Goal: Task Accomplishment & Management: Use online tool/utility

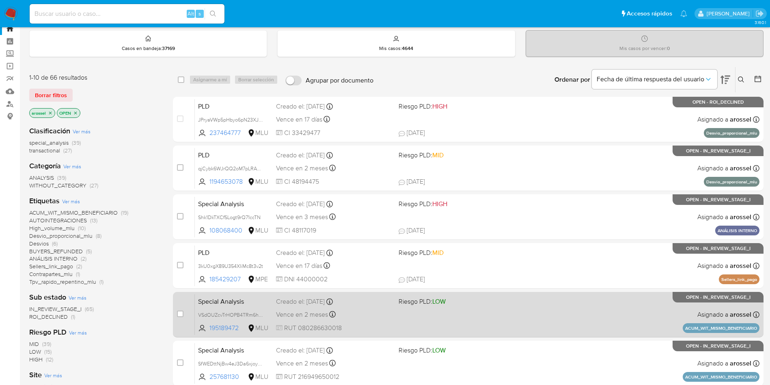
scroll to position [61, 0]
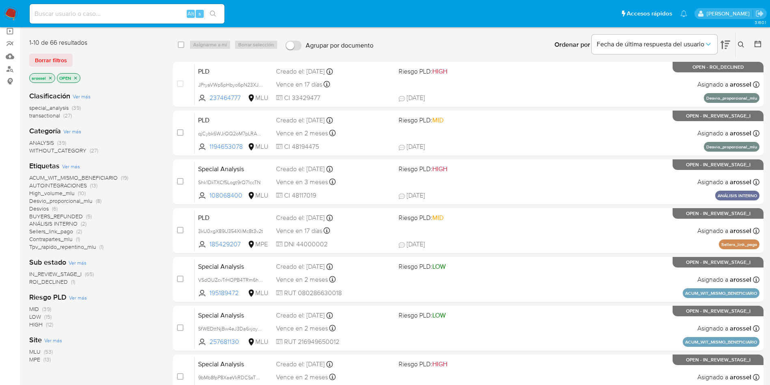
click at [119, 11] on input at bounding box center [127, 14] width 195 height 11
paste input "JPryaVWp5pHbyo6pN23XJ5ev"
type input "JPryaVWp5pHbyo6pN23XJ5ev"
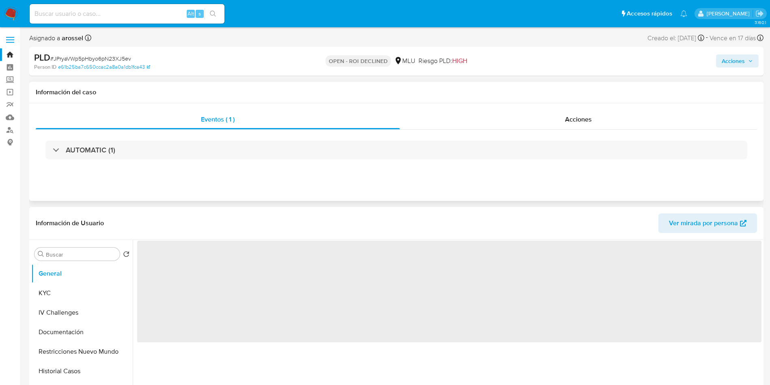
select select "10"
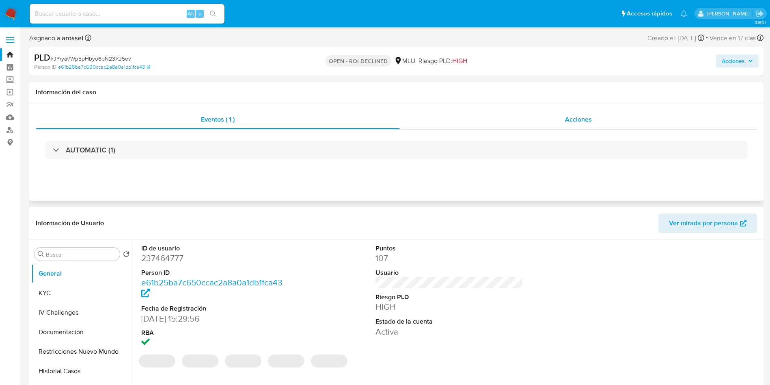
click at [576, 122] on span "Acciones" at bounding box center [578, 119] width 27 height 9
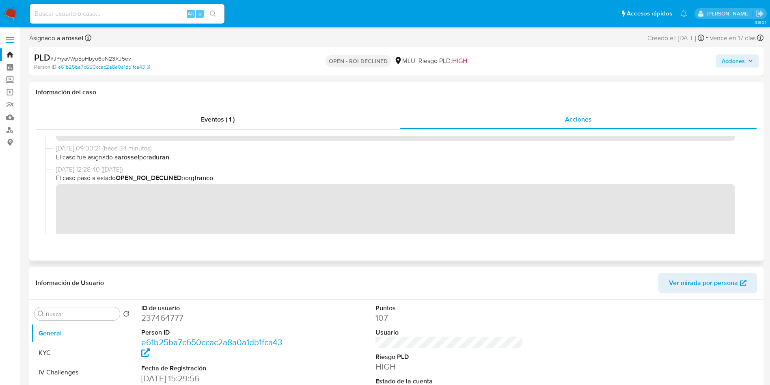
scroll to position [61, 0]
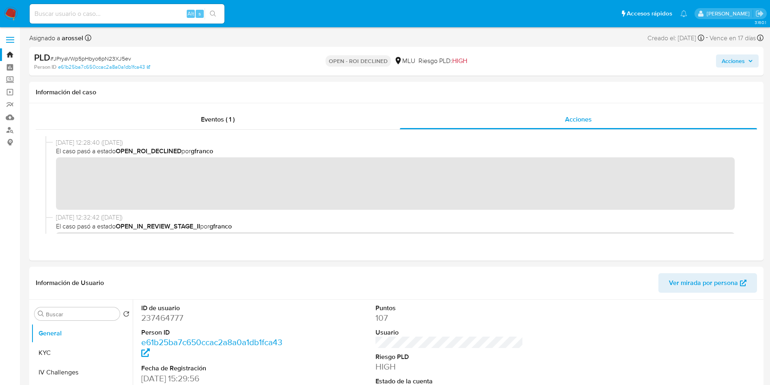
click at [728, 65] on span "Acciones" at bounding box center [733, 60] width 23 height 13
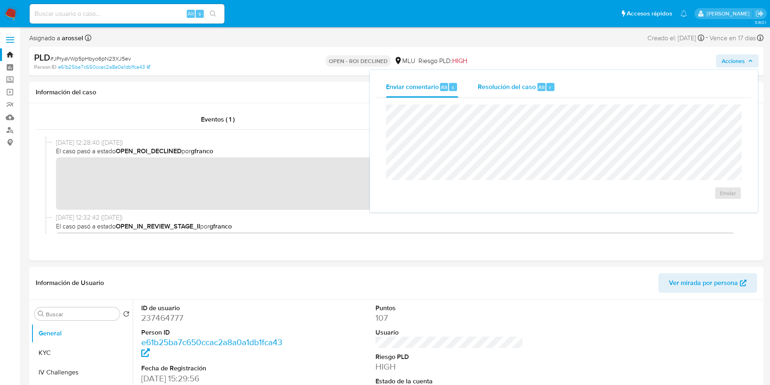
click at [539, 84] on span "Alt" at bounding box center [542, 87] width 6 height 8
click at [684, 203] on button "ROI Declined" at bounding box center [705, 200] width 61 height 19
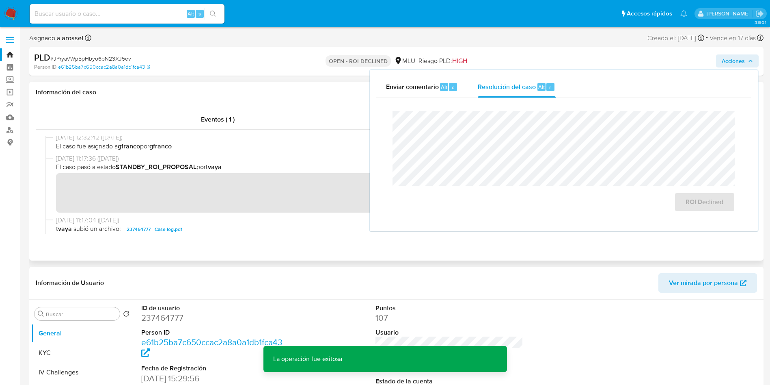
scroll to position [244, 0]
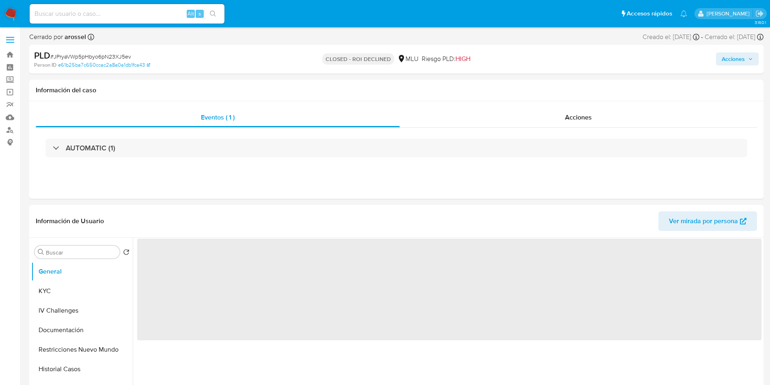
select select "10"
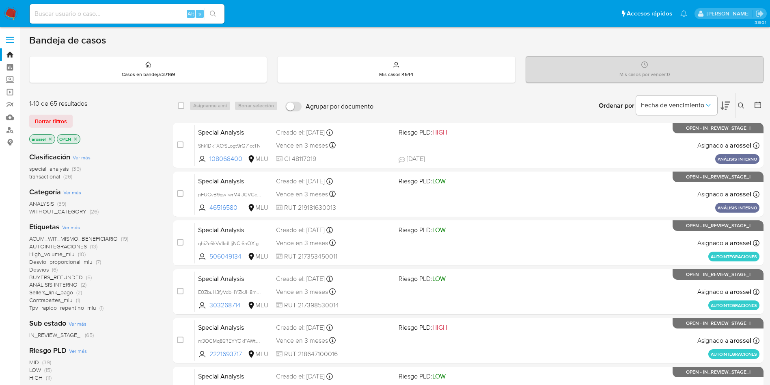
click at [723, 107] on icon at bounding box center [726, 106] width 10 height 9
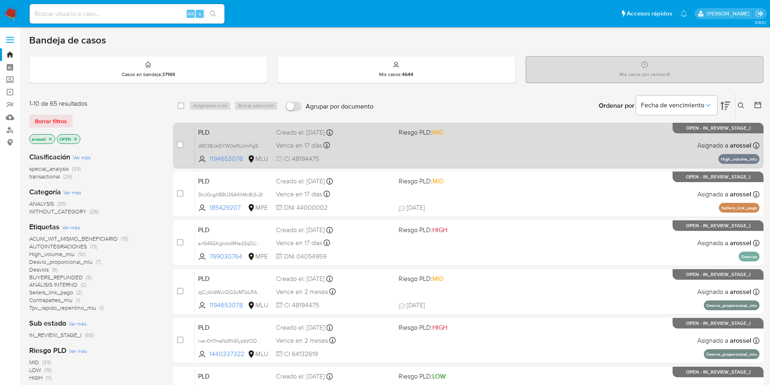
click at [363, 138] on div "PLD d9038JstEYW0eRLklmFg9f6N 1194653078 MLU Riesgo PLD: MID Creado el: 12/07/20…" at bounding box center [477, 145] width 565 height 41
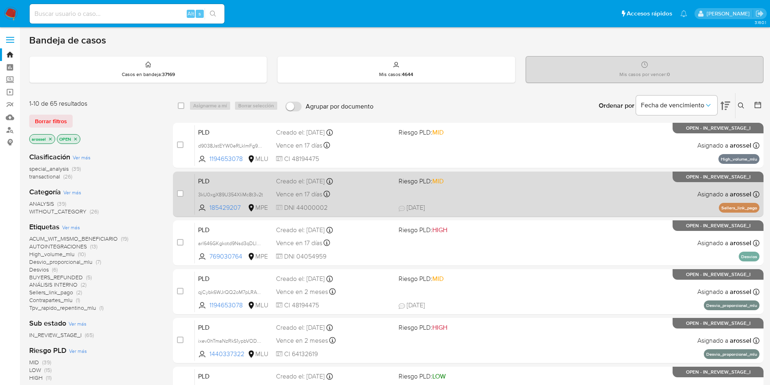
click at [370, 191] on div "Vence en 17 días Vence el 10/10/2025 07:33:38" at bounding box center [334, 193] width 116 height 11
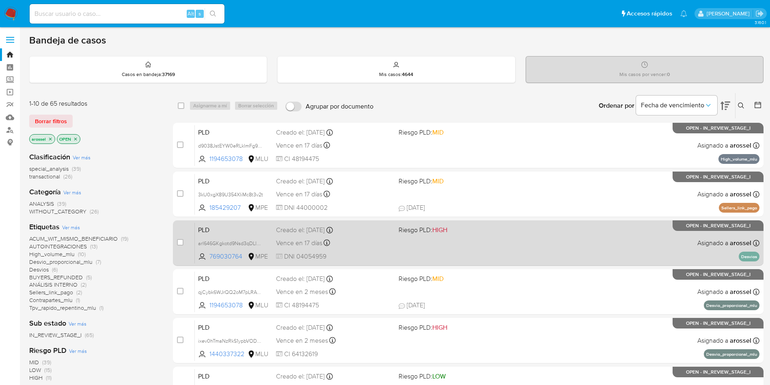
click at [377, 248] on div "PLD arl646GKgkotd9Nsd3qDLlm8 769030764 MPE Riesgo PLD: HIGH Creado el: 12/07/20…" at bounding box center [477, 242] width 565 height 41
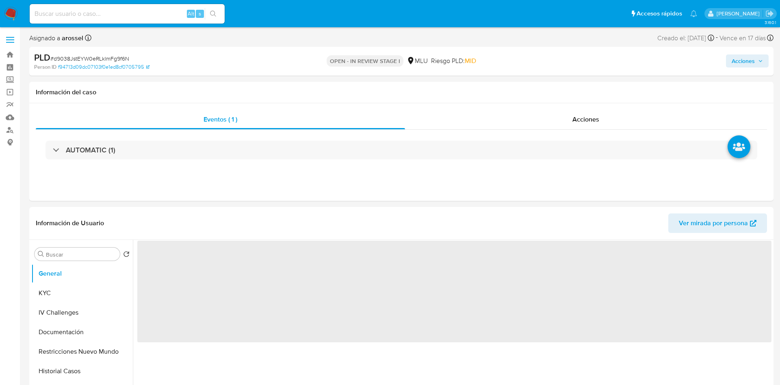
select select "10"
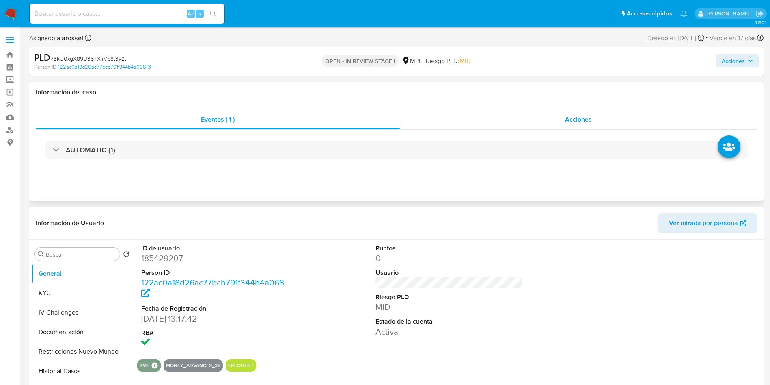
click at [556, 118] on div "Acciones" at bounding box center [578, 119] width 357 height 19
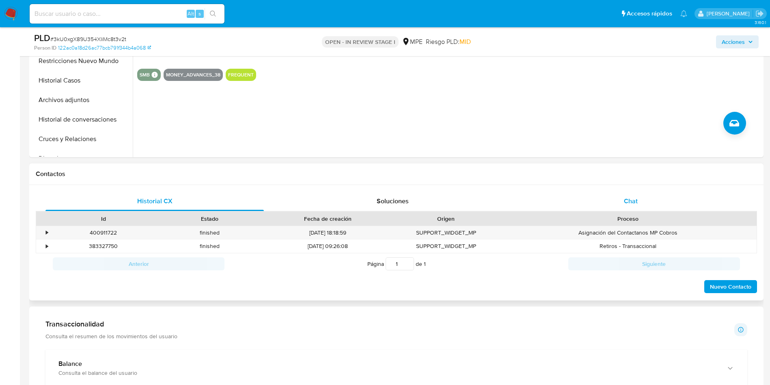
scroll to position [366, 0]
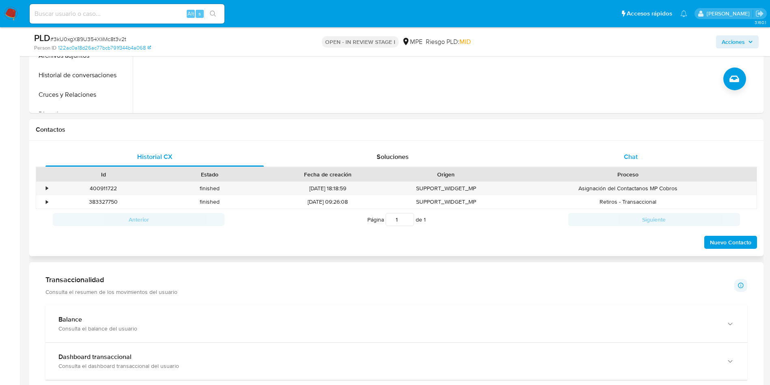
click at [628, 160] on span "Chat" at bounding box center [631, 156] width 14 height 9
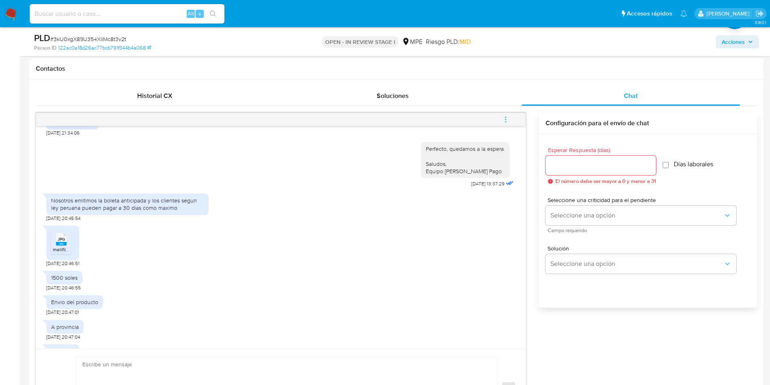
click at [67, 240] on div "JPG JPG" at bounding box center [61, 238] width 17 height 16
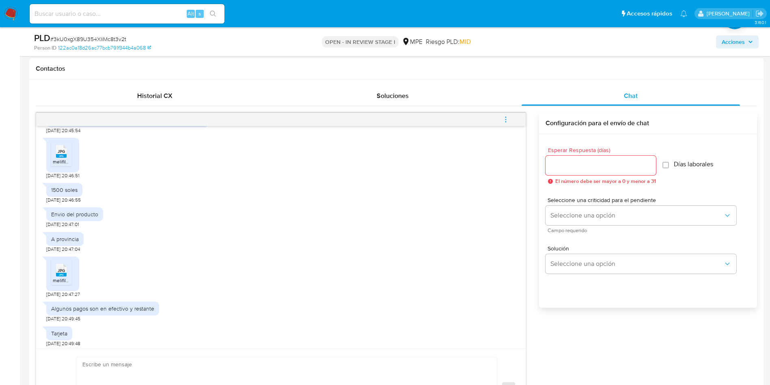
scroll to position [487, 0]
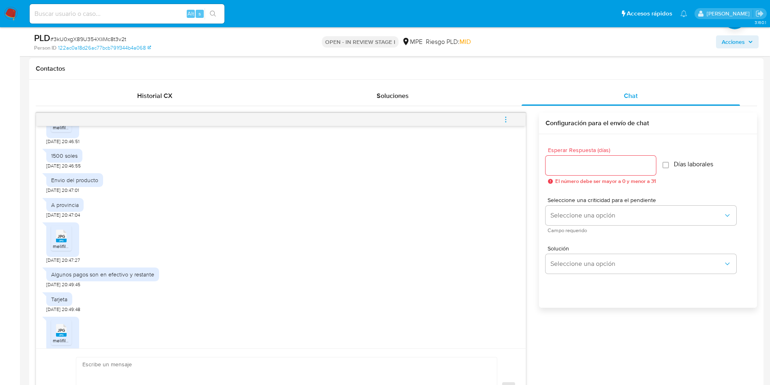
click at [65, 236] on icon at bounding box center [61, 235] width 11 height 13
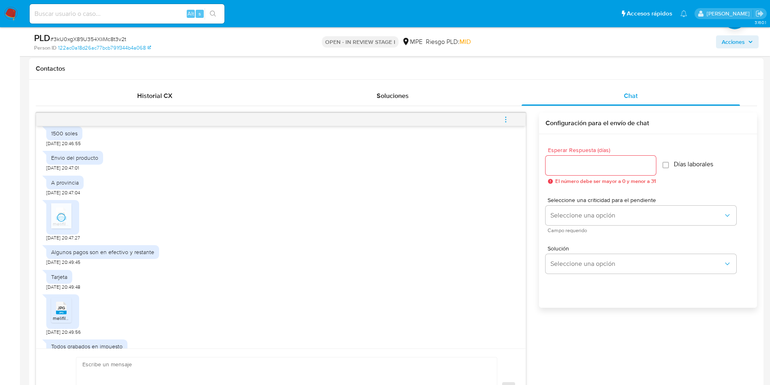
scroll to position [526, 0]
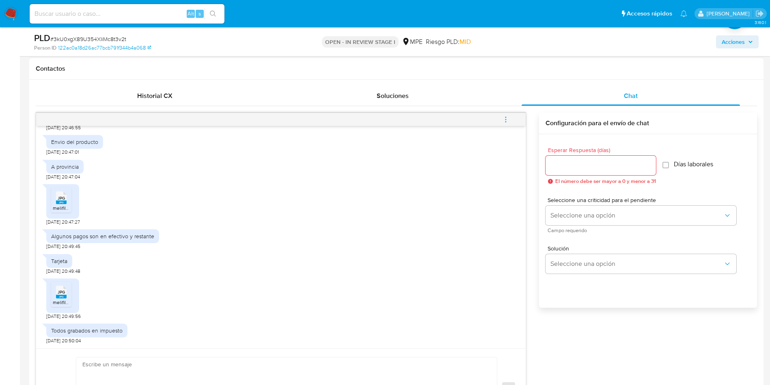
click at [66, 296] on rect at bounding box center [61, 296] width 11 height 4
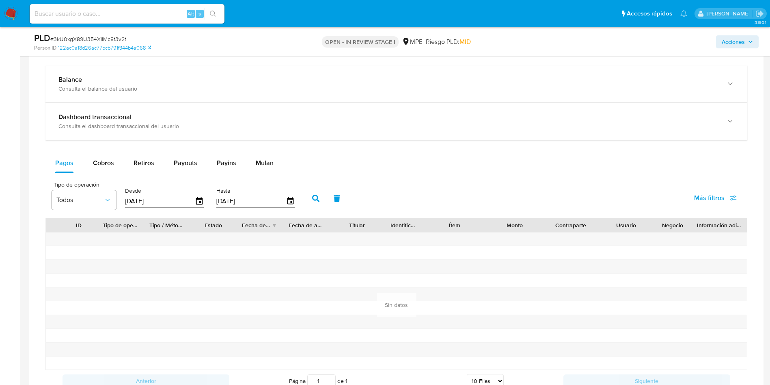
scroll to position [853, 0]
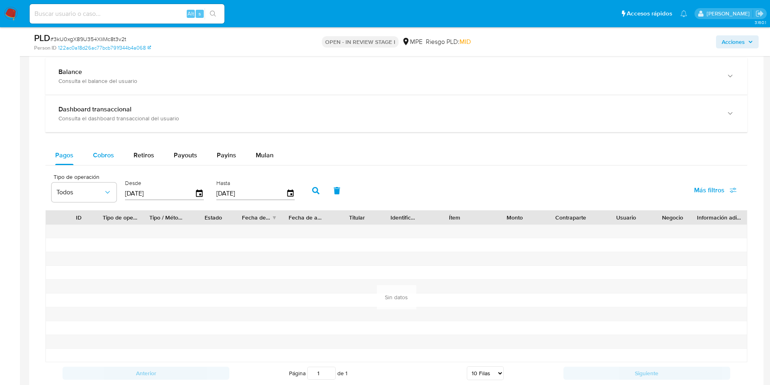
click at [104, 157] on span "Cobros" at bounding box center [103, 154] width 21 height 9
select select "10"
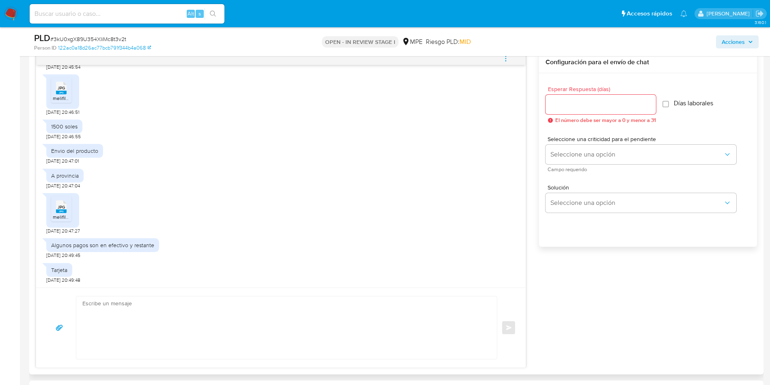
scroll to position [526, 0]
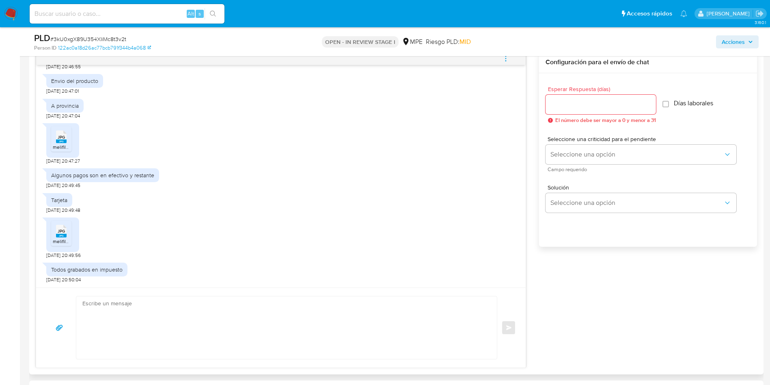
click at [342, 298] on textarea at bounding box center [284, 327] width 405 height 63
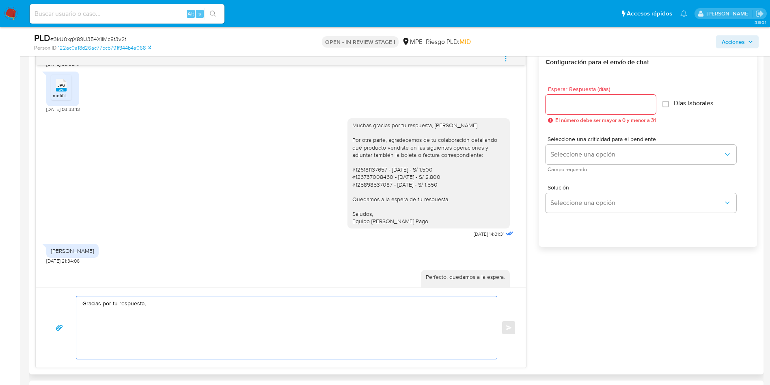
scroll to position [160, 0]
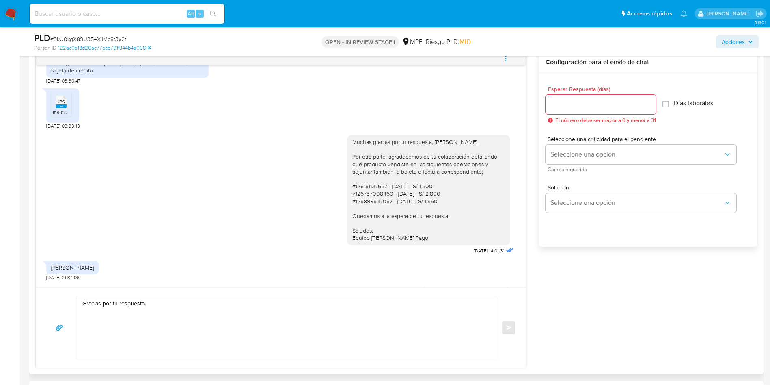
click at [438, 140] on div "Muchas gracias por tu respuesta, Anneth. Por otra parte, agradecemos de tu cola…" at bounding box center [429, 190] width 153 height 104
copy div "Anneth"
click at [226, 307] on textarea "Gracias por tu respuesta," at bounding box center [284, 327] width 405 height 63
paste textarea "Anneth"
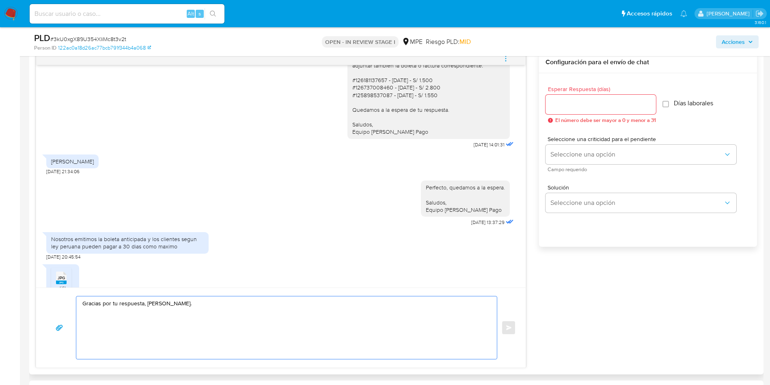
scroll to position [221, 0]
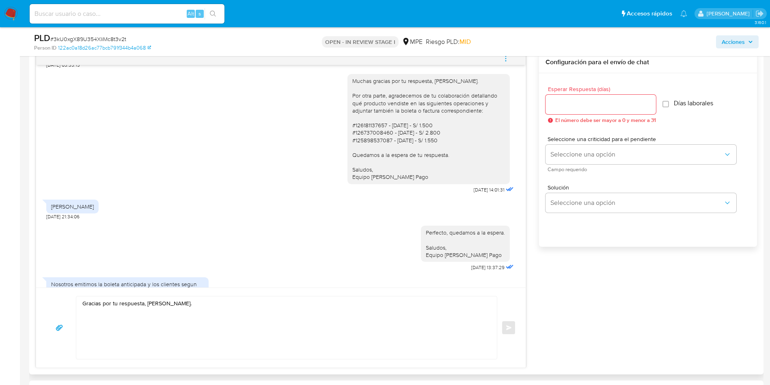
click at [662, 290] on div "Hol que tal 19/09/2025 03:26:45 Sii 19/09/2025 03:26:49 www.cqelectronicsperu.c…" at bounding box center [397, 210] width 722 height 316
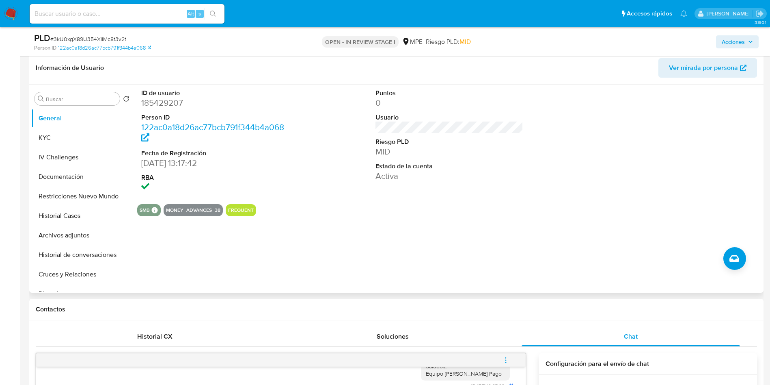
scroll to position [183, 0]
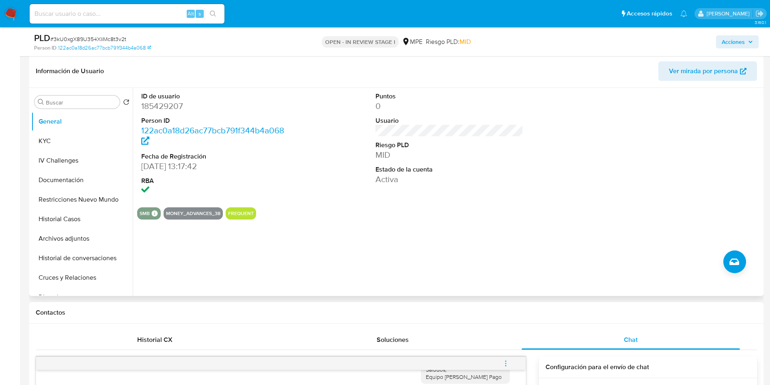
click at [175, 104] on dd "185429207" at bounding box center [215, 105] width 148 height 11
copy dd "185429207"
click at [82, 213] on button "Historial Casos" at bounding box center [78, 218] width 95 height 19
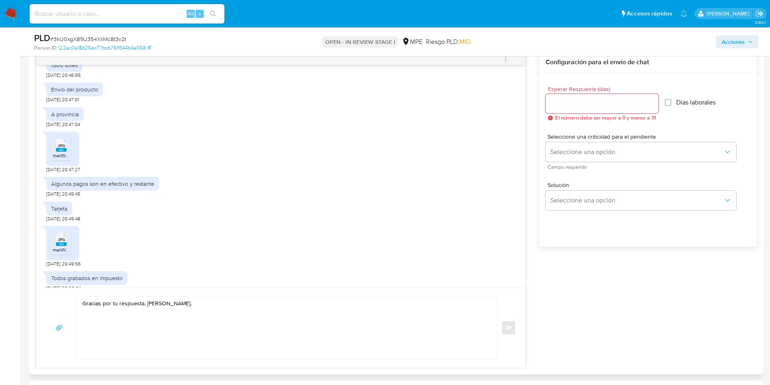
scroll to position [526, 0]
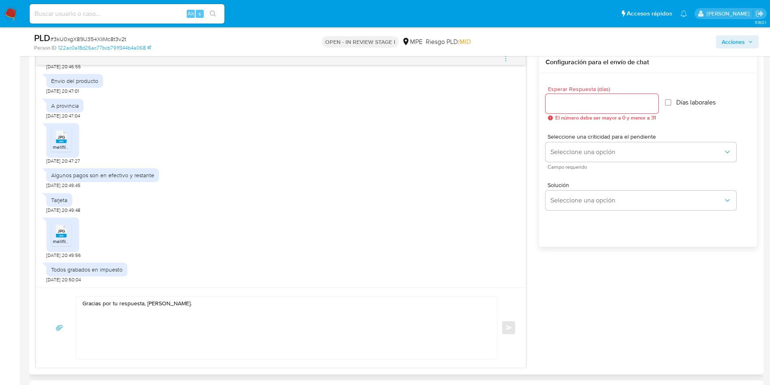
click at [271, 310] on textarea "Gracias por tu respuesta, Anneth." at bounding box center [284, 327] width 405 height 63
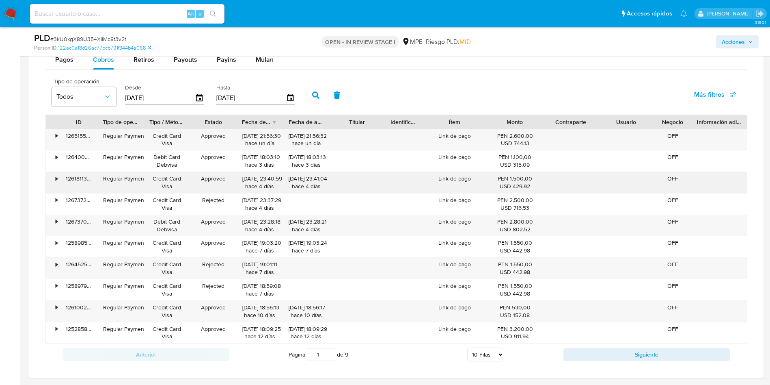
scroll to position [975, 0]
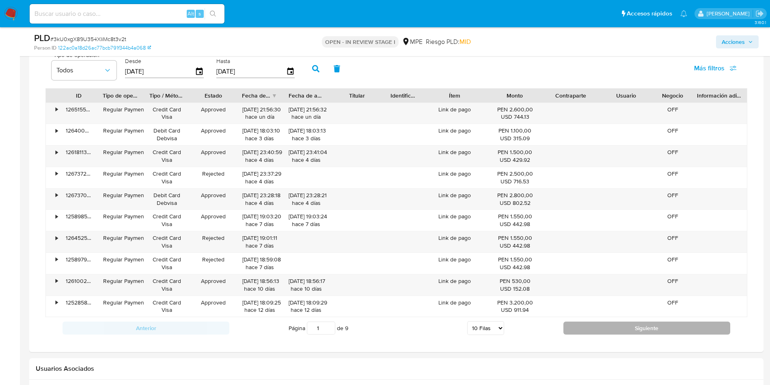
type textarea "Gracias por tu respuesta, Anneth. Saludos, Equipo de Mercado Pago"
click at [574, 322] on button "Siguiente" at bounding box center [647, 327] width 167 height 13
click at [571, 328] on button "Siguiente" at bounding box center [647, 327] width 167 height 13
type input "3"
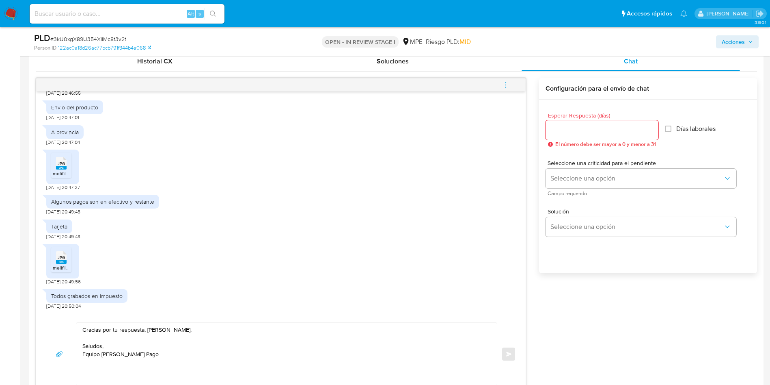
scroll to position [487, 0]
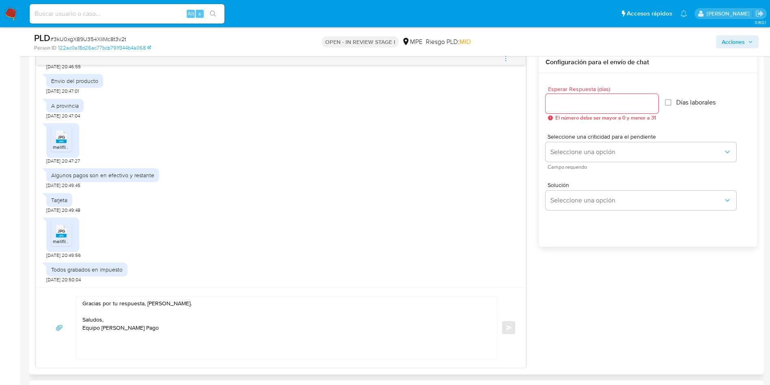
click at [238, 301] on textarea "Gracias por tu respuesta, Anneth. Saludos, Equipo de Mercado Pago" at bounding box center [284, 327] width 405 height 63
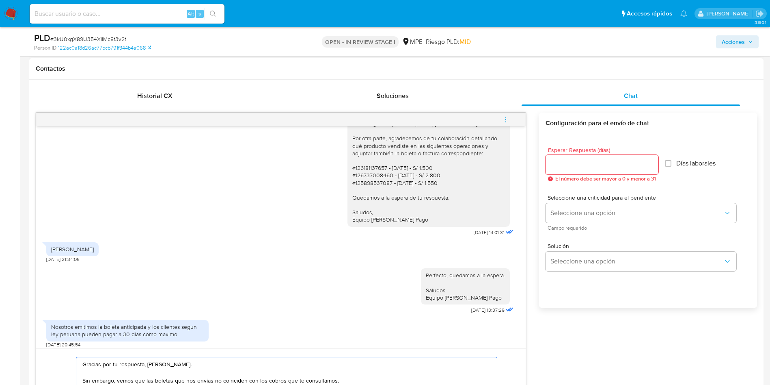
scroll to position [221, 0]
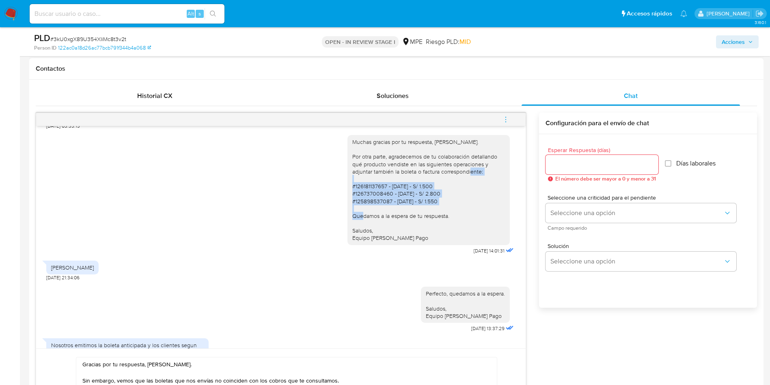
drag, startPoint x: 442, startPoint y: 200, endPoint x: 342, endPoint y: 186, distance: 101.7
click at [348, 186] on div "Muchas gracias por tu respuesta, Anneth. Por otra parte, agradecemos de tu cola…" at bounding box center [429, 190] width 162 height 110
copy div "#126181137657 - 18/09/2025 - S/ 1.500 #126737008460 - 18/09/2025 - S/ 2.800 #12…"
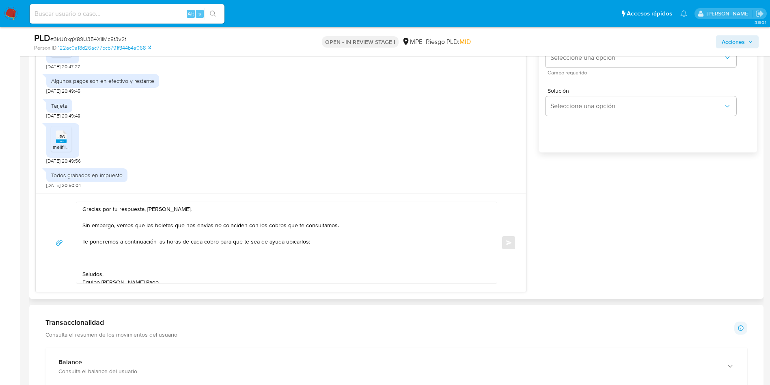
scroll to position [609, 0]
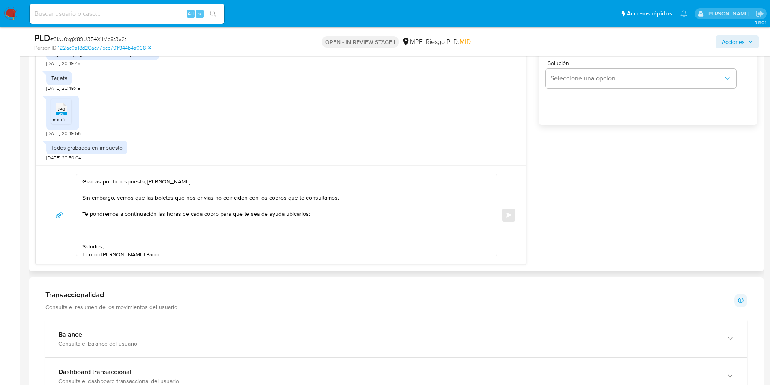
click at [342, 197] on textarea "Gracias por tu respuesta, Anneth. Sin embargo, vemos que las boletas que nos en…" at bounding box center [284, 214] width 405 height 81
click at [224, 222] on textarea "Gracias por tu respuesta, Anneth. Sin embargo, vemos que las boletas que nos en…" at bounding box center [284, 214] width 405 height 81
click at [329, 214] on textarea "Gracias por tu respuesta, Anneth. Sin embargo, vemos que las boletas que nos en…" at bounding box center [284, 214] width 405 height 81
click at [167, 235] on textarea "Gracias por tu respuesta, Anneth. Sin embargo, vemos que las boletas que nos en…" at bounding box center [284, 214] width 405 height 81
click at [156, 225] on textarea "Gracias por tu respuesta, Anneth. Sin embargo, vemos que las boletas que nos en…" at bounding box center [284, 214] width 405 height 81
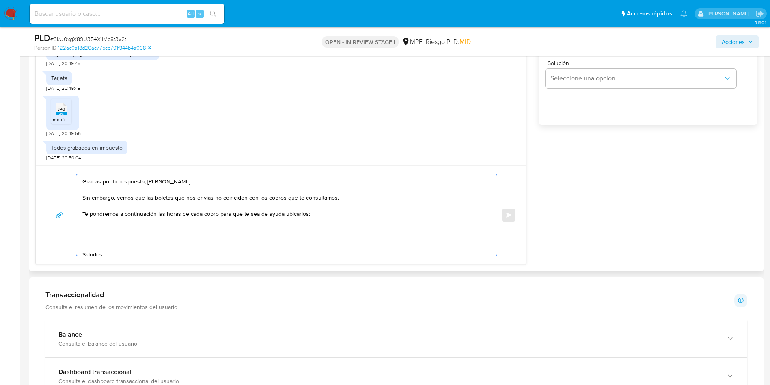
paste textarea "#126181137657 - 18/09/2025 - S/ 1.500 #126737008460 - 18/09/2025 - S/ 2.800 #12…"
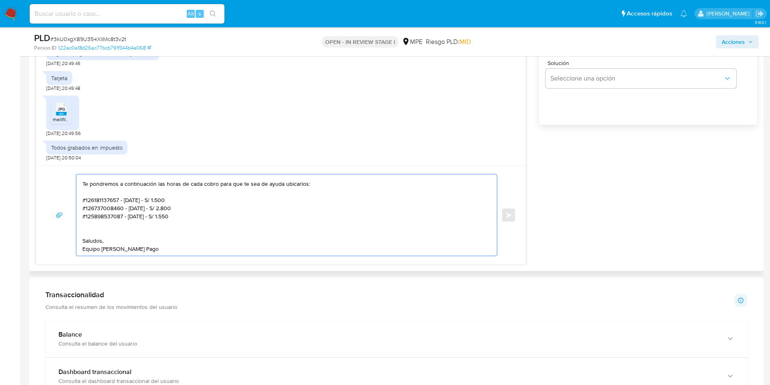
click at [188, 190] on textarea "Gracias por tu respuesta, Anneth. Sin embargo, vemos que las boletas que nos en…" at bounding box center [284, 214] width 405 height 81
click at [113, 189] on textarea "Gracias por tu respuesta, Anneth. Sin embargo, vemos que las boletas que nos en…" at bounding box center [284, 214] width 405 height 81
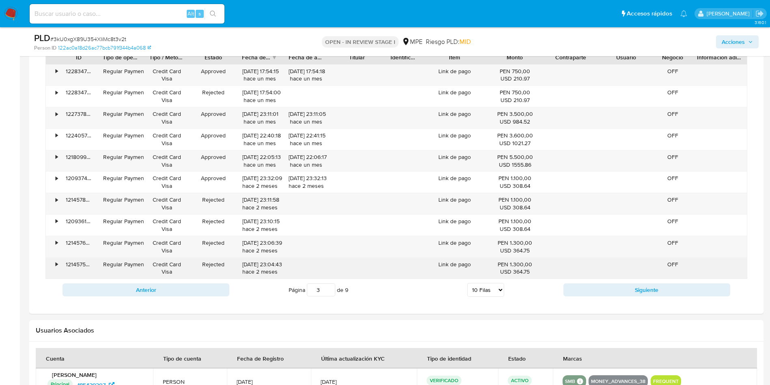
scroll to position [1036, 0]
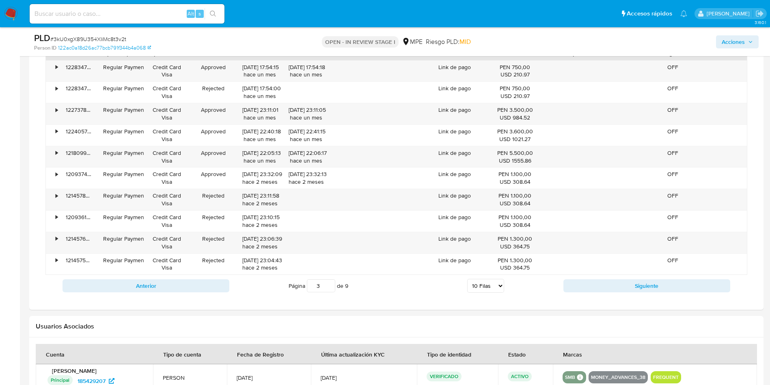
type textarea "Gracias por tu respuesta, Anneth. Sin embargo, vemos que las boletas que nos en…"
click at [459, 282] on div "Página 3 de 9 5 Filas 10 Filas 20 Filas 25 Filas 50 Filas 100 Filas" at bounding box center [396, 285] width 334 height 16
click at [472, 287] on select "5 Filas 10 Filas 20 Filas 25 Filas 50 Filas 100 Filas" at bounding box center [485, 286] width 37 height 14
select select "100"
click at [467, 279] on select "5 Filas 10 Filas 20 Filas 25 Filas 50 Filas 100 Filas" at bounding box center [485, 286] width 37 height 14
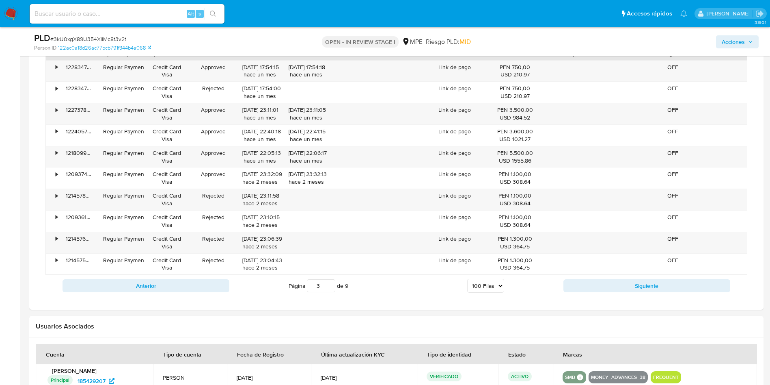
type input "1"
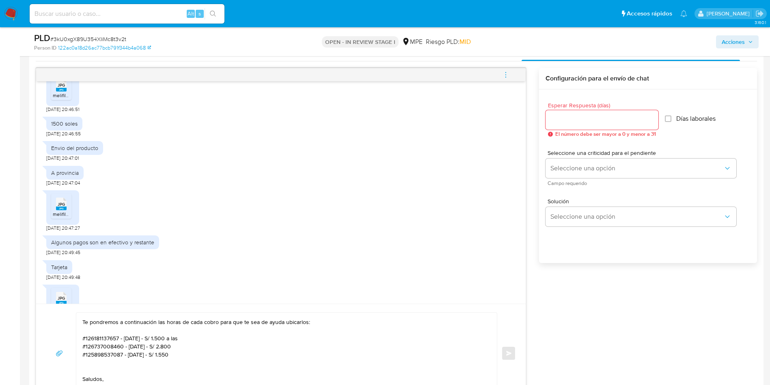
scroll to position [953, 0]
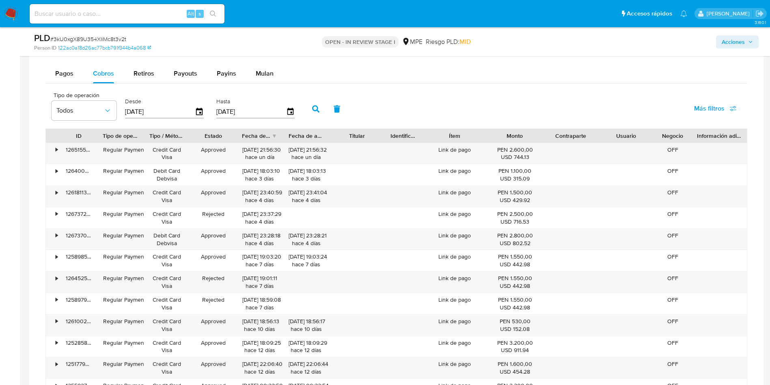
drag, startPoint x: 333, startPoint y: 135, endPoint x: 356, endPoint y: 139, distance: 23.0
click at [356, 139] on div "ID Tipo de operación Tipo / Método Estado Fecha de creación Fecha de aprobación…" at bounding box center [396, 136] width 701 height 14
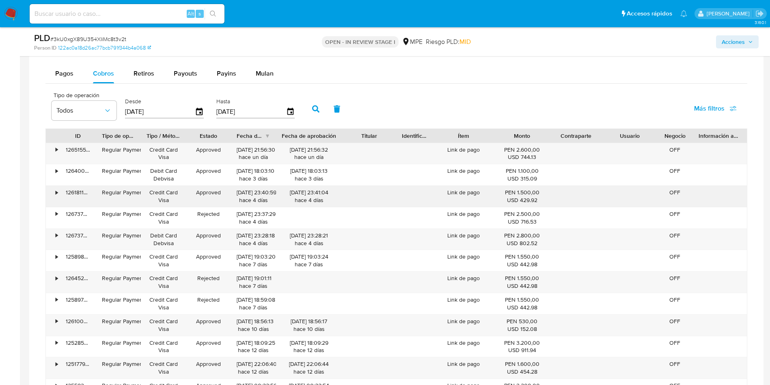
drag, startPoint x: 315, startPoint y: 190, endPoint x: 335, endPoint y: 191, distance: 19.9
click at [335, 191] on div "18/09/2025 23:41:04 hace 4 días" at bounding box center [309, 195] width 55 height 15
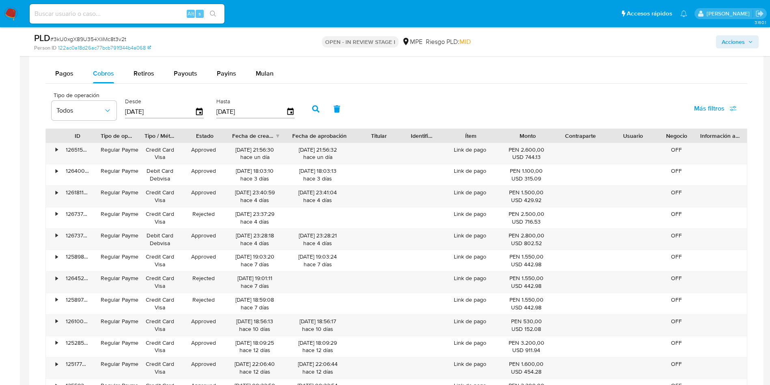
drag, startPoint x: 278, startPoint y: 136, endPoint x: 294, endPoint y: 139, distance: 15.7
click at [294, 139] on div at bounding box center [286, 136] width 15 height 14
drag, startPoint x: 262, startPoint y: 193, endPoint x: 275, endPoint y: 193, distance: 12.6
click at [275, 193] on div "18/09/2025 23:40:59 hace 4 días" at bounding box center [256, 195] width 48 height 15
click at [275, 195] on div "18/09/2025 23:40:59 hace 4 días" at bounding box center [256, 195] width 48 height 15
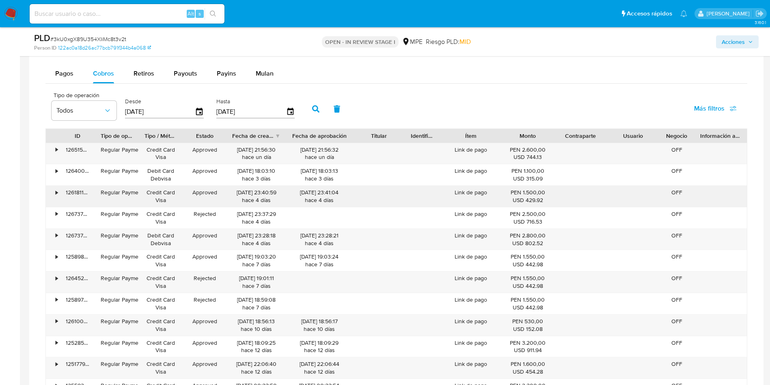
drag, startPoint x: 264, startPoint y: 190, endPoint x: 276, endPoint y: 191, distance: 12.3
click at [276, 191] on div "18/09/2025 23:40:59 hace 4 días" at bounding box center [256, 195] width 48 height 15
click at [304, 201] on div "18/09/2025 23:41:04 hace 4 días" at bounding box center [319, 195] width 55 height 15
drag, startPoint x: 262, startPoint y: 190, endPoint x: 277, endPoint y: 190, distance: 14.2
click at [277, 190] on div "18/09/2025 23:40:59 hace 4 días" at bounding box center [256, 195] width 48 height 15
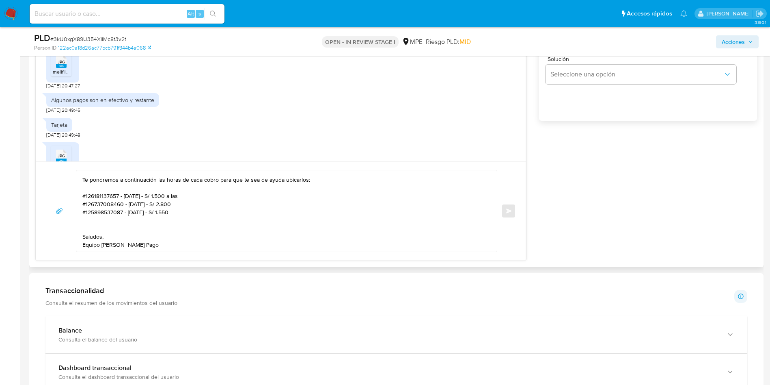
scroll to position [588, 0]
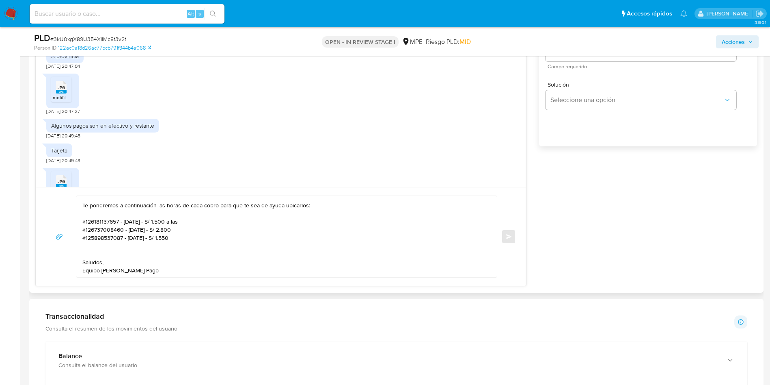
click at [201, 214] on textarea "Gracias por tu respuesta, Anneth. Sin embargo, vemos que las boletas que nos en…" at bounding box center [284, 236] width 405 height 81
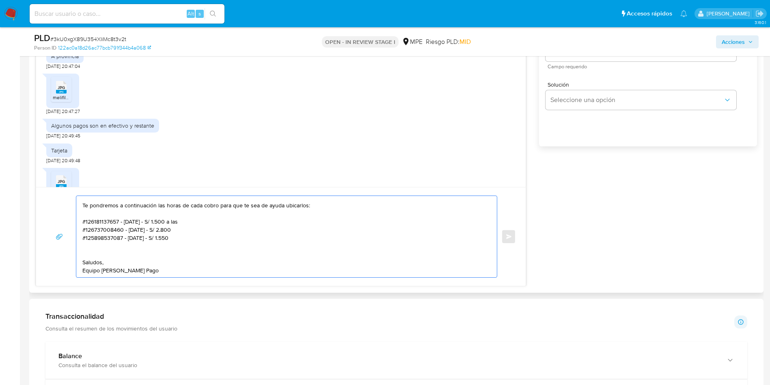
paste textarea "23:40"
click at [119, 224] on textarea "Gracias por tu respuesta, Anneth. Sin embargo, vemos que las boletas que nos en…" at bounding box center [284, 236] width 405 height 81
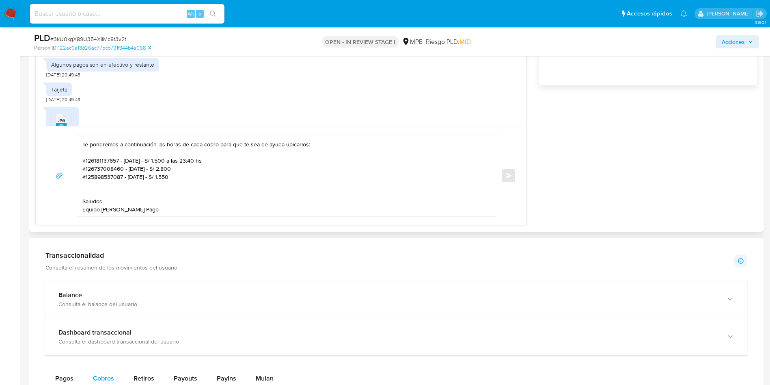
scroll to position [13, 0]
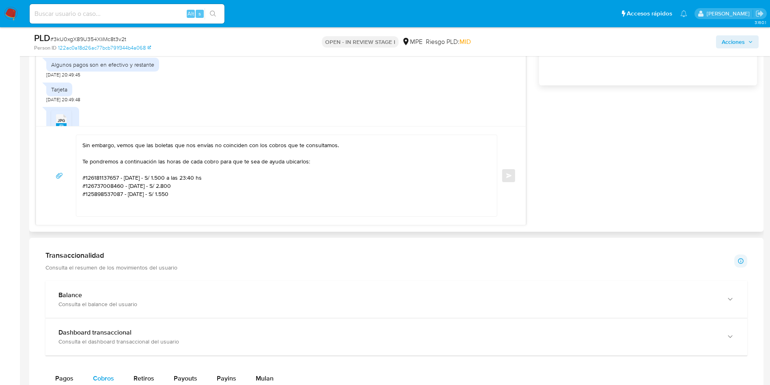
click at [207, 160] on textarea "Gracias por tu respuesta, Anneth. Sin embargo, vemos que las boletas que nos en…" at bounding box center [284, 175] width 405 height 81
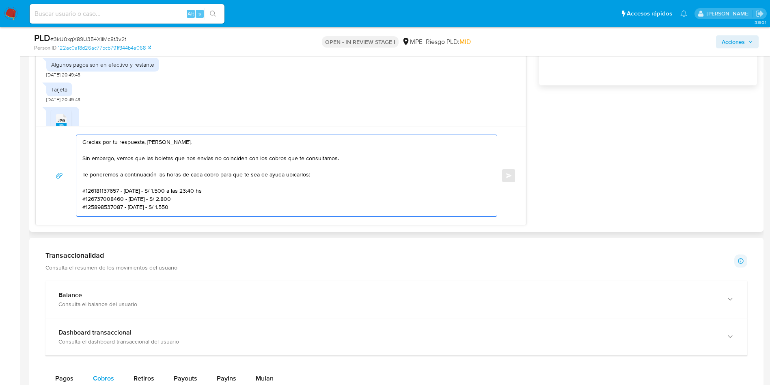
click at [198, 201] on textarea "Gracias por tu respuesta, Anneth. Sin embargo, vemos que las boletas que nos en…" at bounding box center [284, 175] width 405 height 81
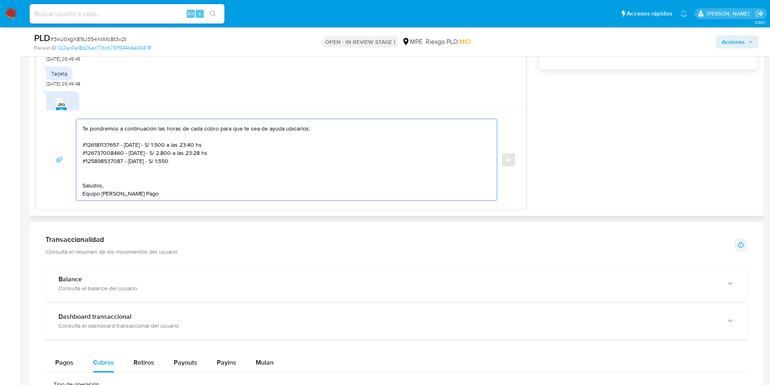
scroll to position [649, 0]
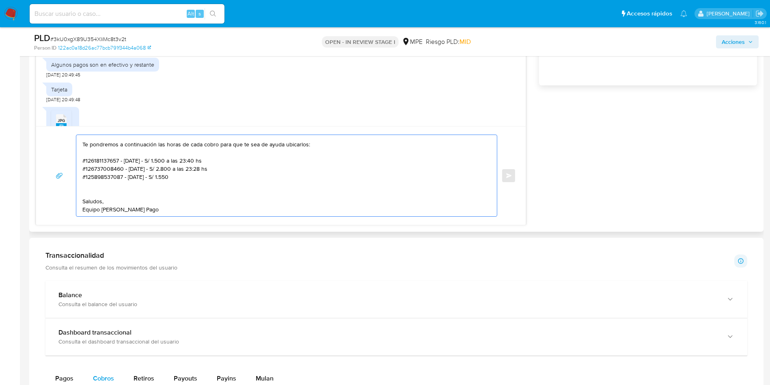
click at [121, 172] on textarea "Gracias por tu respuesta, Anneth. Sin embargo, vemos que las boletas que nos en…" at bounding box center [284, 175] width 405 height 81
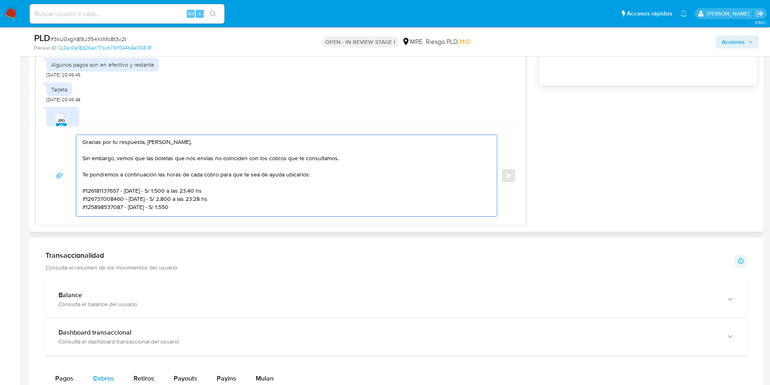
click at [121, 172] on textarea "Gracias por tu respuesta, Anneth. Sin embargo, vemos que las boletas que nos en…" at bounding box center [284, 175] width 405 height 81
click at [109, 203] on textarea "Gracias por tu respuesta, Anneth. Sin embargo, vemos que las boletas que nos en…" at bounding box center [284, 175] width 405 height 81
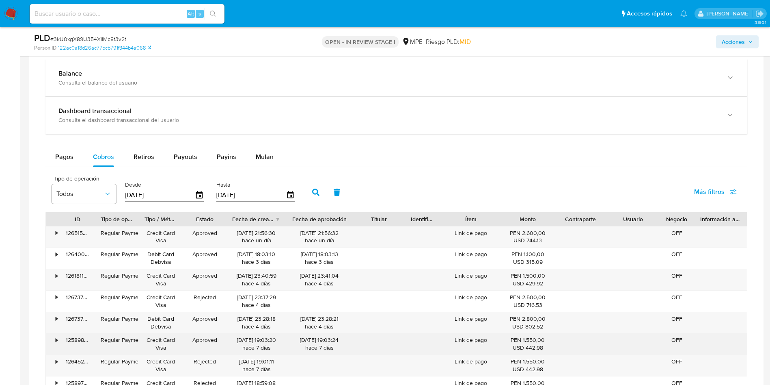
scroll to position [953, 0]
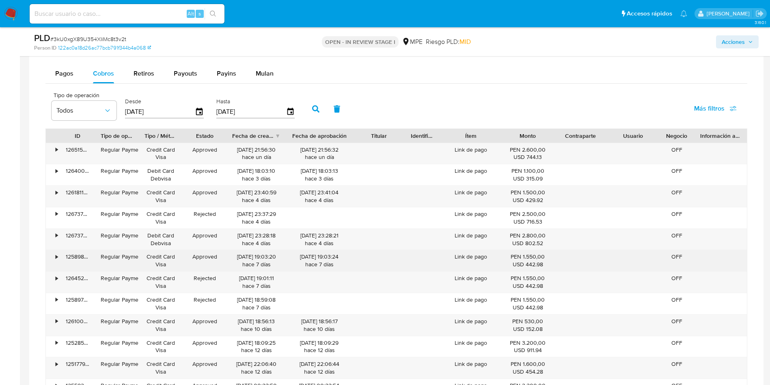
drag, startPoint x: 261, startPoint y: 256, endPoint x: 275, endPoint y: 258, distance: 14.3
click at [275, 258] on div "16/09/2025 19:03:20 hace 7 días" at bounding box center [256, 260] width 48 height 15
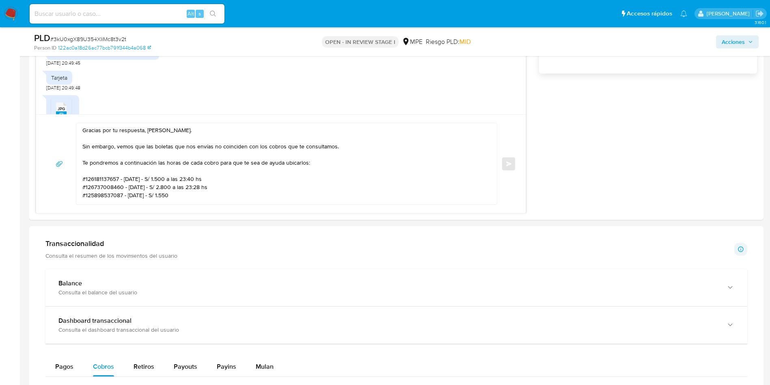
scroll to position [649, 0]
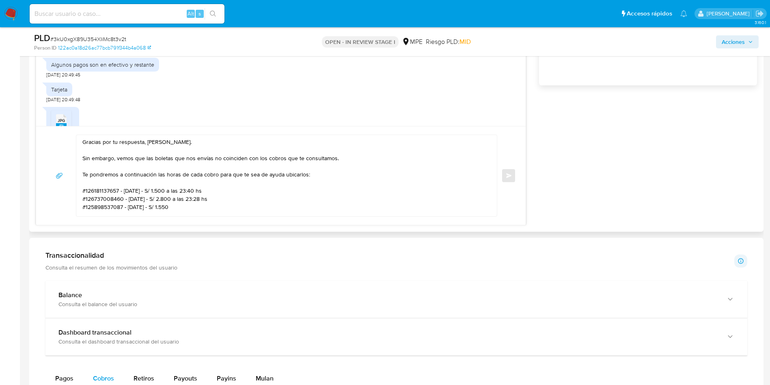
click at [199, 203] on textarea "Gracias por tu respuesta, Anneth. Sin embargo, vemos que las boletas que nos en…" at bounding box center [284, 175] width 405 height 81
paste textarea "19:03"
click at [196, 206] on textarea "Gracias por tu respuesta, Anneth. Sin embargo, vemos que las boletas que nos en…" at bounding box center [284, 175] width 405 height 81
click at [301, 203] on textarea "Gracias por tu respuesta, Anneth. Sin embargo, vemos que las boletas que nos en…" at bounding box center [284, 175] width 405 height 81
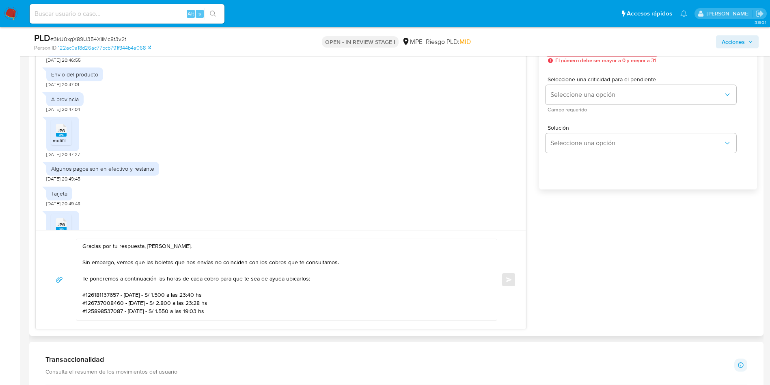
scroll to position [54, 0]
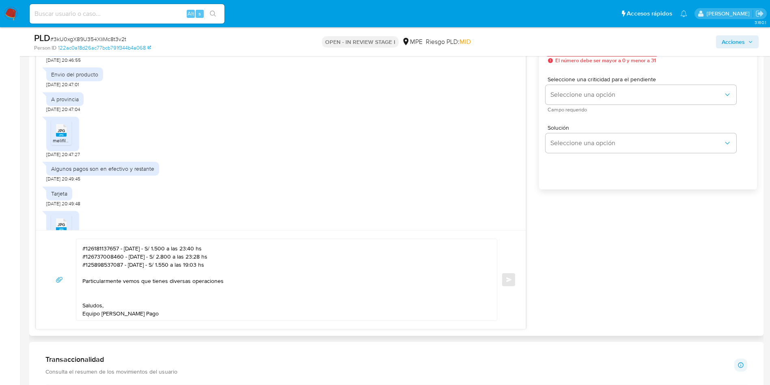
click at [253, 269] on textarea "Gracias por tu respuesta, Anneth. Sin embargo, vemos que las boletas que nos en…" at bounding box center [284, 279] width 405 height 81
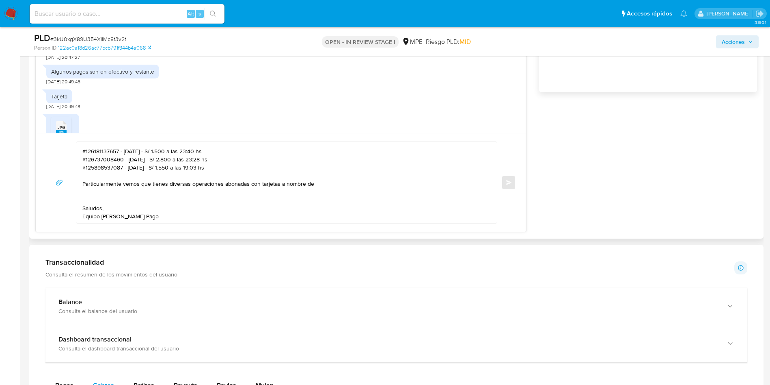
scroll to position [606, 0]
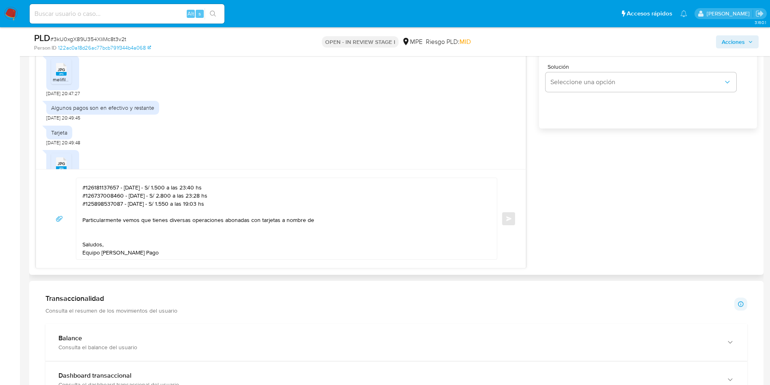
click at [327, 210] on textarea "Gracias por tu respuesta, Anneth. Sin embargo, vemos que las boletas que nos en…" at bounding box center [284, 218] width 405 height 81
paste textarea "Monica Rosas"
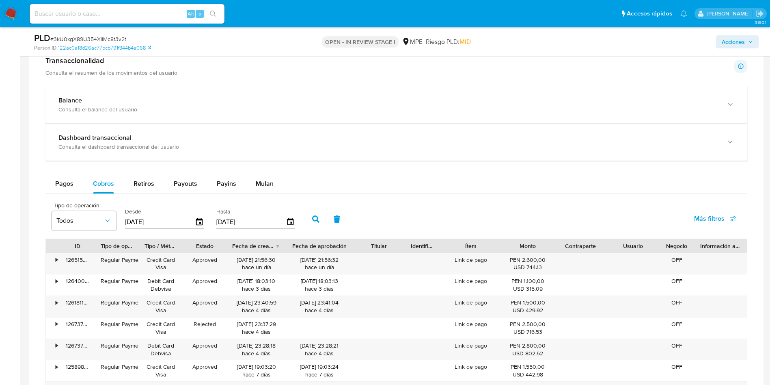
scroll to position [667, 0]
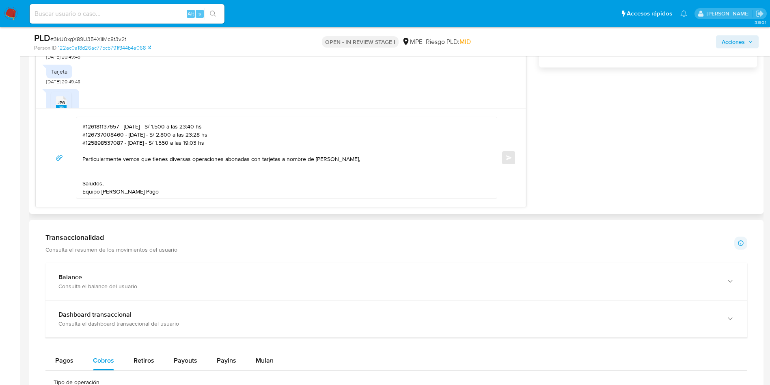
click at [367, 148] on textarea "Gracias por tu respuesta, Anneth. Sin embargo, vemos que las boletas que nos en…" at bounding box center [284, 157] width 405 height 81
paste textarea "Sebastian Silva"
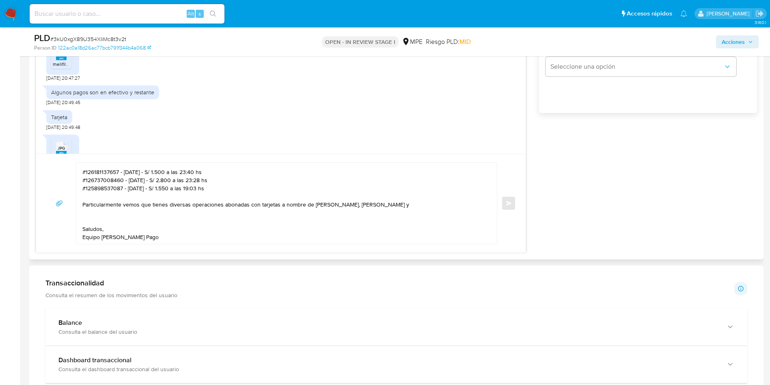
scroll to position [606, 0]
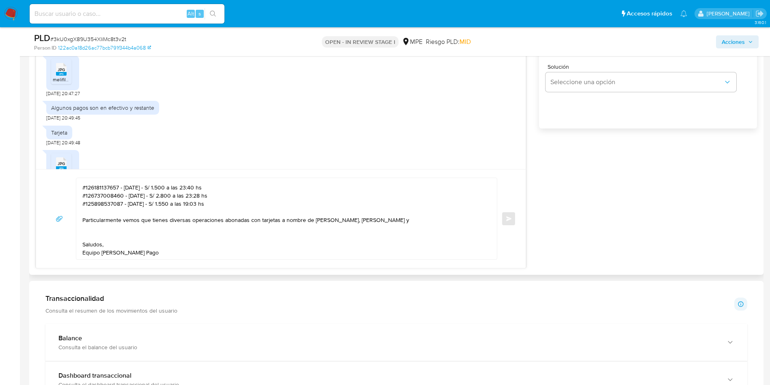
click at [411, 211] on textarea "Gracias por tu respuesta, Anneth. Sin embargo, vemos que las boletas que nos en…" at bounding box center [284, 218] width 405 height 81
paste textarea "Emill Quijandria"
click at [320, 241] on textarea "Gracias por tu respuesta, Anneth. Sin embargo, vemos que las boletas que nos en…" at bounding box center [284, 218] width 405 height 81
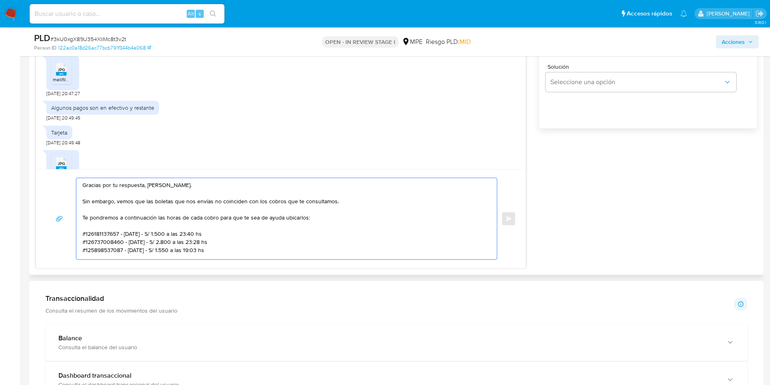
click at [279, 213] on textarea "Gracias por tu respuesta, Anneth. Sin embargo, vemos que las boletas que nos en…" at bounding box center [284, 218] width 405 height 81
click at [225, 232] on textarea "Gracias por tu respuesta, Anneth. Sin embargo, vemos que las boletas que nos en…" at bounding box center [284, 218] width 405 height 81
click at [245, 225] on textarea "Gracias por tu respuesta, Anneth. Sin embargo, vemos que las boletas que nos en…" at bounding box center [284, 218] width 405 height 81
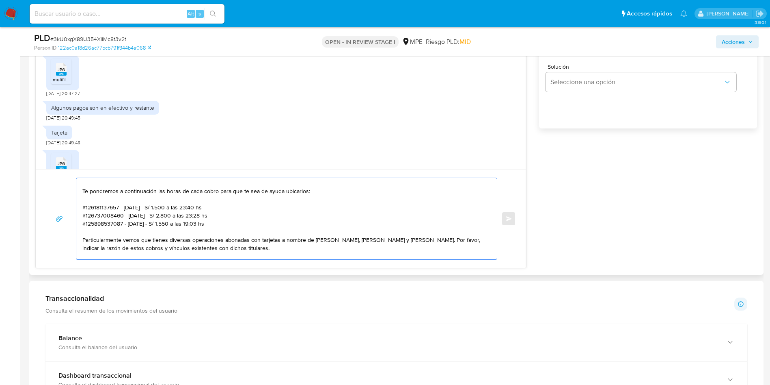
scroll to position [46, 0]
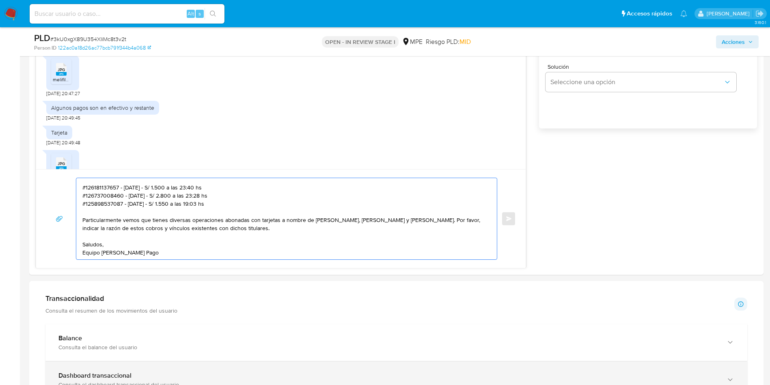
type textarea "Gracias por tu respuesta, Anneth. Sin embargo, vemos que las boletas que nos en…"
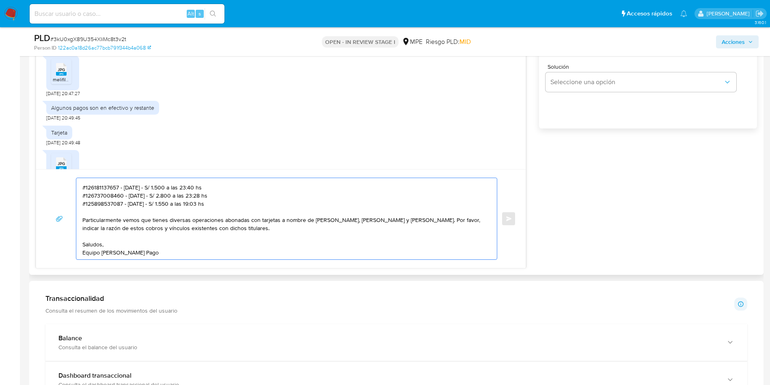
click at [227, 224] on textarea "Gracias por tu respuesta, Anneth. Sin embargo, vemos que las boletas que nos en…" at bounding box center [284, 218] width 405 height 81
click at [225, 202] on textarea "Gracias por tu respuesta, Anneth. Sin embargo, vemos que las boletas que nos en…" at bounding box center [284, 218] width 405 height 81
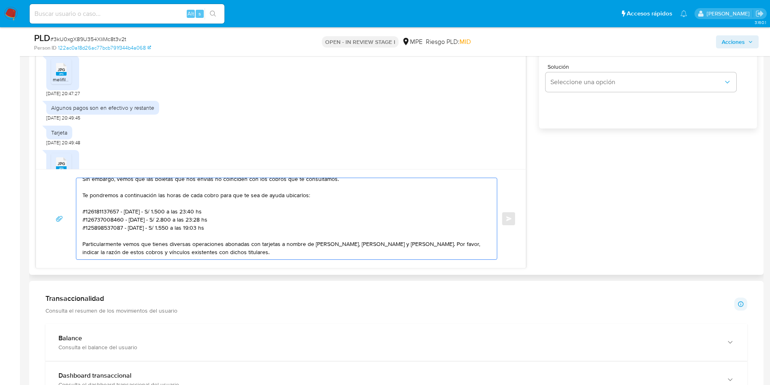
scroll to position [0, 0]
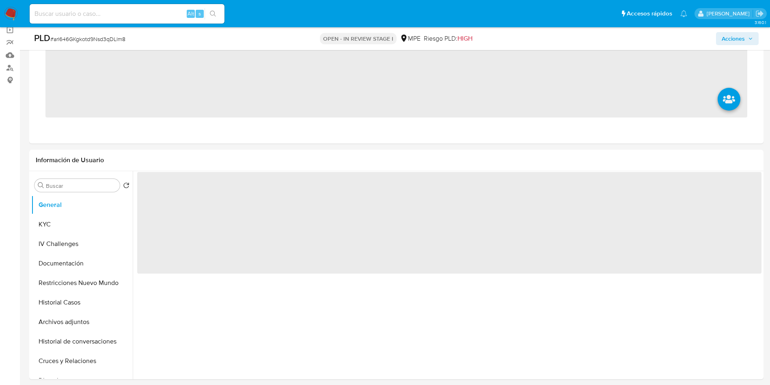
scroll to position [122, 0]
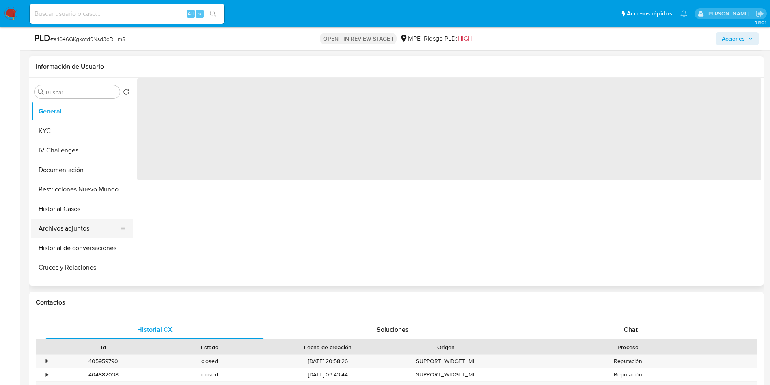
select select "10"
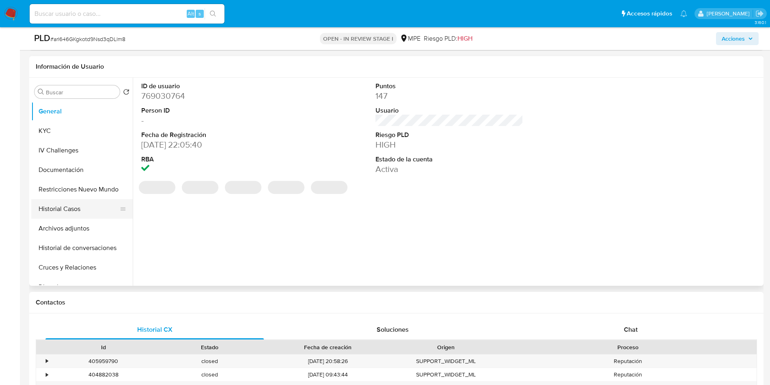
click at [68, 213] on button "Historial Casos" at bounding box center [78, 208] width 95 height 19
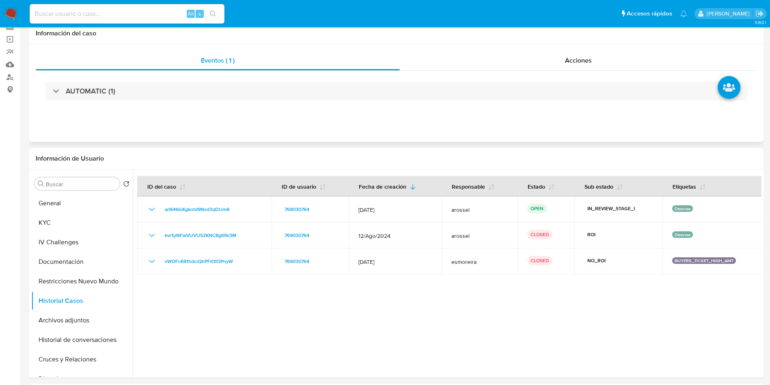
scroll to position [0, 0]
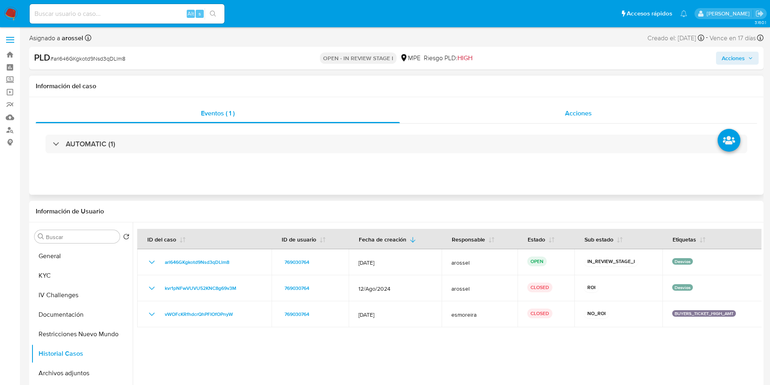
click at [582, 106] on div "Acciones" at bounding box center [578, 113] width 357 height 19
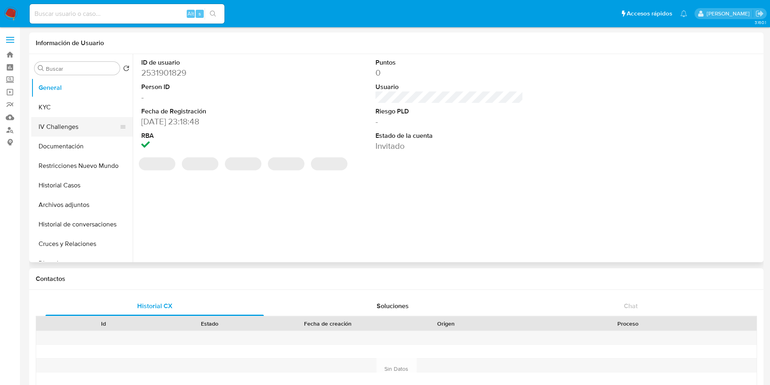
select select "10"
click at [89, 100] on button "KYC" at bounding box center [78, 106] width 95 height 19
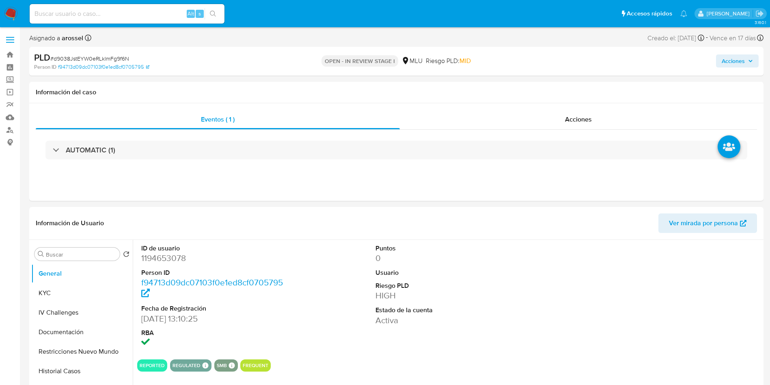
select select "10"
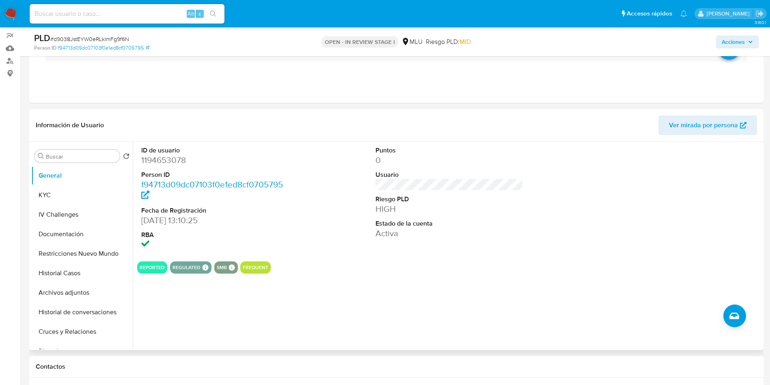
scroll to position [122, 0]
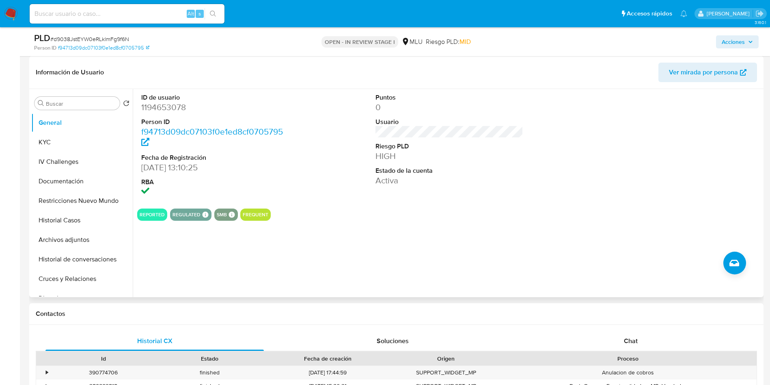
click at [638, 340] on span "Chat" at bounding box center [631, 340] width 14 height 9
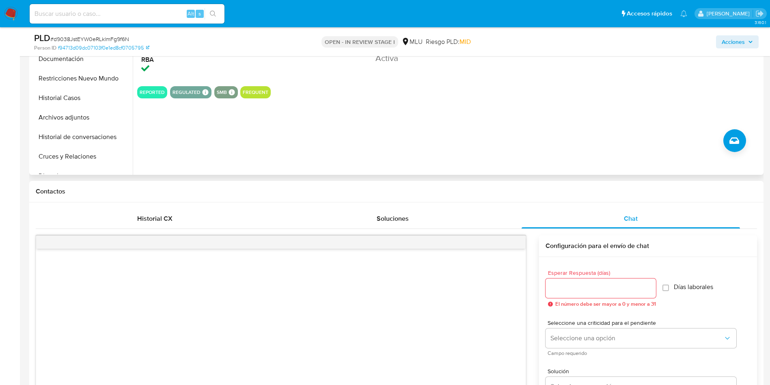
scroll to position [61, 0]
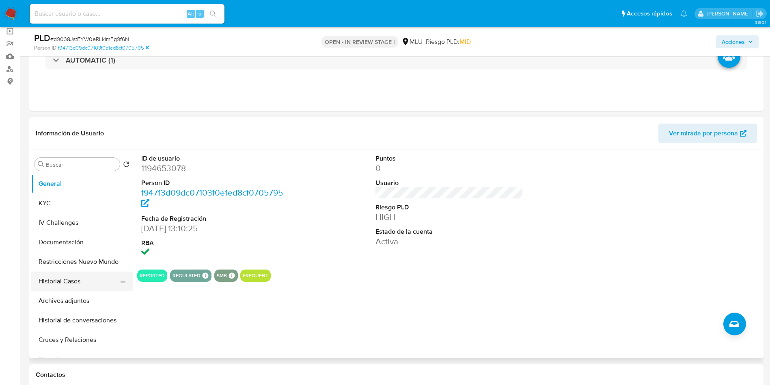
click at [79, 287] on button "Historial Casos" at bounding box center [78, 280] width 95 height 19
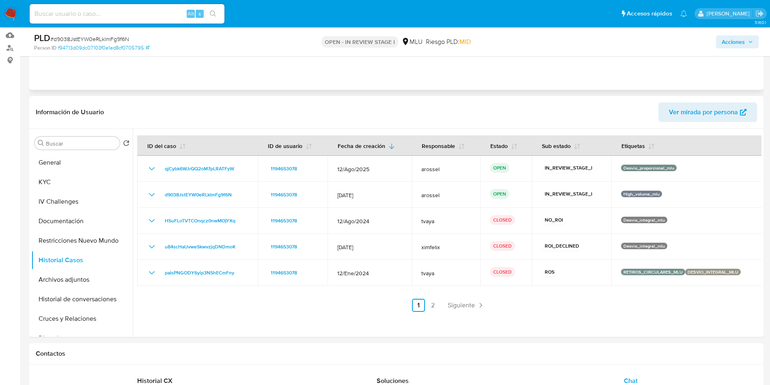
scroll to position [0, 0]
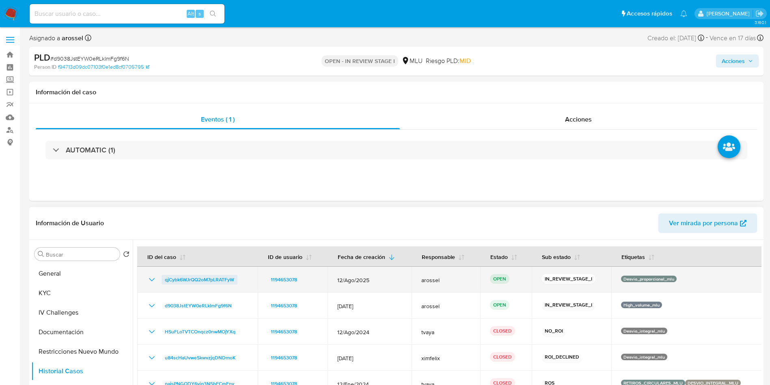
click at [198, 279] on span "qjCybk6WJrQQ2oM7pLRATFyW" at bounding box center [199, 280] width 69 height 10
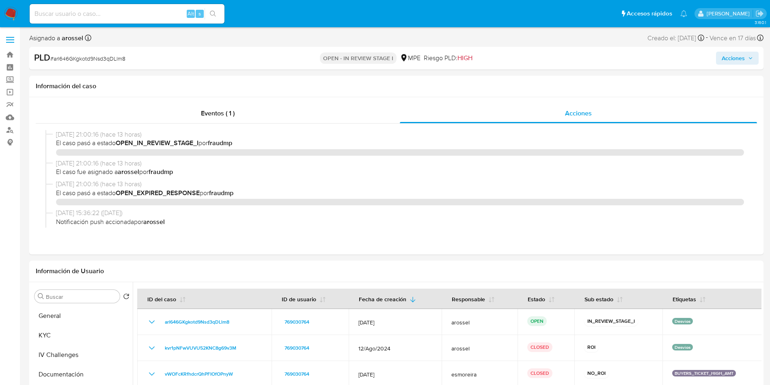
select select "10"
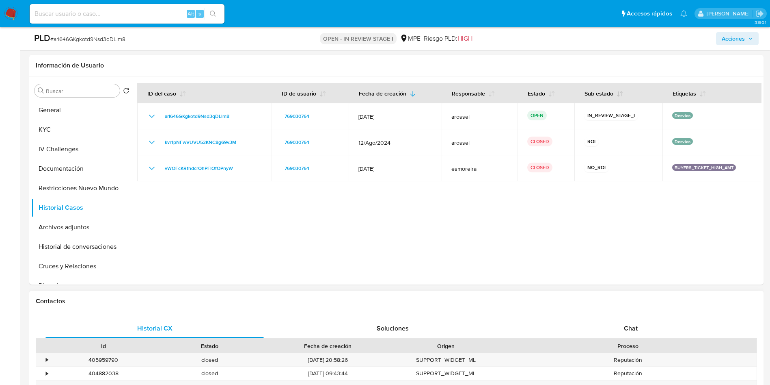
scroll to position [244, 0]
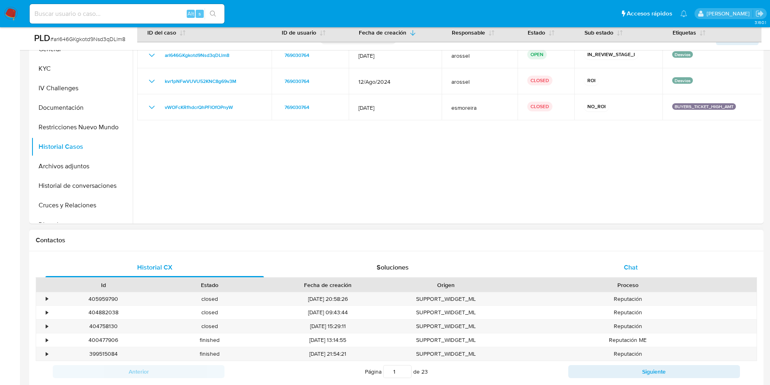
click at [642, 268] on div "Chat" at bounding box center [631, 267] width 219 height 19
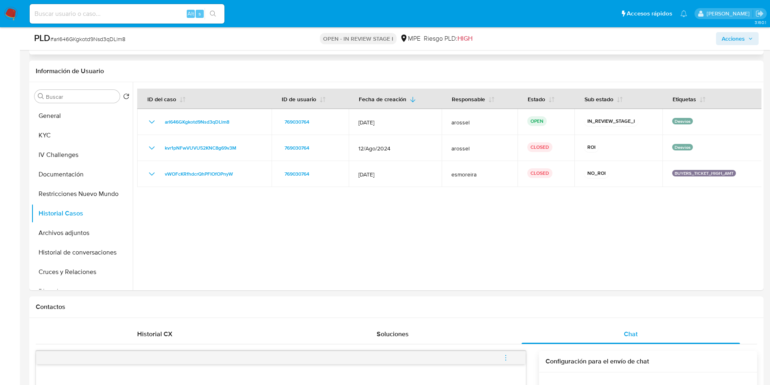
scroll to position [61, 0]
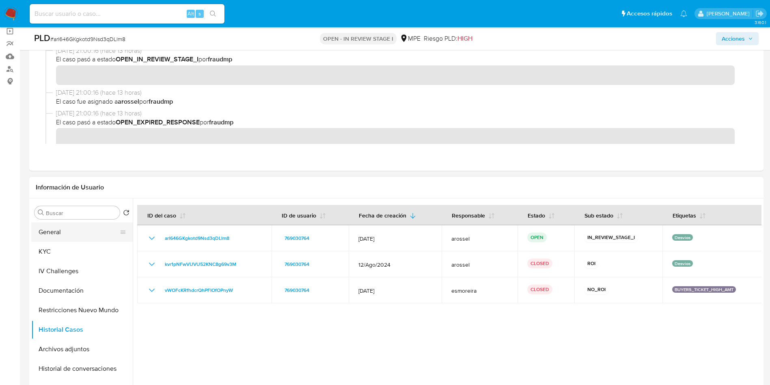
click at [64, 238] on button "General" at bounding box center [78, 231] width 95 height 19
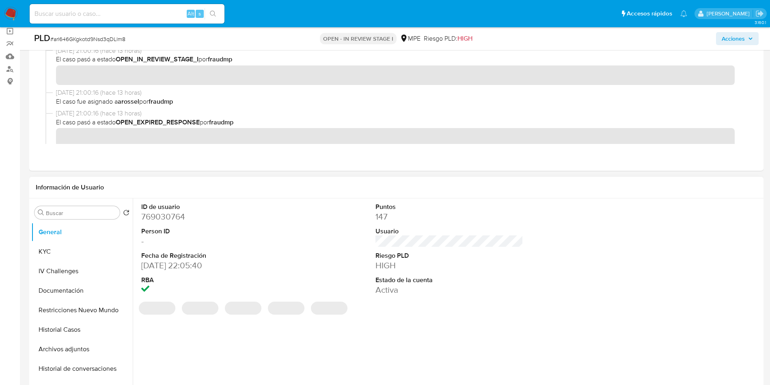
click at [168, 216] on dd "769030764" at bounding box center [215, 216] width 148 height 11
copy dd "769030764"
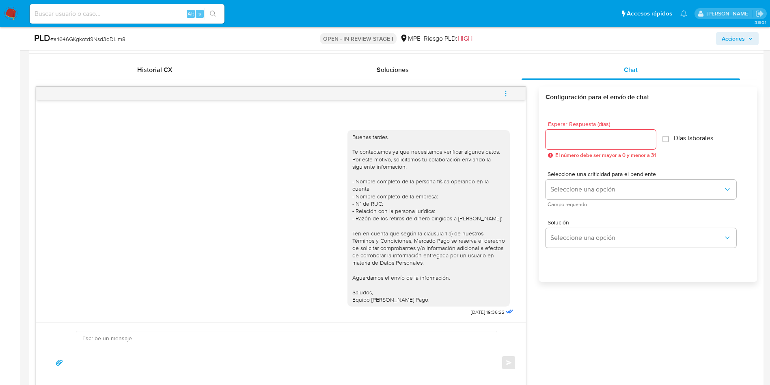
scroll to position [487, 0]
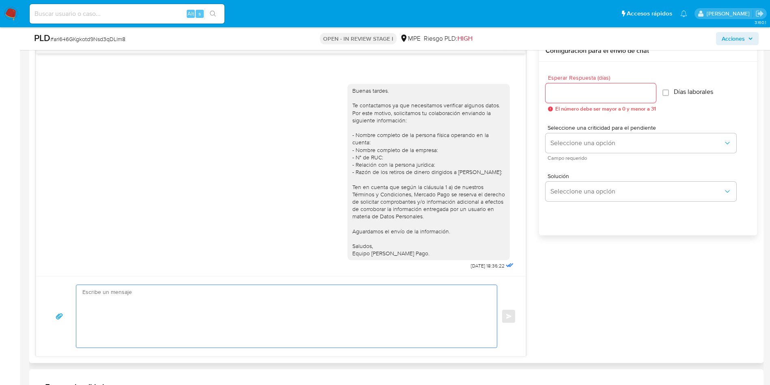
click at [270, 303] on textarea at bounding box center [284, 316] width 405 height 63
paste textarea "Hola, xxxx. Te contactamos nuevamente para recordarte que aún está pendiente el…"
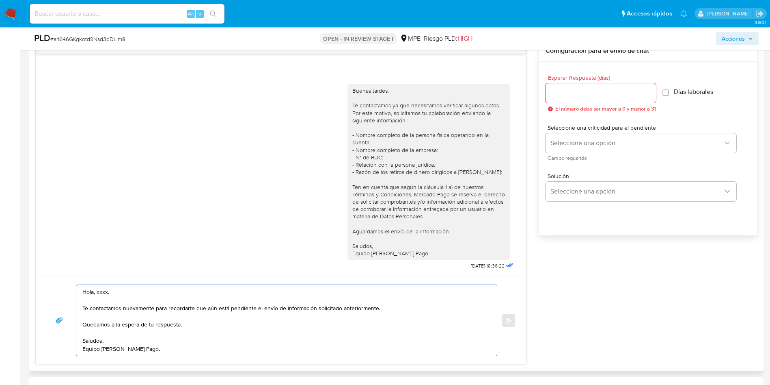
drag, startPoint x: 110, startPoint y: 289, endPoint x: 58, endPoint y: 282, distance: 52.0
click at [58, 282] on div "Hola, xxxx. Te contactamos nuevamente para recordarte que aún está pendiente el…" at bounding box center [281, 320] width 490 height 88
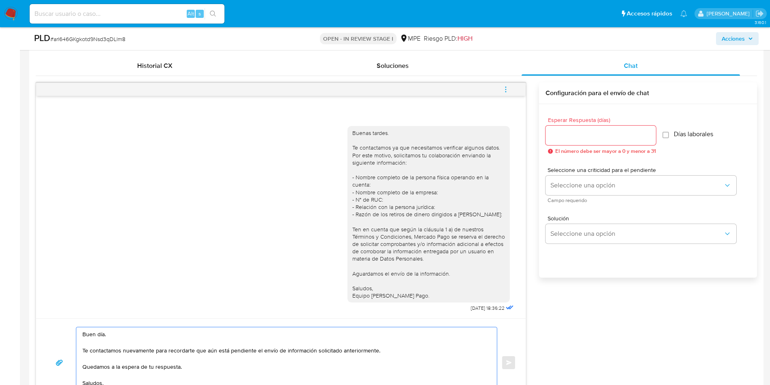
scroll to position [426, 0]
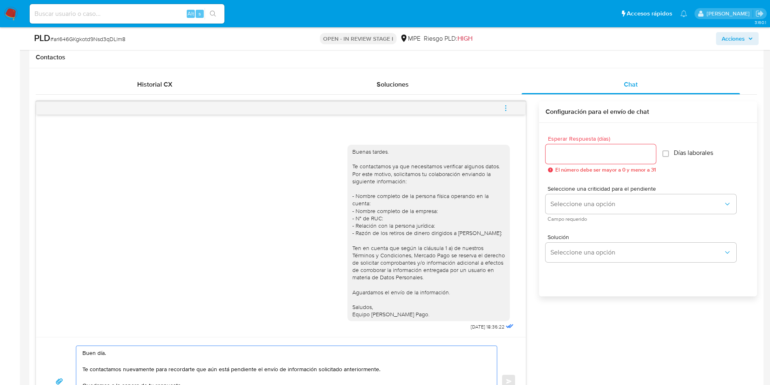
type textarea "Buen día. Te contactamos nuevamente para recordarte que aún está pendiente el e…"
click at [554, 156] on input "Esperar Respuesta (días)" at bounding box center [601, 154] width 110 height 11
type input "3"
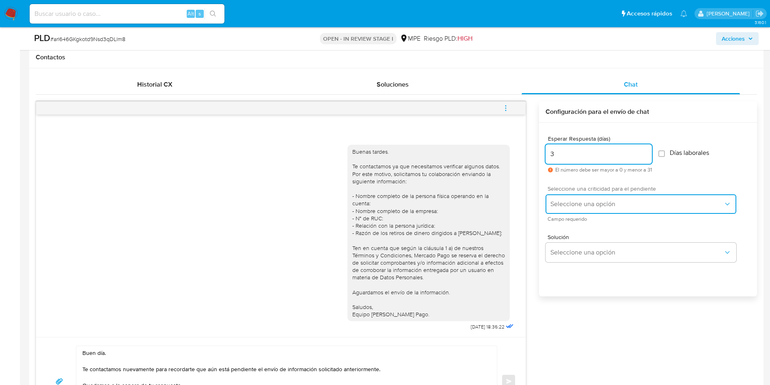
click at [565, 200] on span "Seleccione una opción" at bounding box center [637, 204] width 173 height 8
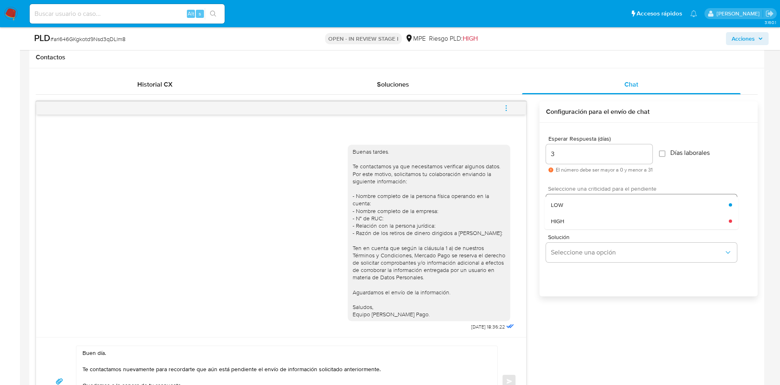
click at [565, 199] on div "LOW" at bounding box center [640, 205] width 178 height 16
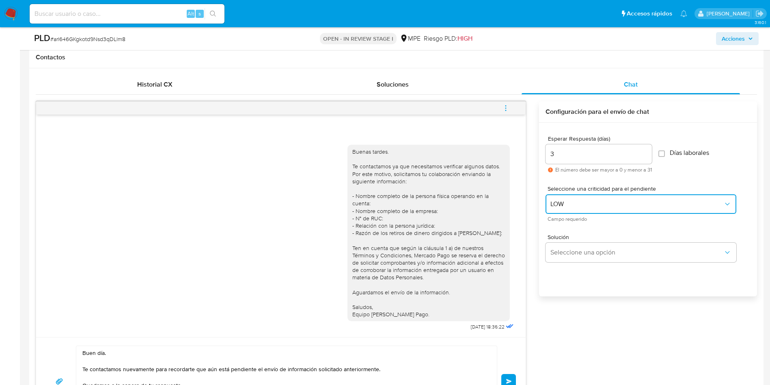
scroll to position [548, 0]
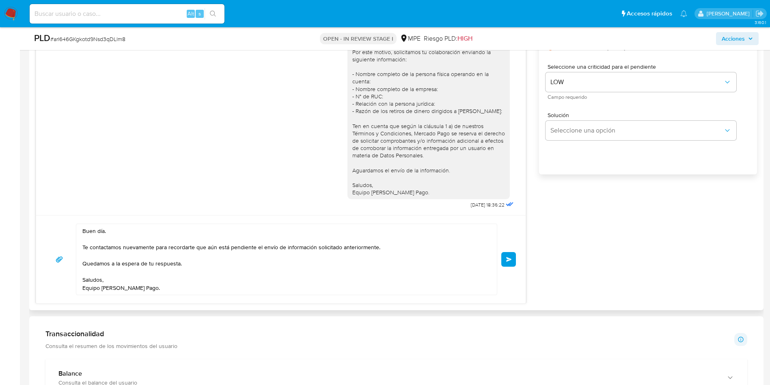
click at [506, 253] on button "Enviar" at bounding box center [509, 259] width 15 height 15
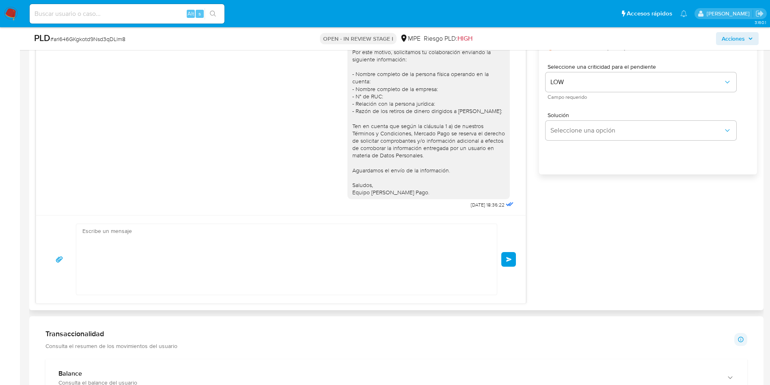
scroll to position [69, 0]
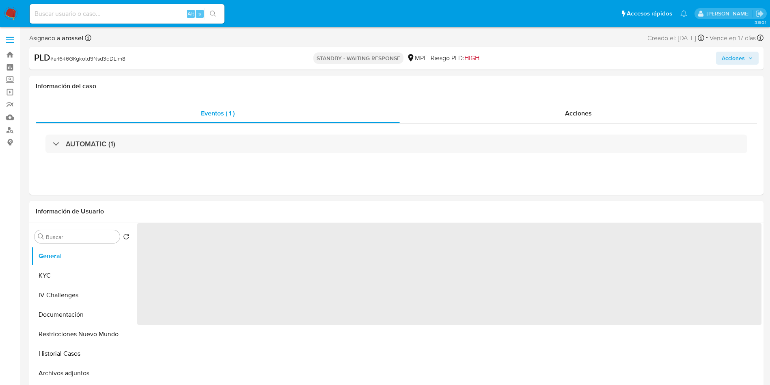
click at [95, 59] on span "# arl646GKgkotd9Nsd3qDLlm8" at bounding box center [87, 58] width 75 height 8
select select "10"
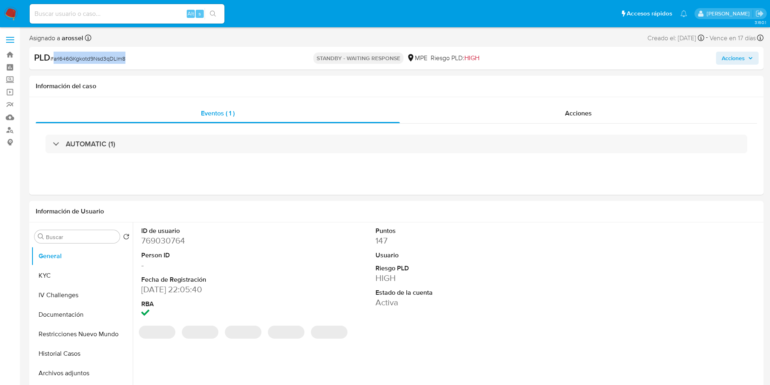
click at [95, 59] on span "# arl646GKgkotd9Nsd3qDLlm8" at bounding box center [87, 58] width 75 height 8
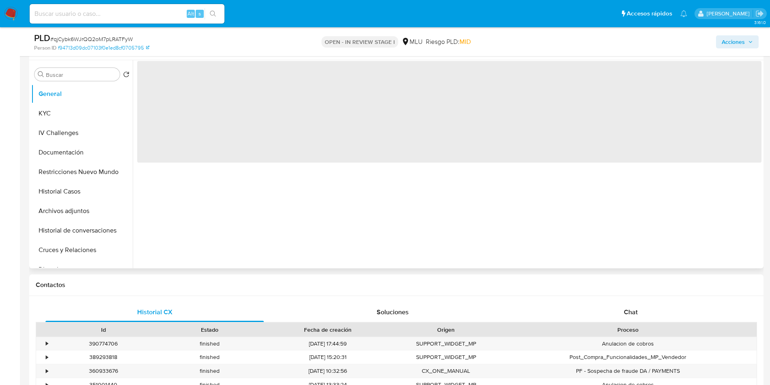
scroll to position [183, 0]
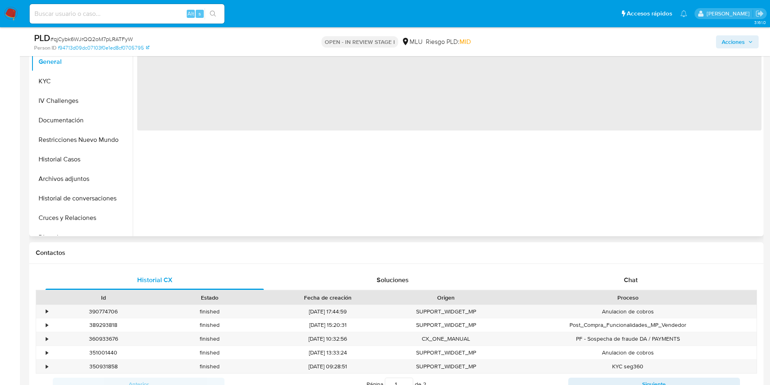
select select "10"
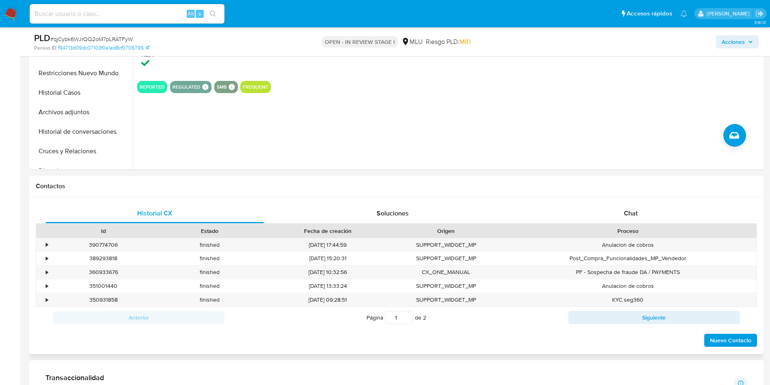
scroll to position [305, 0]
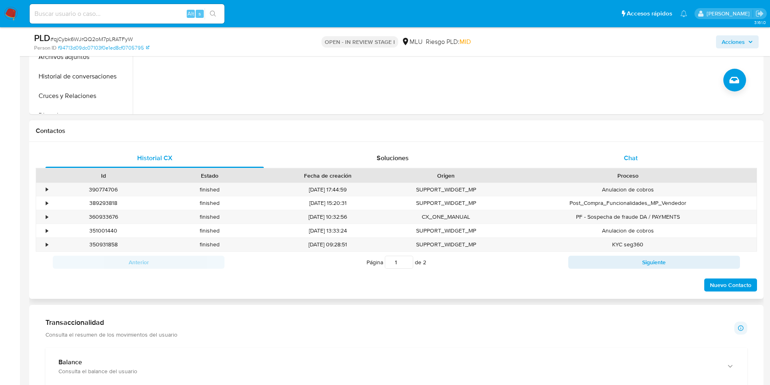
click at [615, 164] on div "Chat" at bounding box center [631, 157] width 219 height 19
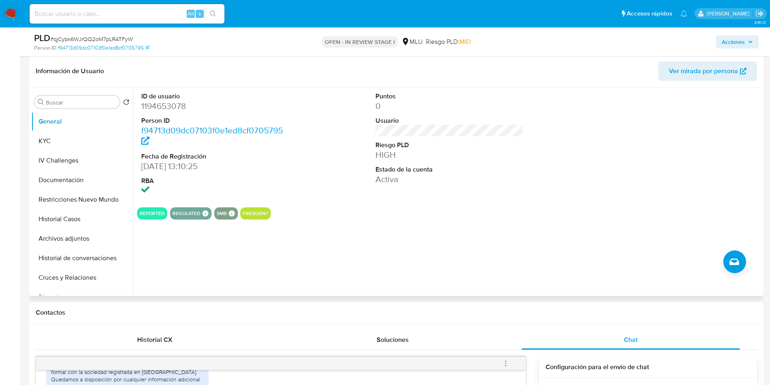
scroll to position [122, 0]
click at [159, 108] on dd "1194653078" at bounding box center [215, 107] width 148 height 11
copy dd "1194653078"
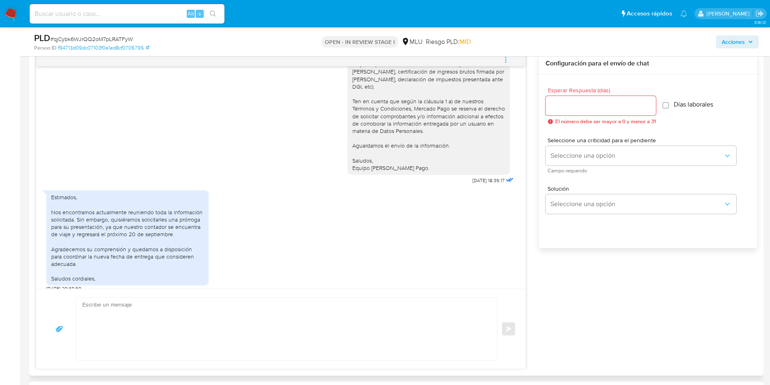
click at [128, 218] on div "Estimados, Nos encontramos actualmente reuniendo toda la información solicitada…" at bounding box center [127, 237] width 153 height 89
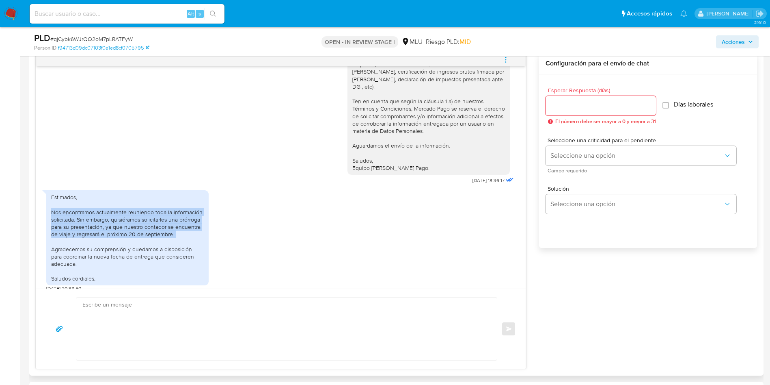
click at [128, 218] on div "Estimados, Nos encontramos actualmente reuniendo toda la información solicitada…" at bounding box center [127, 237] width 153 height 89
copy div "Nos encontramos actualmente reuniendo toda la información solicitada. Sin embar…"
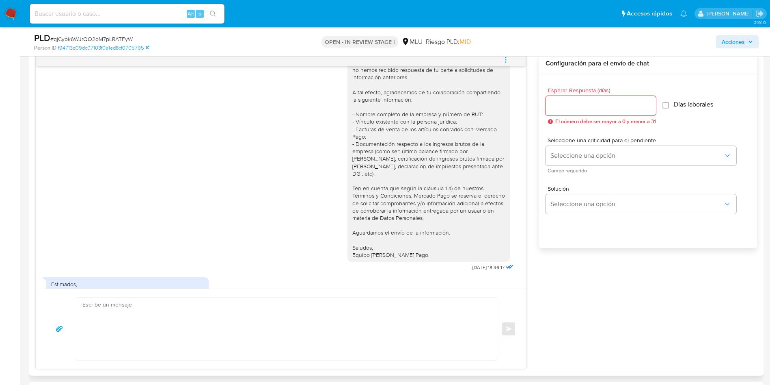
scroll to position [0, 0]
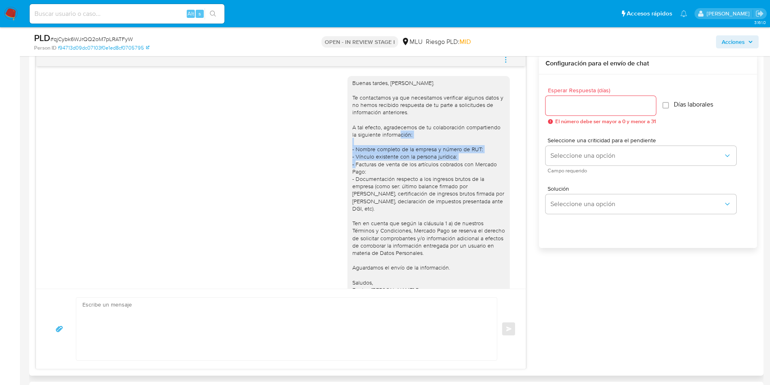
drag, startPoint x: 343, startPoint y: 145, endPoint x: 362, endPoint y: 166, distance: 28.2
click at [362, 166] on div "Buenas tardes, Joaquin. Te contactamos ya que necesitamos verificar algunos dat…" at bounding box center [429, 186] width 153 height 214
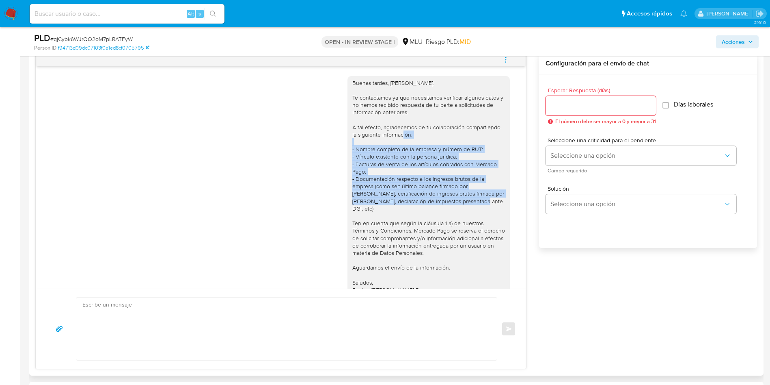
drag, startPoint x: 474, startPoint y: 200, endPoint x: 340, endPoint y: 152, distance: 142.5
click at [348, 152] on div "Buenas tardes, Joaquin. Te contactamos ya que necesitamos verificar algunos dat…" at bounding box center [429, 186] width 162 height 221
copy div "- Nombre completo de la empresa y número de RUT: - Vínculo existente con la per…"
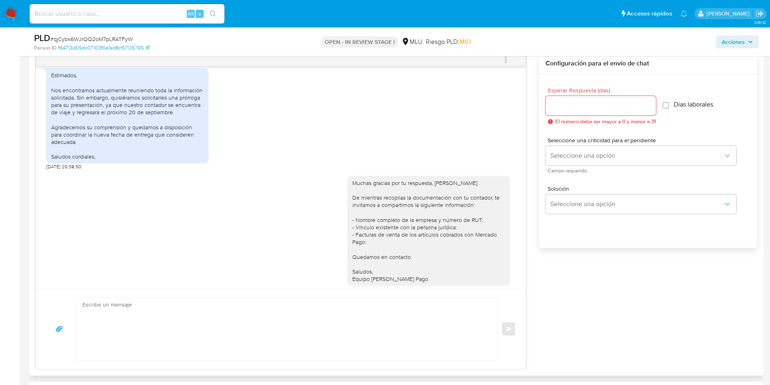
scroll to position [305, 0]
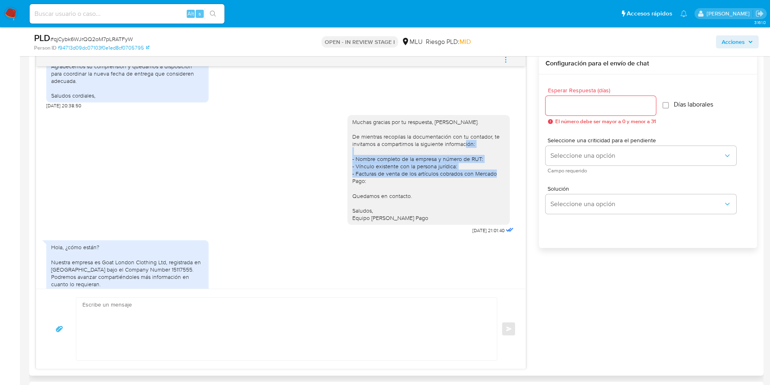
drag, startPoint x: 363, startPoint y: 170, endPoint x: 337, endPoint y: 153, distance: 31.7
click at [337, 153] on div "Muchas gracias por tu respuesta, Joaquín. De mientras recopilas la documentació…" at bounding box center [281, 172] width 470 height 127
copy div "- Nombre completo de la empresa y número de RUT: - Vínculo existente con la per…"
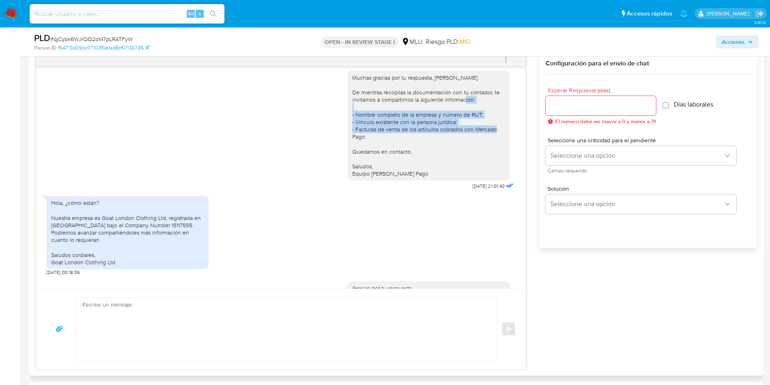
scroll to position [366, 0]
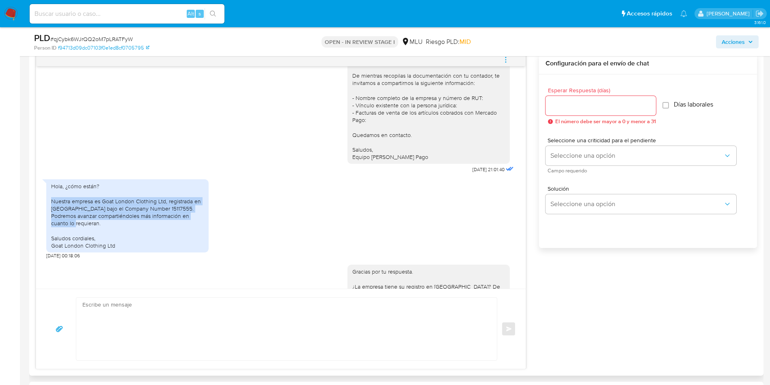
drag, startPoint x: 105, startPoint y: 216, endPoint x: 47, endPoint y: 196, distance: 61.1
click at [47, 196] on div "Hola, ¿cómo están? Nuestra empresa es Goat London Clothing Ltd, registrada en L…" at bounding box center [127, 215] width 162 height 73
copy div "Nuestra empresa es Goat London Clothing Ltd, registrada en Londres bajo el Comp…"
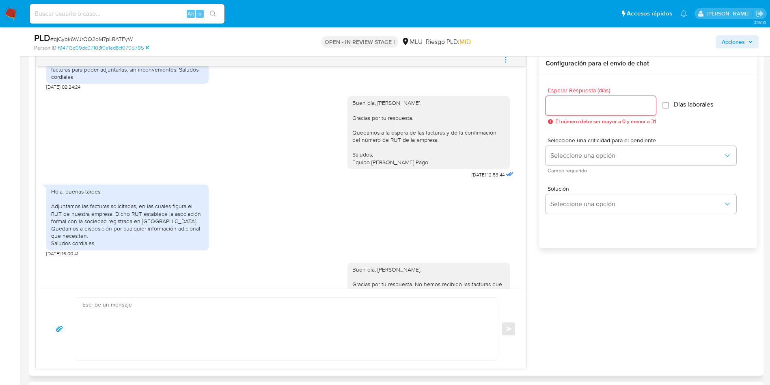
scroll to position [731, 0]
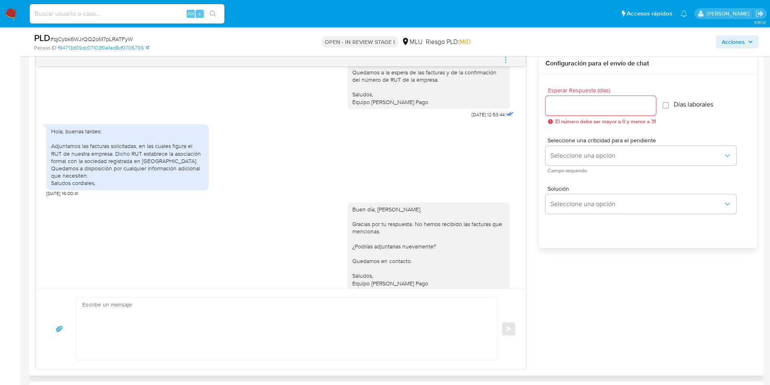
click at [110, 153] on div "Hola, buenas tardes: Adjuntamos las facturas solicitadas, en las cuales figura …" at bounding box center [127, 157] width 153 height 59
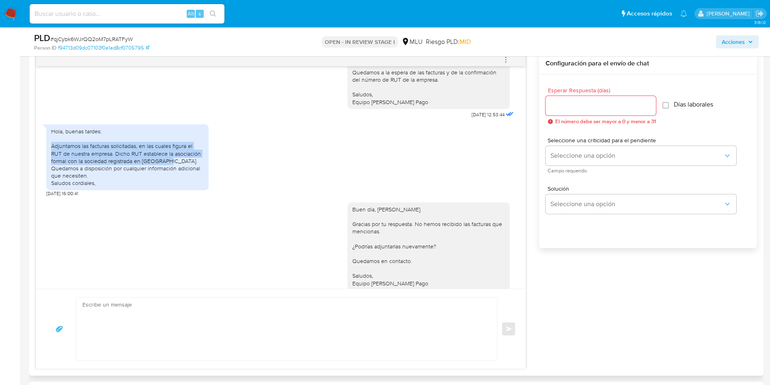
click at [110, 153] on div "Hola, buenas tardes: Adjuntamos las facturas solicitadas, en las cuales figura …" at bounding box center [127, 157] width 153 height 59
copy div "Adjuntamos las facturas solicitadas, en las cuales figura el RUT de nuestra emp…"
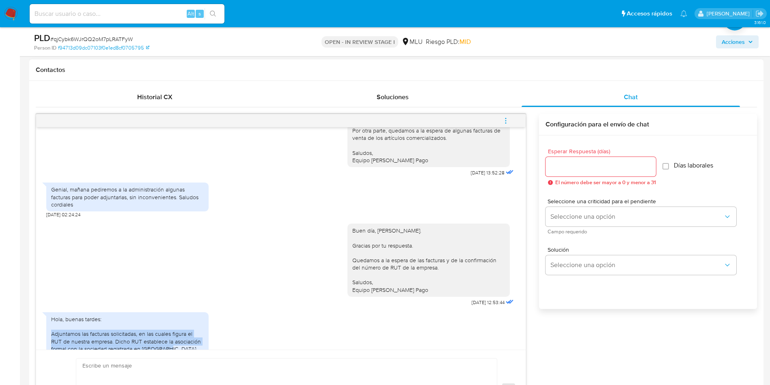
scroll to position [620, 0]
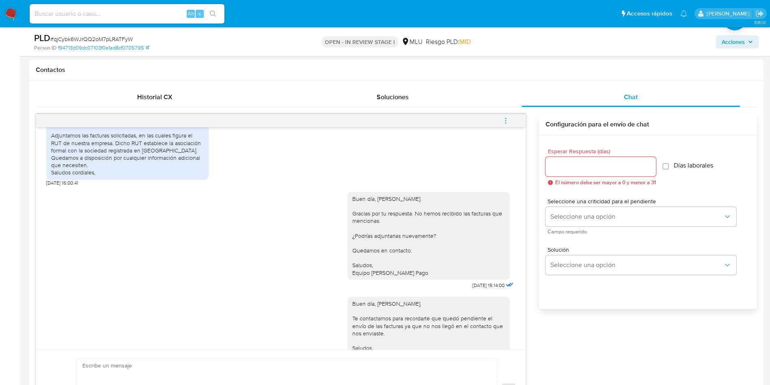
click at [291, 213] on div "Buen día, Joaquín. Gracias por tu respuesta. No hemos recibido las facturas que…" at bounding box center [281, 238] width 470 height 105
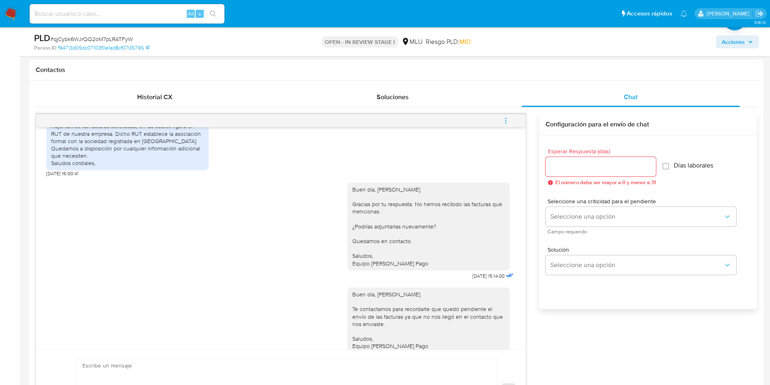
scroll to position [823, 0]
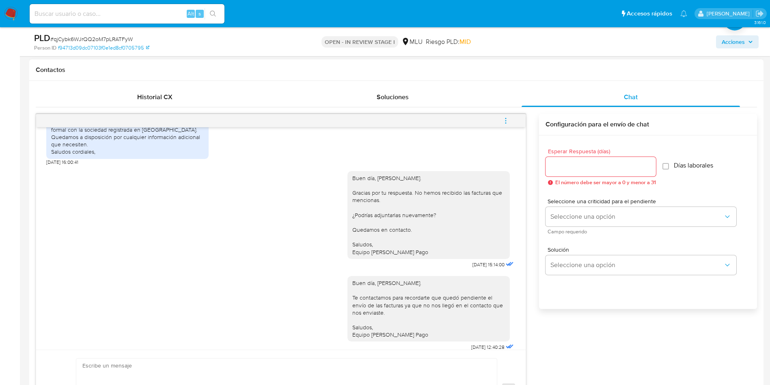
click at [503, 120] on icon "menu-action" at bounding box center [505, 120] width 7 height 7
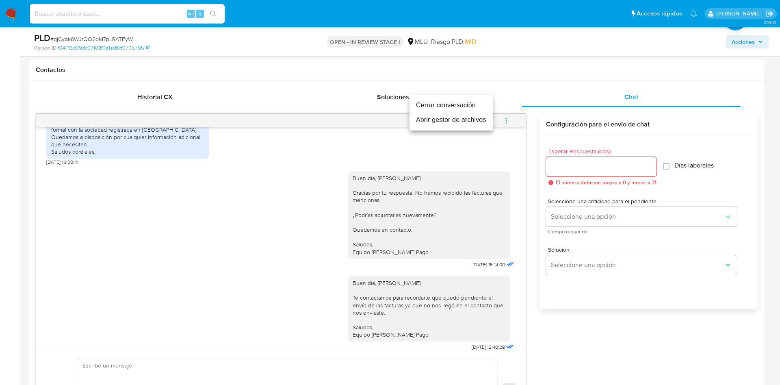
click at [478, 101] on li "Cerrar conversación" at bounding box center [450, 105] width 83 height 15
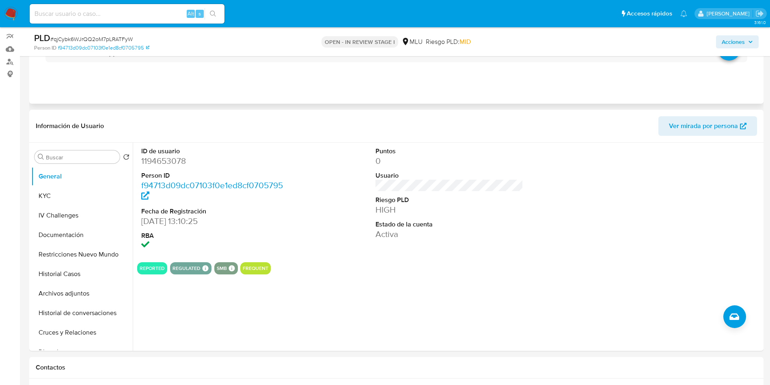
scroll to position [61, 0]
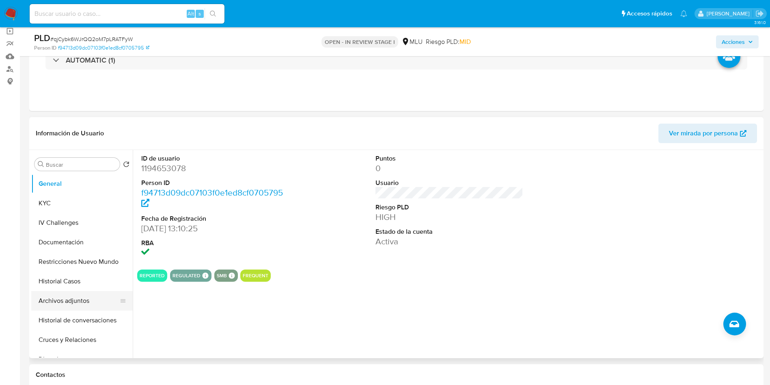
click at [77, 301] on button "Archivos adjuntos" at bounding box center [78, 300] width 95 height 19
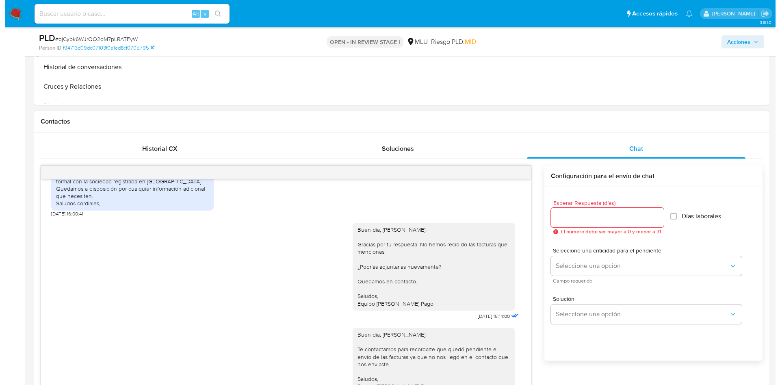
scroll to position [122, 0]
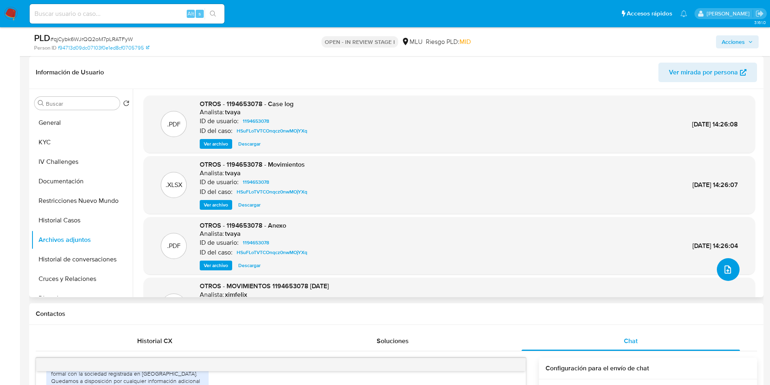
click at [729, 268] on icon "upload-file" at bounding box center [728, 269] width 10 height 10
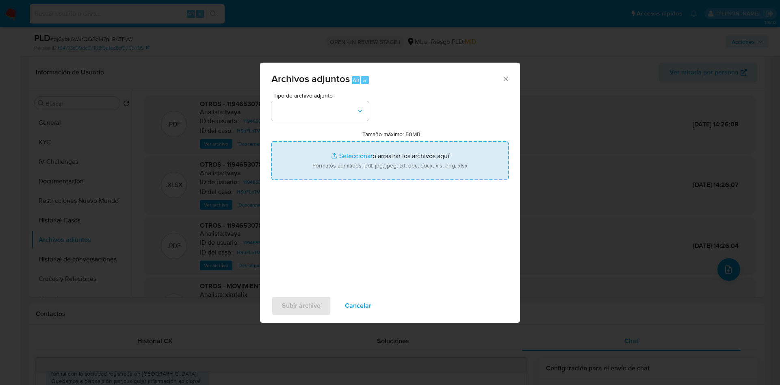
click at [446, 165] on input "Tamaño máximo: 50MB Seleccionar archivos" at bounding box center [389, 160] width 237 height 39
type input "C:\fakepath\Anexos 1194653078 - 04_09_2025.pdf"
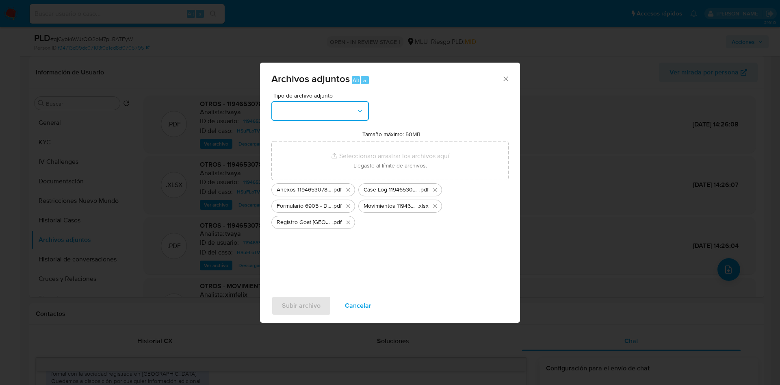
click at [326, 110] on button "button" at bounding box center [319, 110] width 97 height 19
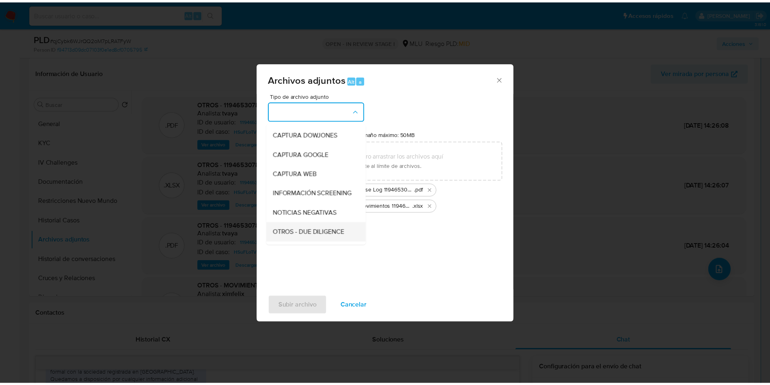
scroll to position [61, 0]
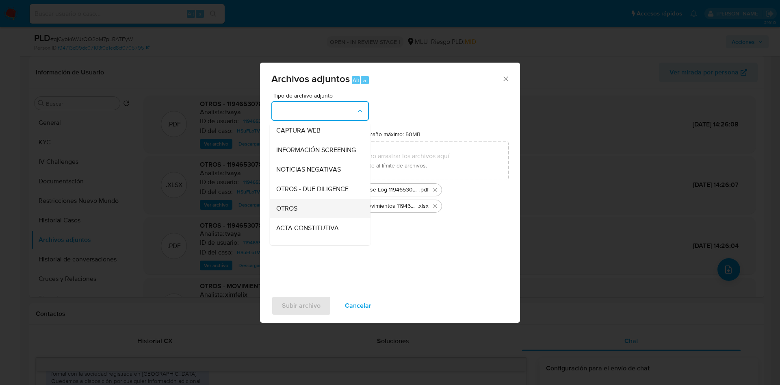
click at [303, 214] on div "OTROS" at bounding box center [317, 208] width 83 height 19
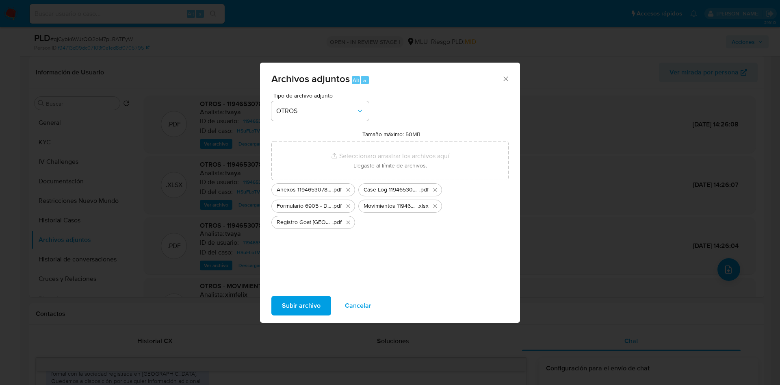
click at [298, 301] on span "Subir archivo" at bounding box center [301, 306] width 39 height 18
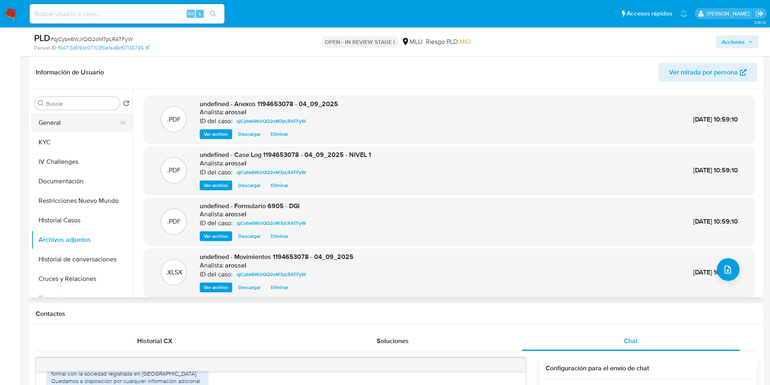
click at [64, 124] on button "General" at bounding box center [78, 122] width 95 height 19
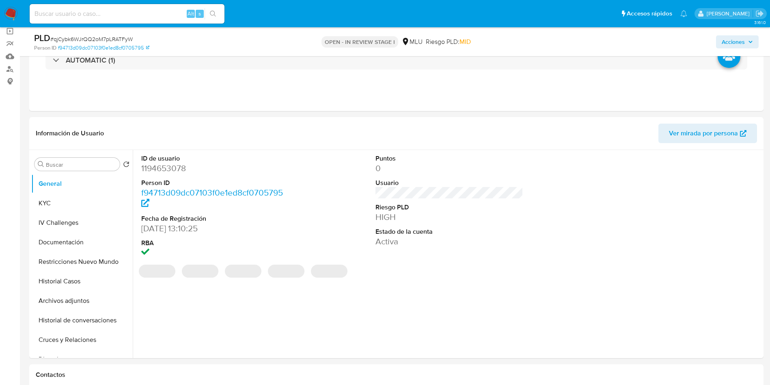
click at [734, 39] on span "Acciones" at bounding box center [733, 41] width 23 height 13
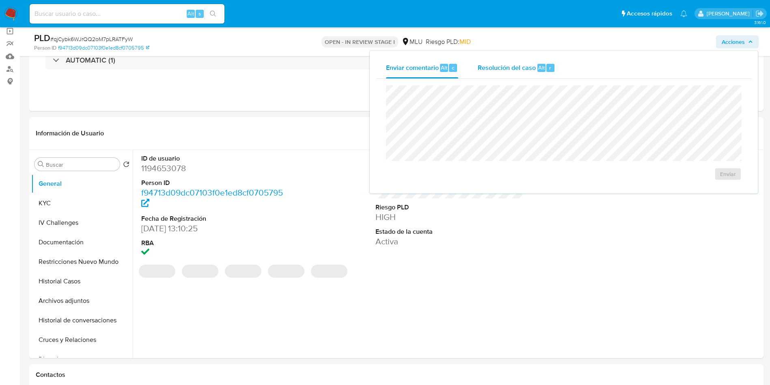
click at [526, 63] on span "Resolución del caso" at bounding box center [507, 67] width 58 height 9
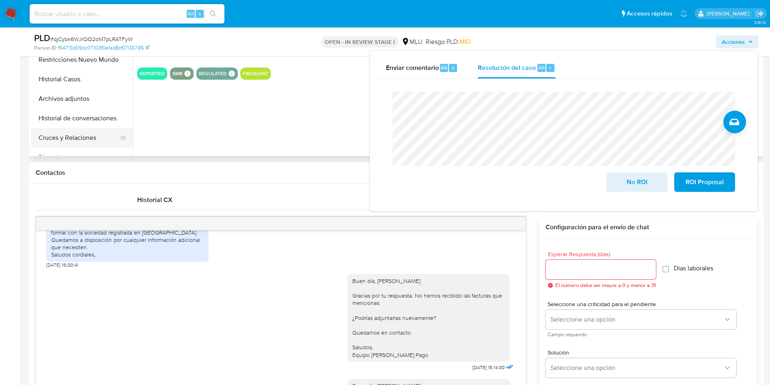
scroll to position [244, 0]
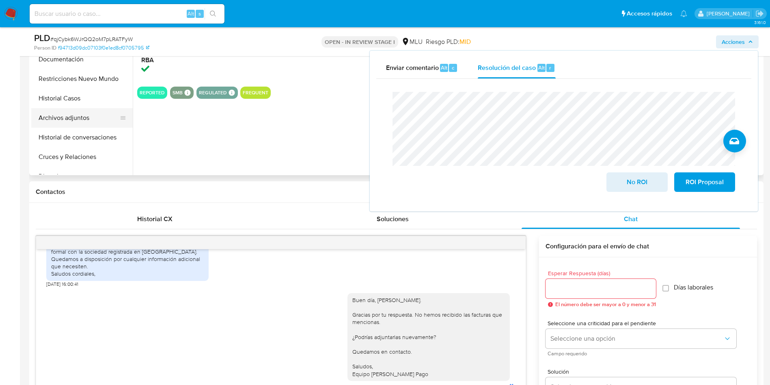
click at [88, 116] on button "Archivos adjuntos" at bounding box center [78, 117] width 95 height 19
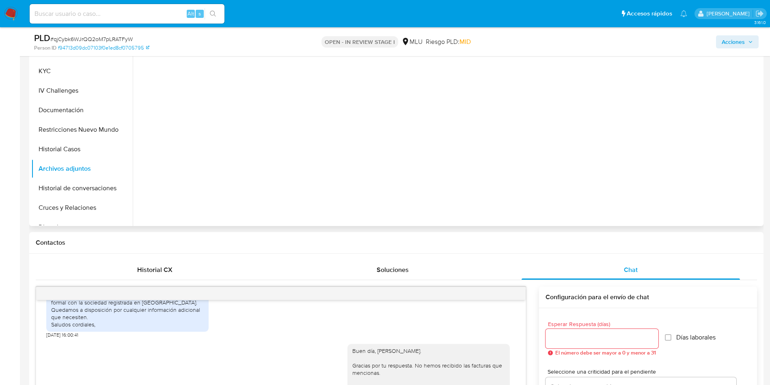
scroll to position [122, 0]
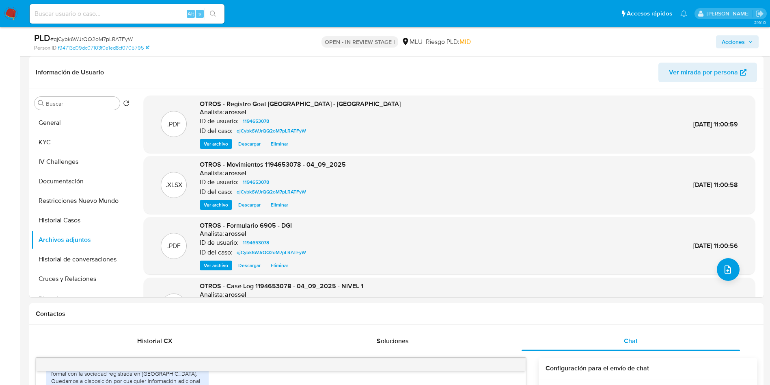
click at [732, 38] on span "Acciones" at bounding box center [733, 41] width 23 height 13
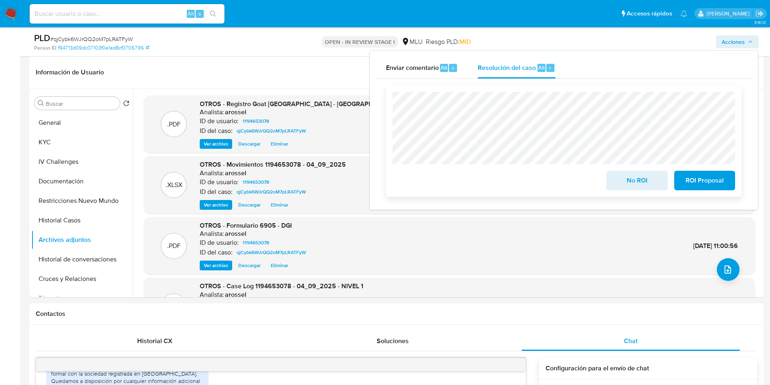
click at [720, 182] on span "ROI Proposal" at bounding box center [705, 180] width 40 height 18
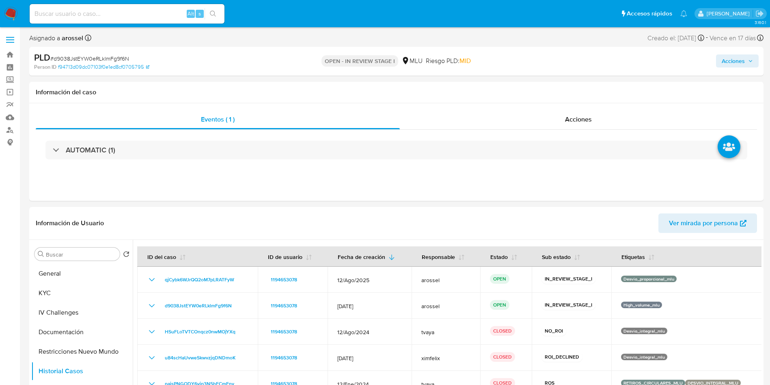
select select "10"
click at [79, 277] on button "General" at bounding box center [78, 273] width 95 height 19
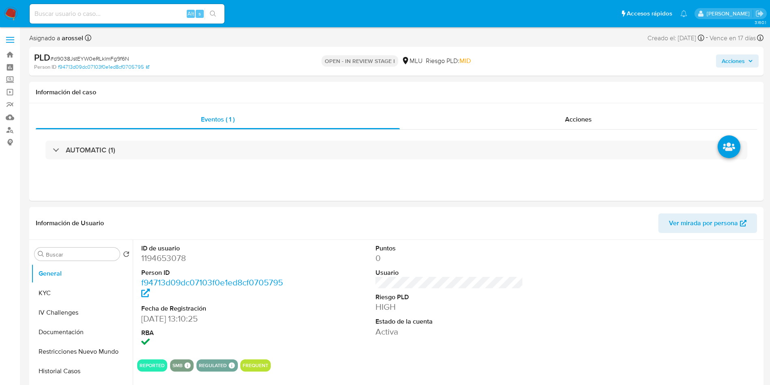
click at [746, 56] on span "Acciones" at bounding box center [737, 60] width 31 height 11
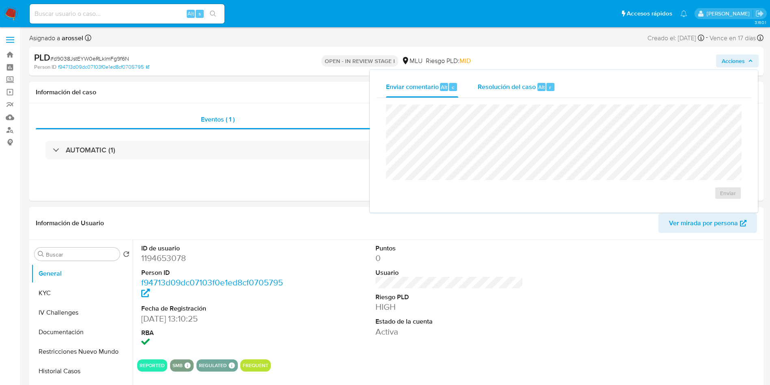
click at [522, 93] on div "Resolución del caso Alt r" at bounding box center [517, 86] width 78 height 21
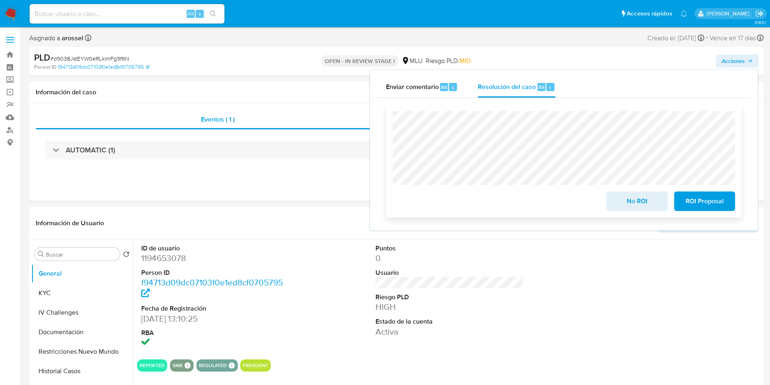
click at [703, 205] on span "ROI Proposal" at bounding box center [705, 201] width 40 height 18
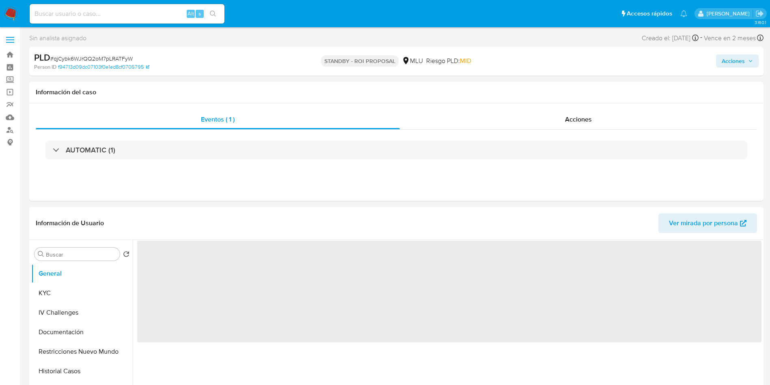
select select "10"
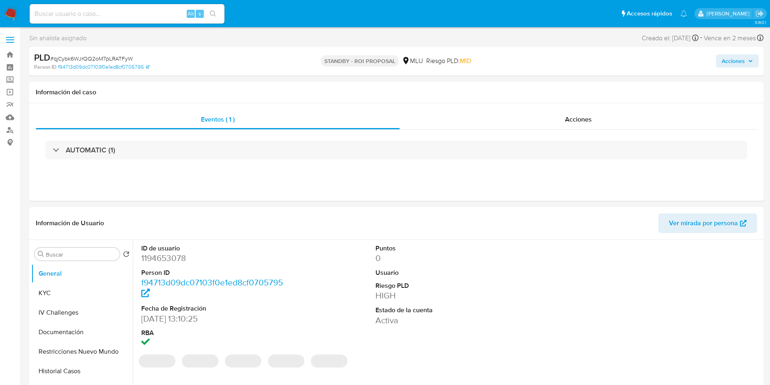
click at [116, 61] on span "# qjCybk6WJrQQ2oM7pLRATFyW" at bounding box center [91, 58] width 82 height 8
copy span "qjCybk6WJrQQ2oM7pLRATFyW"
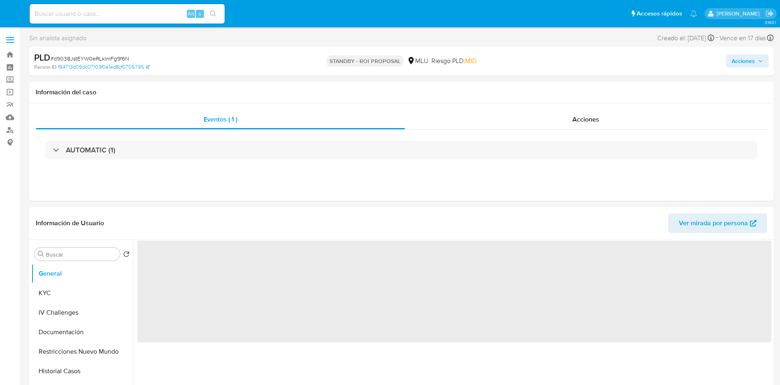
select select "10"
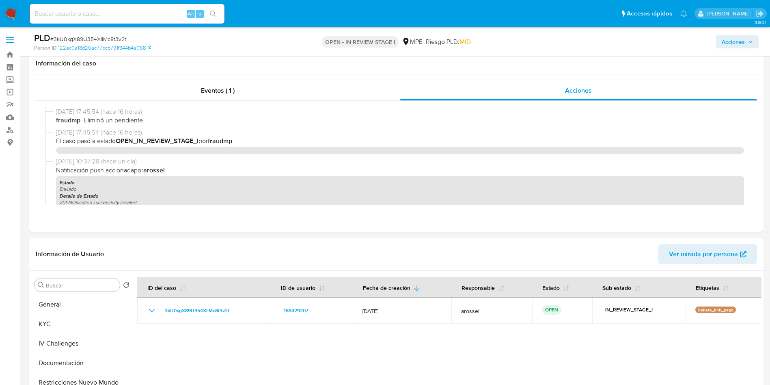
select select "100"
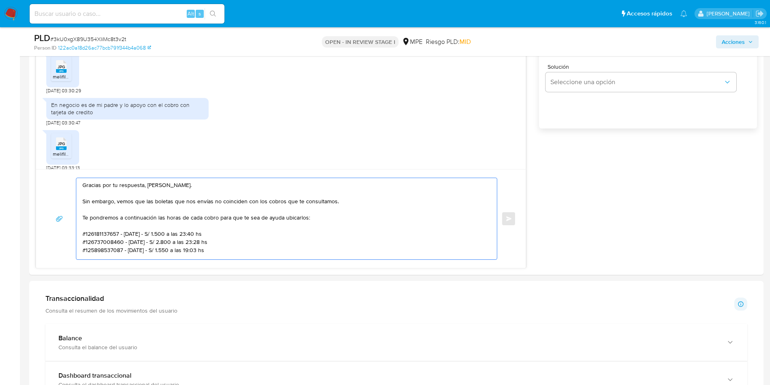
scroll to position [475, 0]
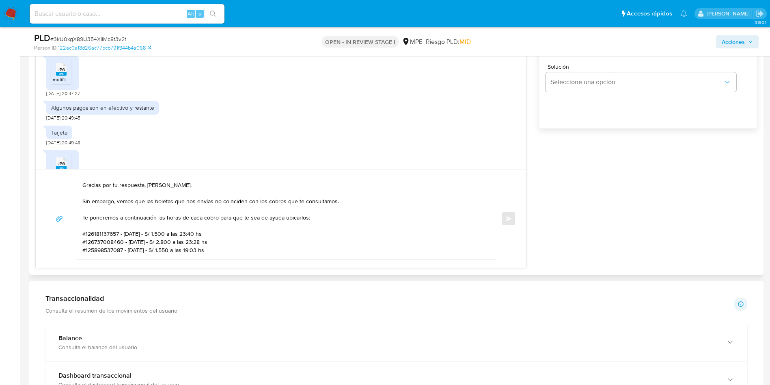
click at [690, 184] on div "Hol que tal 19/09/2025 03:26:45 Sii 19/09/2025 03:26:49 www.cqelectronicsperu.c…" at bounding box center [397, 100] width 722 height 335
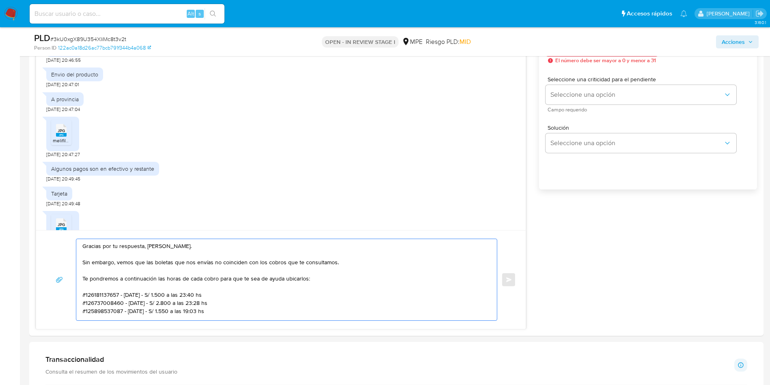
scroll to position [46, 0]
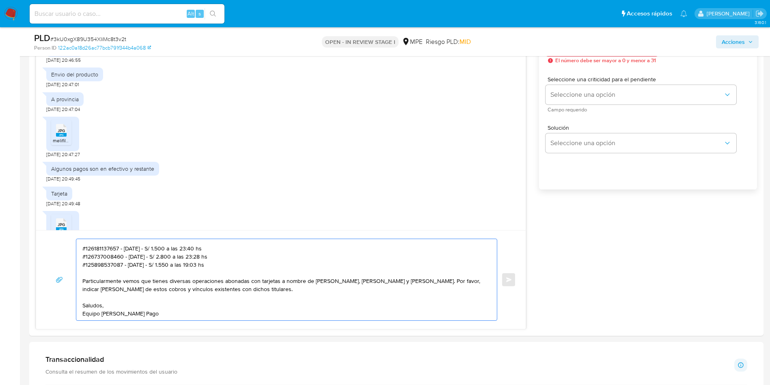
drag, startPoint x: 87, startPoint y: 262, endPoint x: 399, endPoint y: 338, distance: 321.1
click at [236, 277] on textarea "Gracias por tu respuesta, Anneth. Sin embargo, vemos que las boletas que nos en…" at bounding box center [284, 279] width 405 height 81
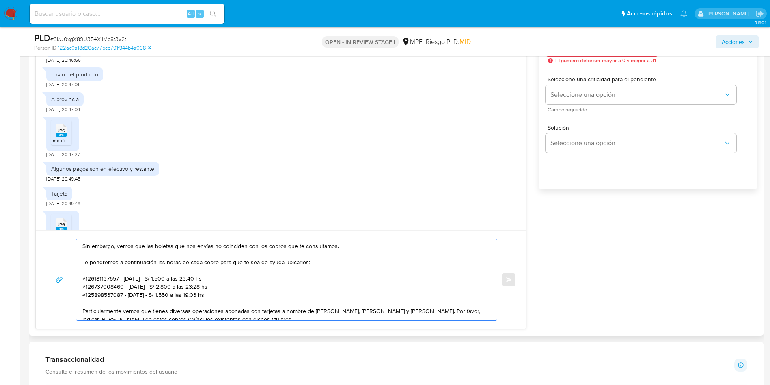
scroll to position [0, 0]
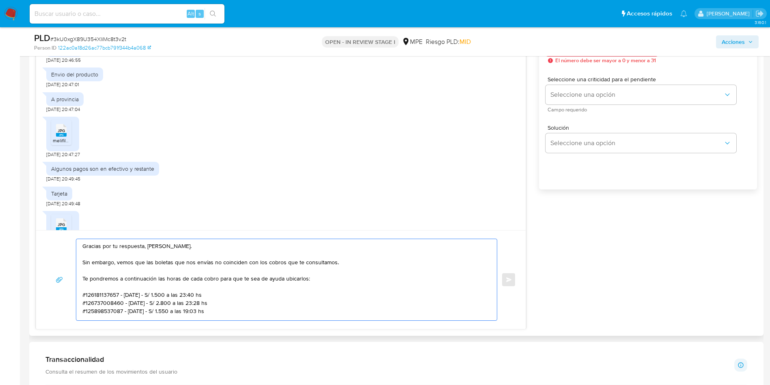
drag, startPoint x: 251, startPoint y: 286, endPoint x: 78, endPoint y: 266, distance: 174.2
click at [78, 266] on div "Gracias por tu respuesta, Anneth. Sin embargo, vemos que las boletas que nos en…" at bounding box center [284, 279] width 417 height 81
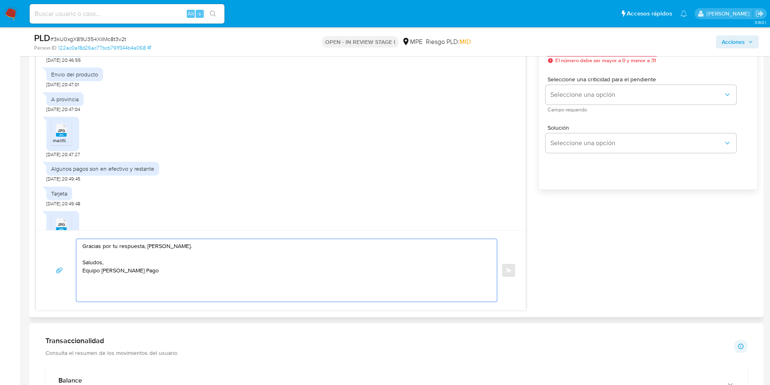
click at [146, 271] on textarea "Gracias por tu respuesta, Anneth. Saludos, Equipo de Mercado Pago" at bounding box center [284, 270] width 405 height 63
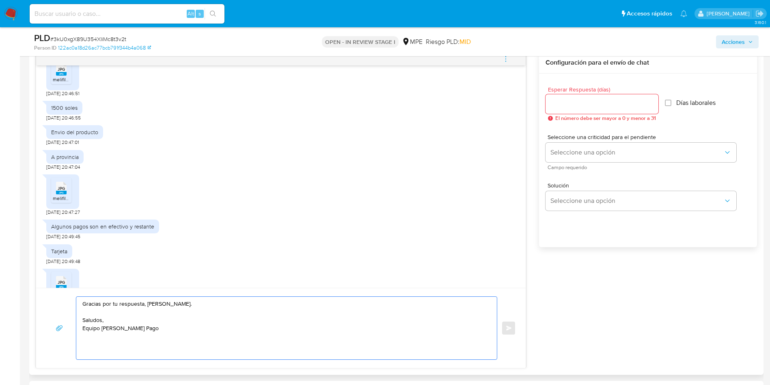
scroll to position [423, 0]
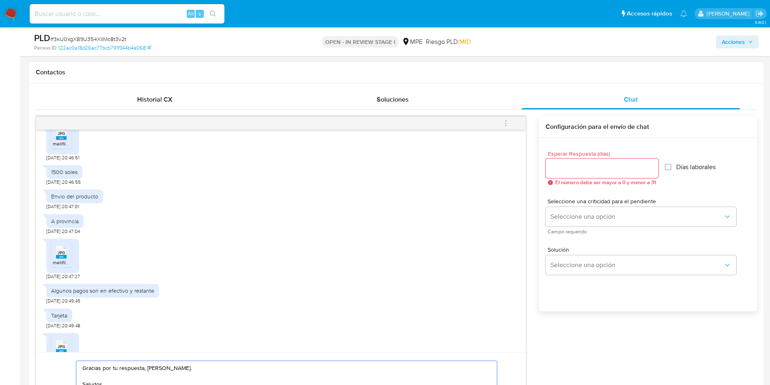
type textarea "Gracias por tu respuesta, Anneth. Saludos, Equipo de Mercado Pago"
click at [573, 165] on input "Esperar Respuesta (días)" at bounding box center [602, 168] width 113 height 11
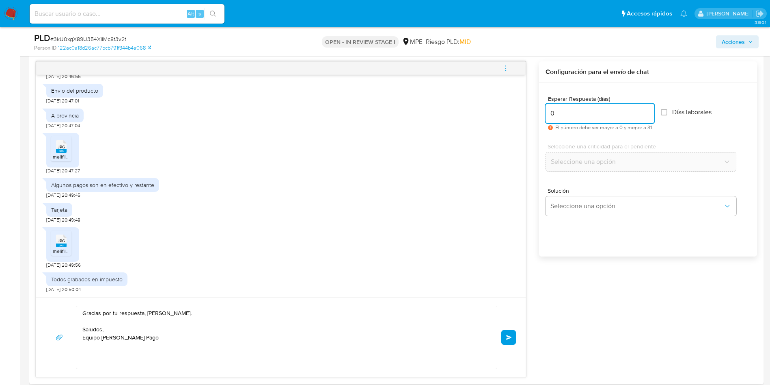
scroll to position [545, 0]
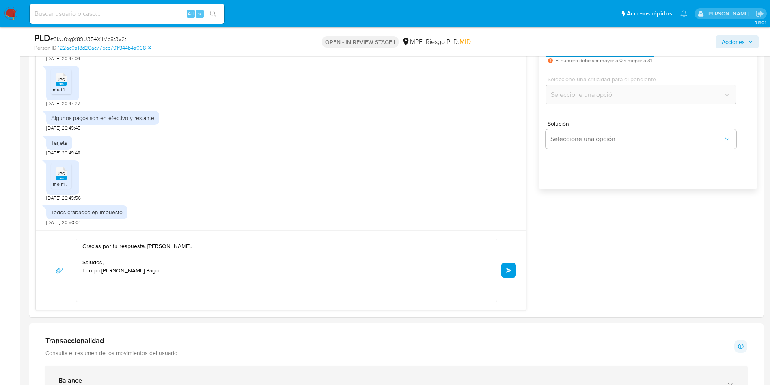
type input "0"
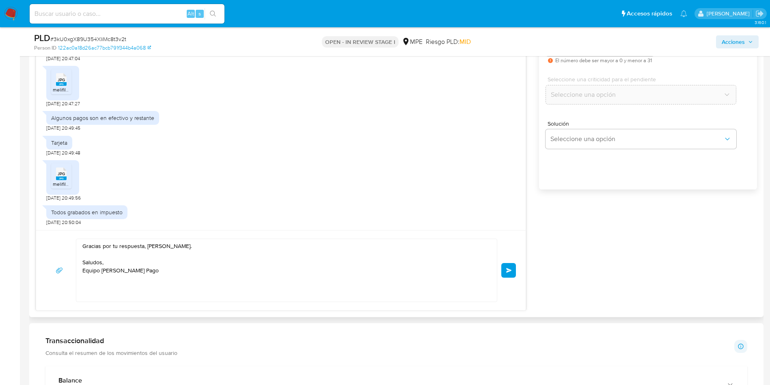
click at [344, 278] on textarea "Gracias por tu respuesta, Anneth. Saludos, Equipo de Mercado Pago" at bounding box center [284, 270] width 405 height 63
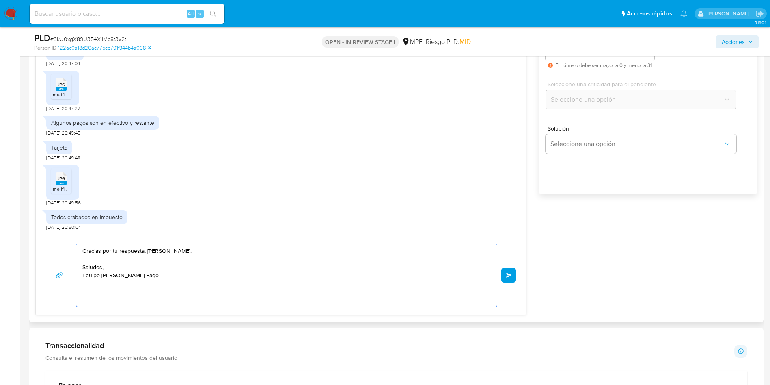
scroll to position [484, 0]
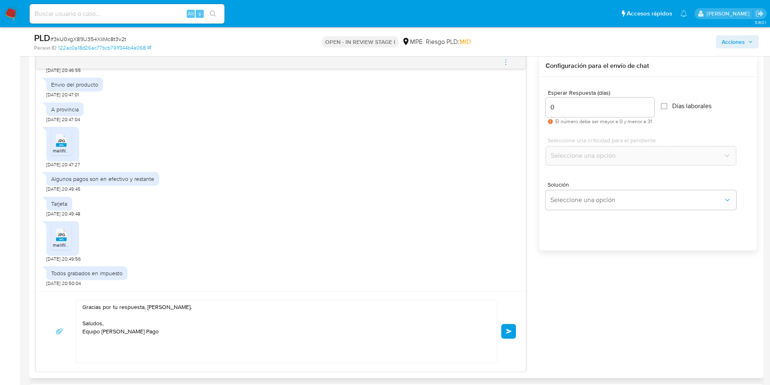
click at [513, 325] on button "Enviar" at bounding box center [509, 331] width 15 height 15
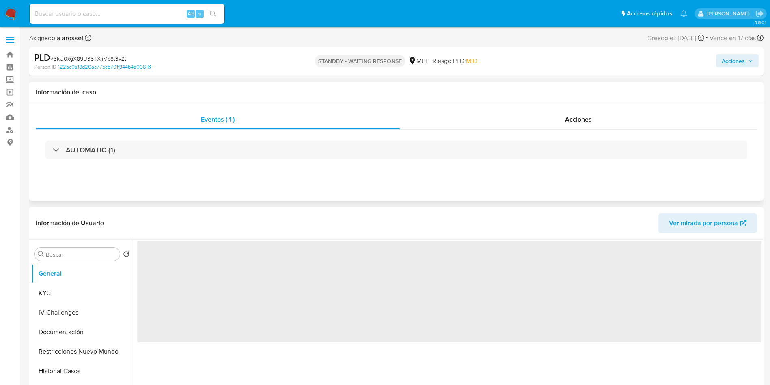
select select "10"
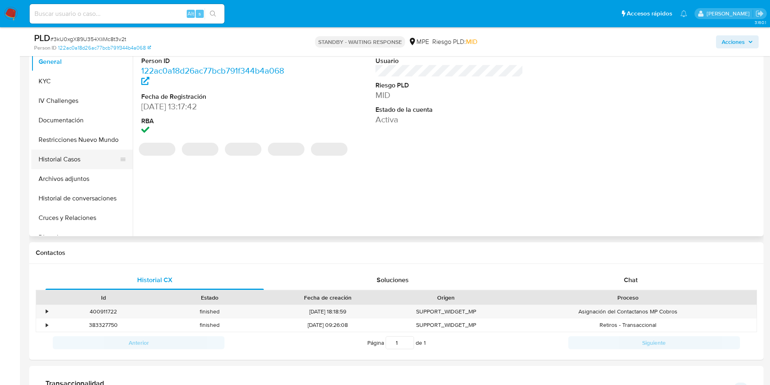
click at [76, 158] on button "Historial Casos" at bounding box center [78, 158] width 95 height 19
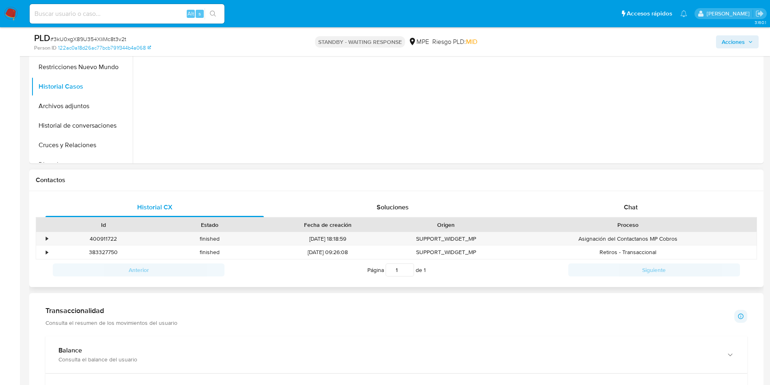
scroll to position [366, 0]
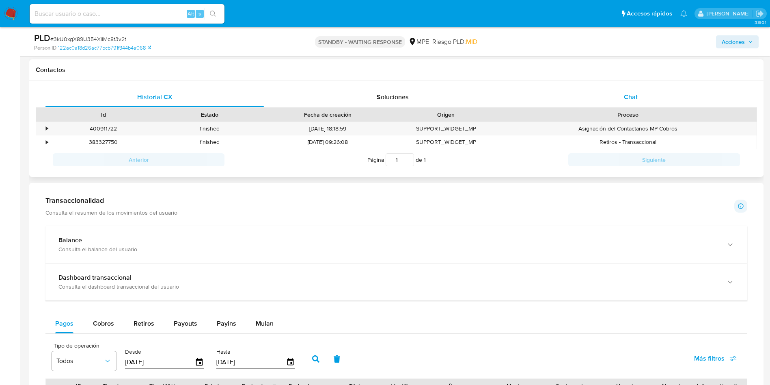
click at [615, 101] on div "Chat" at bounding box center [631, 96] width 219 height 19
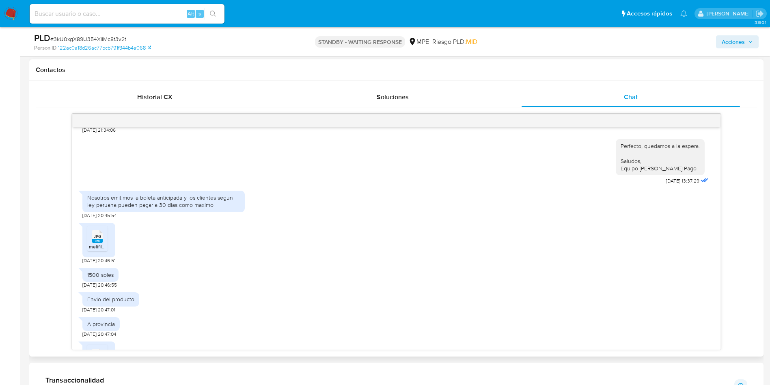
scroll to position [758, 0]
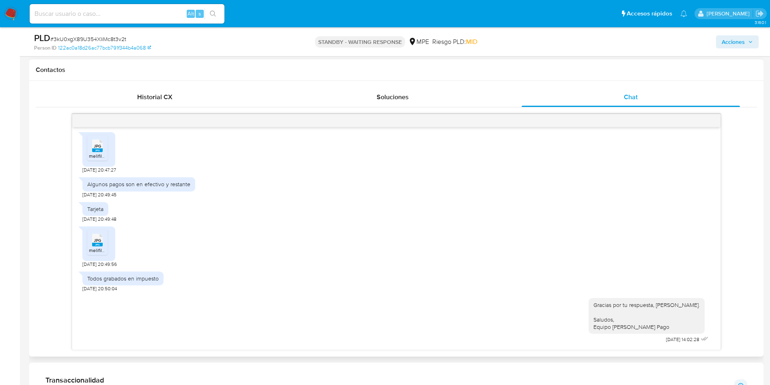
click at [670, 67] on h1 "Contactos" at bounding box center [397, 70] width 722 height 8
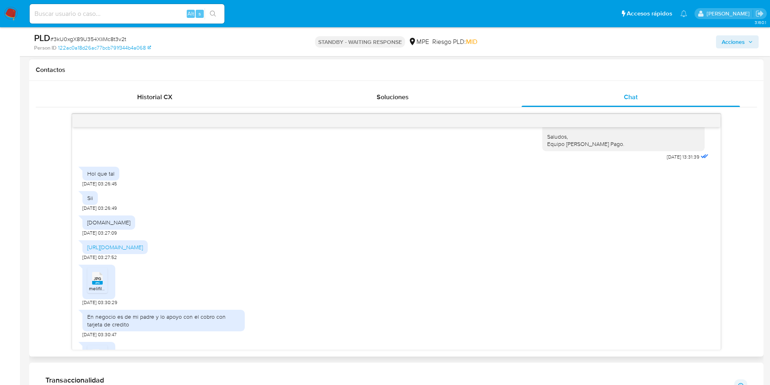
scroll to position [148, 0]
click at [685, 49] on div "Acciones" at bounding box center [639, 41] width 240 height 19
click at [130, 222] on div "[DOMAIN_NAME]" at bounding box center [108, 221] width 43 height 7
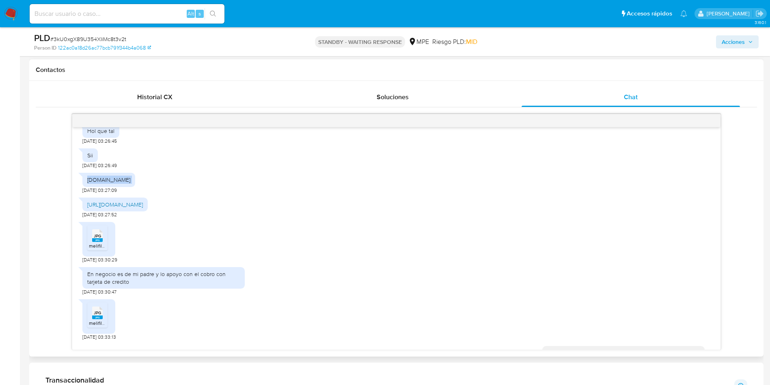
scroll to position [209, 0]
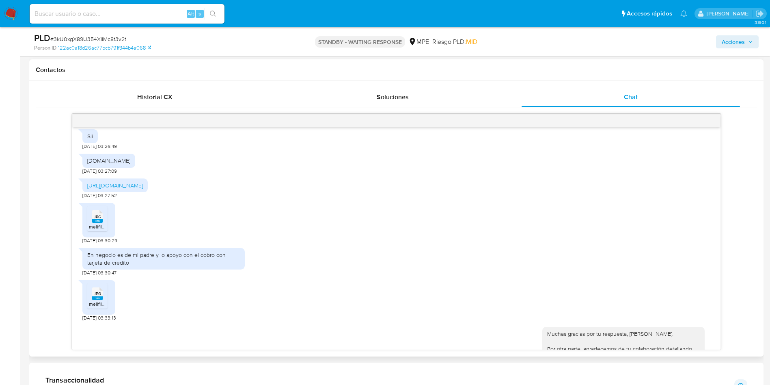
click at [136, 256] on div "En negocio es de mi padre y lo apoyo con el cobro con tarjeta de credito" at bounding box center [163, 258] width 153 height 15
copy div "En negocio es de mi padre y lo apoyo con el cobro con tarjeta de credito"
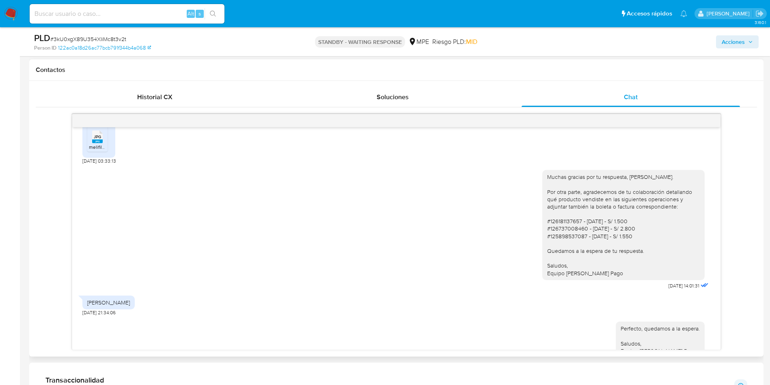
scroll to position [392, 0]
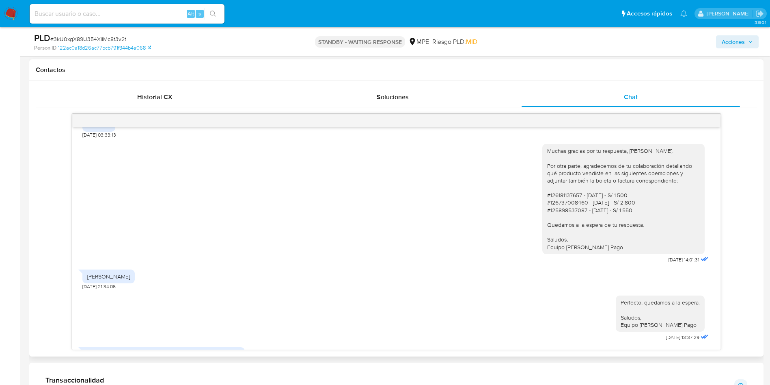
click at [548, 197] on div "Muchas gracias por tu respuesta, [PERSON_NAME]. Por otra parte, agradecemos de …" at bounding box center [624, 199] width 153 height 104
copy div "126181137657"
click at [556, 205] on div "Muchas gracias por tu respuesta, [PERSON_NAME]. Por otra parte, agradecemos de …" at bounding box center [624, 199] width 153 height 104
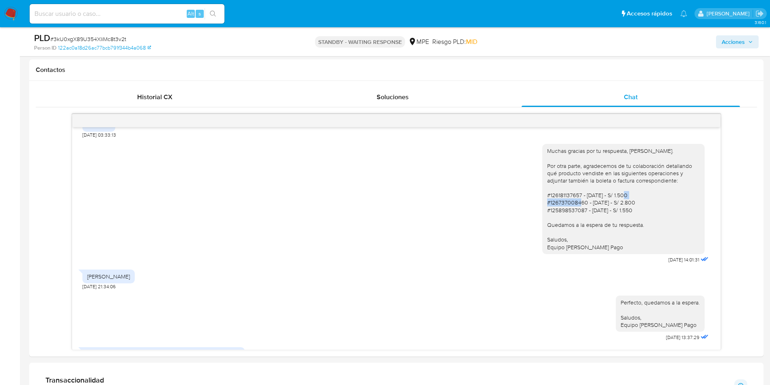
copy div "126737008460"
click at [568, 207] on div "Muchas gracias por tu respuesta, [PERSON_NAME]. Por otra parte, agradecemos de …" at bounding box center [624, 199] width 153 height 104
copy div "125898537087"
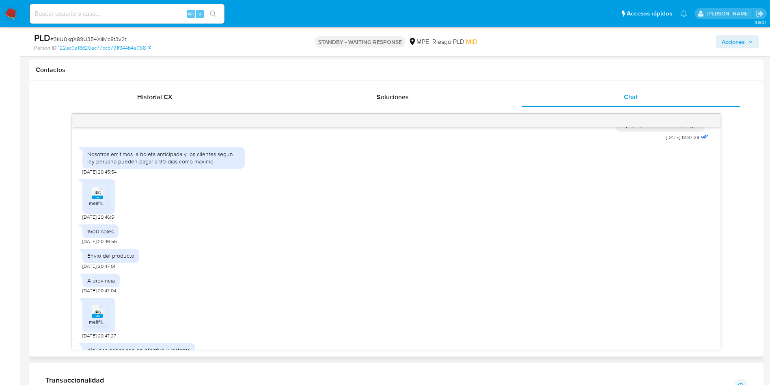
scroll to position [575, 0]
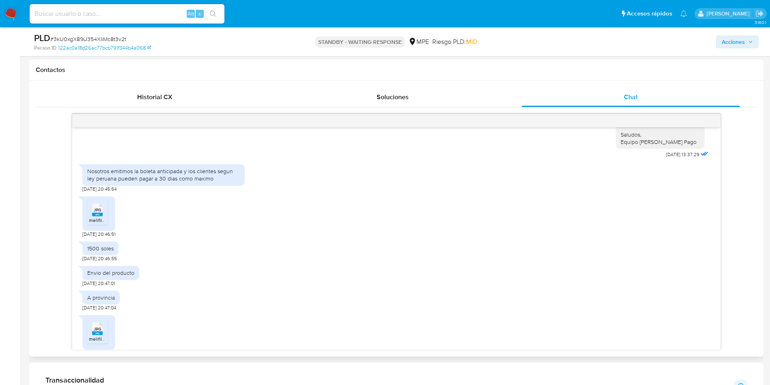
click at [177, 177] on div "Nosotros emitimos la boleta anticipada y los clientes segun ley peruana pueden …" at bounding box center [163, 174] width 153 height 15
copy div "Nosotros emitimos la boleta anticipada y los clientes segun ley peruana pueden …"
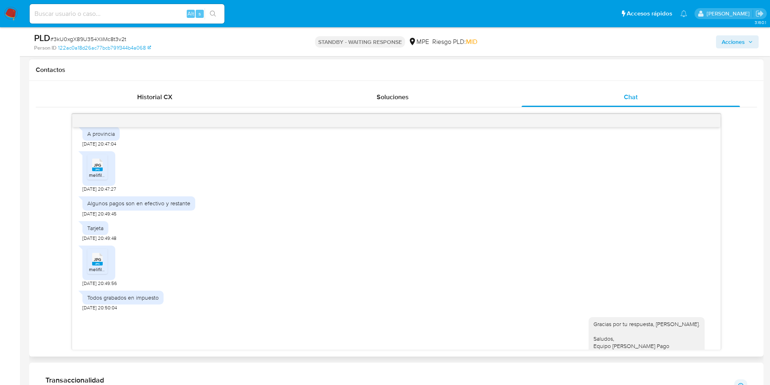
scroll to position [758, 0]
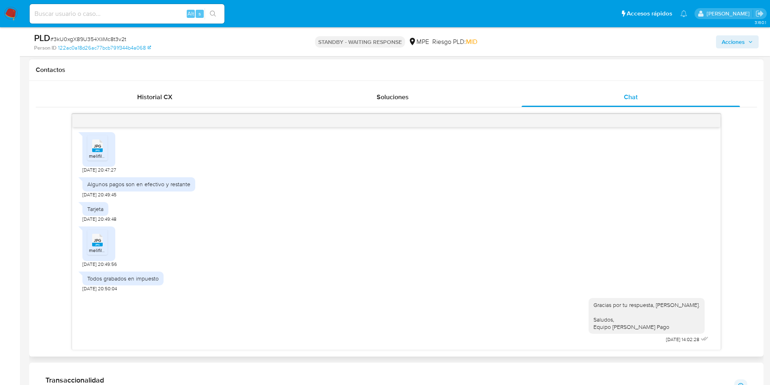
click at [157, 182] on div "Algunos pagos son en efectivo y restante" at bounding box center [138, 183] width 103 height 7
copy div "Algunos pagos son en efectivo y restante"
click at [90, 212] on div "Tarjeta" at bounding box center [95, 208] width 16 height 7
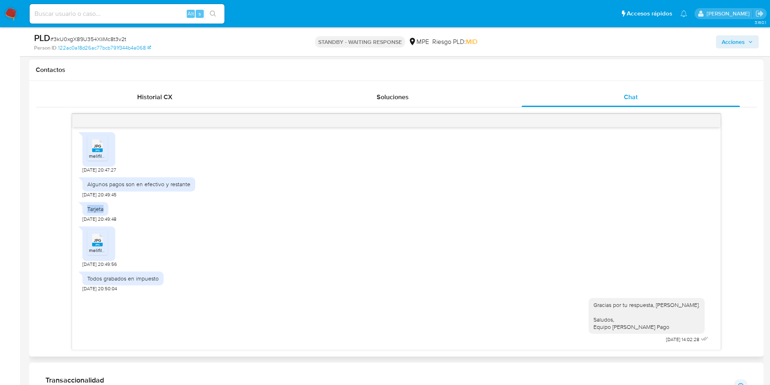
click at [90, 212] on div "Tarjeta" at bounding box center [95, 208] width 16 height 7
copy div "Tarjeta"
click at [139, 278] on div "Todos grabados en impuesto" at bounding box center [122, 278] width 71 height 7
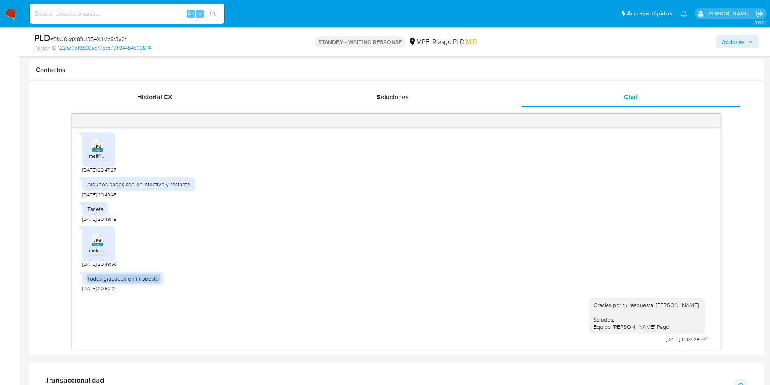
copy div "Todos grabados en impuesto"
click at [388, 300] on div "Gracias por tu respuesta, Anneth. Saludos, Equipo de Mercado Pago 23/09/2025 14…" at bounding box center [396, 318] width 628 height 53
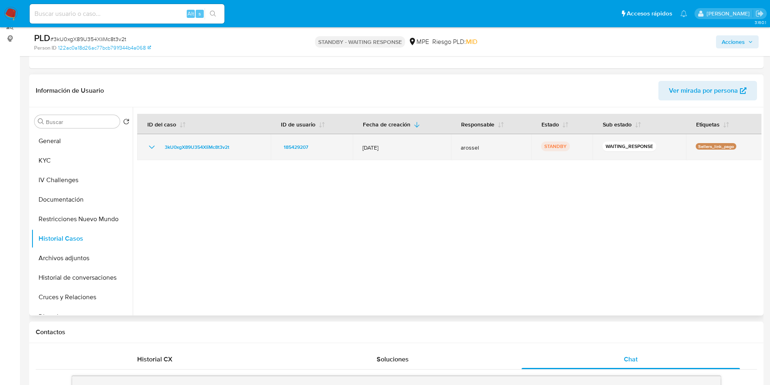
scroll to position [61, 0]
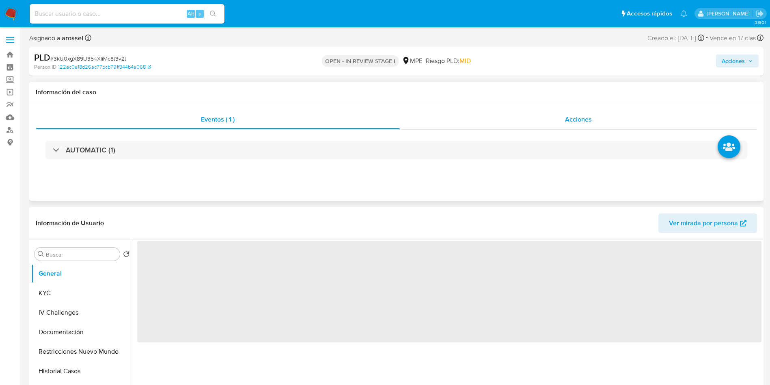
select select "10"
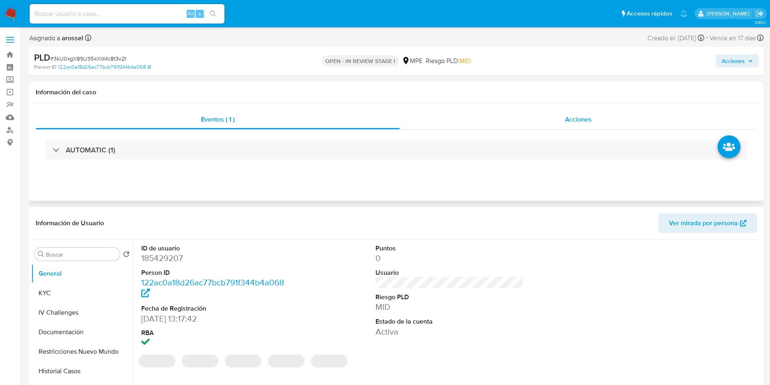
click at [574, 128] on div "Acciones" at bounding box center [578, 119] width 357 height 19
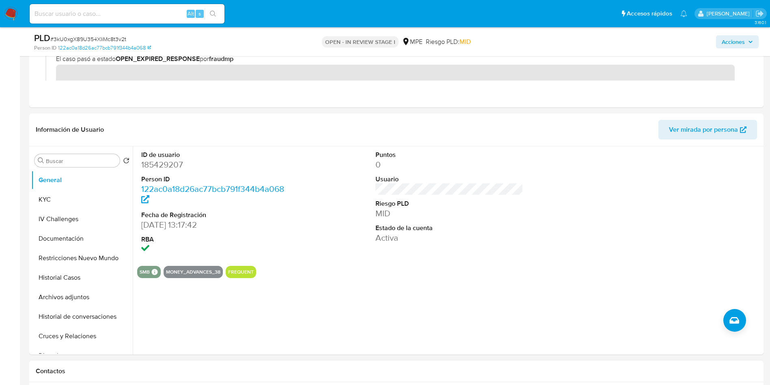
scroll to position [366, 0]
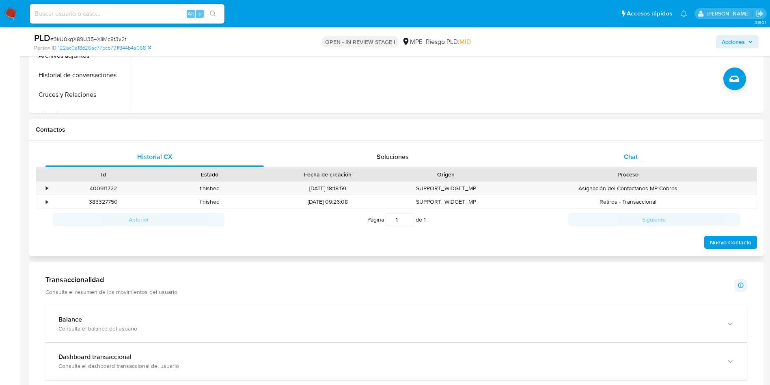
click at [634, 160] on span "Chat" at bounding box center [631, 156] width 14 height 9
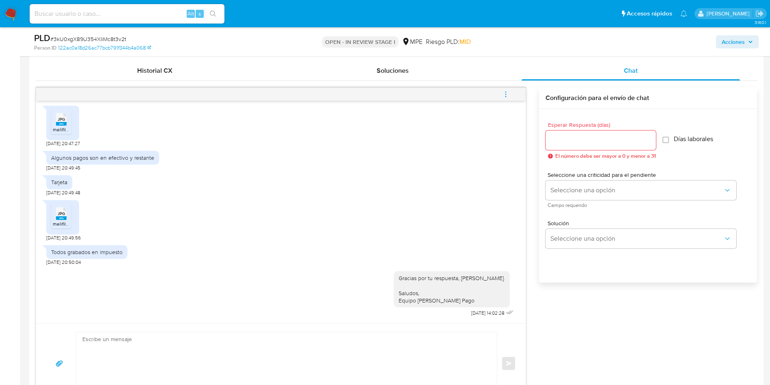
scroll to position [426, 0]
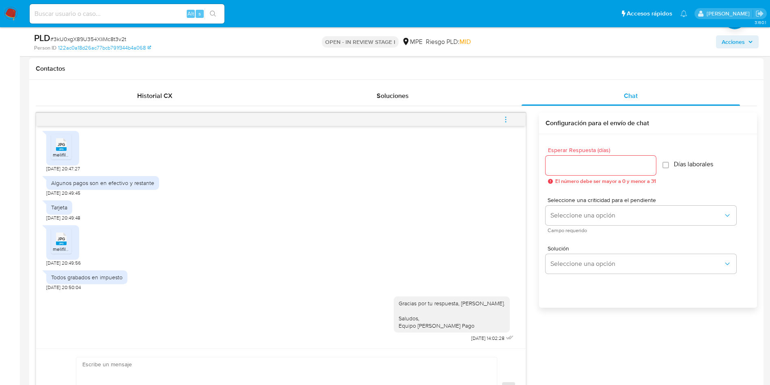
click at [509, 117] on icon "menu-action" at bounding box center [505, 119] width 7 height 7
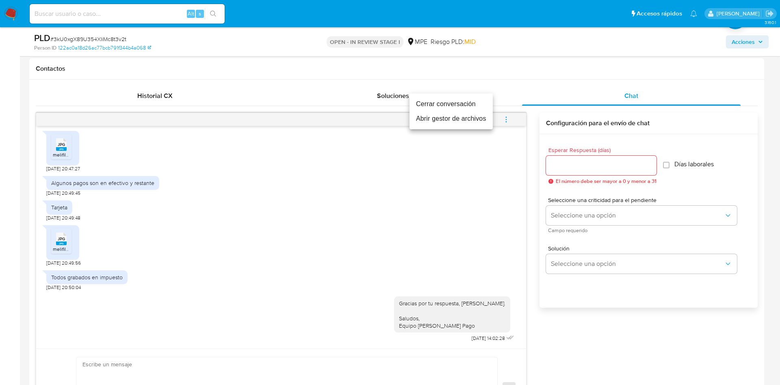
click at [474, 104] on li "Cerrar conversación" at bounding box center [450, 104] width 83 height 15
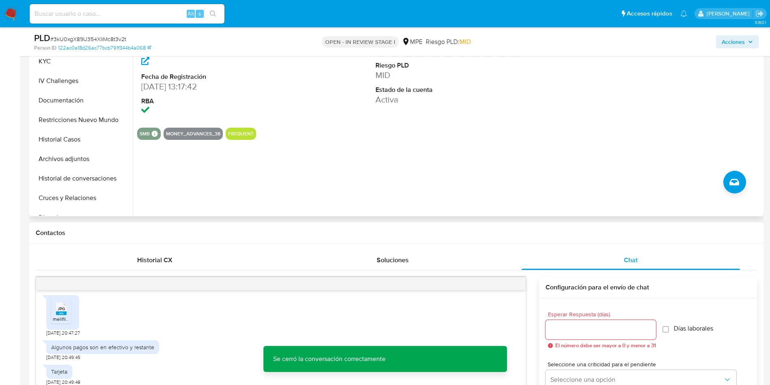
scroll to position [244, 0]
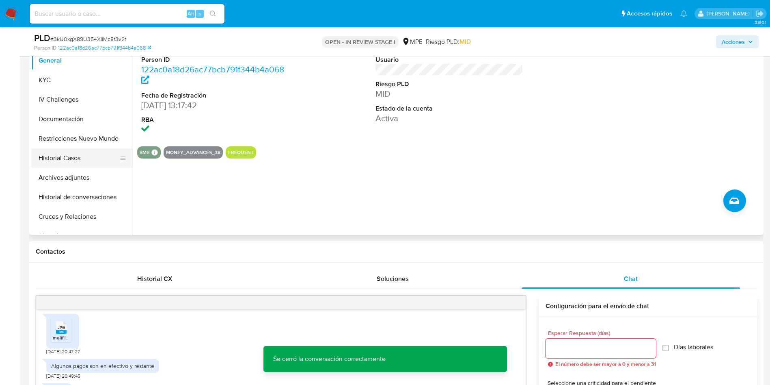
click at [65, 162] on button "Historial Casos" at bounding box center [78, 157] width 95 height 19
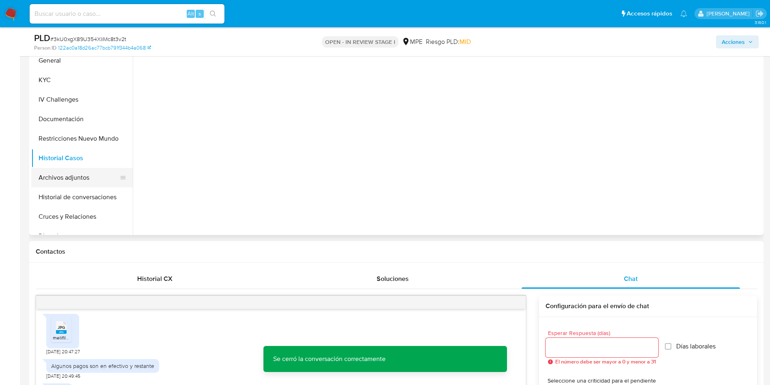
click at [65, 172] on button "Archivos adjuntos" at bounding box center [78, 177] width 95 height 19
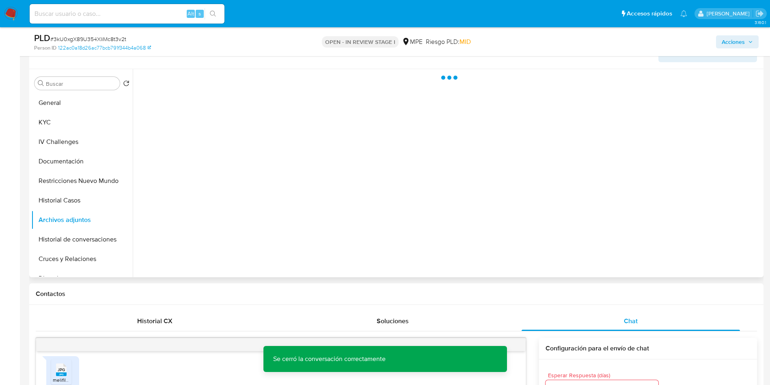
scroll to position [183, 0]
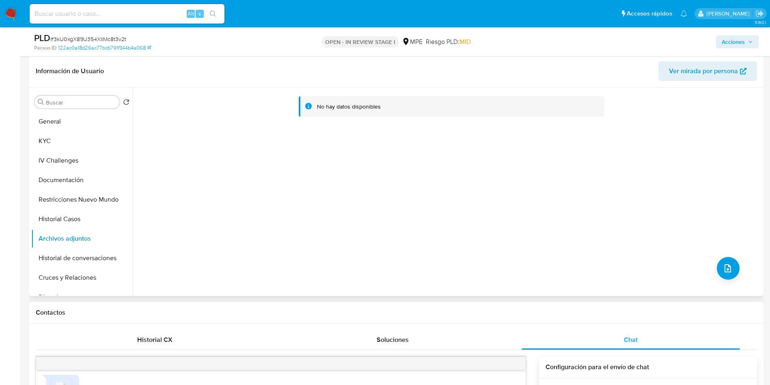
click at [734, 277] on div "No hay datos disponibles" at bounding box center [447, 192] width 629 height 208
click at [726, 265] on icon "upload-file" at bounding box center [728, 268] width 10 height 10
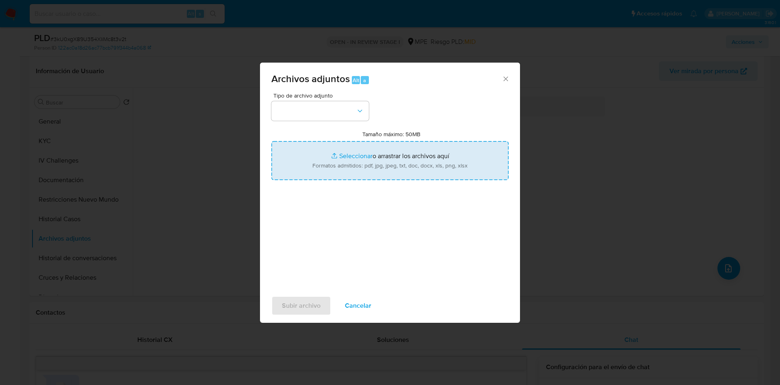
click at [489, 170] on input "Tamaño máximo: 50MB Seleccionar archivos" at bounding box center [389, 160] width 237 height 39
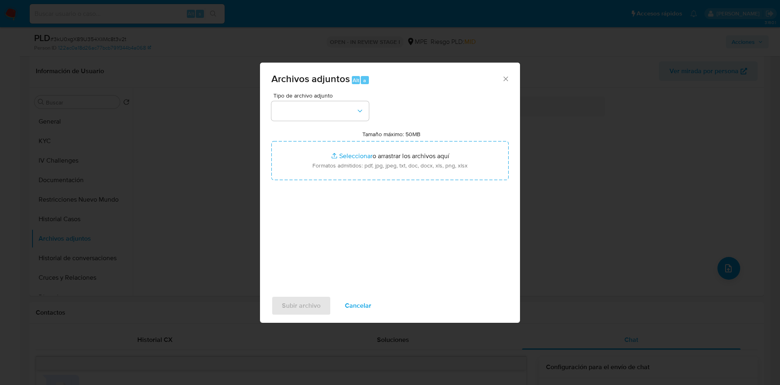
click at [368, 301] on span "Cancelar" at bounding box center [358, 306] width 26 height 18
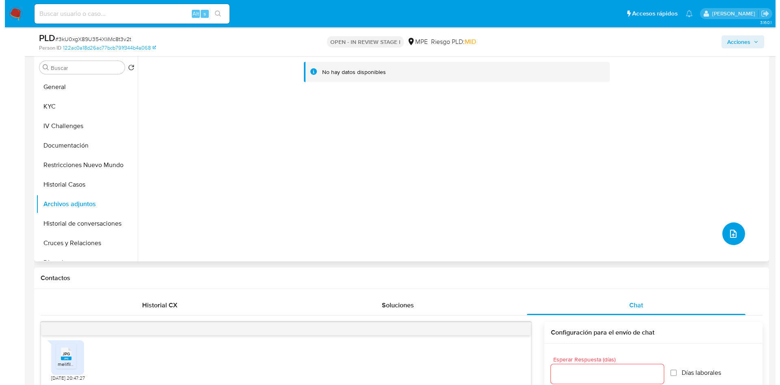
scroll to position [244, 0]
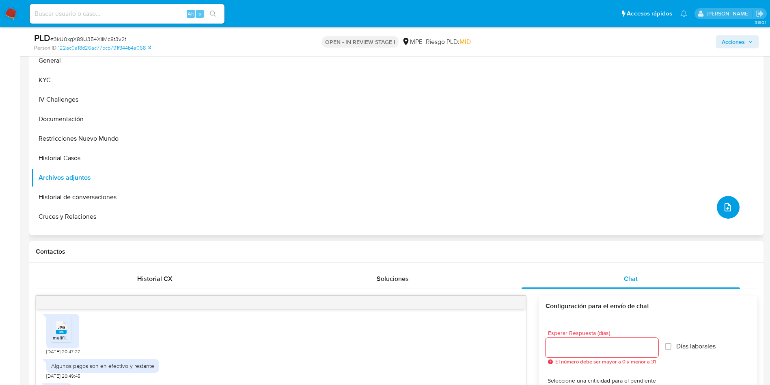
click at [729, 210] on span "upload-file" at bounding box center [728, 207] width 10 height 10
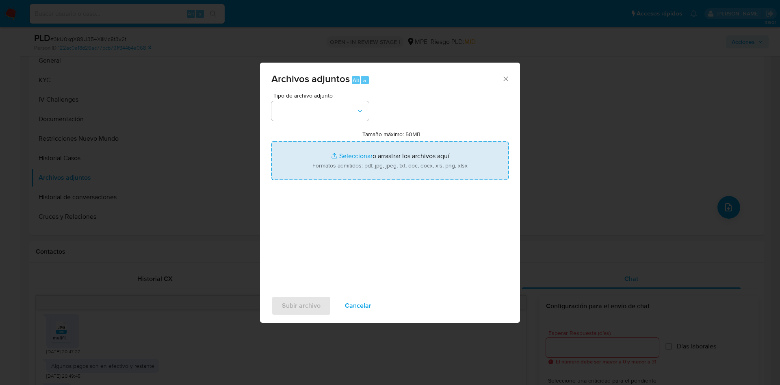
click at [465, 162] on input "Tamaño máximo: 50MB Seleccionar archivos" at bounding box center [389, 160] width 237 height 39
type input "C:\fakepath\Boletas de venta.pdf"
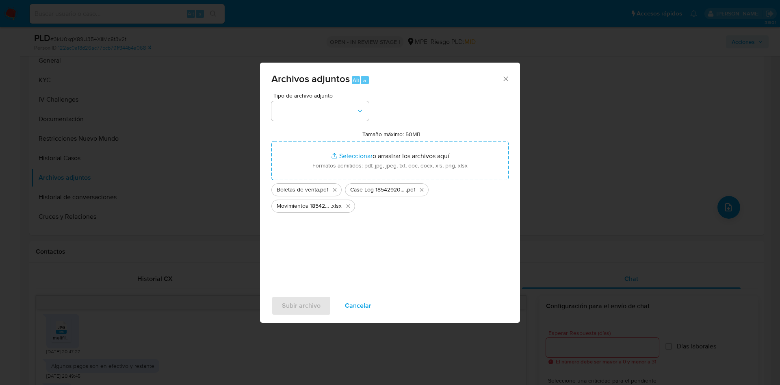
click at [342, 122] on div "Tipo de archivo adjunto Tamaño máximo: 50MB Seleccionar archivos Seleccionar o …" at bounding box center [389, 189] width 237 height 192
click at [338, 115] on button "button" at bounding box center [319, 110] width 97 height 19
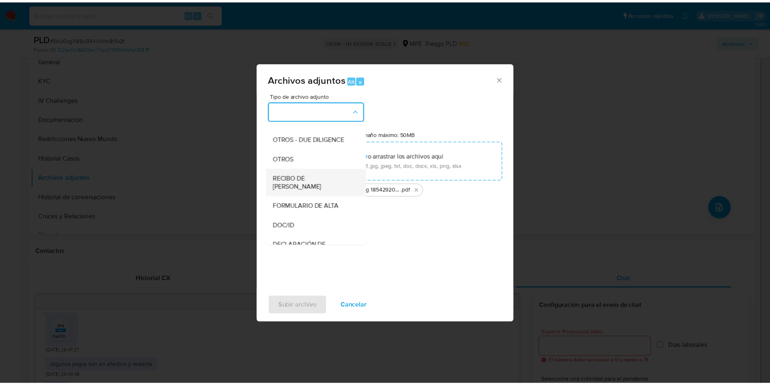
scroll to position [122, 0]
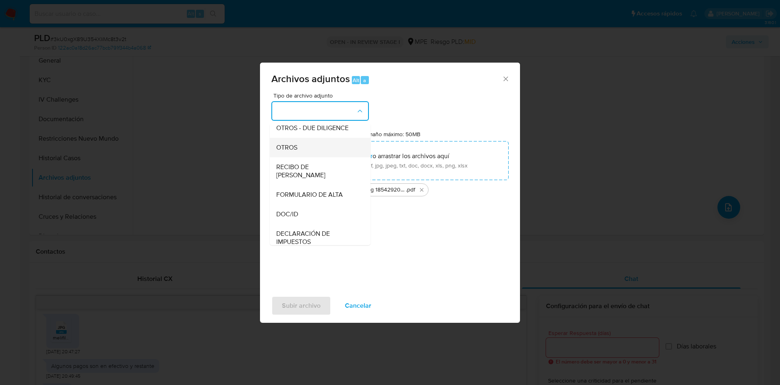
click at [306, 157] on div "OTROS" at bounding box center [317, 147] width 83 height 19
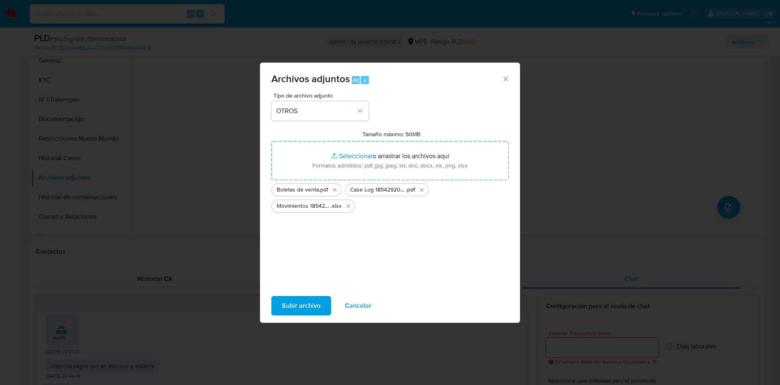
click at [303, 303] on span "Subir archivo" at bounding box center [301, 306] width 39 height 18
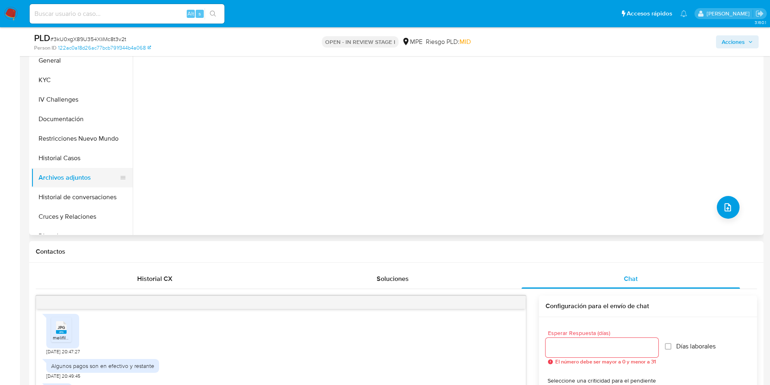
drag, startPoint x: 75, startPoint y: 162, endPoint x: 71, endPoint y: 170, distance: 8.7
click at [75, 161] on button "Historial Casos" at bounding box center [82, 157] width 102 height 19
click at [71, 173] on button "Archivos adjuntos" at bounding box center [78, 177] width 95 height 19
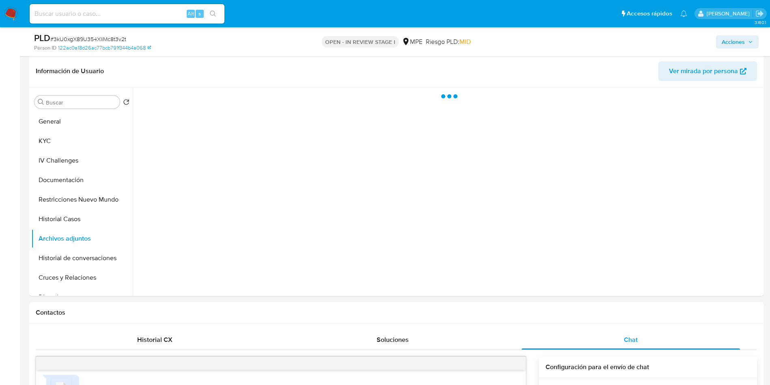
click at [725, 41] on span "Acciones" at bounding box center [733, 41] width 23 height 13
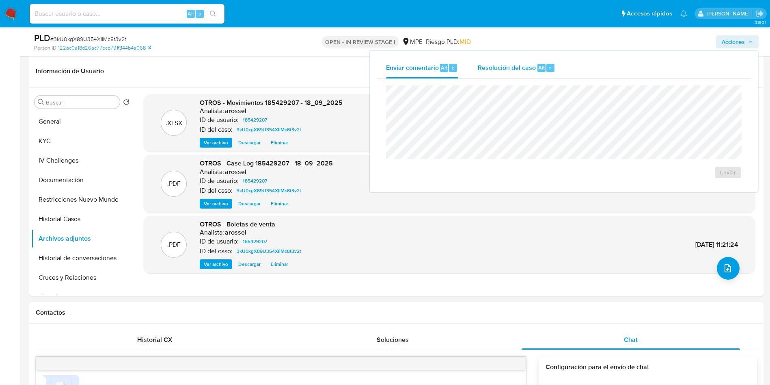
click at [552, 61] on div "Resolución del caso Alt r" at bounding box center [517, 67] width 78 height 21
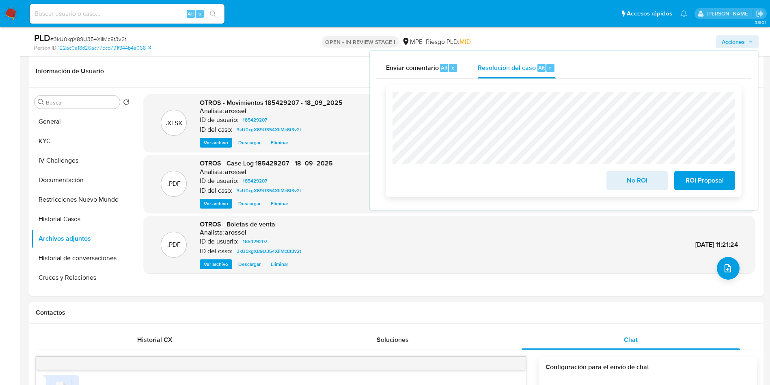
click at [712, 184] on span "ROI Proposal" at bounding box center [705, 180] width 40 height 18
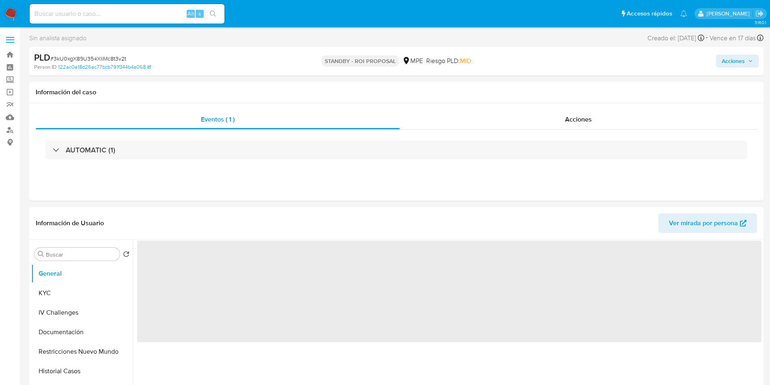
select select "10"
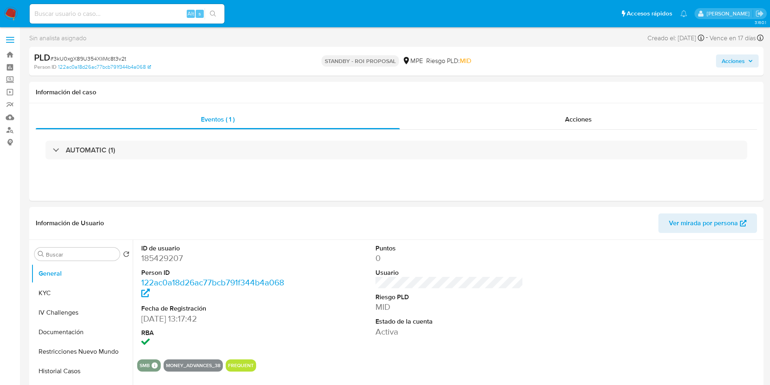
click at [112, 55] on span "# 3kU0xgX89U354XIiMc8t3v2t" at bounding box center [88, 58] width 76 height 8
copy span "3kU0xgX89U354XIiMc8t3v2t"
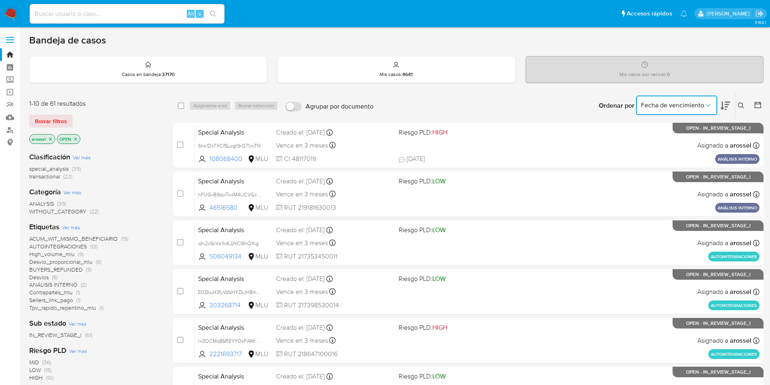
click at [650, 102] on span "Fecha de vencimiento" at bounding box center [672, 105] width 63 height 8
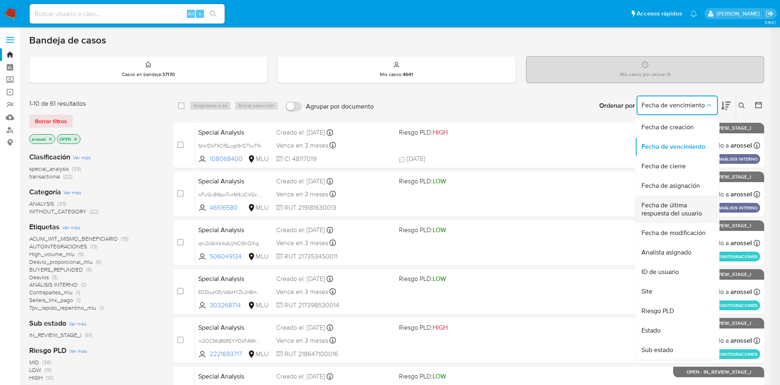
click at [665, 212] on span "Fecha de última respuesta del usuario" at bounding box center [674, 209] width 67 height 16
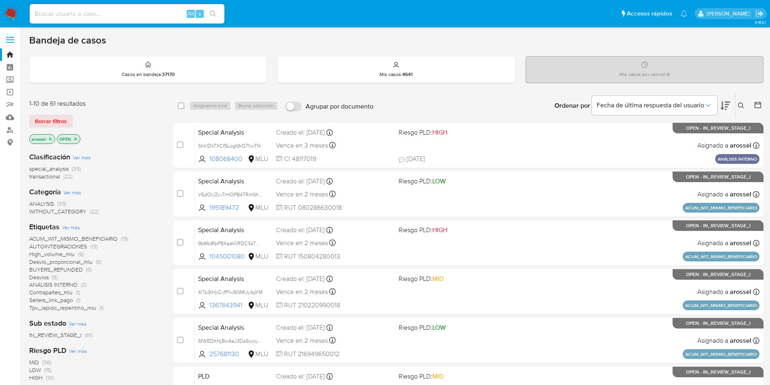
click at [728, 109] on icon at bounding box center [726, 106] width 10 height 10
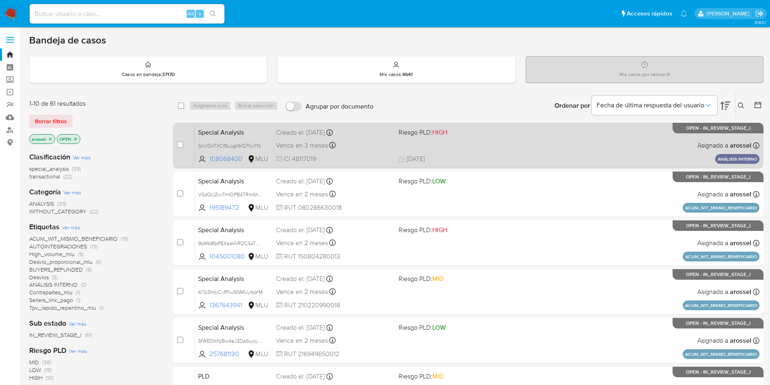
click at [488, 146] on div "Special Analysis Shk1DkTXCfSLogt9rQ71ccTN 108068400 MLU Riesgo PLD: HIGH Creado…" at bounding box center [477, 145] width 565 height 41
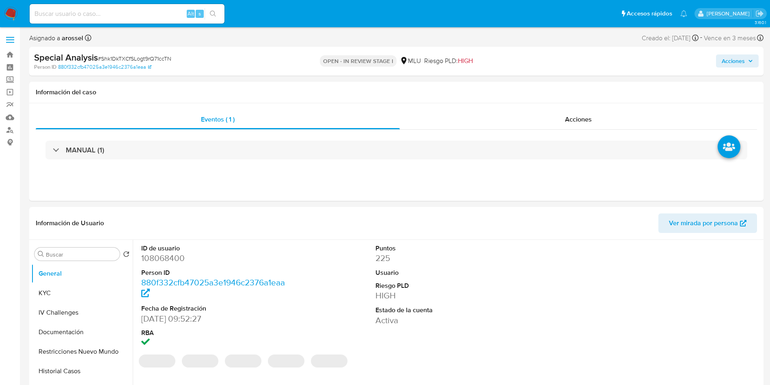
select select "10"
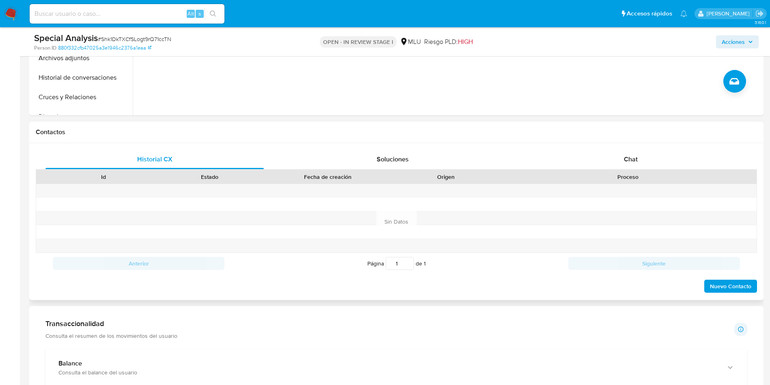
scroll to position [305, 0]
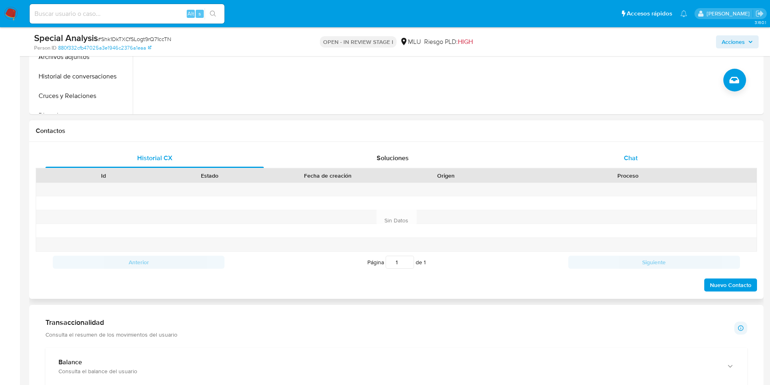
click at [634, 161] on span "Chat" at bounding box center [631, 157] width 14 height 9
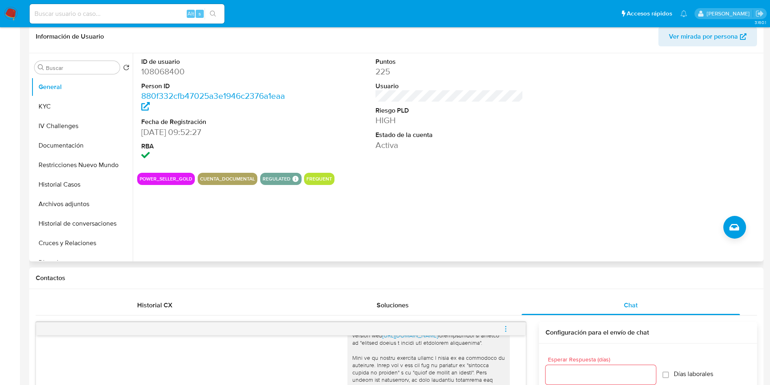
scroll to position [0, 0]
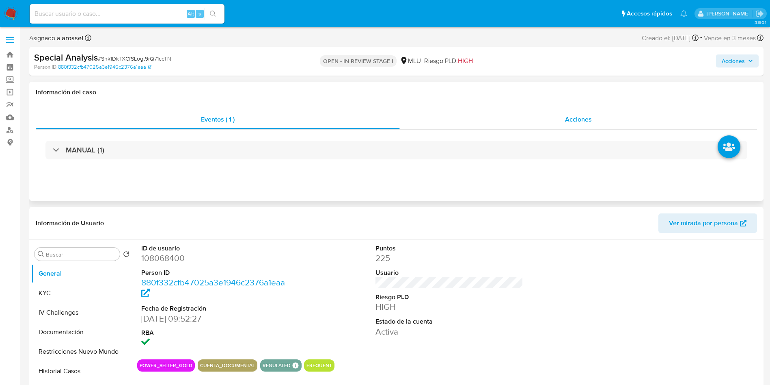
click at [593, 120] on div "Acciones" at bounding box center [578, 119] width 357 height 19
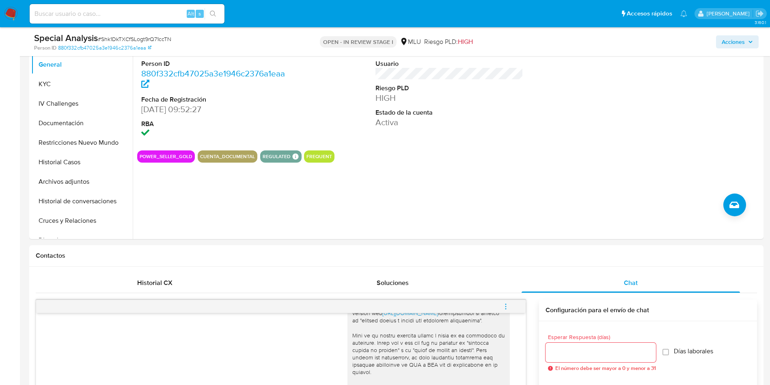
scroll to position [244, 0]
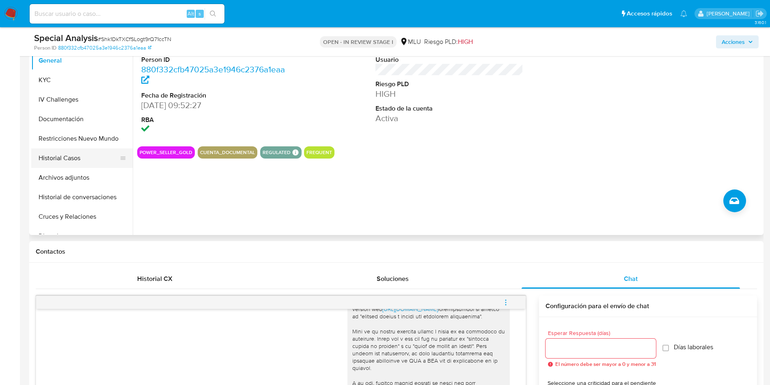
click at [74, 158] on button "Historial Casos" at bounding box center [78, 157] width 95 height 19
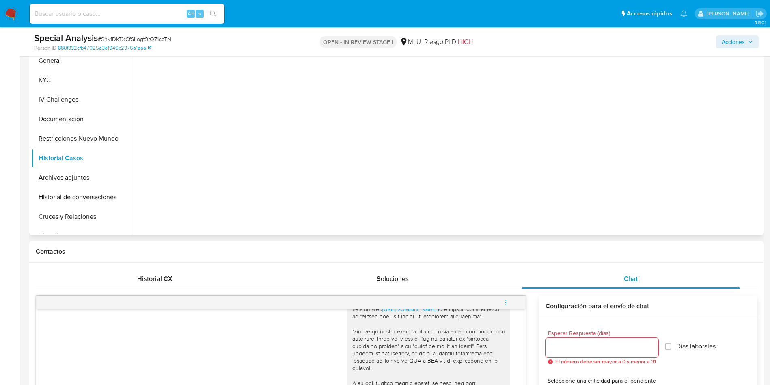
scroll to position [183, 0]
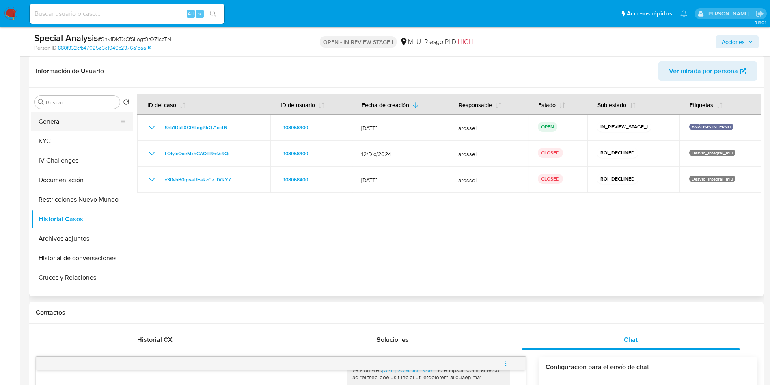
click at [75, 118] on button "General" at bounding box center [78, 121] width 95 height 19
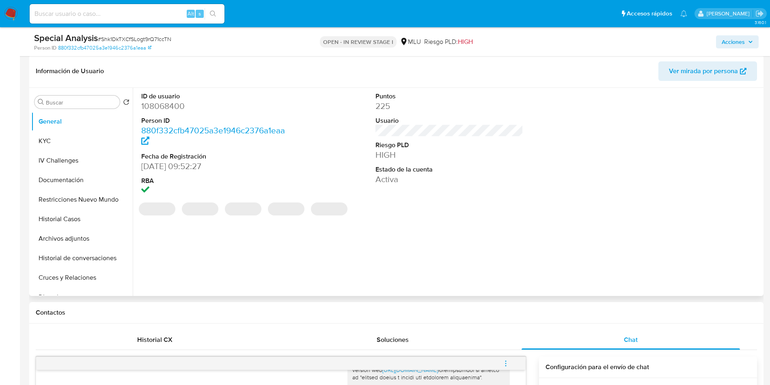
click at [168, 109] on dd "108068400" at bounding box center [215, 105] width 148 height 11
copy dd "108068400"
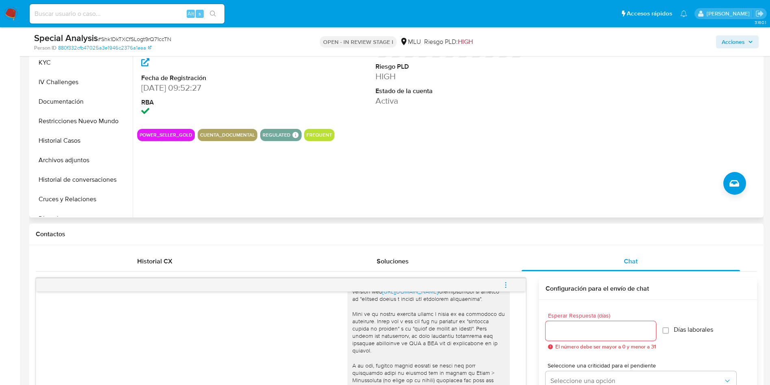
scroll to position [122, 0]
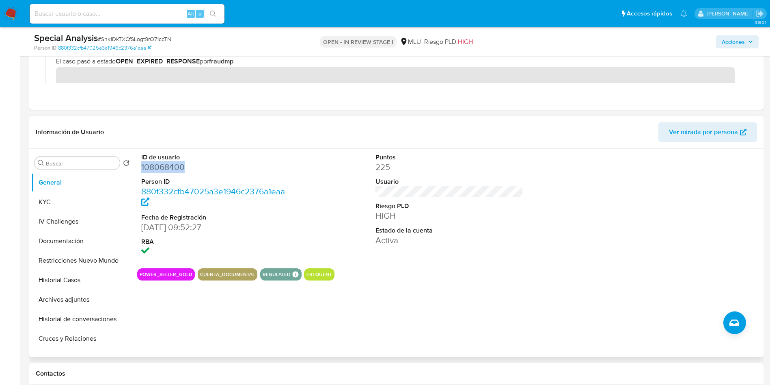
click at [524, 294] on div "ID de usuario 108068400 Person ID 880f332cfb47025a3e1946c2376a1eaa Fecha de Reg…" at bounding box center [447, 253] width 629 height 208
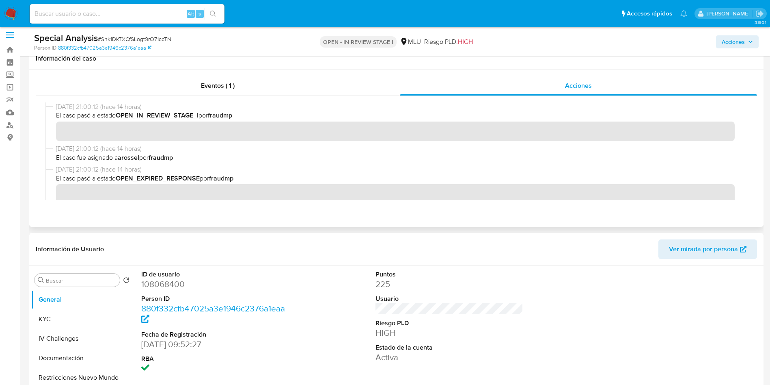
scroll to position [0, 0]
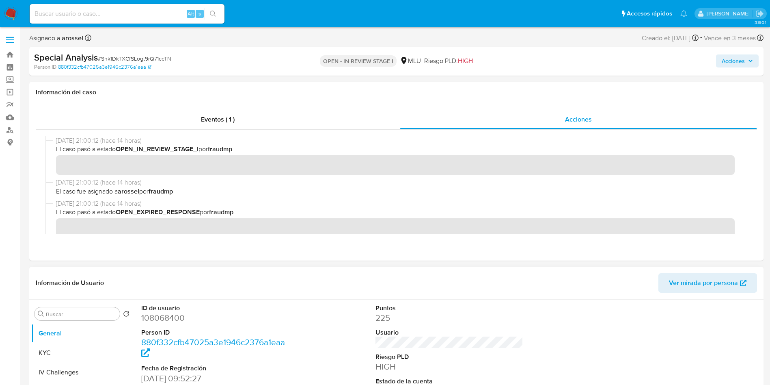
click at [164, 317] on dd "108068400" at bounding box center [215, 317] width 148 height 11
copy dd "108068400"
click at [676, 68] on div "Acciones" at bounding box center [639, 61] width 240 height 19
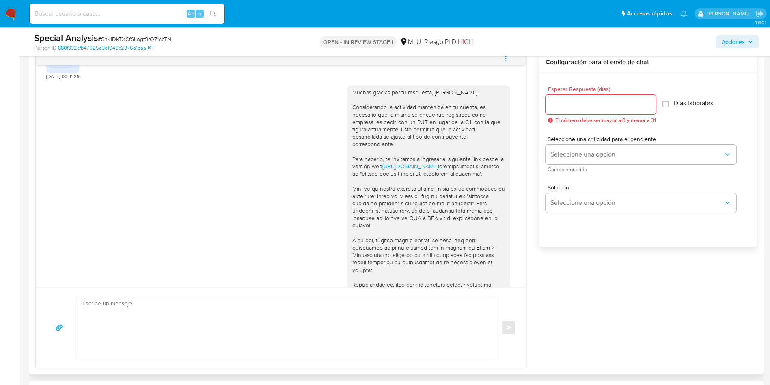
scroll to position [152, 0]
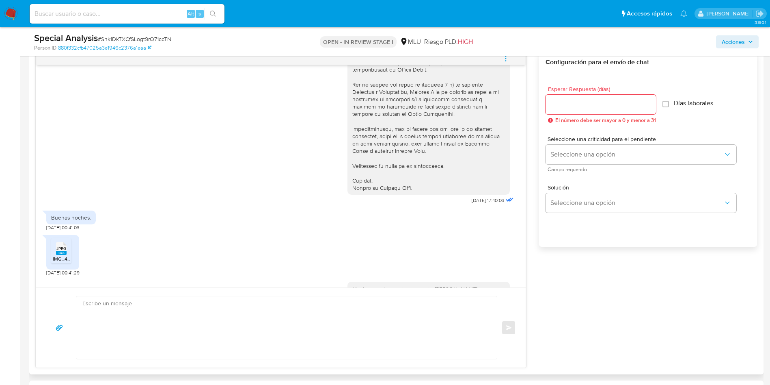
click at [504, 63] on span "menu-action" at bounding box center [505, 58] width 7 height 19
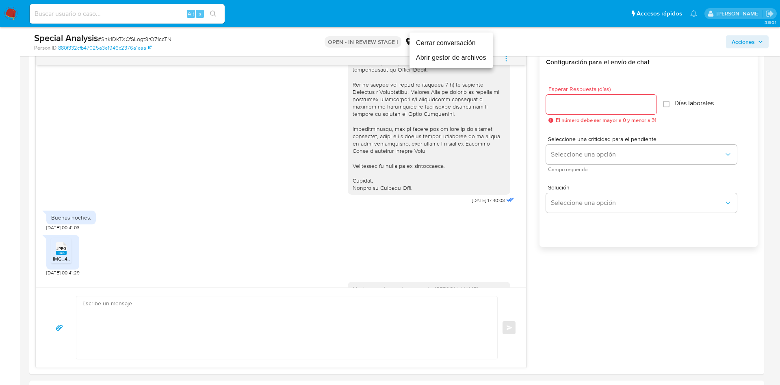
click at [460, 45] on li "Cerrar conversación" at bounding box center [450, 43] width 83 height 15
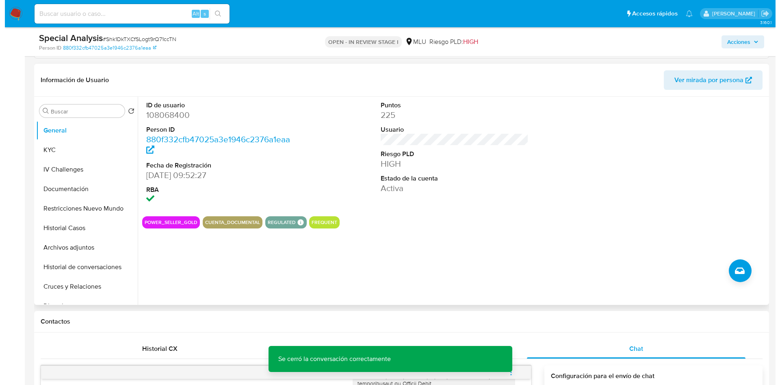
scroll to position [122, 0]
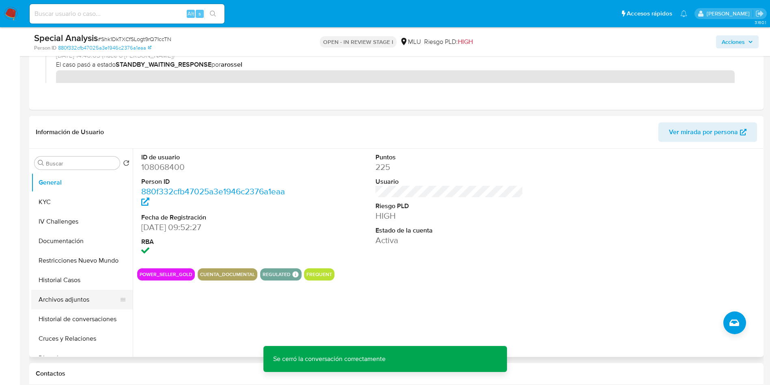
click at [63, 297] on button "Archivos adjuntos" at bounding box center [78, 299] width 95 height 19
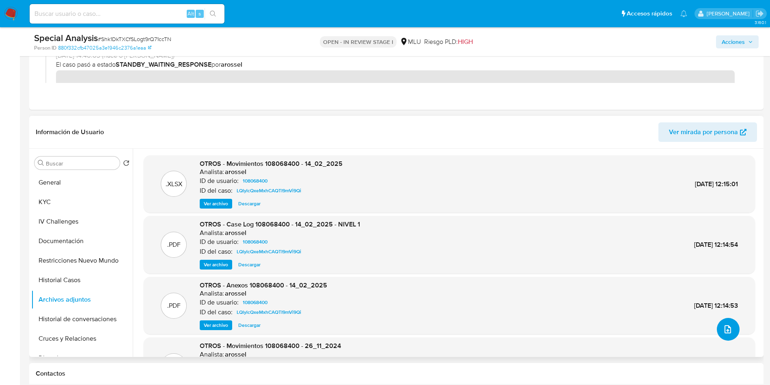
click at [726, 329] on icon "upload-file" at bounding box center [728, 329] width 10 height 10
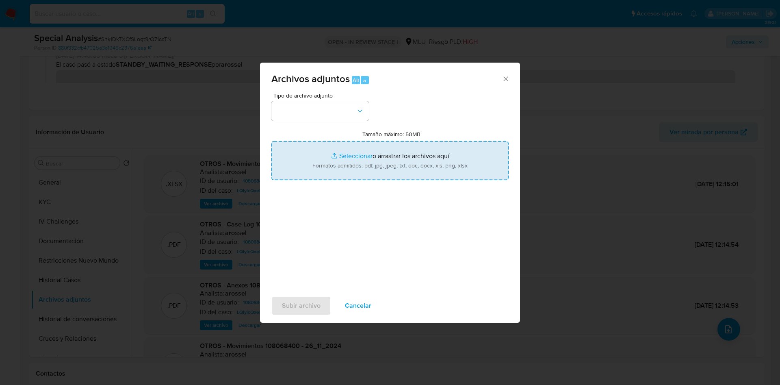
click at [453, 171] on input "Tamaño máximo: 50MB Seleccionar archivos" at bounding box center [389, 160] width 237 height 39
type input "C:\fakepath\Case Log 108068400 -17_09_2025 - NIVEL 1.pdf"
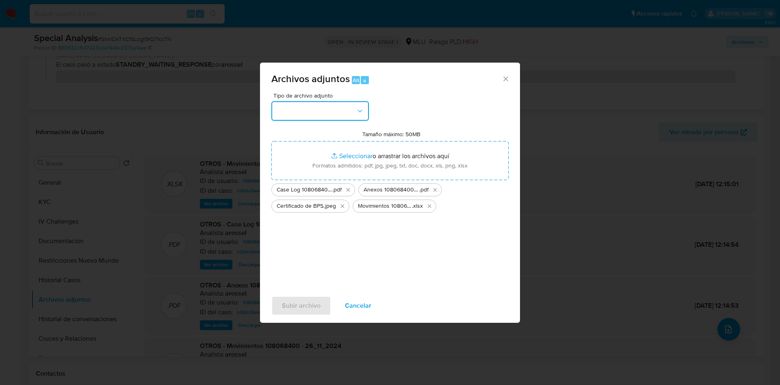
click at [337, 111] on button "button" at bounding box center [319, 110] width 97 height 19
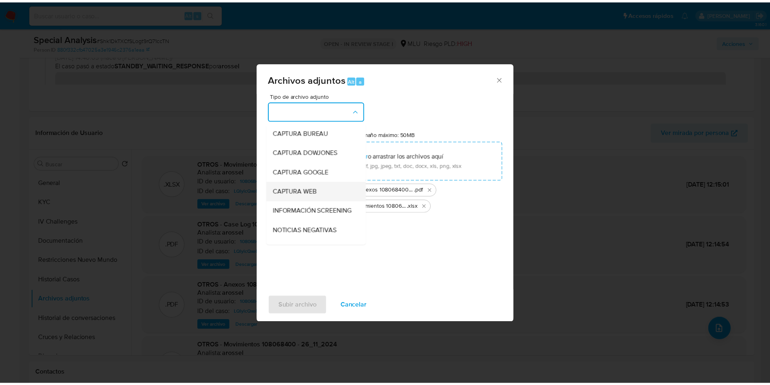
scroll to position [61, 0]
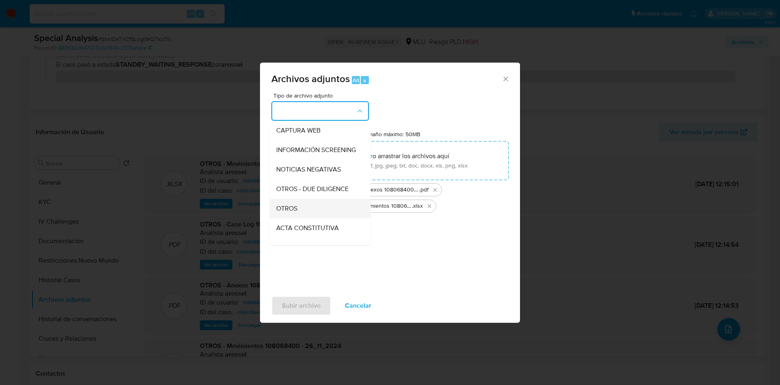
click at [309, 214] on div "OTROS" at bounding box center [317, 208] width 83 height 19
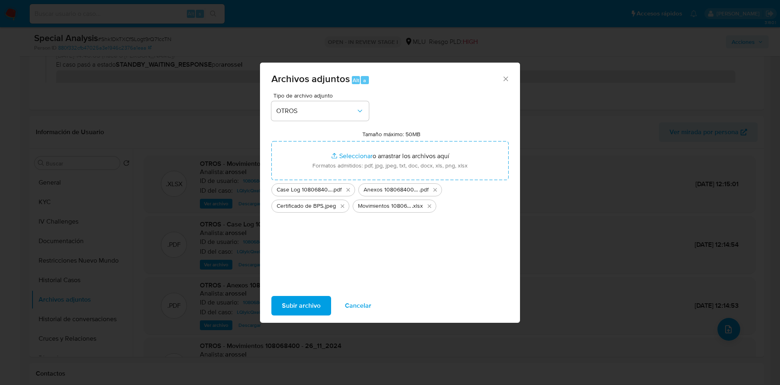
click at [304, 306] on span "Subir archivo" at bounding box center [301, 306] width 39 height 18
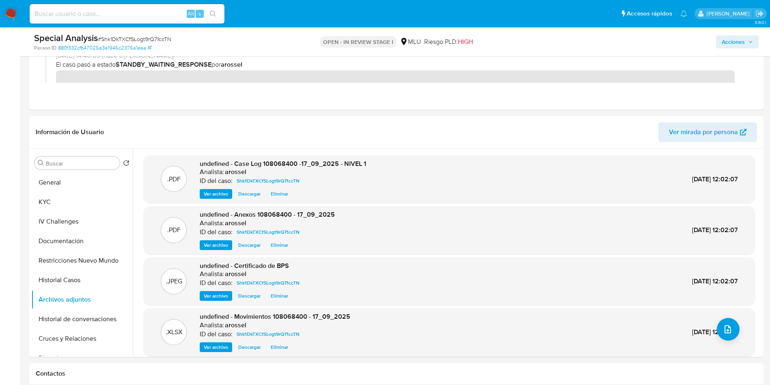
drag, startPoint x: 746, startPoint y: 41, endPoint x: 740, endPoint y: 45, distance: 6.8
click at [746, 41] on span "Acciones" at bounding box center [737, 41] width 31 height 11
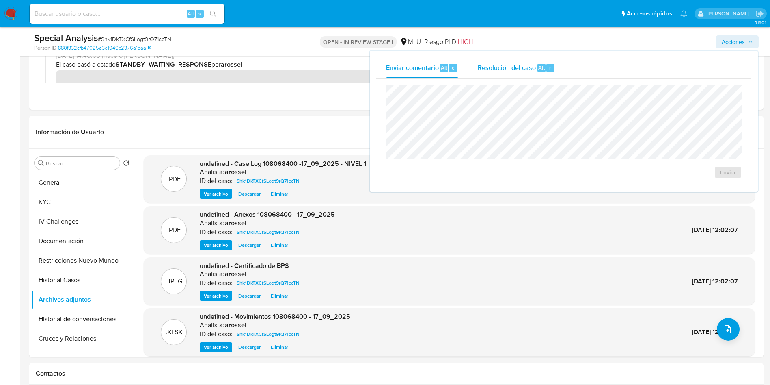
click at [528, 67] on span "Resolución del caso" at bounding box center [507, 67] width 58 height 9
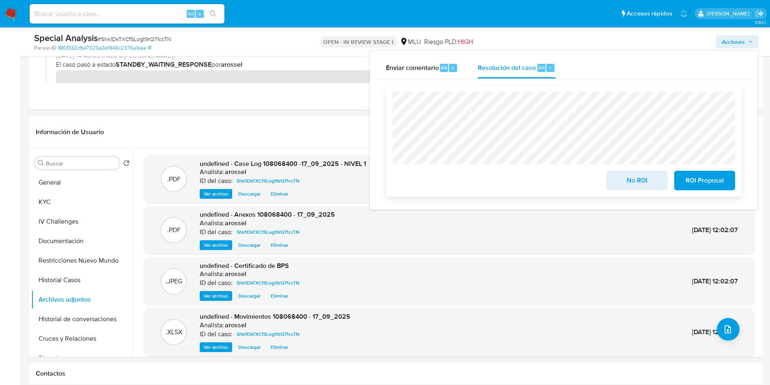
click at [710, 179] on span "ROI Proposal" at bounding box center [705, 180] width 40 height 18
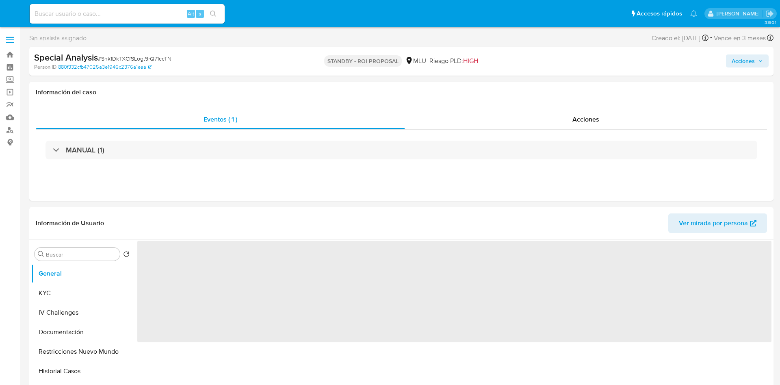
select select "10"
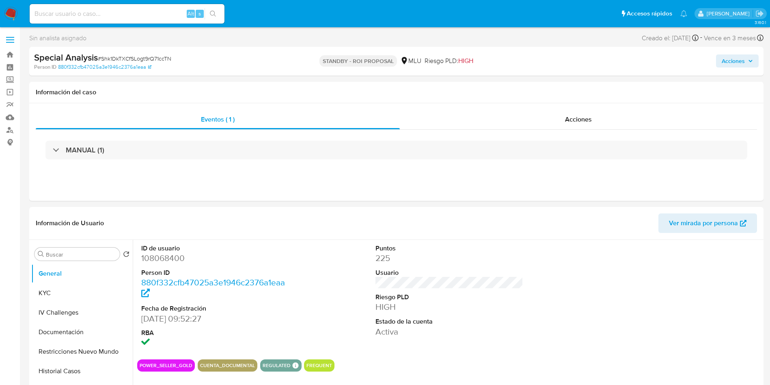
click at [136, 58] on span "# Shk1DkTXCfSLogt9rQ71ccTN" at bounding box center [135, 58] width 74 height 8
copy span "Shk1DkTXCfSLogt9rQ71ccTN"
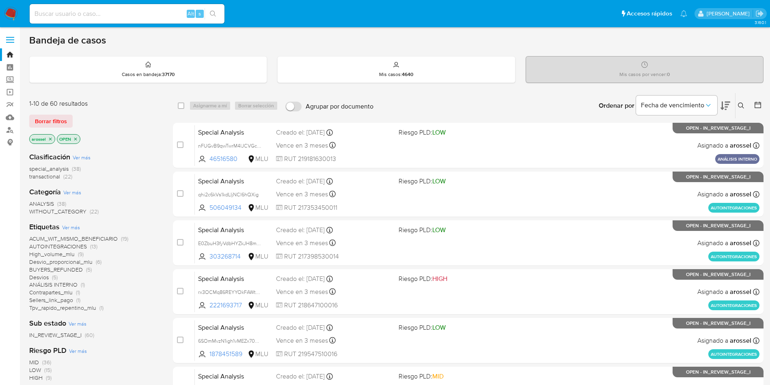
click at [725, 109] on icon at bounding box center [726, 106] width 10 height 10
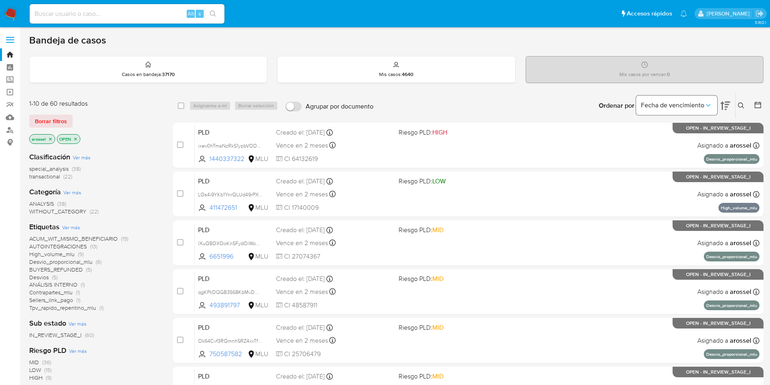
click at [686, 104] on span "Fecha de vencimiento" at bounding box center [672, 105] width 63 height 8
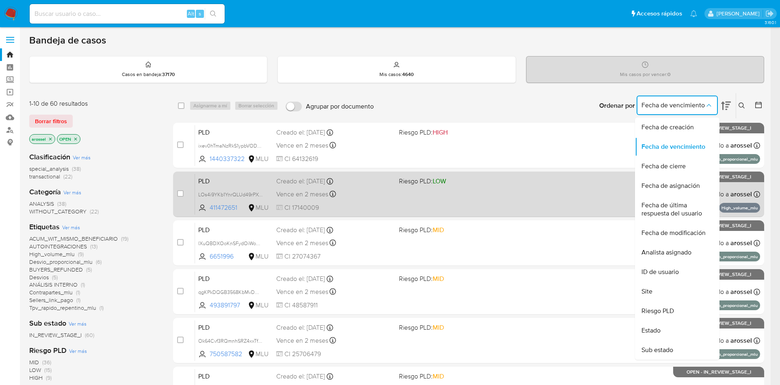
click at [680, 204] on span "Fecha de última respuesta del usuario" at bounding box center [674, 209] width 67 height 16
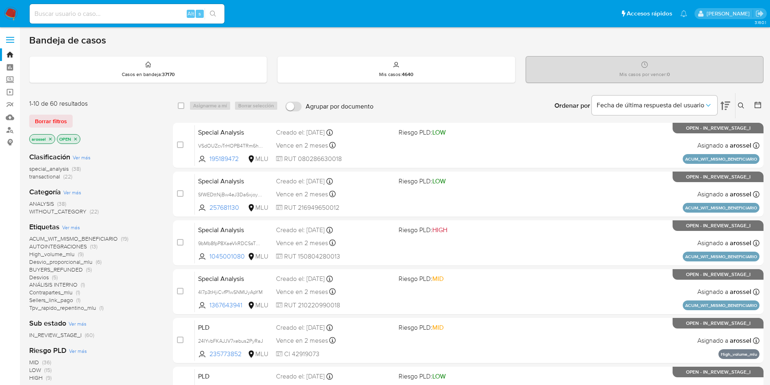
click at [164, 14] on input at bounding box center [127, 14] width 195 height 11
paste input "gPmaerwarlyzg4UmIVsmz3BV"
type input "gPmaerwarlyzg4UmIVsmz3BV"
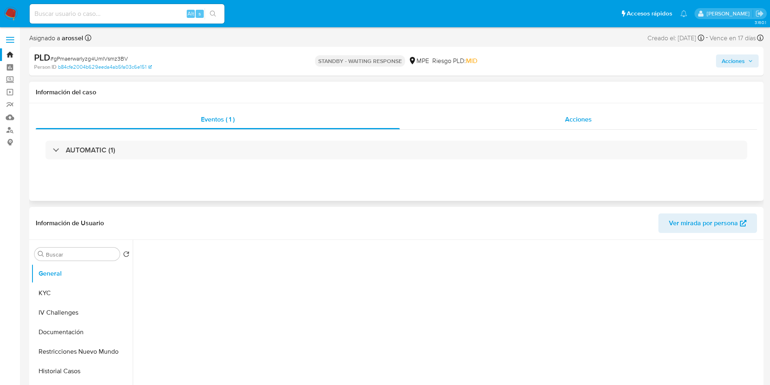
select select "10"
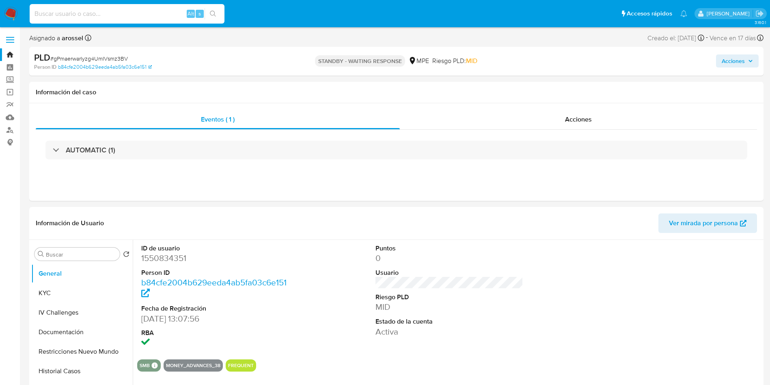
click at [125, 15] on input at bounding box center [127, 14] width 195 height 11
paste input "nFUGvB9qwTwrM4lJCVGcSgNk"
type input "nFUGvB9qwTwrM4lJCVGcSgNk"
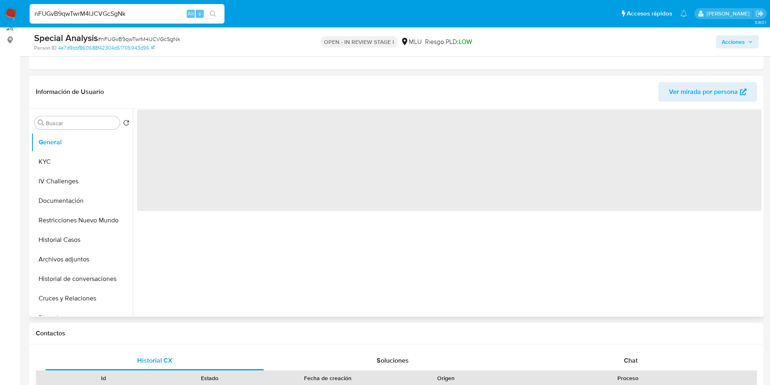
scroll to position [183, 0]
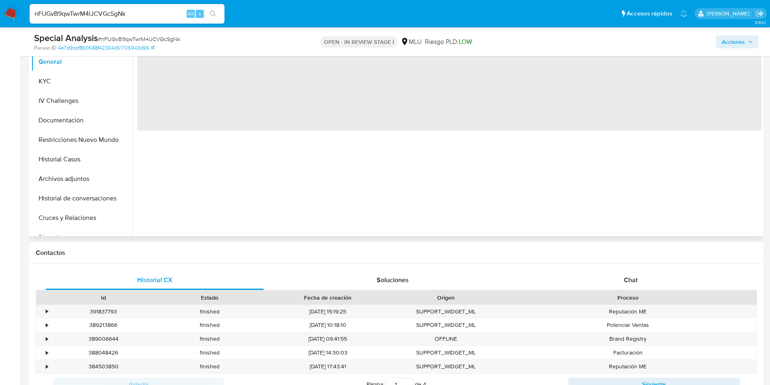
select select "10"
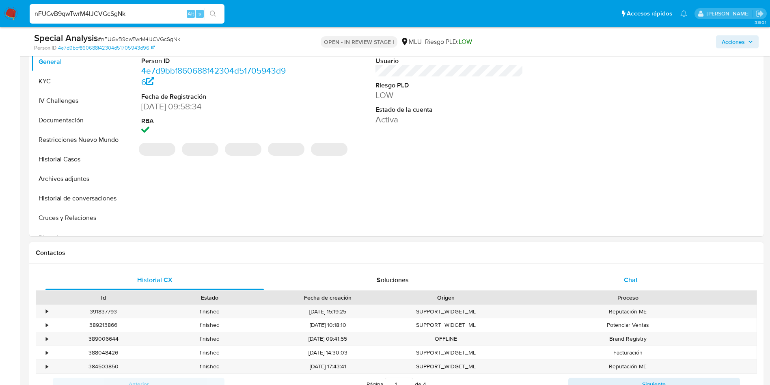
click at [638, 273] on div "Chat" at bounding box center [631, 279] width 219 height 19
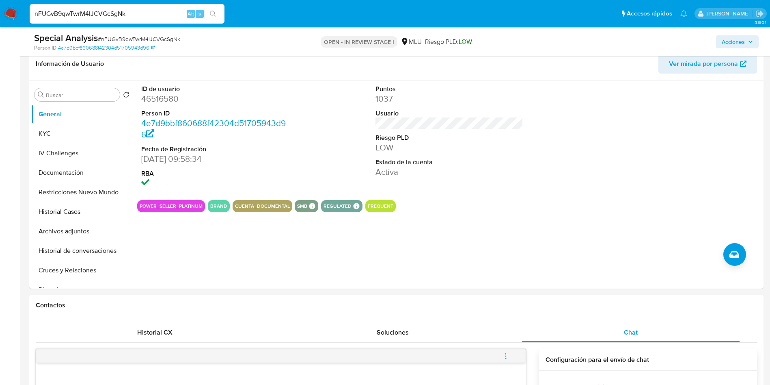
scroll to position [0, 0]
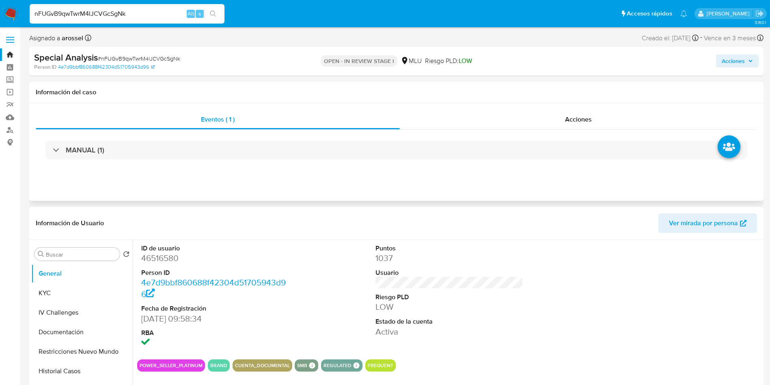
click at [577, 130] on div "MANUAL (1)" at bounding box center [397, 150] width 722 height 41
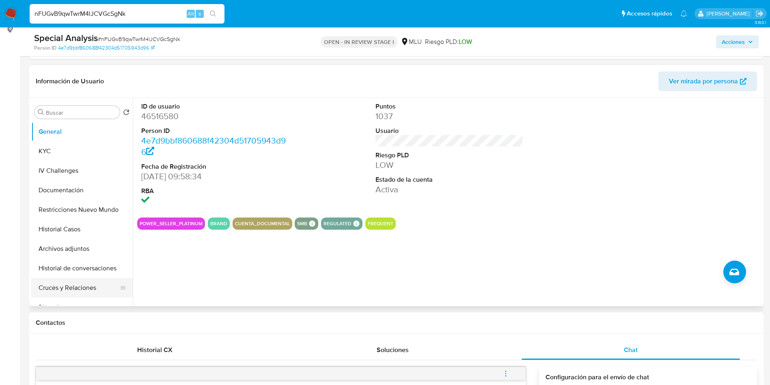
scroll to position [122, 0]
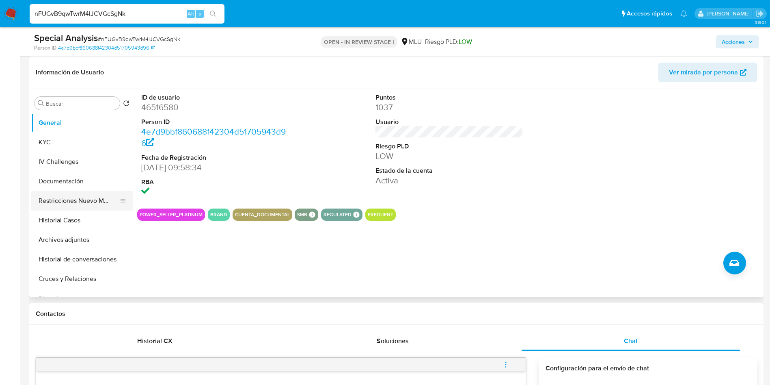
click at [96, 205] on button "Restricciones Nuevo Mundo" at bounding box center [78, 200] width 95 height 19
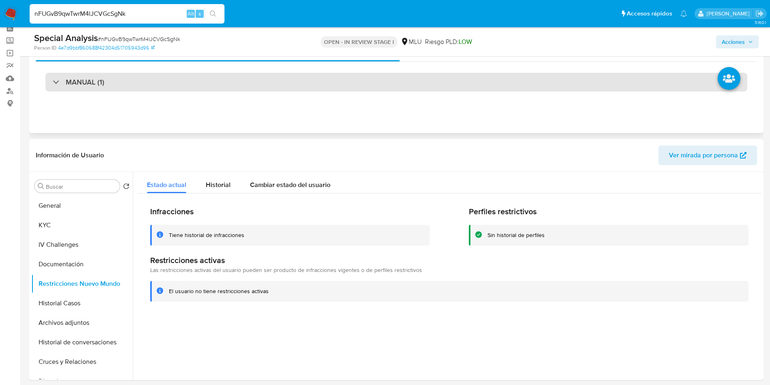
scroll to position [0, 0]
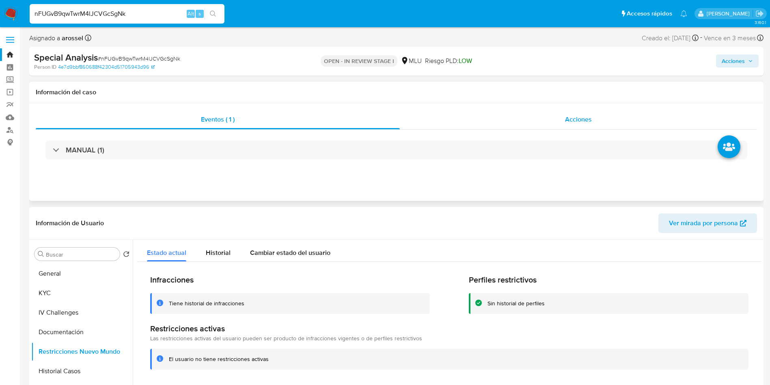
click at [597, 114] on div "Acciones" at bounding box center [578, 119] width 357 height 19
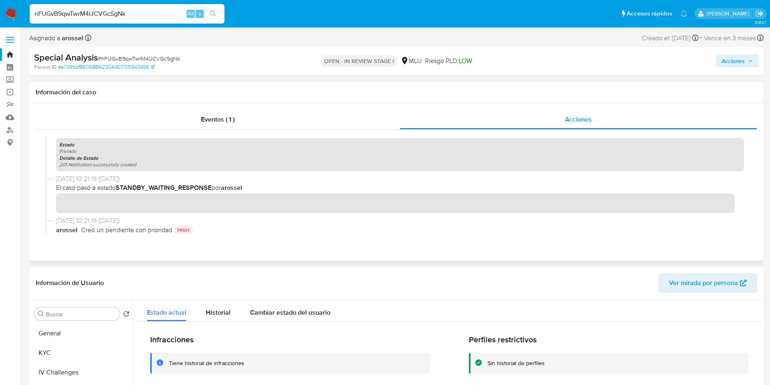
scroll to position [183, 0]
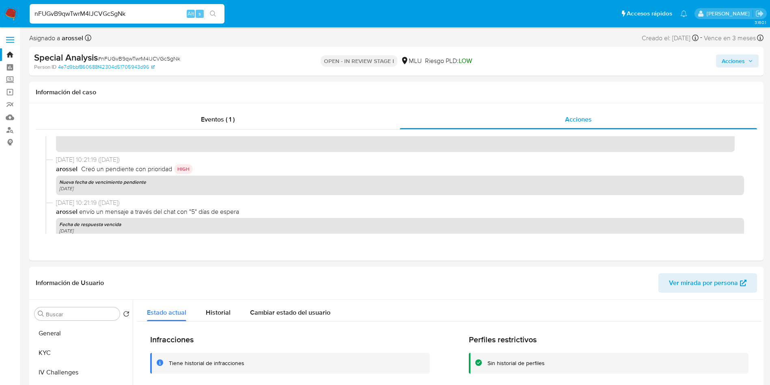
click at [149, 58] on span "# nFUGvB9qwTwrM4lJCVGcSgNk" at bounding box center [139, 58] width 82 height 8
copy span "nFUGvB9qwTwrM4lJCVGcSgNk"
click at [76, 334] on button "General" at bounding box center [78, 332] width 95 height 19
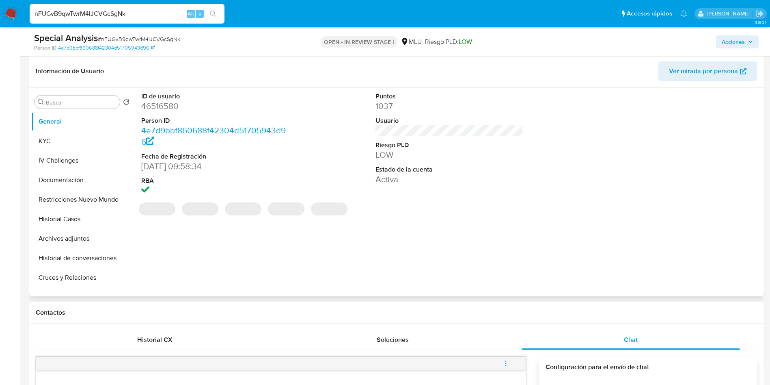
click at [170, 106] on dd "46516580" at bounding box center [215, 105] width 148 height 11
copy dd "46516580"
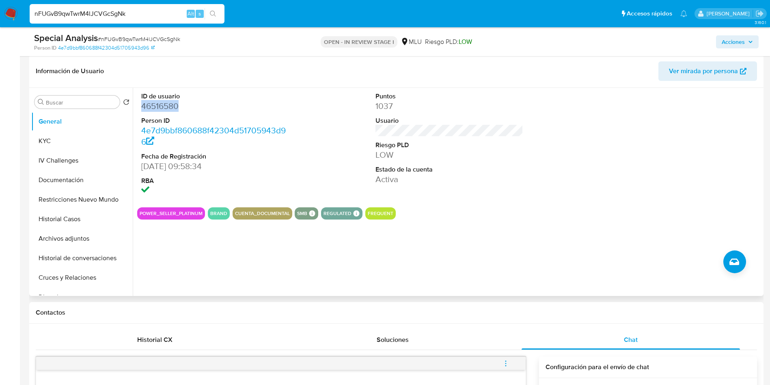
copy dd "46516580"
click at [721, 109] on div at bounding box center [684, 144] width 156 height 113
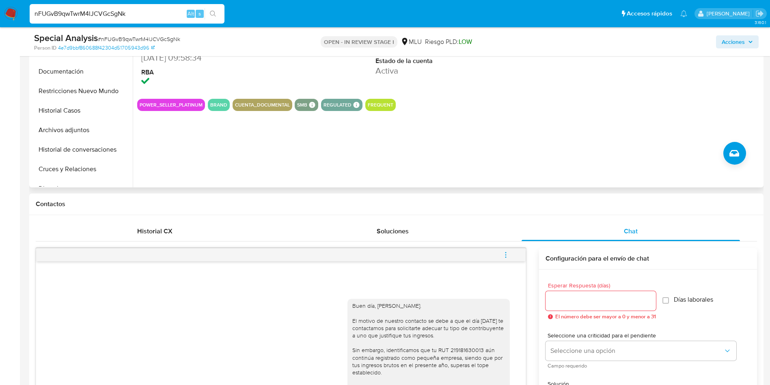
scroll to position [122, 0]
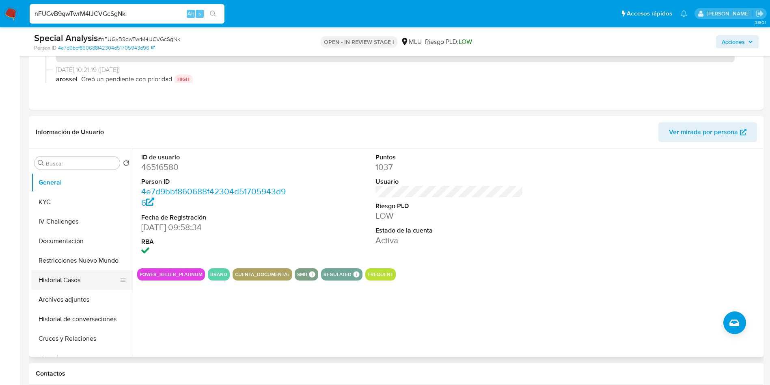
drag, startPoint x: 85, startPoint y: 262, endPoint x: 90, endPoint y: 270, distance: 9.1
click at [85, 262] on button "Restricciones Nuevo Mundo" at bounding box center [82, 260] width 102 height 19
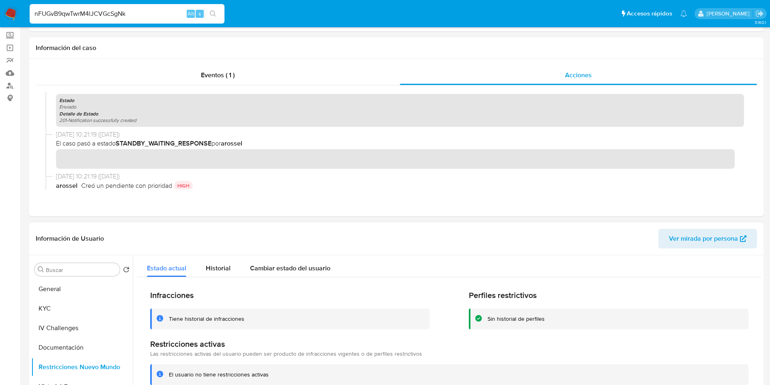
scroll to position [61, 0]
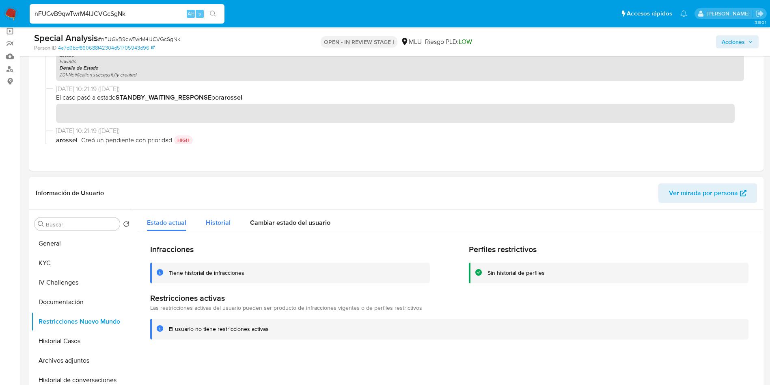
click at [228, 225] on span "Historial" at bounding box center [218, 222] width 25 height 9
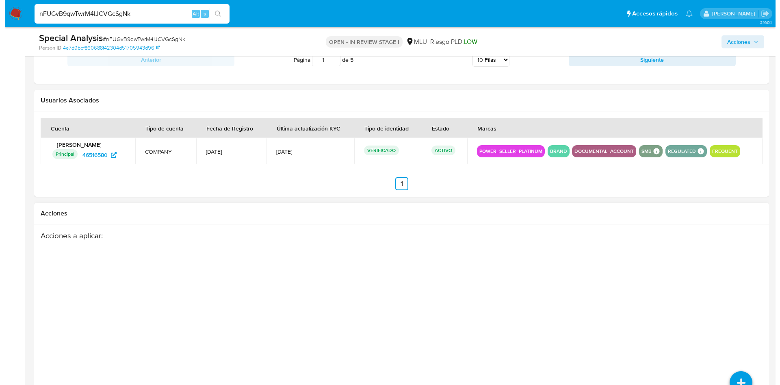
scroll to position [1303, 0]
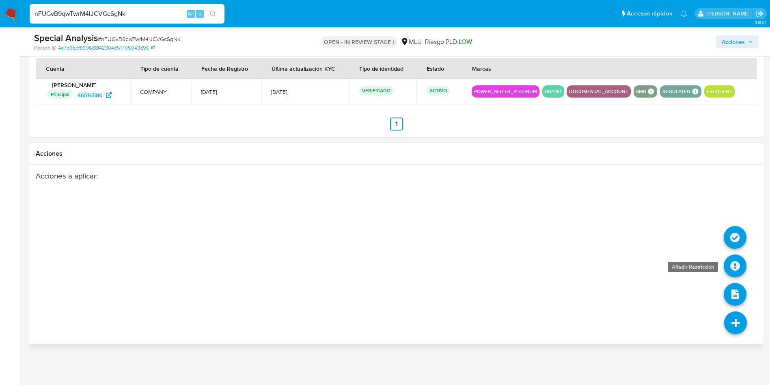
click at [732, 269] on link at bounding box center [735, 265] width 23 height 23
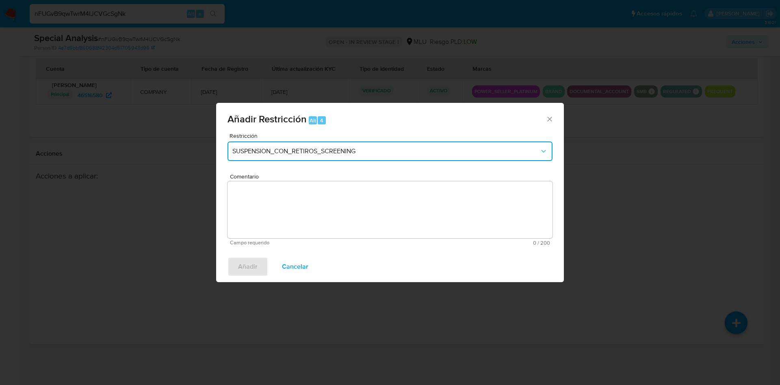
click at [288, 152] on span "SUSPENSION_CON_RETIROS_SCREENING" at bounding box center [385, 151] width 307 height 8
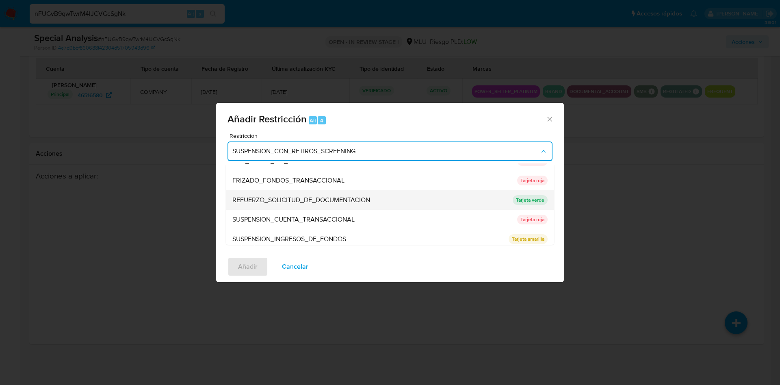
scroll to position [75, 0]
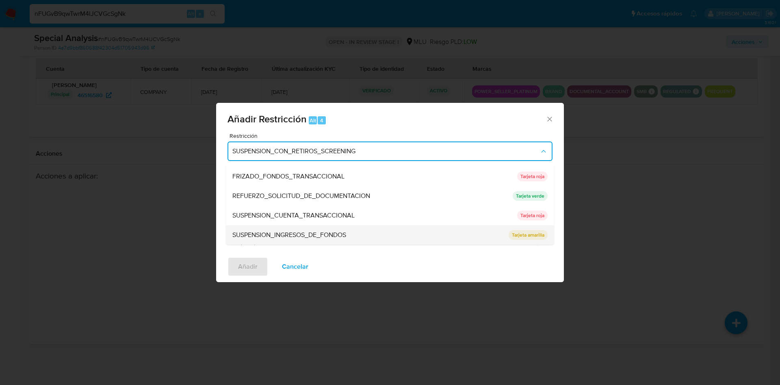
click at [338, 238] on span "SUSPENSION_INGRESOS_DE_FONDOS" at bounding box center [289, 235] width 114 height 8
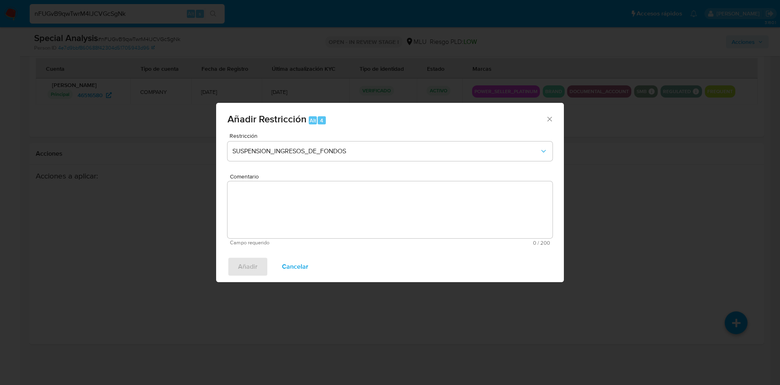
click at [334, 212] on textarea "Comentario" at bounding box center [389, 209] width 325 height 57
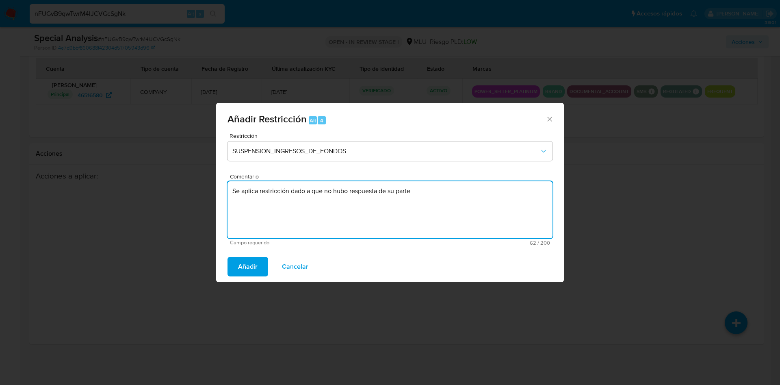
click at [336, 199] on textarea "Se aplica restricción dado a que no hubo respuesta de su parte" at bounding box center [389, 209] width 325 height 57
click at [415, 191] on textarea "Se aplica restricción dado a que no hubo respuesta de su parte" at bounding box center [389, 209] width 325 height 57
drag, startPoint x: 292, startPoint y: 193, endPoint x: 542, endPoint y: 175, distance: 250.8
click at [542, 175] on div "Comentario Se aplica restricción dado a que no hubo respuesta de su parte Campo…" at bounding box center [389, 209] width 325 height 72
type textarea "Se aplica restricción según lo alineado dado su falta de respuesta"
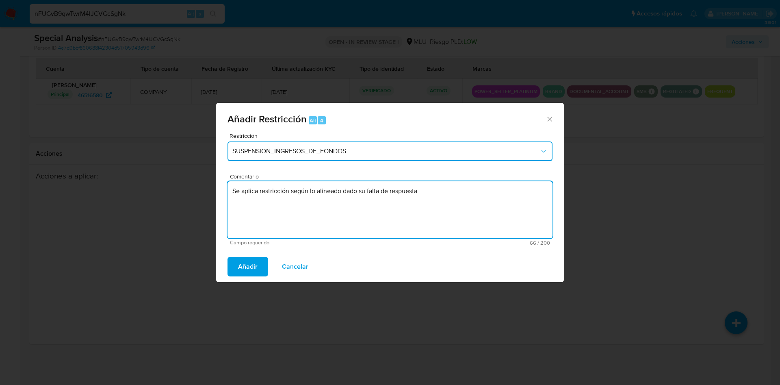
click at [312, 149] on span "SUSPENSION_INGRESOS_DE_FONDOS" at bounding box center [385, 151] width 307 height 8
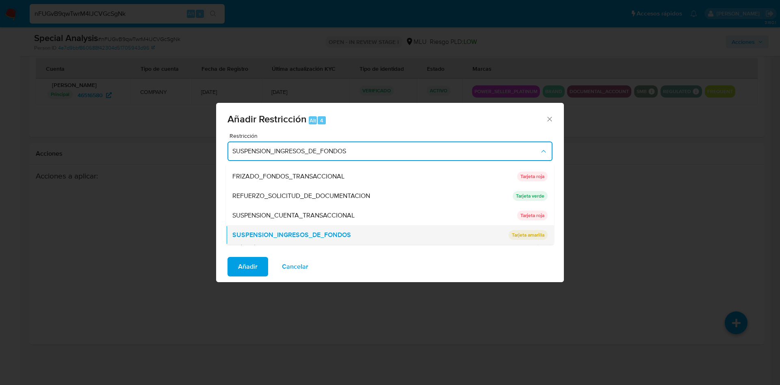
click at [324, 235] on span "SUSPENSION_INGRESOS_DE_FONDOS" at bounding box center [291, 235] width 119 height 8
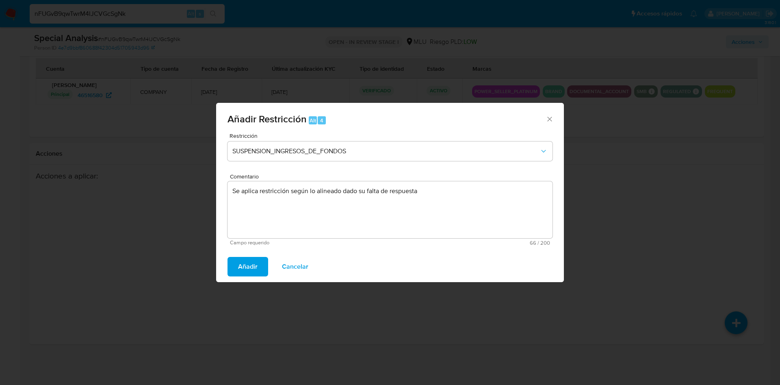
click at [242, 270] on span "Añadir" at bounding box center [247, 267] width 19 height 18
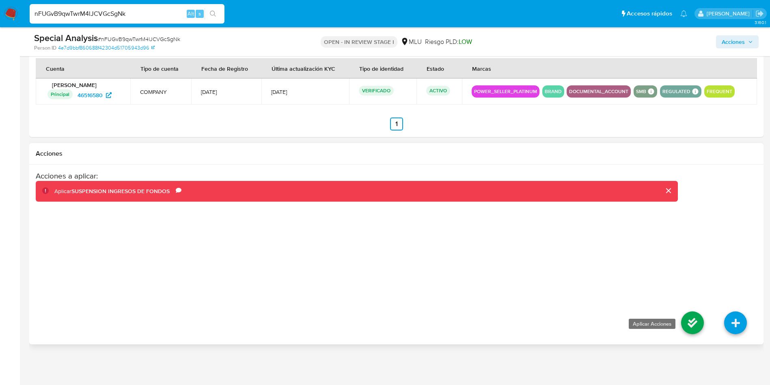
click at [689, 330] on link at bounding box center [693, 322] width 23 height 23
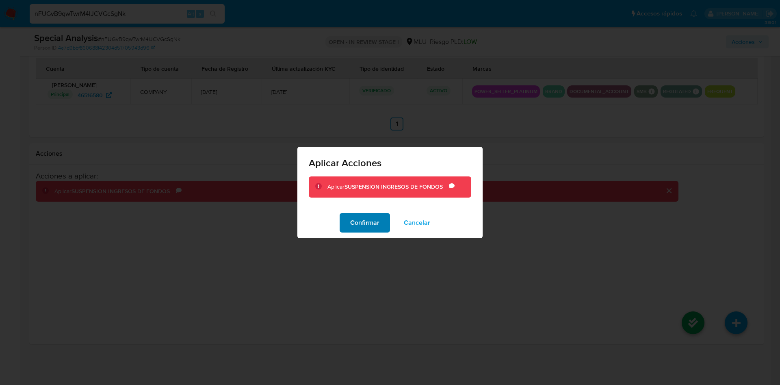
click at [357, 226] on span "Confirmar" at bounding box center [364, 223] width 29 height 18
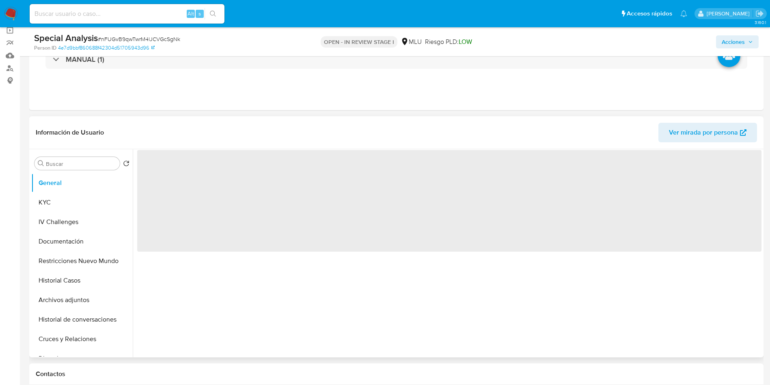
scroll to position [122, 0]
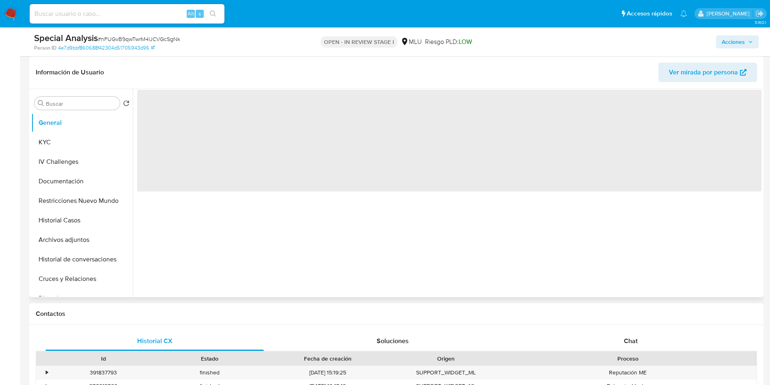
select select "10"
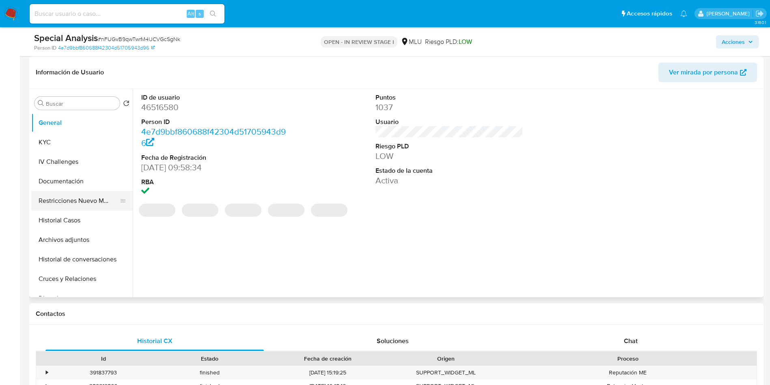
click at [95, 207] on button "Restricciones Nuevo Mundo" at bounding box center [78, 200] width 95 height 19
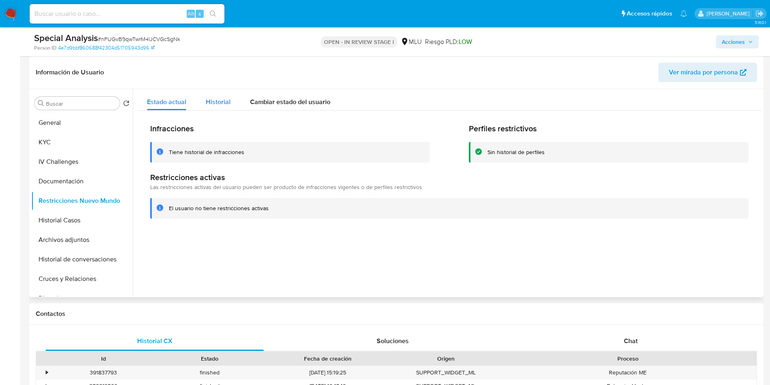
click at [208, 108] on div "Historial" at bounding box center [218, 100] width 25 height 22
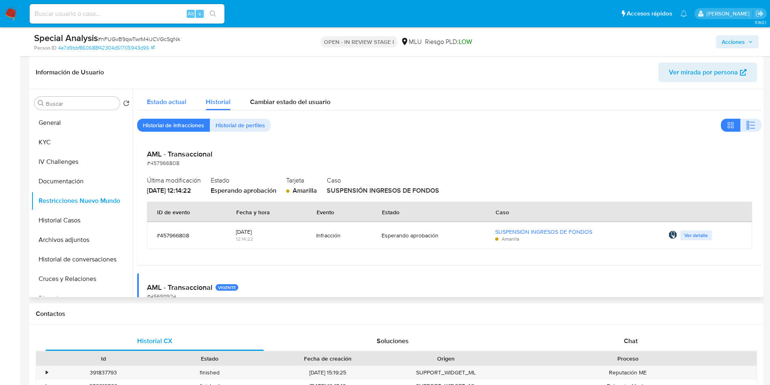
click at [165, 95] on div "Estado actual" at bounding box center [166, 100] width 39 height 22
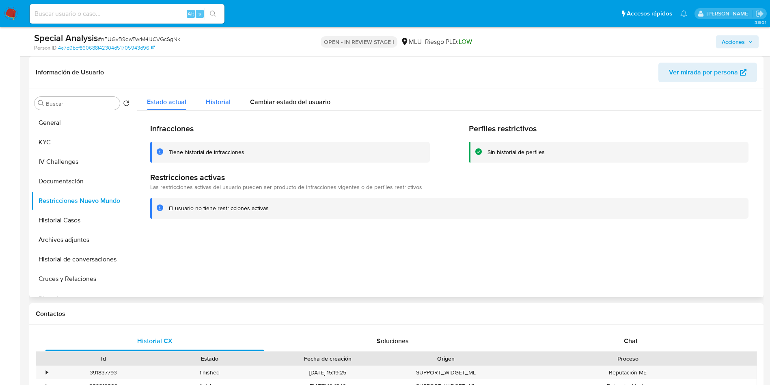
click at [219, 96] on div "Historial" at bounding box center [218, 100] width 25 height 22
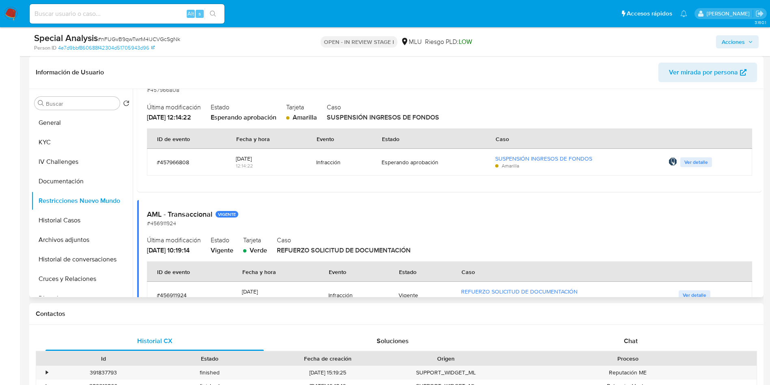
scroll to position [0, 0]
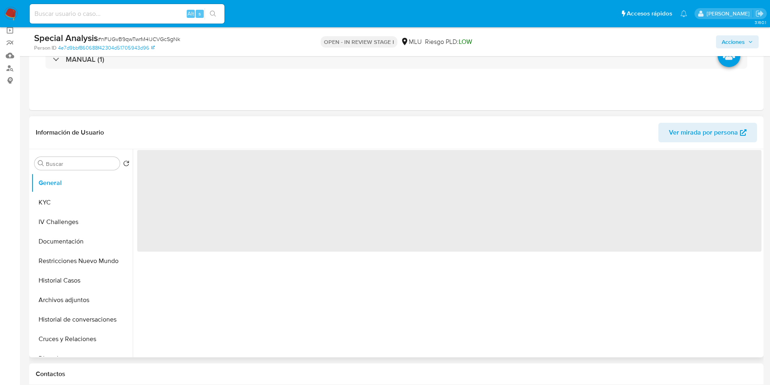
scroll to position [122, 0]
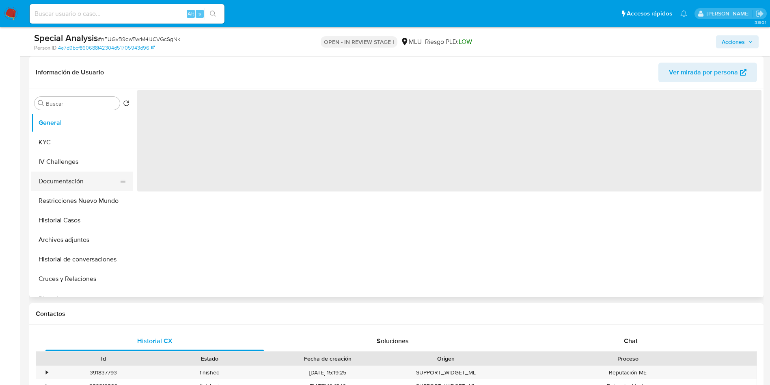
select select "10"
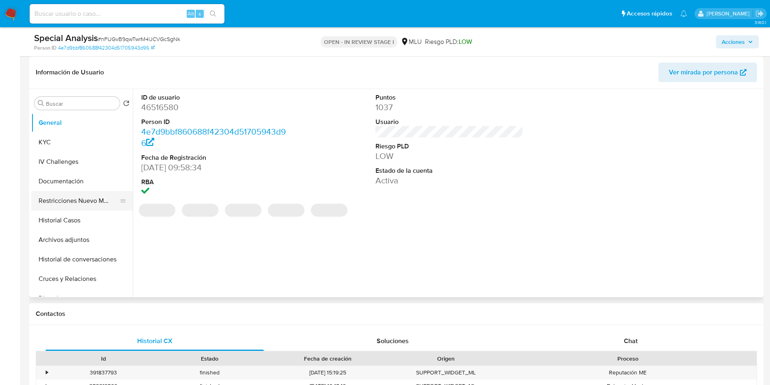
click at [68, 205] on button "Restricciones Nuevo Mundo" at bounding box center [78, 200] width 95 height 19
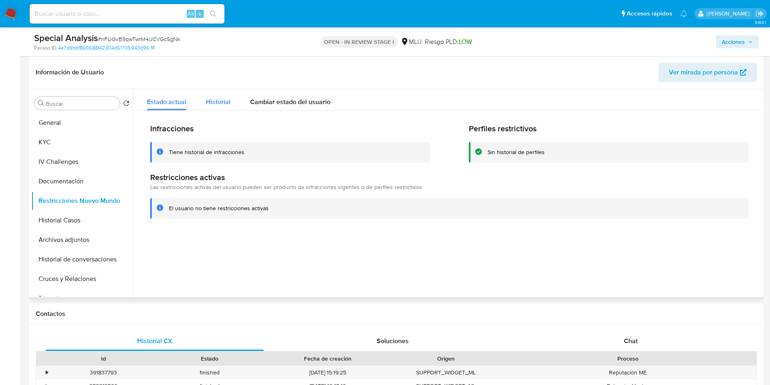
click at [217, 102] on span "Historial" at bounding box center [218, 101] width 25 height 9
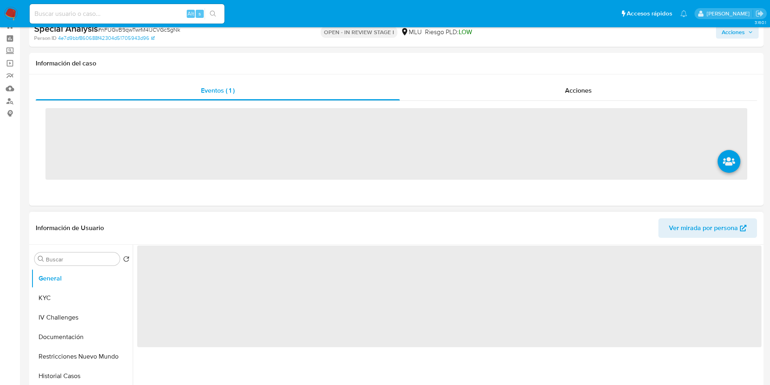
scroll to position [122, 0]
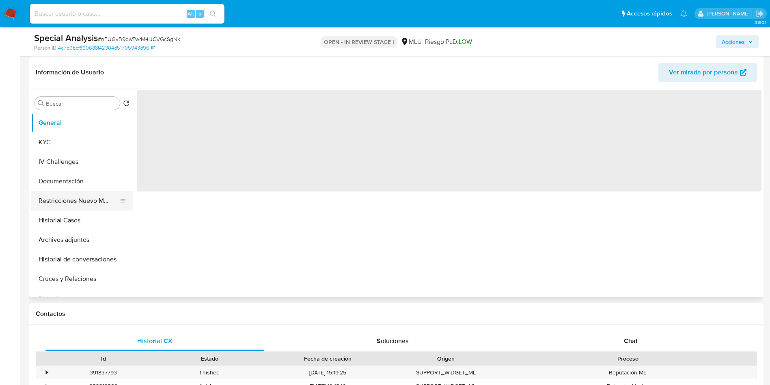
select select "10"
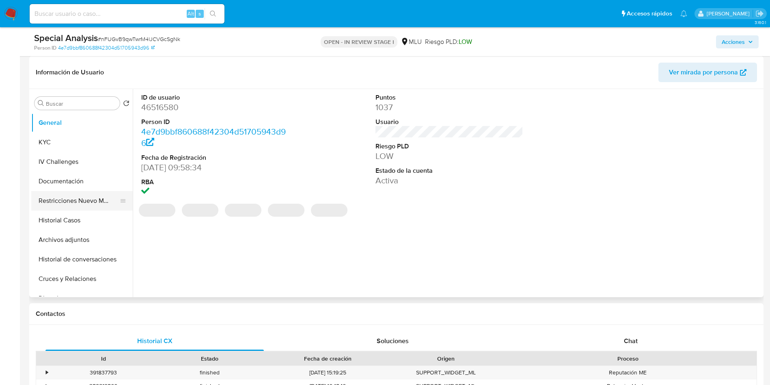
click at [74, 202] on button "Restricciones Nuevo Mundo" at bounding box center [78, 200] width 95 height 19
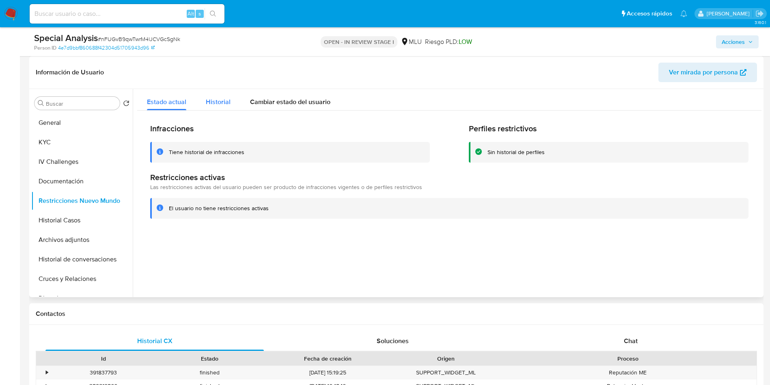
click at [212, 103] on span "Historial" at bounding box center [218, 101] width 25 height 9
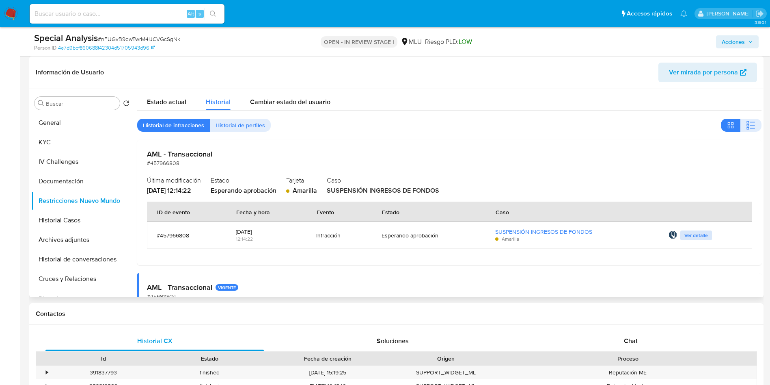
click at [686, 238] on span "Ver detalle" at bounding box center [697, 235] width 24 height 8
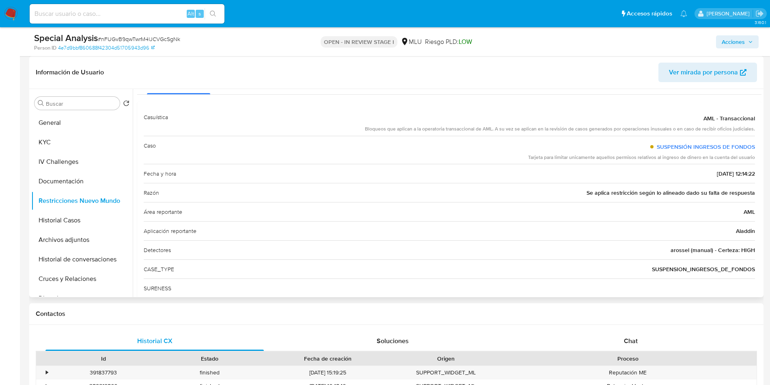
scroll to position [49, 0]
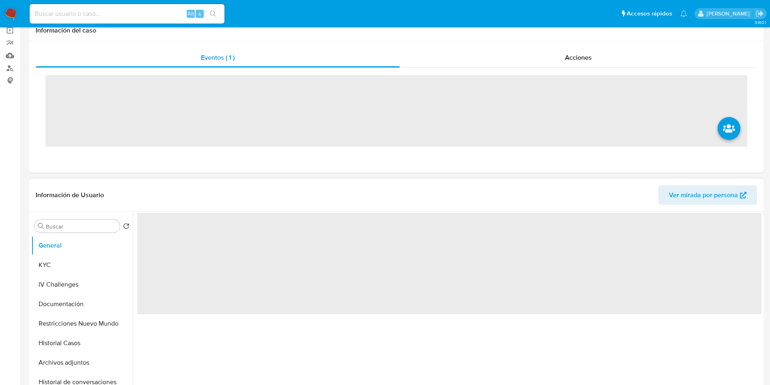
scroll to position [122, 0]
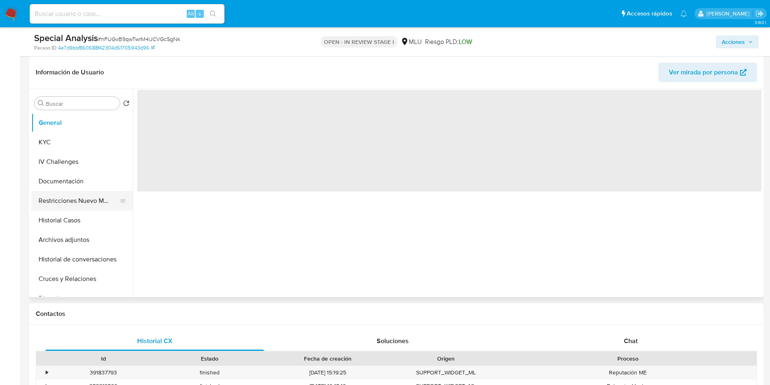
click at [84, 208] on button "Restricciones Nuevo Mundo" at bounding box center [78, 200] width 95 height 19
select select "10"
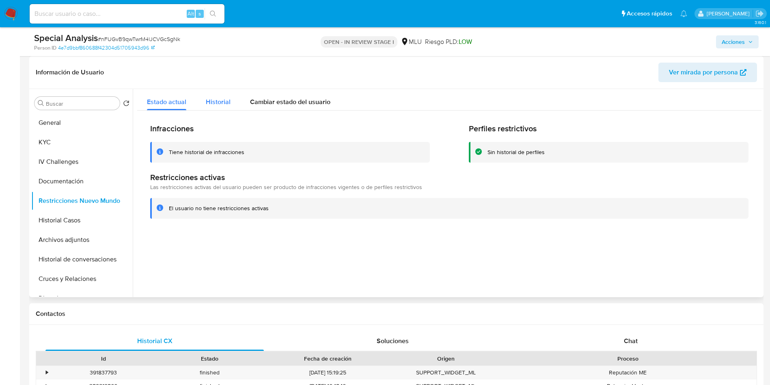
click at [214, 107] on div "Historial" at bounding box center [218, 100] width 25 height 22
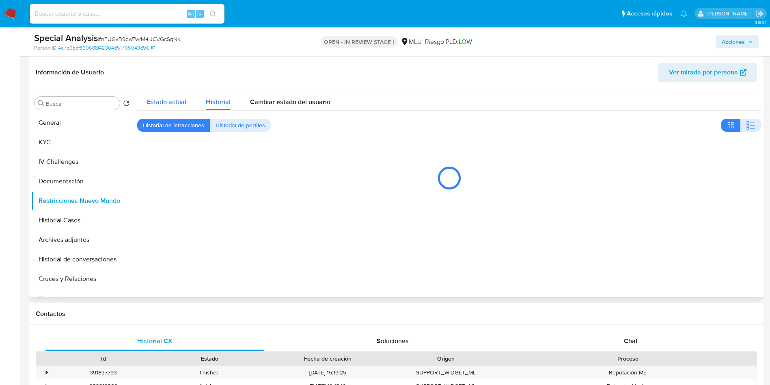
click at [182, 102] on span "Estado actual" at bounding box center [166, 101] width 39 height 9
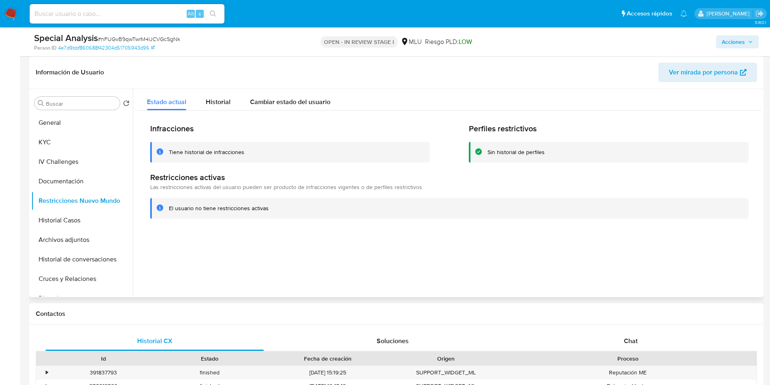
click at [686, 124] on h2 "Perfiles restrictivos" at bounding box center [609, 128] width 280 height 10
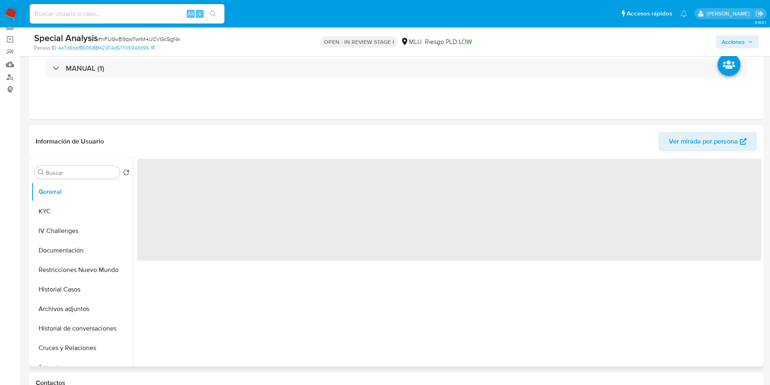
scroll to position [122, 0]
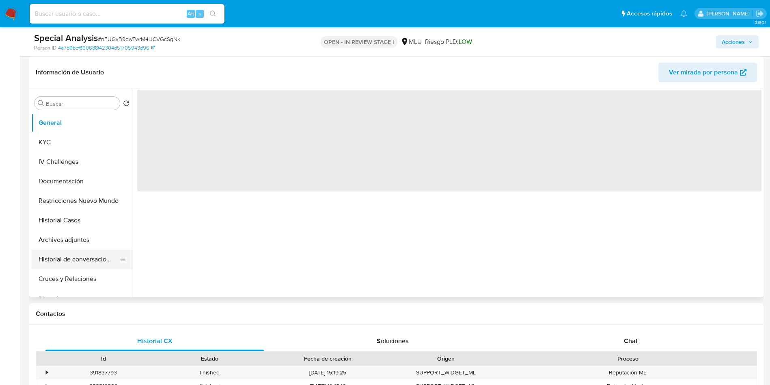
select select "10"
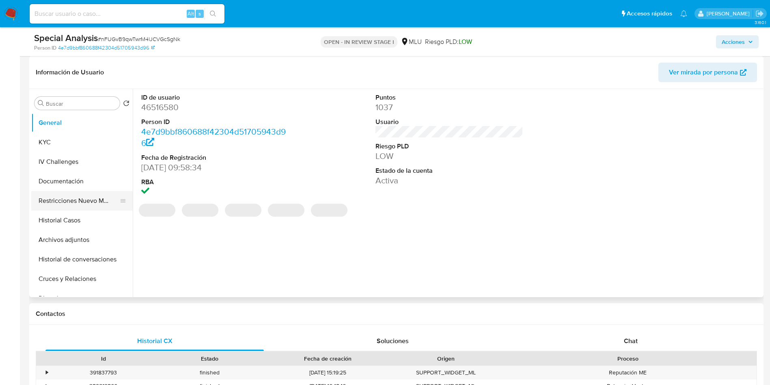
click at [88, 203] on button "Restricciones Nuevo Mundo" at bounding box center [78, 200] width 95 height 19
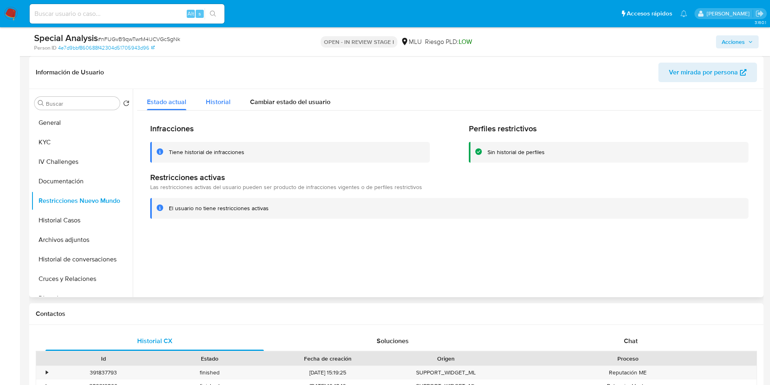
click at [220, 102] on span "Historial" at bounding box center [218, 101] width 25 height 9
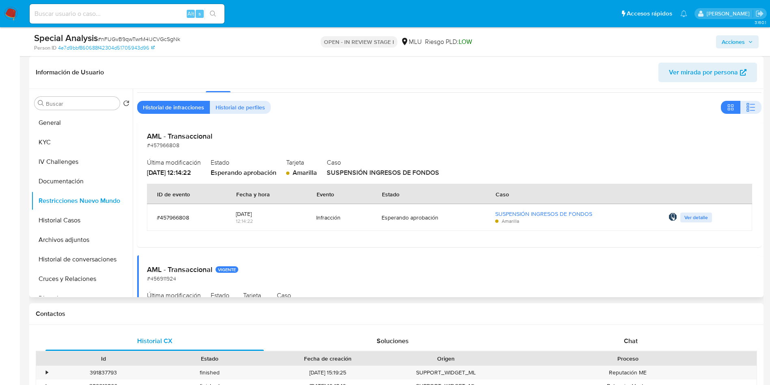
scroll to position [0, 0]
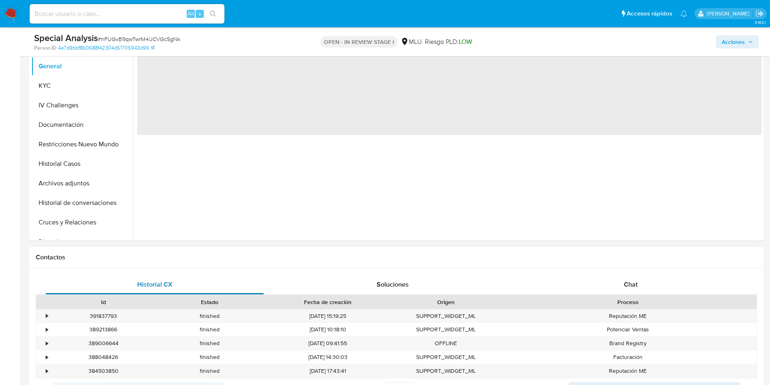
scroll to position [183, 0]
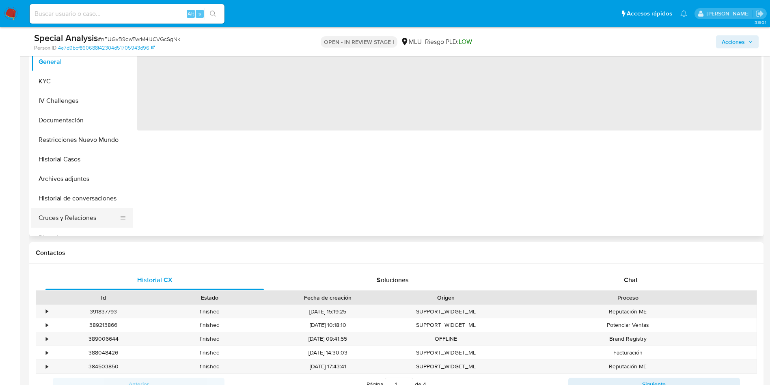
select select "10"
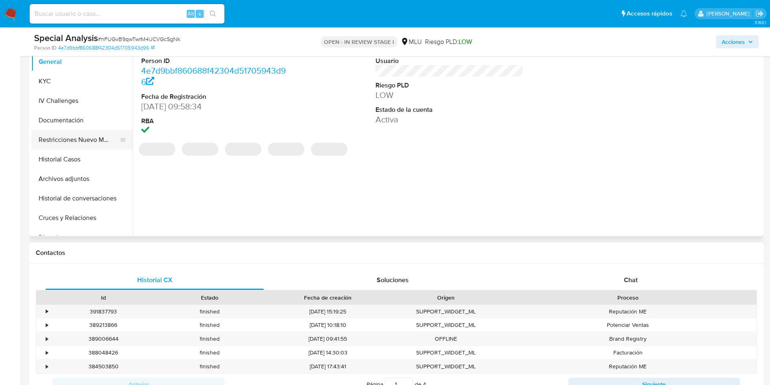
click at [62, 132] on button "Restricciones Nuevo Mundo" at bounding box center [78, 139] width 95 height 19
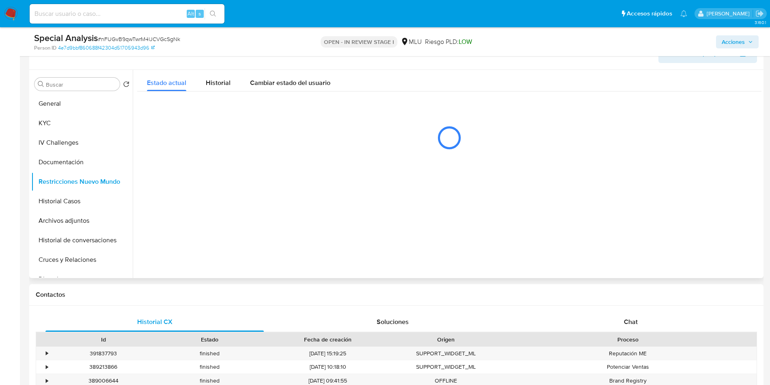
scroll to position [122, 0]
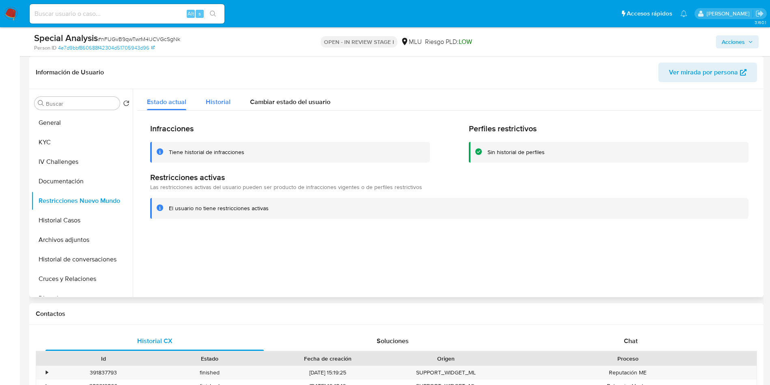
click at [221, 101] on span "Historial" at bounding box center [218, 101] width 25 height 9
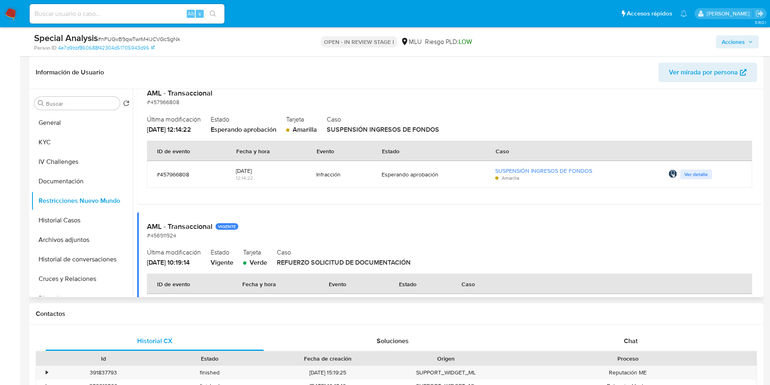
scroll to position [0, 0]
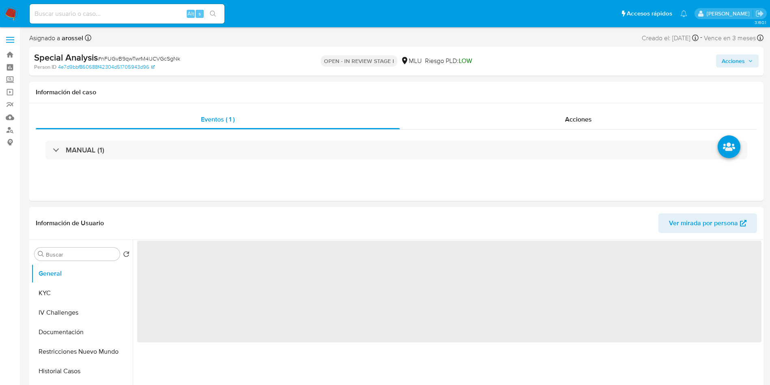
select select "10"
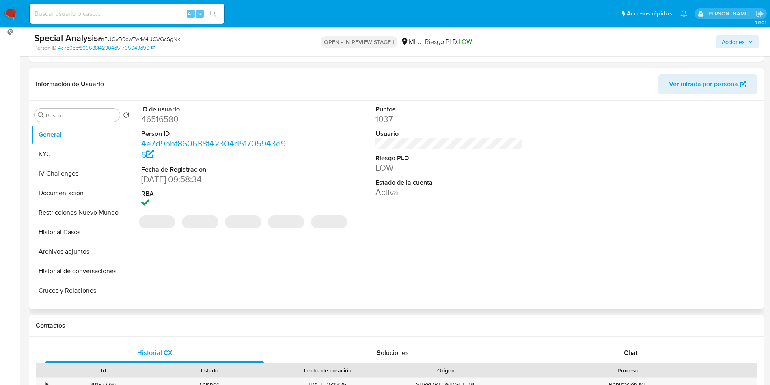
scroll to position [122, 0]
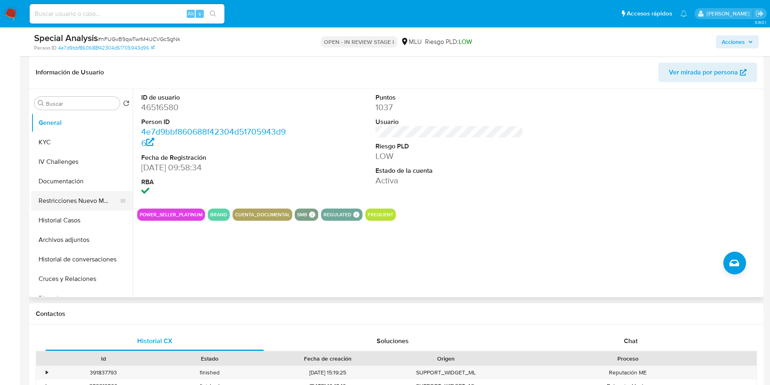
click at [70, 198] on button "Restricciones Nuevo Mundo" at bounding box center [78, 200] width 95 height 19
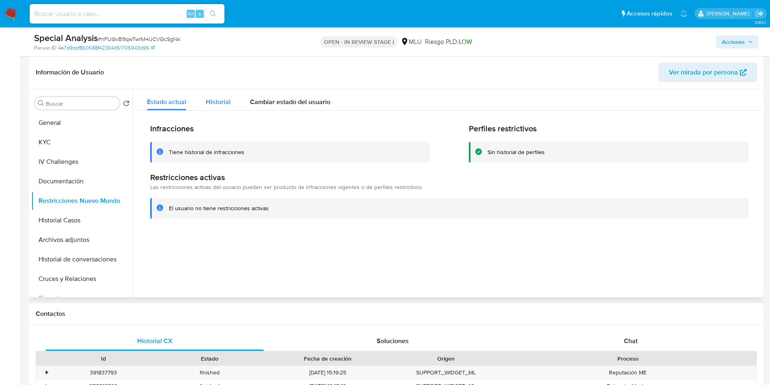
click at [214, 102] on span "Historial" at bounding box center [218, 101] width 25 height 9
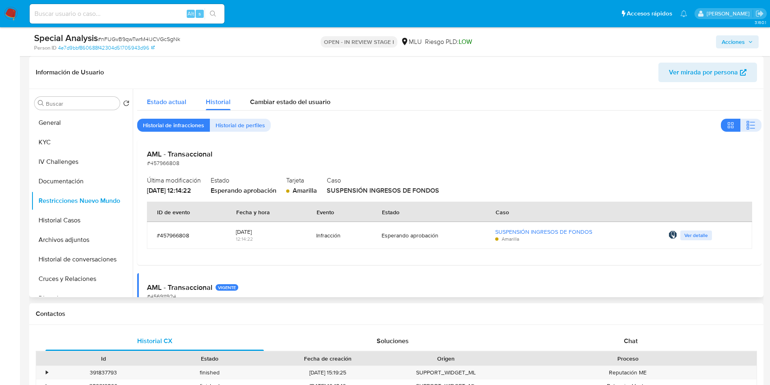
click at [174, 102] on span "Estado actual" at bounding box center [166, 101] width 39 height 9
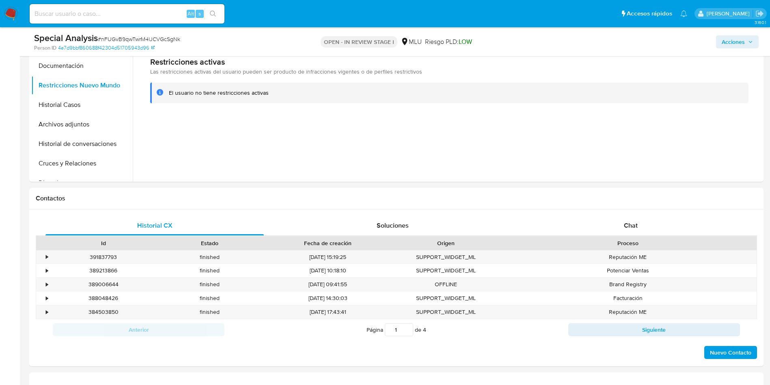
scroll to position [426, 0]
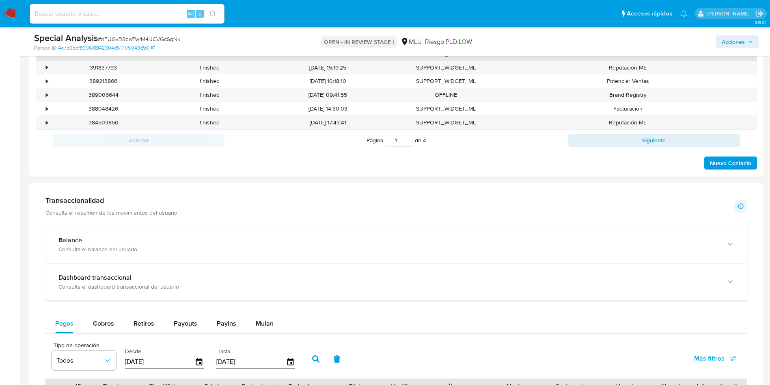
drag, startPoint x: 661, startPoint y: 36, endPoint x: 617, endPoint y: 48, distance: 46.1
click at [661, 36] on div "Acciones" at bounding box center [639, 41] width 240 height 19
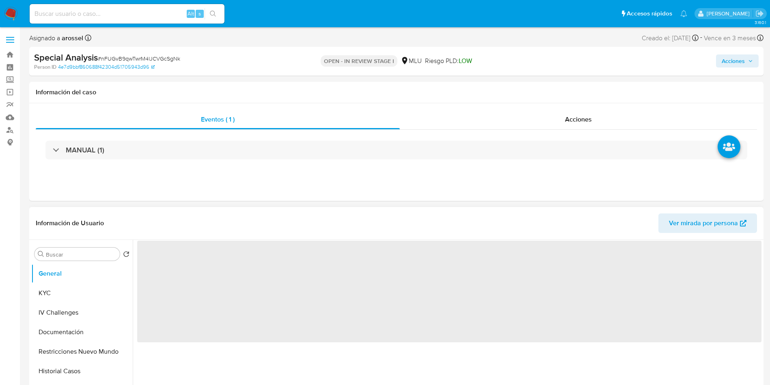
select select "10"
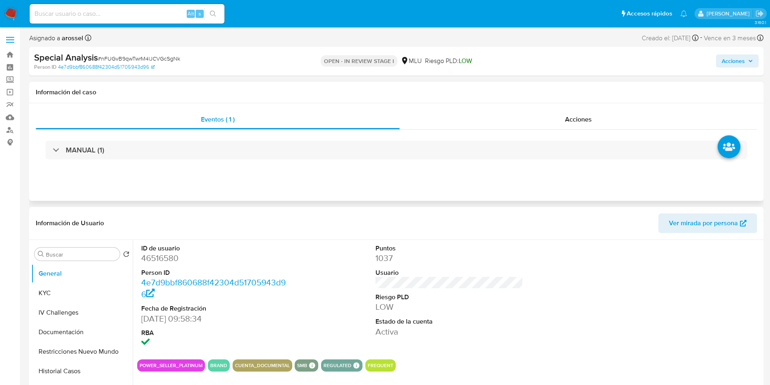
click at [684, 88] on h1 "Información del caso" at bounding box center [397, 92] width 722 height 8
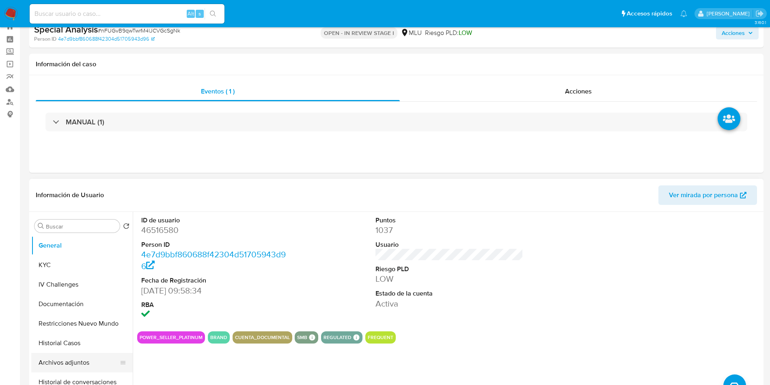
scroll to position [122, 0]
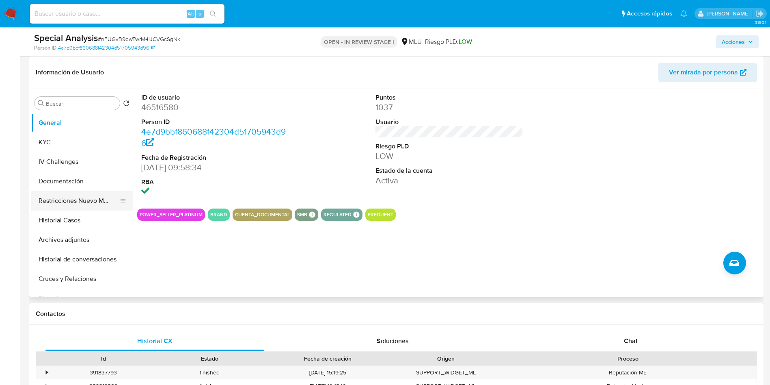
click at [78, 193] on button "Restricciones Nuevo Mundo" at bounding box center [78, 200] width 95 height 19
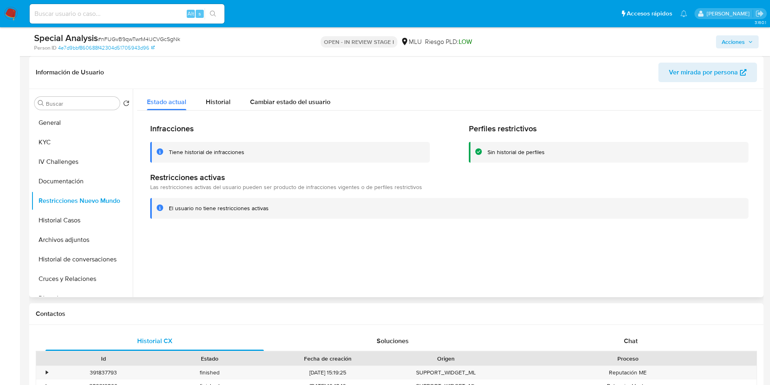
click at [214, 112] on div "Infracciones Tiene historial de infracciones Perfiles restrictivos Sin historia…" at bounding box center [449, 170] width 625 height 121
click at [216, 105] on span "Historial" at bounding box center [218, 101] width 25 height 9
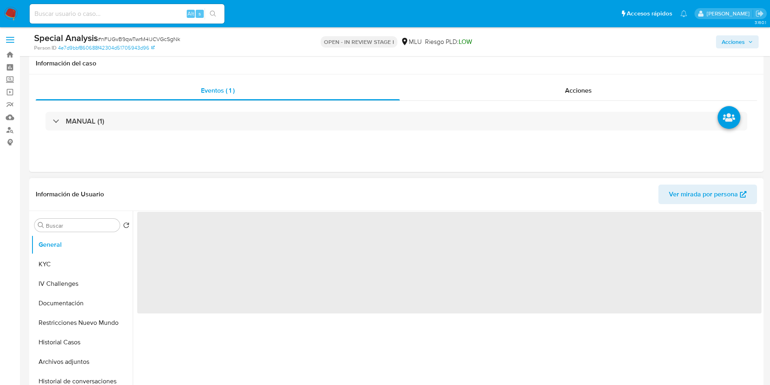
scroll to position [122, 0]
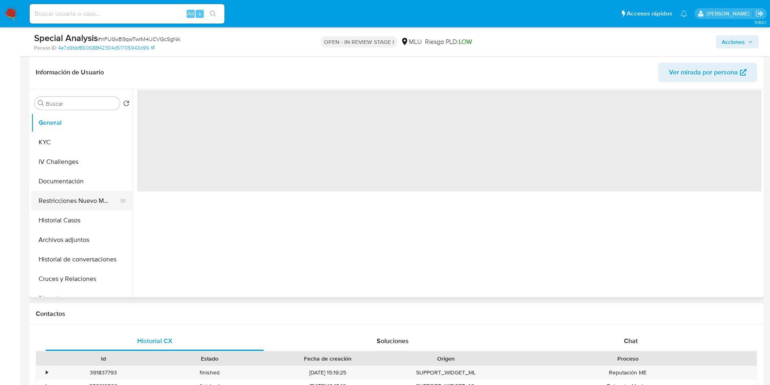
select select "10"
click at [75, 201] on button "Restricciones Nuevo Mundo" at bounding box center [78, 200] width 95 height 19
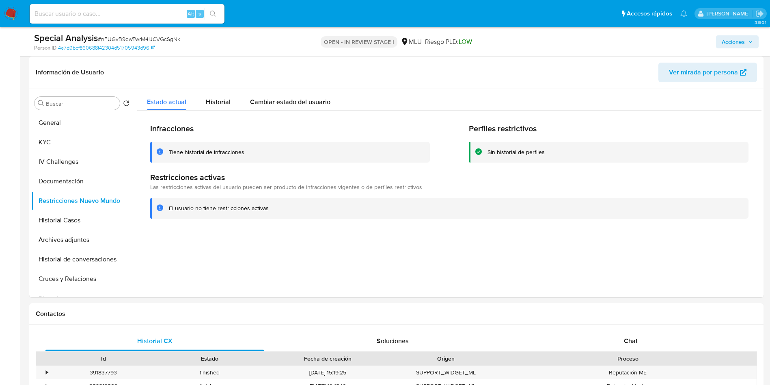
scroll to position [121, 0]
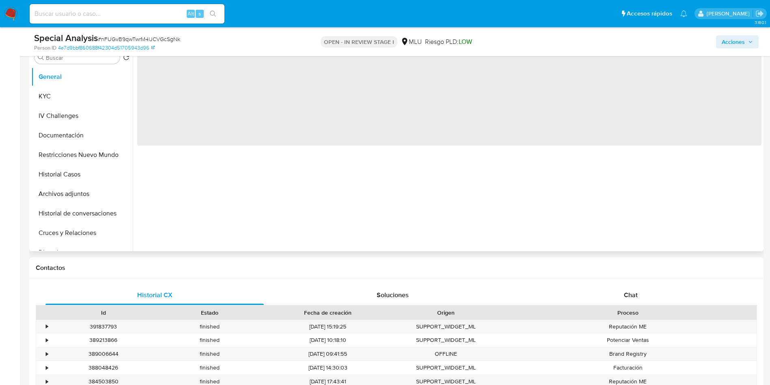
scroll to position [183, 0]
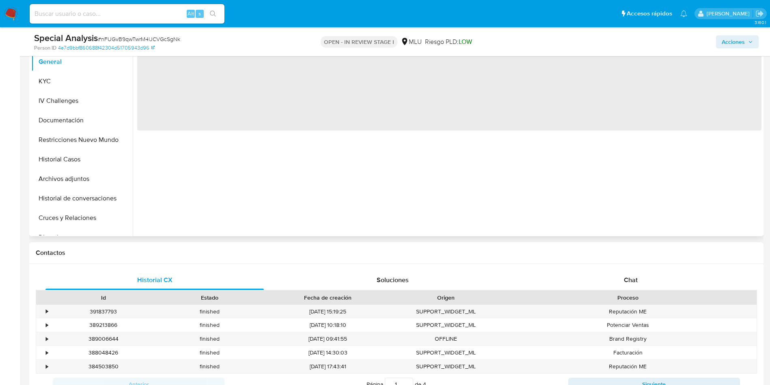
select select "10"
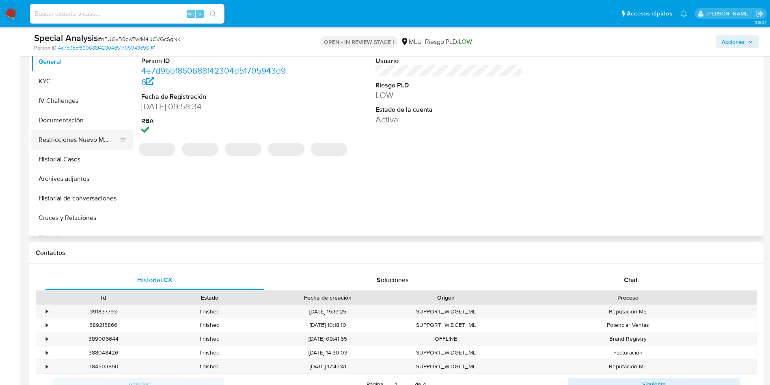
drag, startPoint x: 80, startPoint y: 141, endPoint x: 91, endPoint y: 145, distance: 12.1
click at [80, 141] on button "Restricciones Nuevo Mundo" at bounding box center [78, 139] width 95 height 19
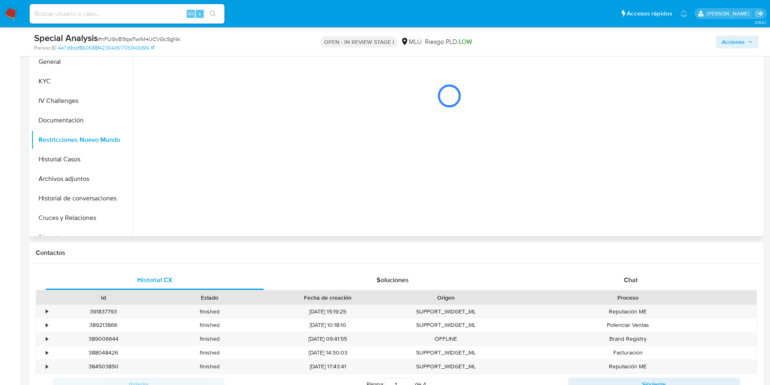
click at [703, 170] on div at bounding box center [447, 132] width 629 height 208
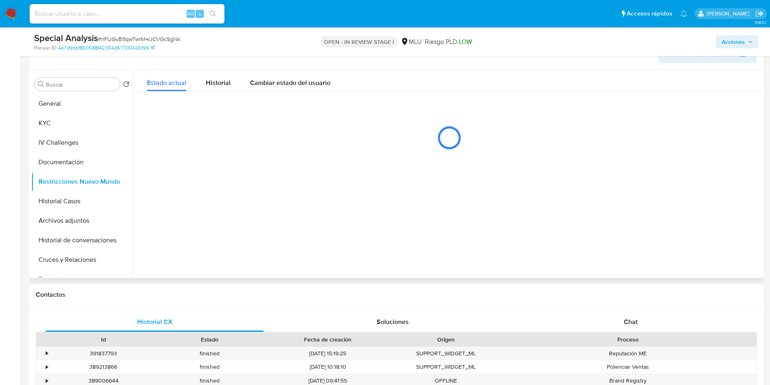
scroll to position [122, 0]
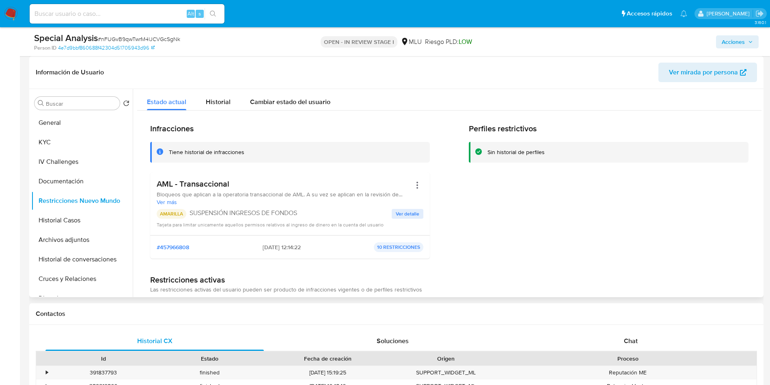
click at [693, 244] on div "Perfiles restrictivos Sin historial de perfiles" at bounding box center [609, 193] width 280 height 141
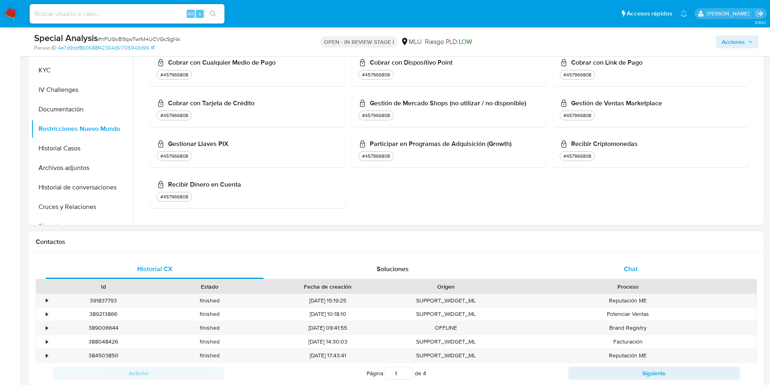
scroll to position [244, 0]
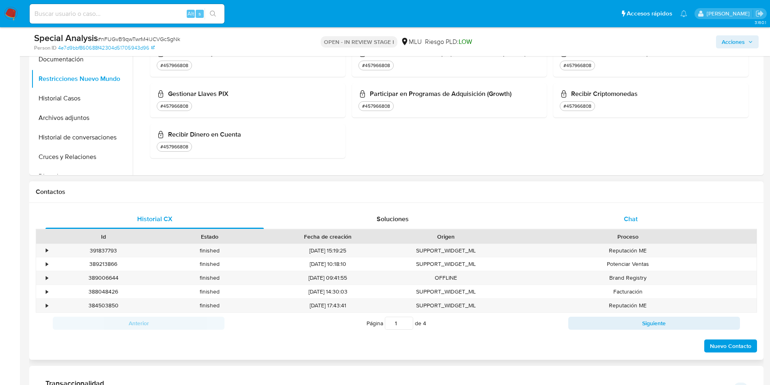
click at [624, 222] on span "Chat" at bounding box center [631, 218] width 14 height 9
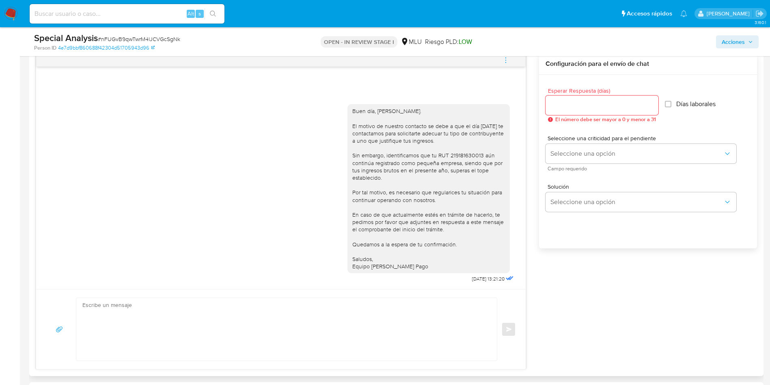
scroll to position [426, 0]
click at [316, 331] on textarea at bounding box center [284, 328] width 405 height 63
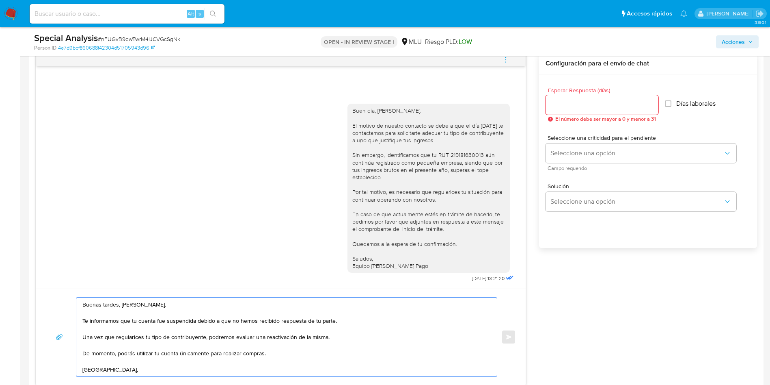
scroll to position [3, 0]
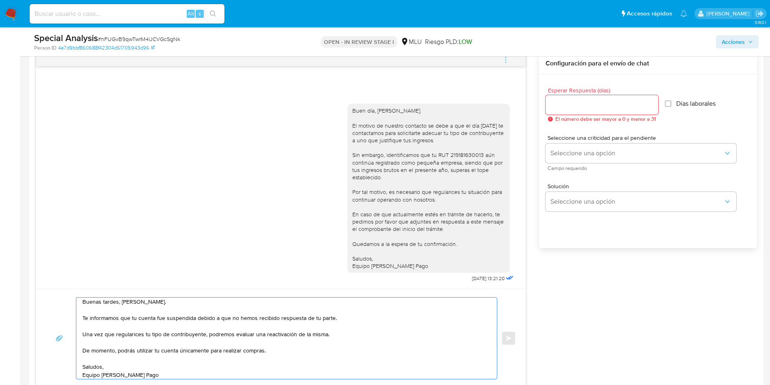
click at [351, 335] on textarea "Buenas tardes, Federico. Te informamos que tu cuenta fue suspendida debido a qu…" at bounding box center [284, 337] width 405 height 81
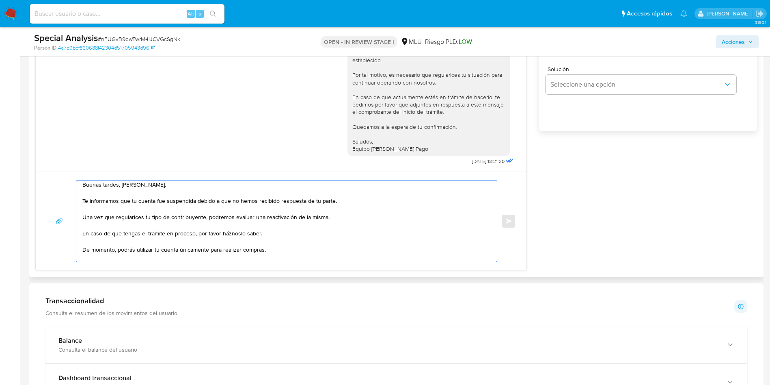
scroll to position [548, 0]
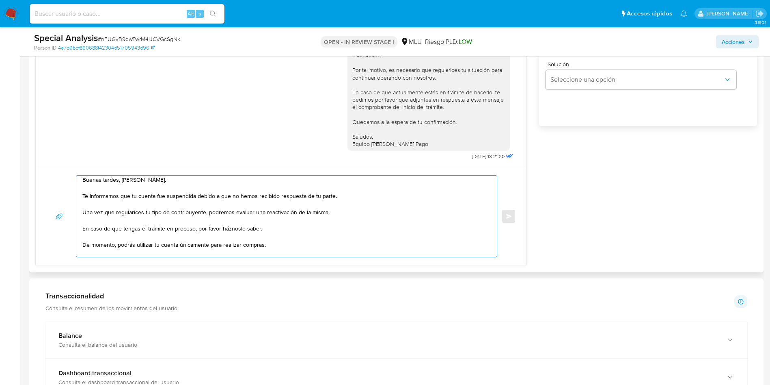
click at [285, 208] on textarea "Buenas tardes, Federico. Te informamos que tu cuenta fue suspendida debido a qu…" at bounding box center [284, 215] width 405 height 81
drag, startPoint x: 206, startPoint y: 209, endPoint x: 327, endPoint y: 211, distance: 120.6
click at [327, 211] on textarea "Buenas tardes, Federico. Te informamos que tu cuenta fue suspendida debido a qu…" at bounding box center [284, 215] width 405 height 81
drag, startPoint x: 193, startPoint y: 226, endPoint x: 197, endPoint y: 224, distance: 4.9
click at [197, 224] on textarea "Buenas tardes, Federico. Te informamos que tu cuenta fue suspendida debido a qu…" at bounding box center [284, 215] width 405 height 81
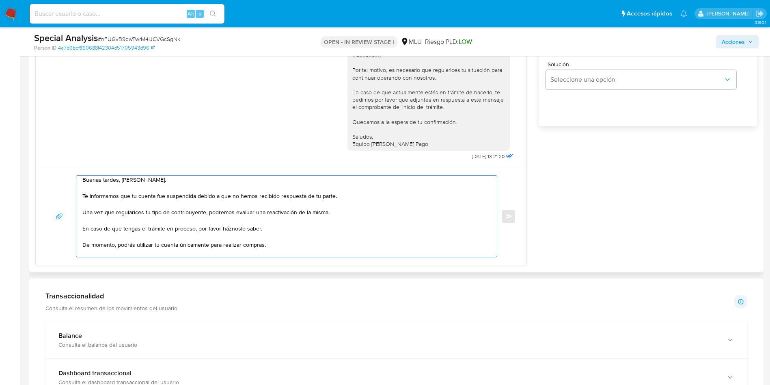
drag, startPoint x: 206, startPoint y: 211, endPoint x: 195, endPoint y: 227, distance: 19.3
click at [195, 227] on textarea "Buenas tardes, Federico. Te informamos que tu cuenta fue suspendida debido a qu…" at bounding box center [284, 215] width 405 height 81
click at [273, 208] on textarea "Buenas tardes, Federico. Te informamos que tu cuenta fue suspendida debido a qu…" at bounding box center [284, 215] width 405 height 81
click at [281, 214] on textarea "Buenas tardes, Federico. Te informamos que tu cuenta fue suspendida debido a qu…" at bounding box center [284, 215] width 405 height 81
click at [208, 209] on textarea "Buenas tardes, Federico. Te informamos que tu cuenta fue suspendida debido a qu…" at bounding box center [284, 215] width 405 height 81
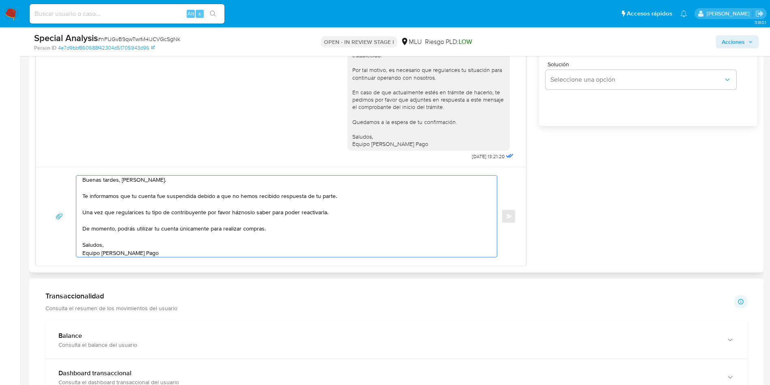
click at [267, 213] on textarea "Buenas tardes, Federico. Te informamos que tu cuenta fue suspendida debido a qu…" at bounding box center [284, 215] width 405 height 81
click at [288, 218] on textarea "Buenas tardes, Federico. Te informamos que tu cuenta fue suspendida debido a qu…" at bounding box center [284, 215] width 405 height 81
click at [266, 233] on textarea "Buenas tardes, Federico. Te informamos que tu cuenta fue suspendida debido a qu…" at bounding box center [284, 215] width 405 height 81
click at [291, 229] on textarea "Buenas tardes, Federico. Te informamos que tu cuenta fue suspendida debido a qu…" at bounding box center [284, 215] width 405 height 81
click at [261, 206] on textarea "Buenas tardes, Federico. Te informamos que tu cuenta fue suspendida debido a qu…" at bounding box center [284, 215] width 405 height 81
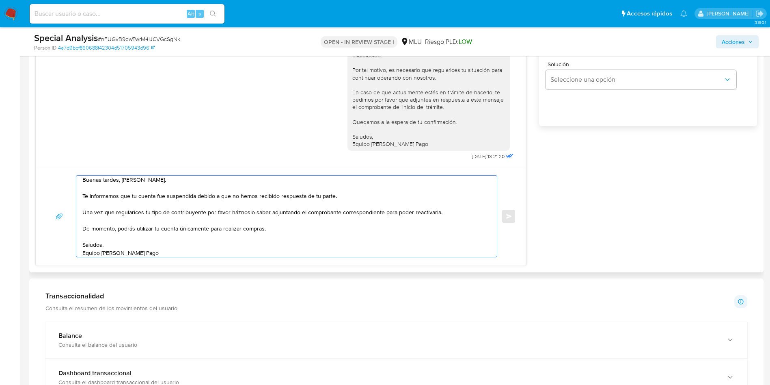
click at [262, 193] on textarea "Buenas tardes, Federico. Te informamos que tu cuenta fue suspendida debido a qu…" at bounding box center [284, 215] width 405 height 81
click at [219, 209] on textarea "Buenas tardes, Federico. Te informamos que tu cuenta fue suspendida debido a qu…" at bounding box center [284, 215] width 405 height 81
click at [205, 211] on textarea "Buenas tardes, Federico. Te informamos que tu cuenta fue suspendida debido a qu…" at bounding box center [284, 215] width 405 height 81
click at [259, 221] on textarea "Buenas tardes, Federico. Te informamos que tu cuenta fue suspendida debido a qu…" at bounding box center [284, 215] width 405 height 81
click at [314, 207] on textarea "Buenas tardes, Federico. Te informamos que tu cuenta fue suspendida debido a qu…" at bounding box center [284, 215] width 405 height 81
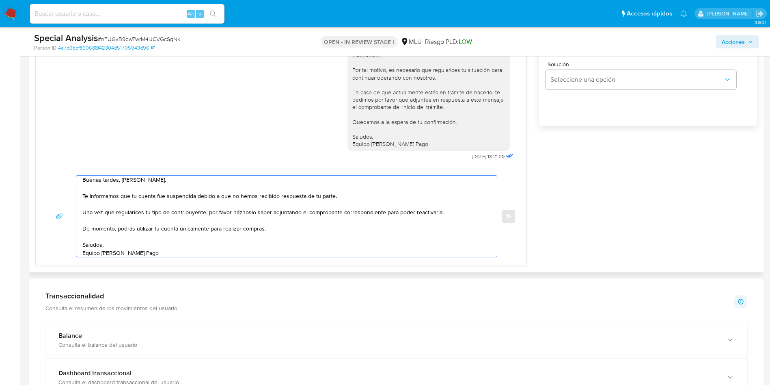
click at [228, 211] on textarea "Buenas tardes, Federico. Te informamos que tu cuenta fue suspendida debido a qu…" at bounding box center [284, 215] width 405 height 81
click at [205, 210] on textarea "Buenas tardes, Federico. Te informamos que tu cuenta fue suspendida debido a qu…" at bounding box center [284, 215] width 405 height 81
click at [227, 213] on textarea "Buenas tardes, Federico. Te informamos que tu cuenta fue suspendida debido a qu…" at bounding box center [284, 215] width 405 height 81
drag, startPoint x: 232, startPoint y: 212, endPoint x: 303, endPoint y: 214, distance: 71.9
click at [303, 214] on textarea "Buenas tardes, Federico. Te informamos que tu cuenta fue suspendida debido a qu…" at bounding box center [284, 215] width 405 height 81
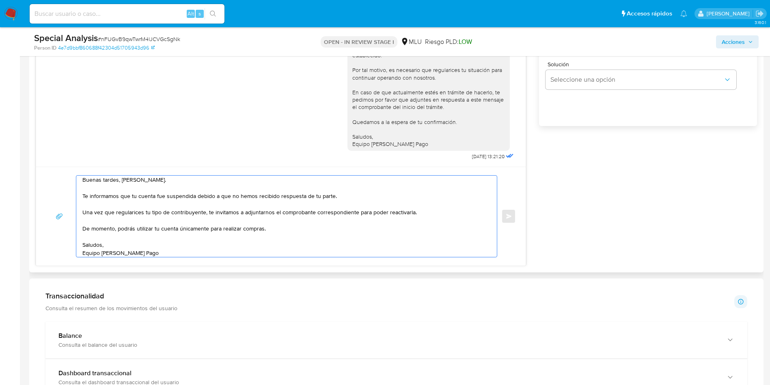
click at [320, 207] on textarea "Buenas tardes, Federico. Te informamos que tu cuenta fue suspendida debido a qu…" at bounding box center [284, 215] width 405 height 81
click at [165, 204] on textarea "Buenas tardes, Federico. Te informamos que tu cuenta fue suspendida debido a qu…" at bounding box center [284, 215] width 405 height 81
click at [214, 210] on textarea "Buenas tardes, Federico. Te informamos que tu cuenta fue suspendida debido a qu…" at bounding box center [284, 215] width 405 height 81
click at [226, 213] on textarea "Buenas tardes, Federico. Te informamos que tu cuenta fue suspendida debido a qu…" at bounding box center [284, 215] width 405 height 81
click at [292, 212] on textarea "Buenas tardes, Federico. Te informamos que tu cuenta fue suspendida debido a qu…" at bounding box center [284, 215] width 405 height 81
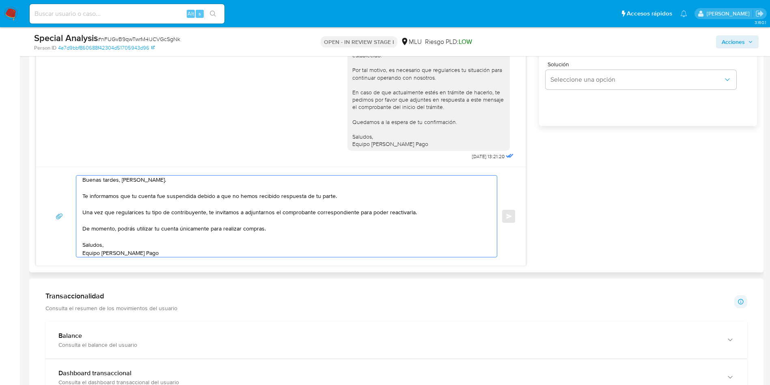
click at [360, 214] on textarea "Buenas tardes, Federico. Te informamos que tu cuenta fue suspendida debido a qu…" at bounding box center [284, 215] width 405 height 81
click at [291, 228] on textarea "Buenas tardes, Federico. Te informamos que tu cuenta fue suspendida debido a qu…" at bounding box center [284, 215] width 405 height 81
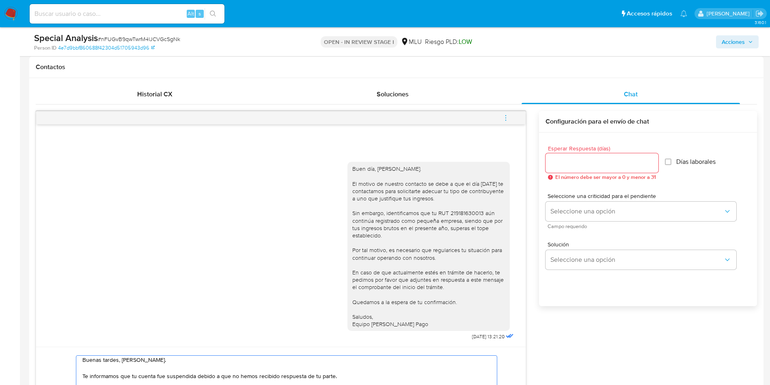
scroll to position [366, 0]
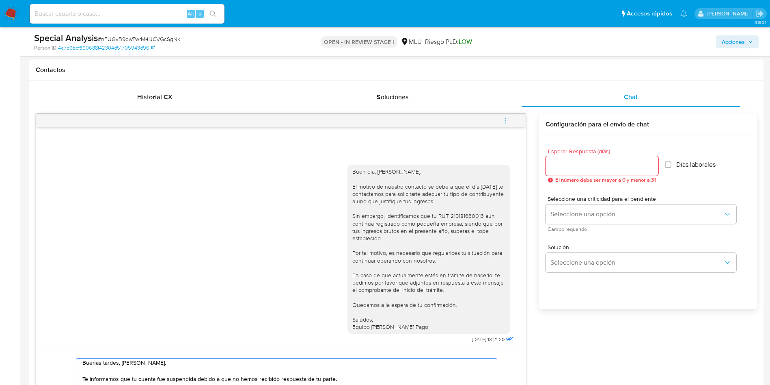
type textarea "Buenas tardes, Federico. Te informamos que tu cuenta fue suspendida debido a qu…"
click at [591, 166] on input "Esperar Respuesta (días)" at bounding box center [602, 165] width 113 height 11
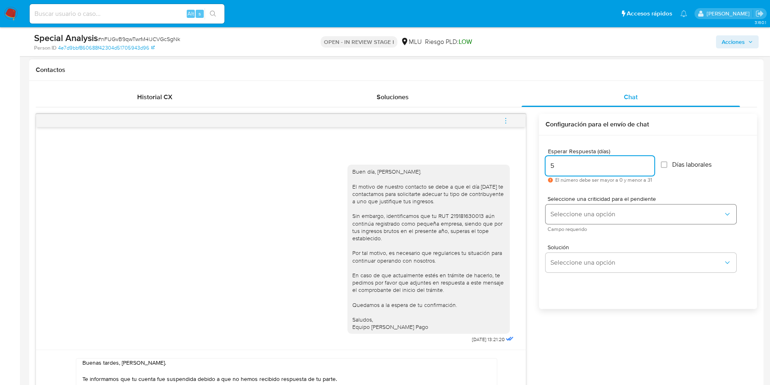
type input "5"
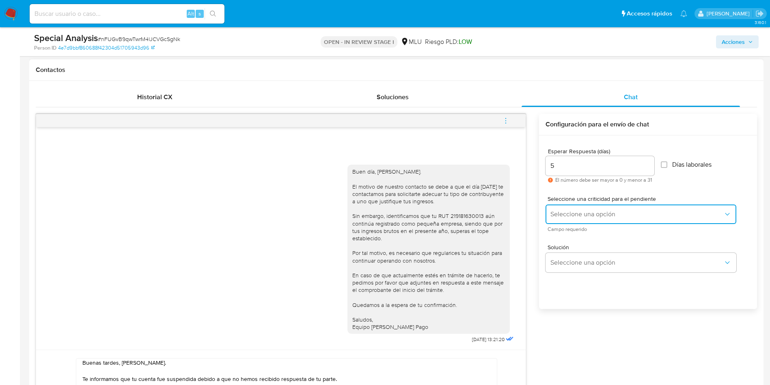
click at [596, 215] on span "Seleccione una opción" at bounding box center [637, 214] width 173 height 8
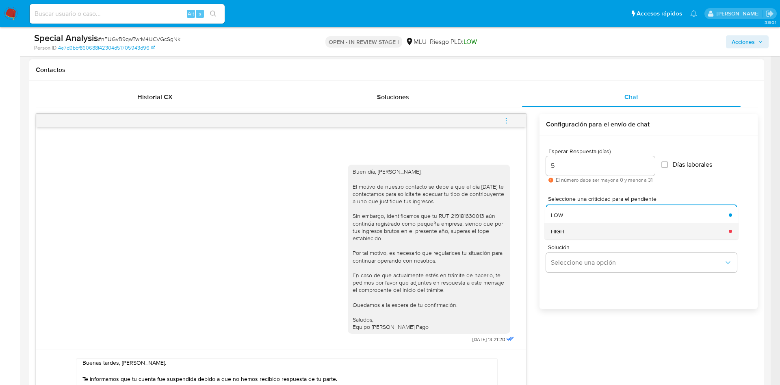
click at [588, 232] on div "HIGH" at bounding box center [637, 231] width 173 height 16
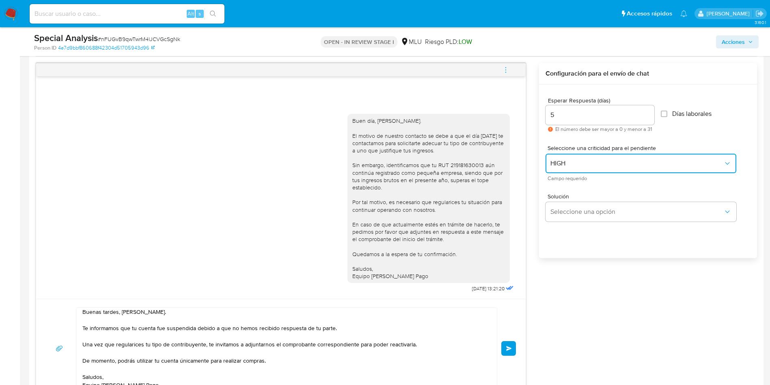
scroll to position [487, 0]
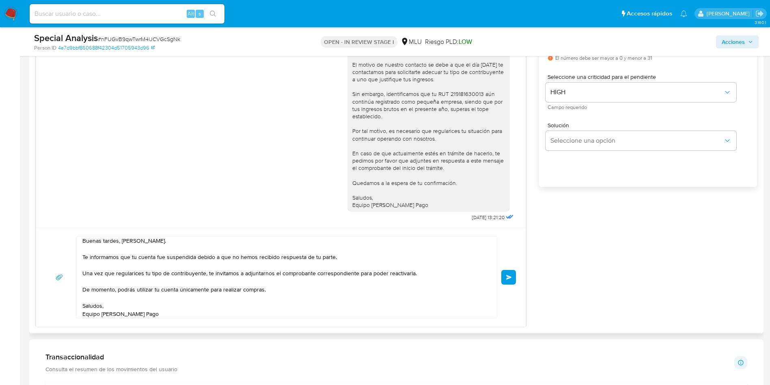
click at [522, 279] on div "Buenas tardes, Federico. Te informamos que tu cuenta fue suspendida debido a qu…" at bounding box center [281, 276] width 490 height 99
click at [513, 279] on button "Enviar" at bounding box center [509, 277] width 15 height 15
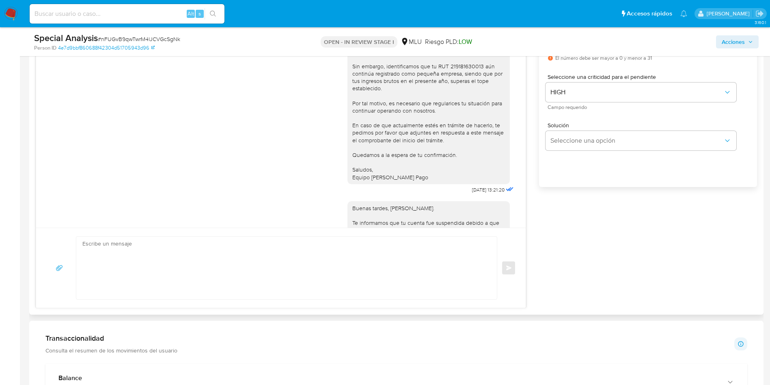
scroll to position [0, 0]
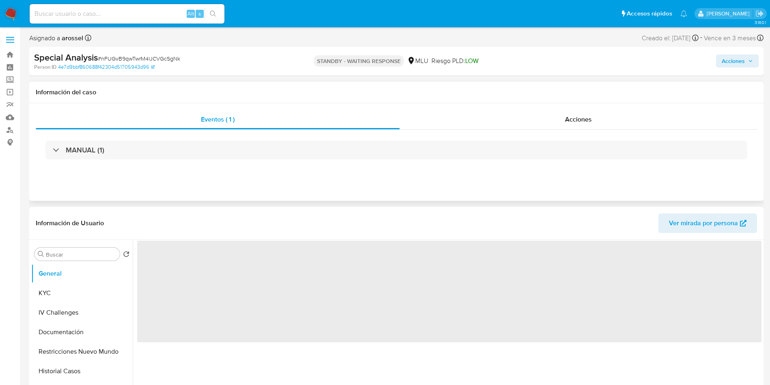
select select "10"
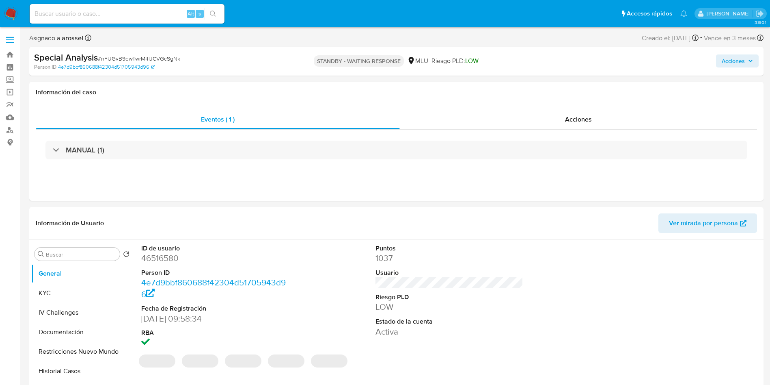
click at [154, 58] on span "# nFUGvB9qwTwrM4lJCVGcSgNk" at bounding box center [139, 58] width 82 height 8
copy span "nFUGvB9qwTwrM4lJCVGcSgNk"
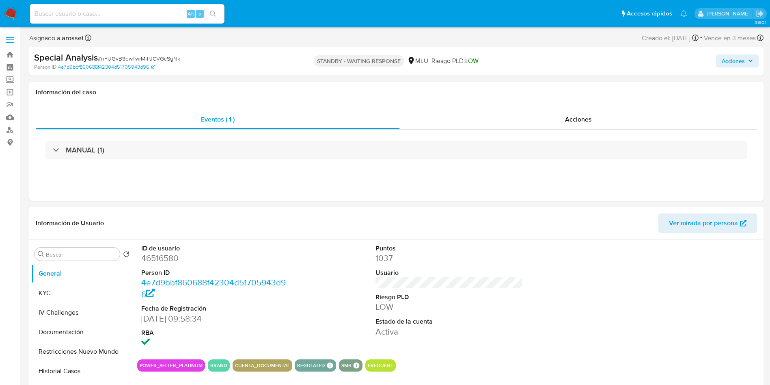
click at [123, 15] on input at bounding box center [127, 14] width 195 height 11
paste input "MssbpjP0EzOAUfXvREfpgj75"
type input "MssbpjP0EzOAUfXvREfpgj75"
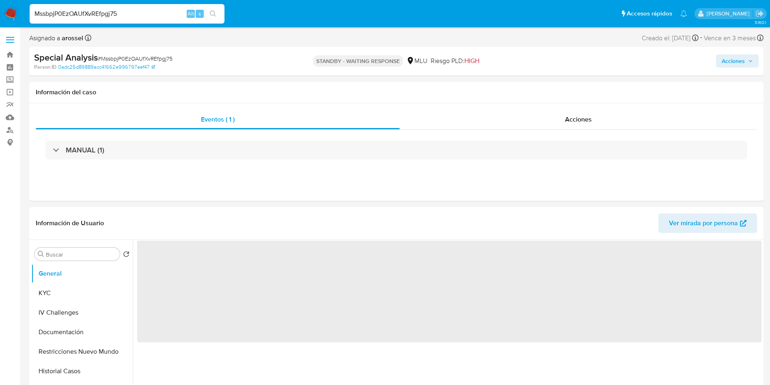
select select "10"
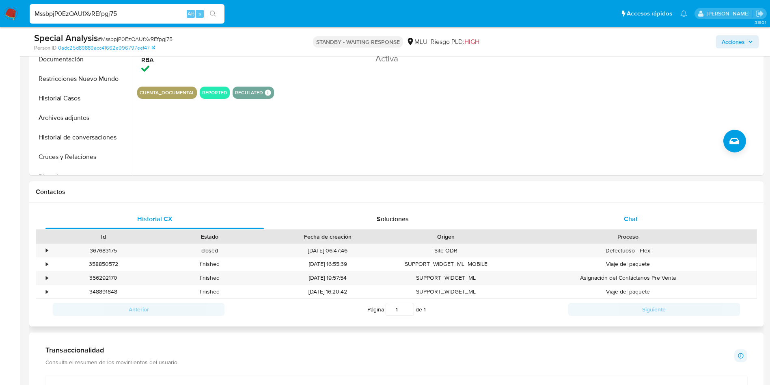
click at [629, 209] on div "Chat" at bounding box center [631, 218] width 219 height 19
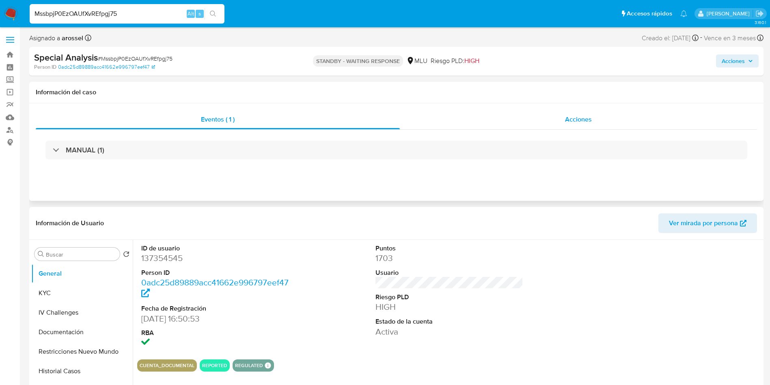
click at [588, 113] on div "Acciones" at bounding box center [578, 119] width 357 height 19
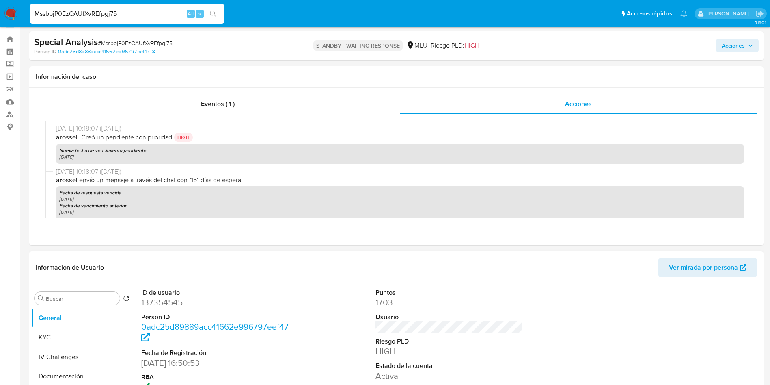
scroll to position [61, 0]
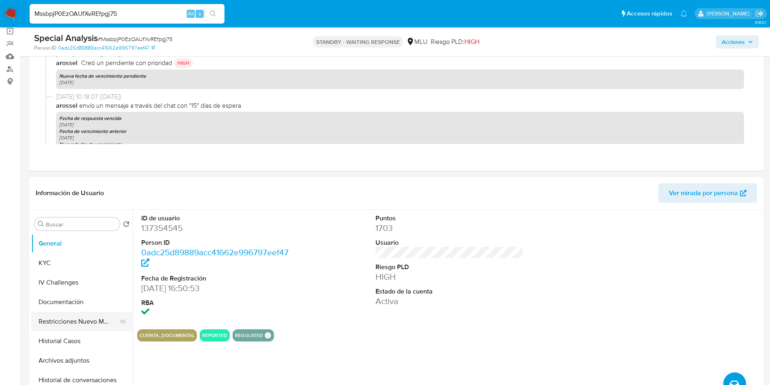
click at [90, 322] on button "Restricciones Nuevo Mundo" at bounding box center [78, 321] width 95 height 19
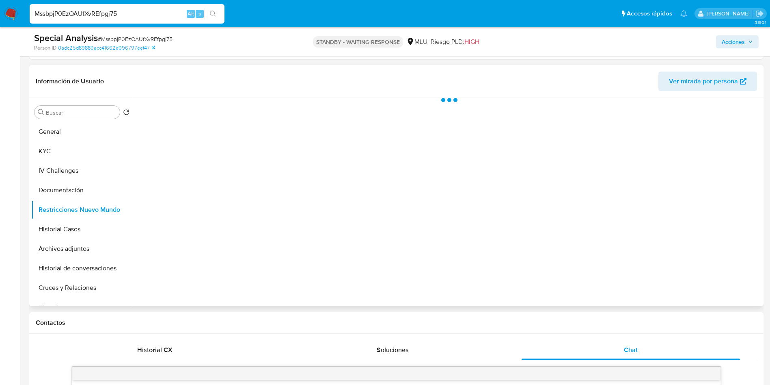
scroll to position [183, 0]
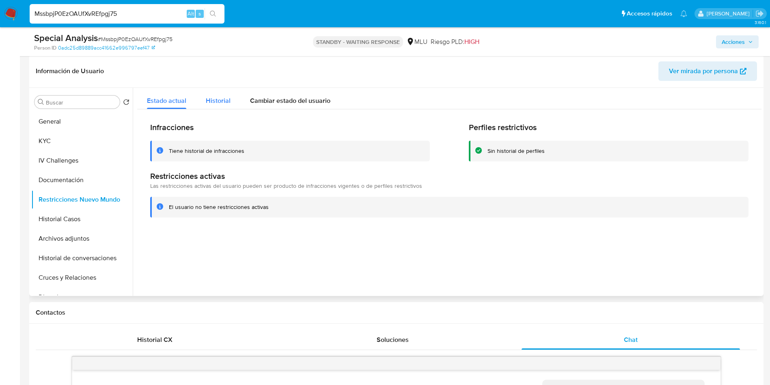
click at [217, 100] on span "Historial" at bounding box center [218, 100] width 25 height 9
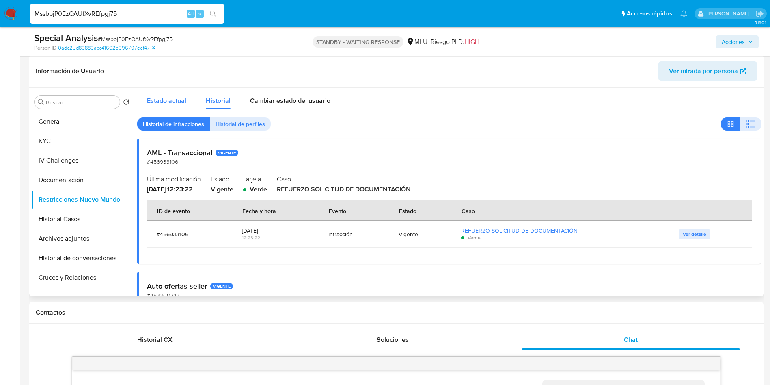
click at [163, 97] on span "Estado actual" at bounding box center [166, 100] width 39 height 9
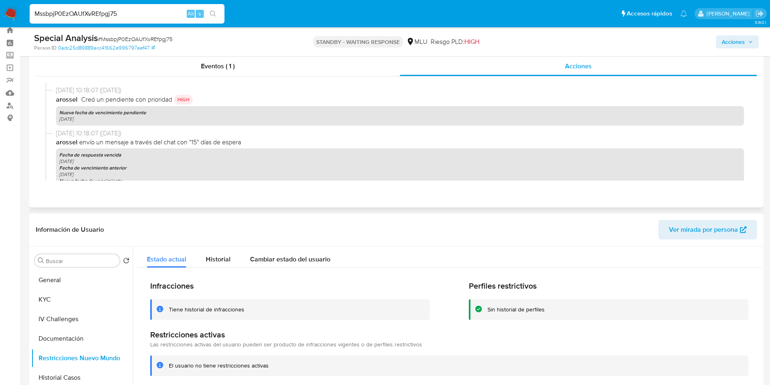
scroll to position [0, 0]
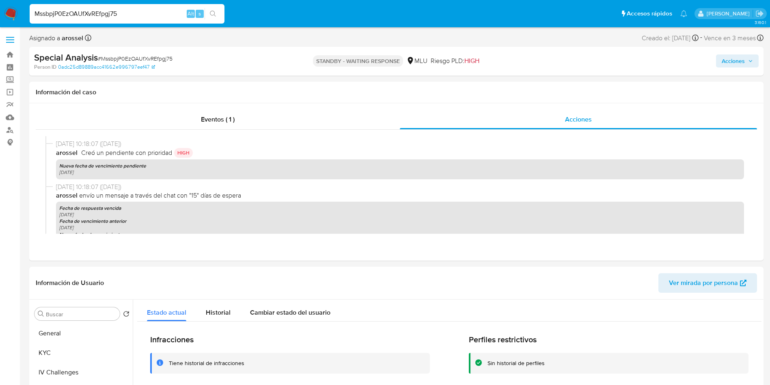
click at [153, 17] on input "MssbpjP0EzOAUfXvREfpgj75" at bounding box center [127, 14] width 195 height 11
paste input "EbxYMEFD0cXWzrLRLdWc1pmZ"
type input "EbxYMEFD0cXWzrLRLdWc1pmZ"
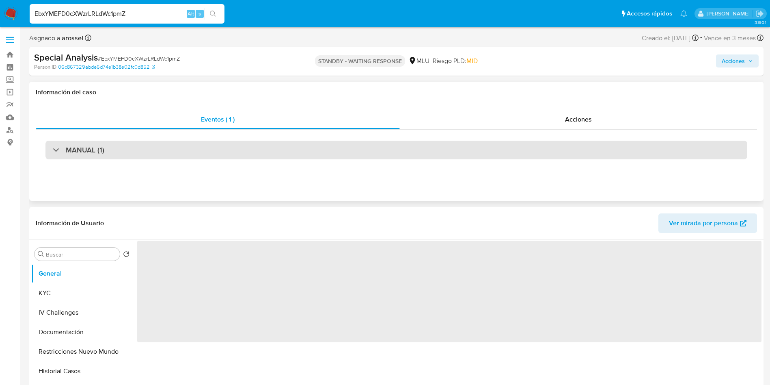
select select "10"
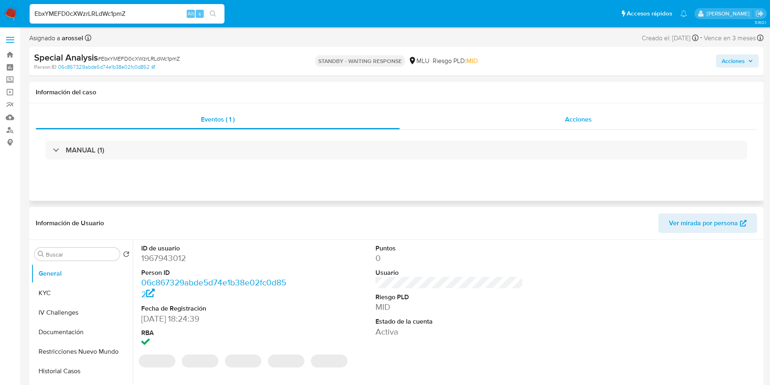
click at [642, 113] on div "Acciones" at bounding box center [578, 119] width 357 height 19
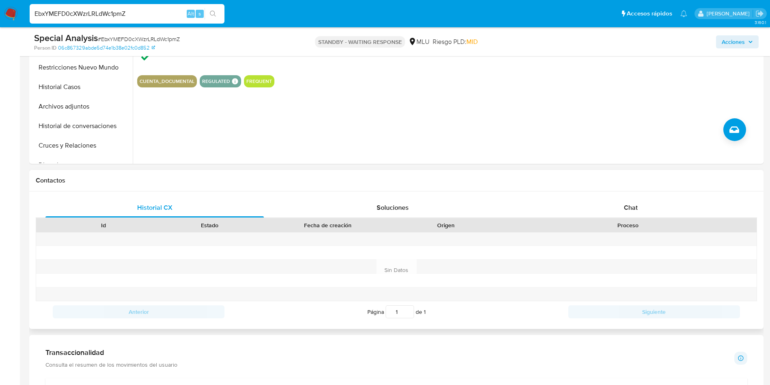
scroll to position [366, 0]
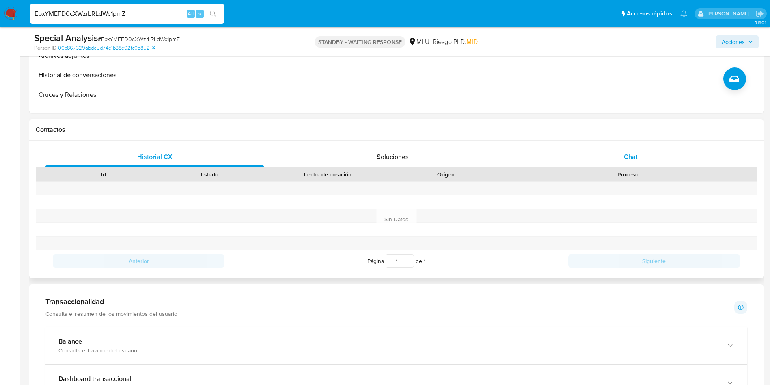
click at [641, 160] on div "Chat" at bounding box center [631, 156] width 219 height 19
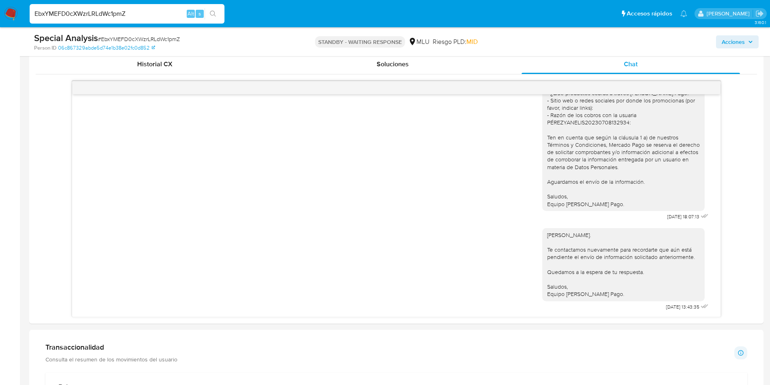
scroll to position [487, 0]
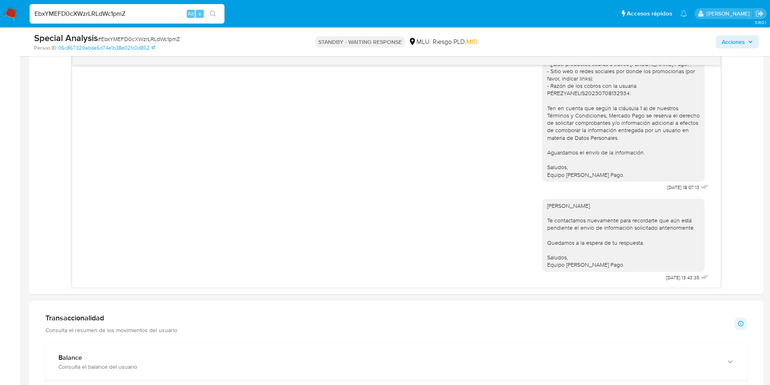
click at [117, 14] on input "EbxYMEFD0cXWzrLRLdWc1pmZ" at bounding box center [127, 14] width 195 height 11
paste input "1OC95yWqTKyEATqQPGcddv2o"
type input "1OC95yWqTKyEATqQPGcddv2o"
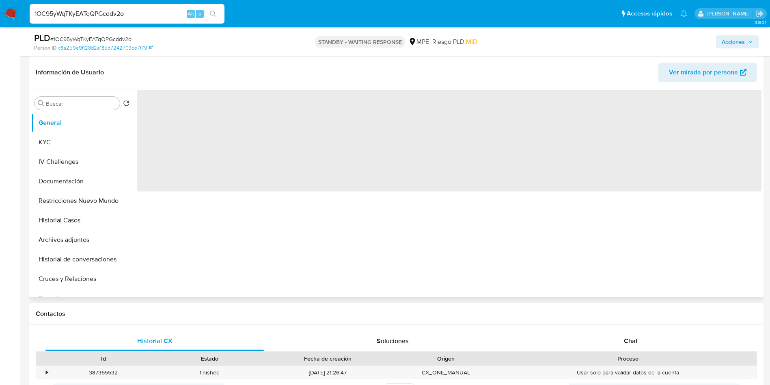
select select "10"
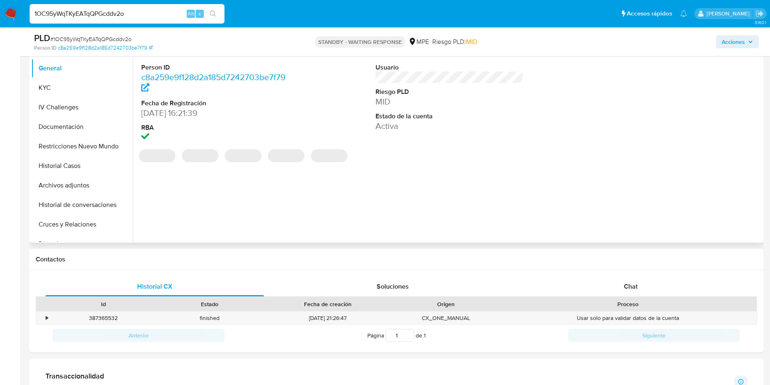
scroll to position [244, 0]
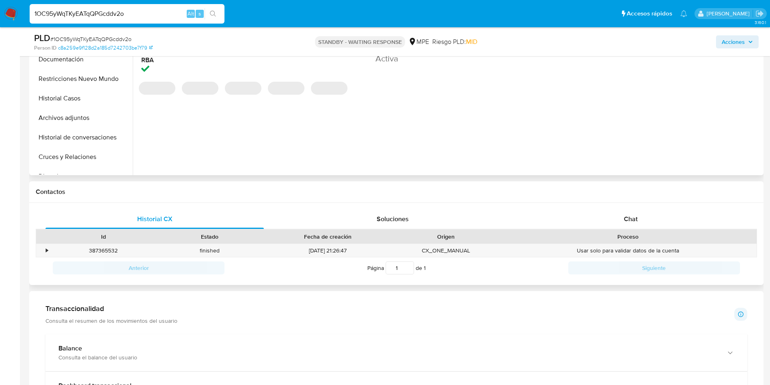
click at [626, 204] on div "Historial CX Soluciones Chat Id Estado Fecha de creación Origen Proceso • 38736…" at bounding box center [396, 244] width 735 height 82
click at [628, 210] on div "Chat" at bounding box center [631, 218] width 219 height 19
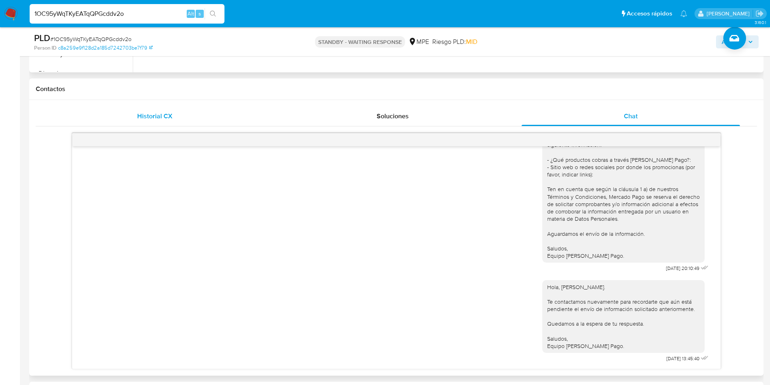
scroll to position [366, 0]
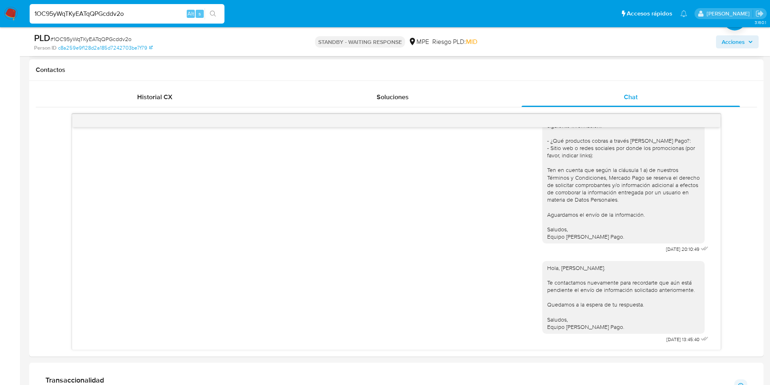
click at [106, 14] on input "1OC95yWqTKyEATqQPGcddv2o" at bounding box center [127, 14] width 195 height 11
paste input "vnuHHF8bAV8jDdovm3t6JbL1"
type input "vnuHHF8bAV8jDdovm3t6JbL1"
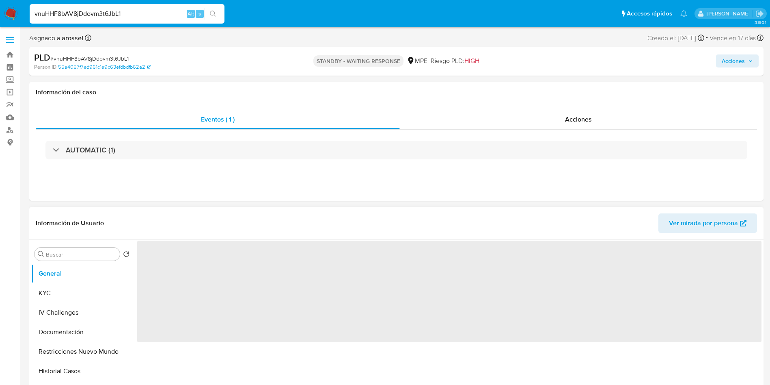
select select "10"
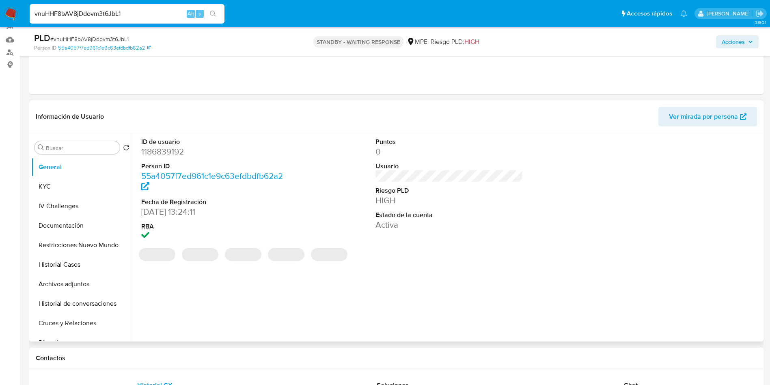
scroll to position [122, 0]
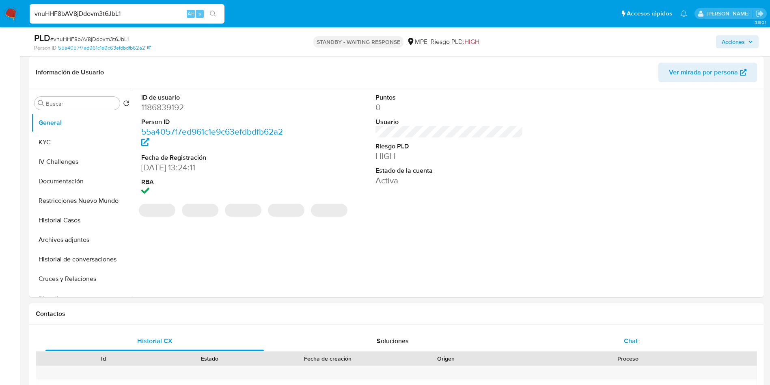
click at [623, 337] on div "Chat" at bounding box center [631, 340] width 219 height 19
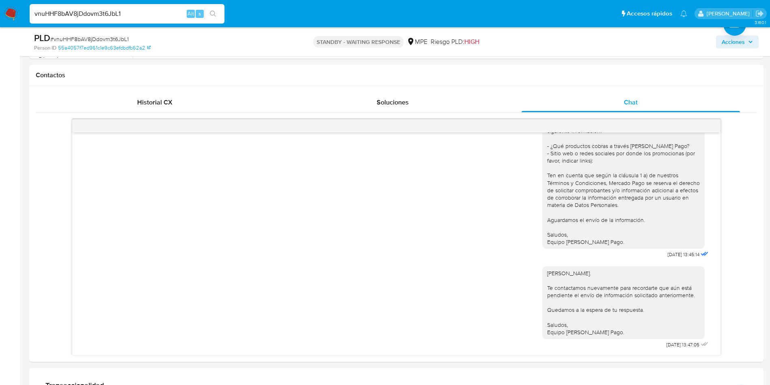
scroll to position [426, 0]
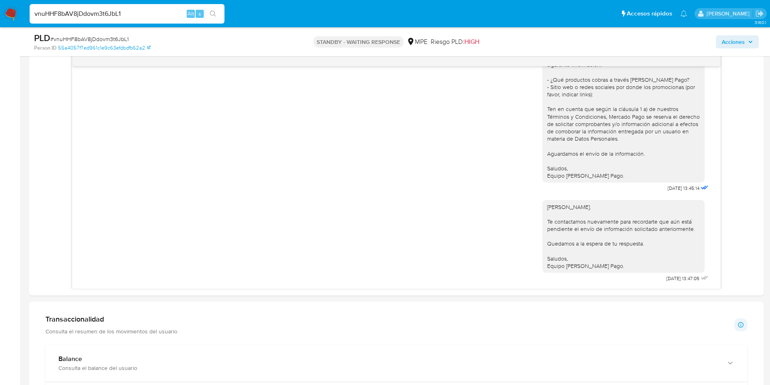
click at [118, 15] on input "vnuHHF8bAV8jDdovm3t6JbL1" at bounding box center [127, 14] width 195 height 11
paste input "sVB6Gf9ms8GZqZSOpJUizuT7"
type input "sVB6Gf9ms8GZqZSOpJUizuT7"
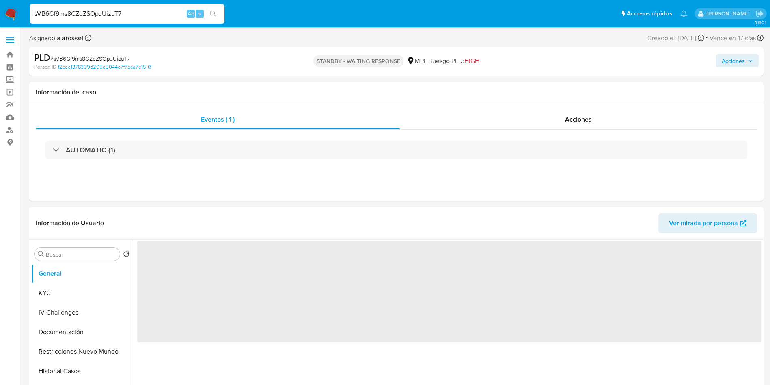
select select "10"
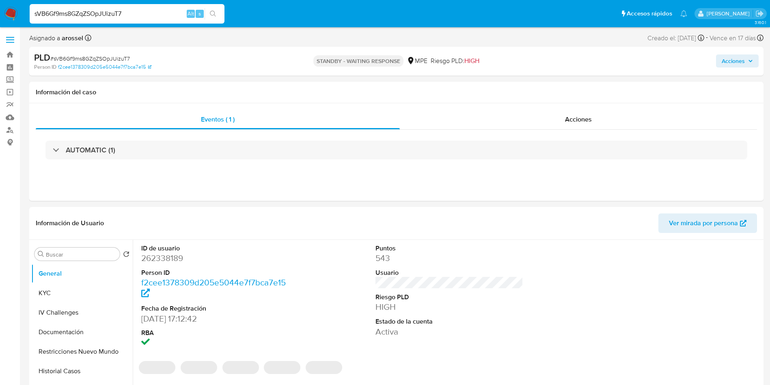
click at [121, 12] on input "sVB6Gf9ms8GZqZSOpJUizuT7" at bounding box center [127, 14] width 195 height 11
paste input "arl646GKgkotd9Nsd3qDLlm8"
type input "arl646GKgkotd9Nsd3qDLlm8"
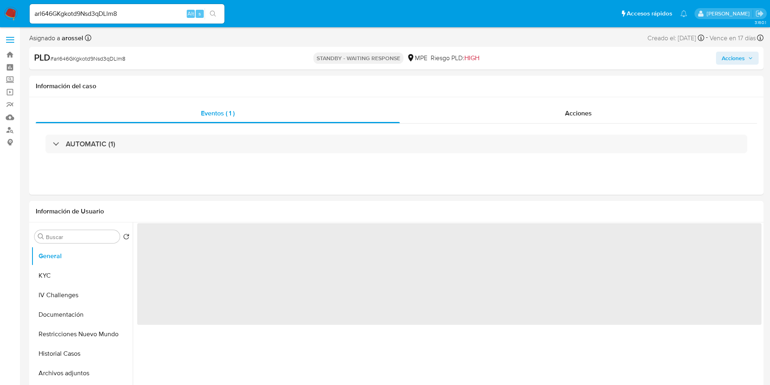
select select "10"
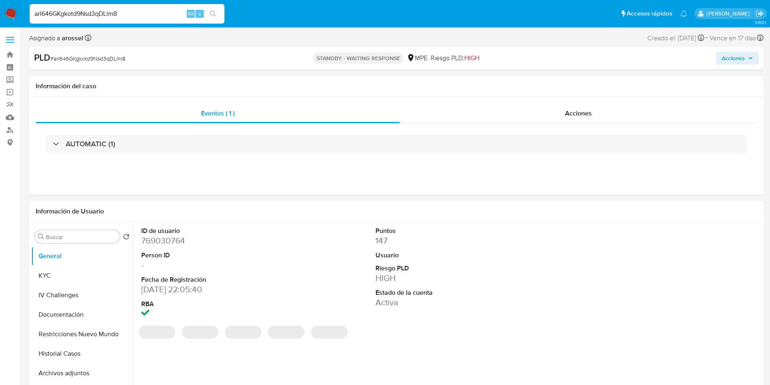
select select "10"
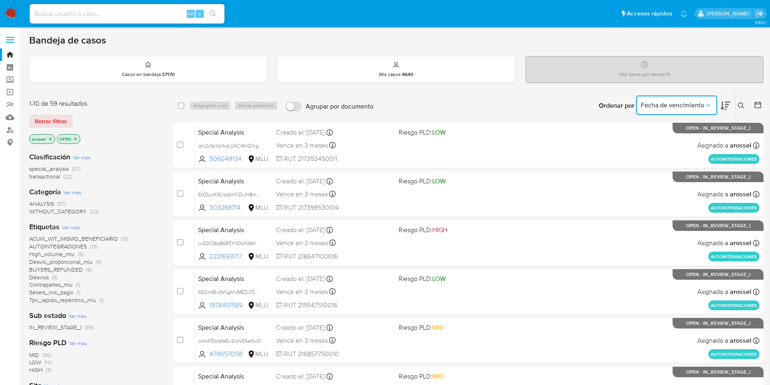
click at [675, 103] on span "Fecha de vencimiento" at bounding box center [672, 105] width 63 height 8
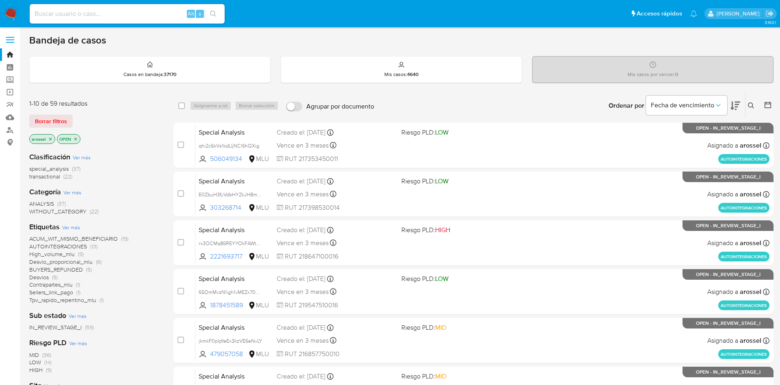
click at [730, 108] on icon at bounding box center [735, 106] width 10 height 9
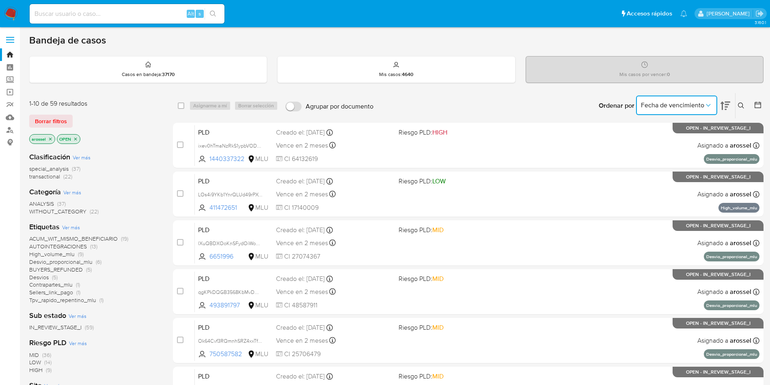
click at [664, 105] on span "Fecha de vencimiento" at bounding box center [672, 105] width 63 height 8
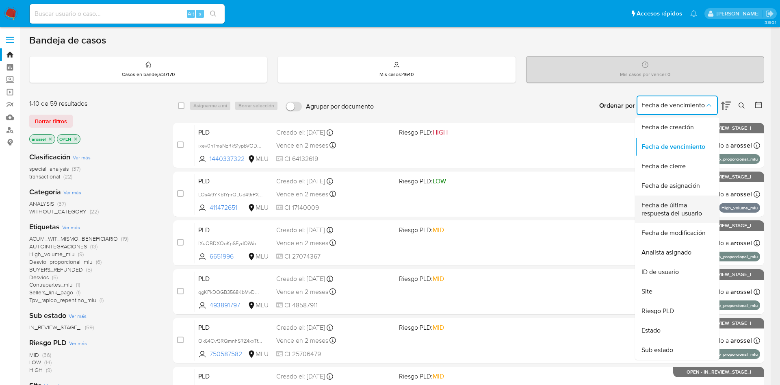
click at [679, 213] on span "Fecha de última respuesta del usuario" at bounding box center [674, 209] width 67 height 16
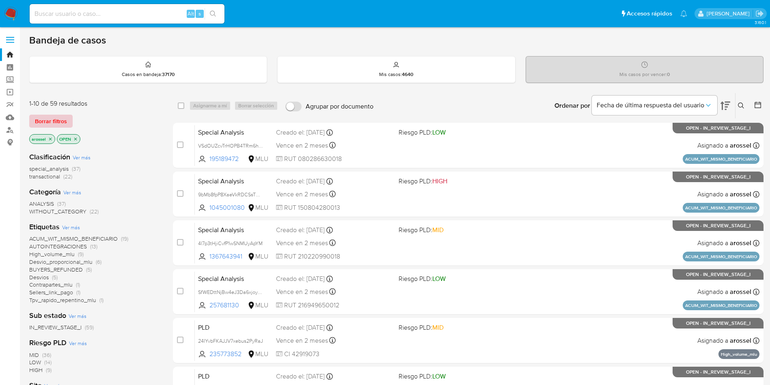
click at [52, 122] on span "Borrar filtros" at bounding box center [51, 120] width 32 height 11
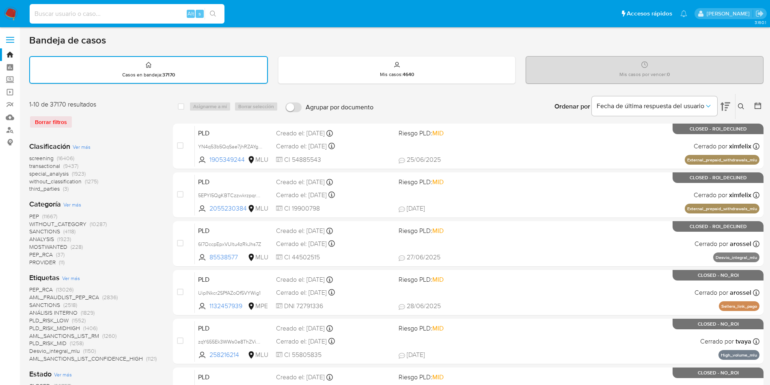
click at [107, 11] on input at bounding box center [127, 14] width 195 height 11
paste input "300738923"
type input "300738923"
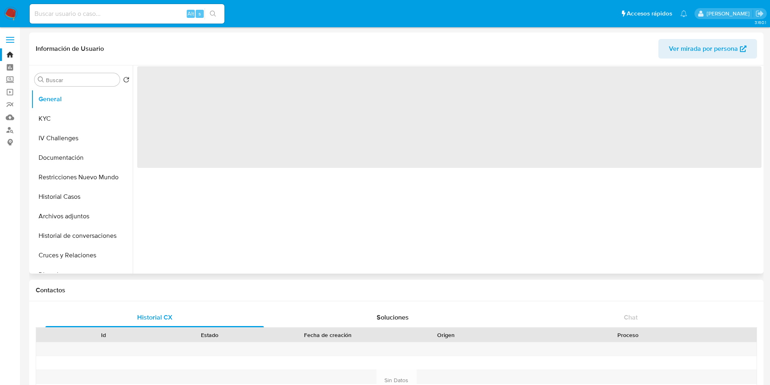
select select "10"
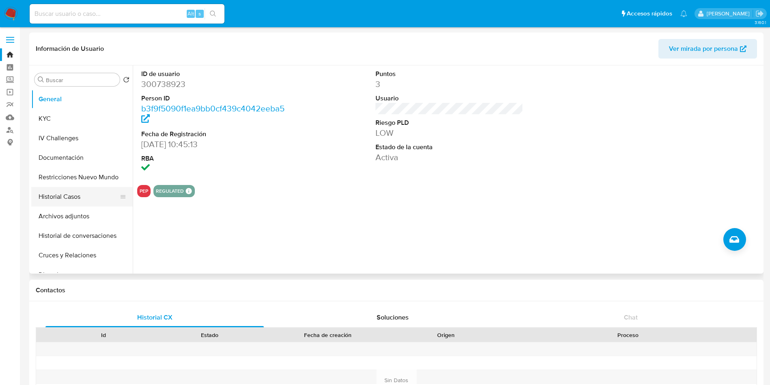
click at [67, 192] on button "Historial Casos" at bounding box center [78, 196] width 95 height 19
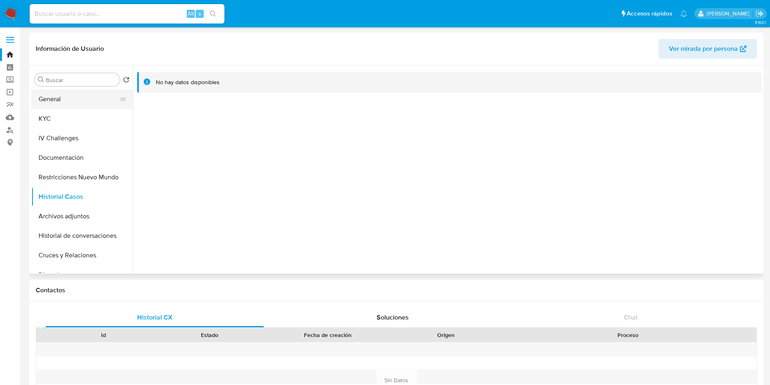
click at [61, 101] on button "General" at bounding box center [78, 98] width 95 height 19
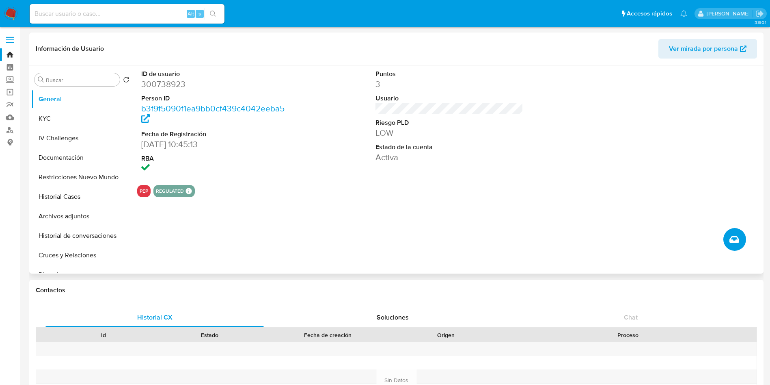
click at [732, 242] on icon "Crear caso manual" at bounding box center [735, 239] width 10 height 10
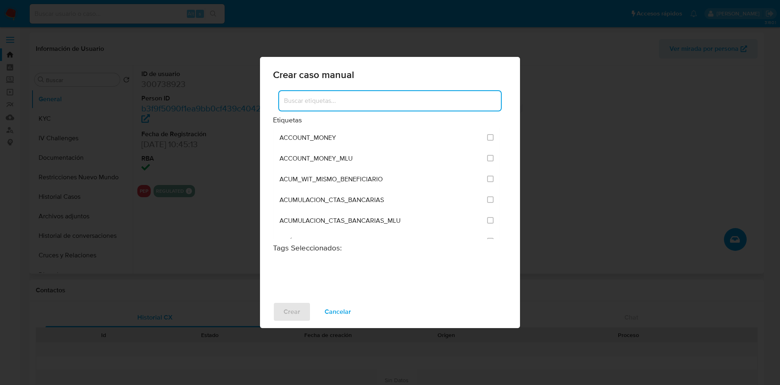
click at [345, 104] on input at bounding box center [390, 100] width 222 height 11
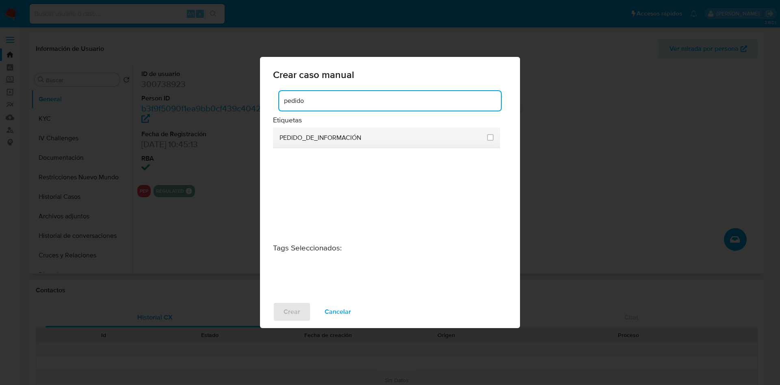
type input "pedido"
click at [491, 141] on div at bounding box center [490, 137] width 6 height 8
click at [490, 136] on input "3234" at bounding box center [490, 137] width 6 height 6
checkbox input "true"
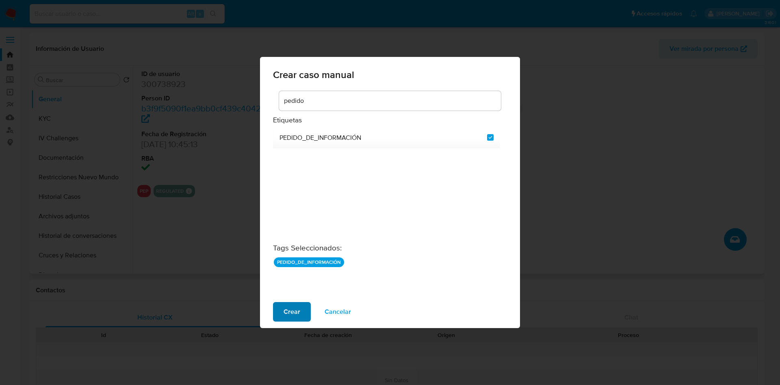
click at [286, 311] on span "Crear" at bounding box center [292, 312] width 17 height 18
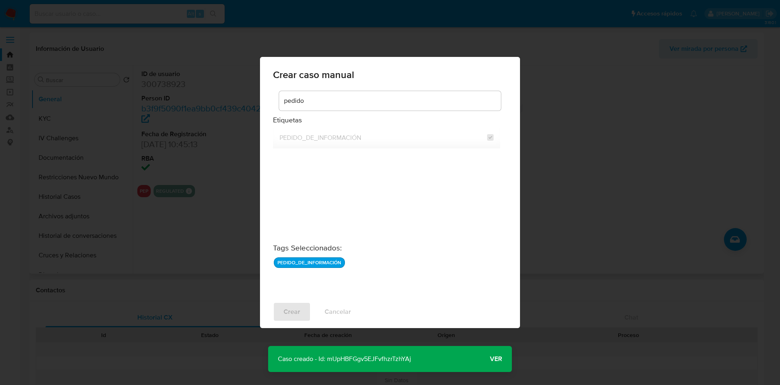
click at [398, 356] on p "Caso creado - Id: mUpHBFGgv5EJFvfhzrTzhYAj" at bounding box center [344, 359] width 153 height 26
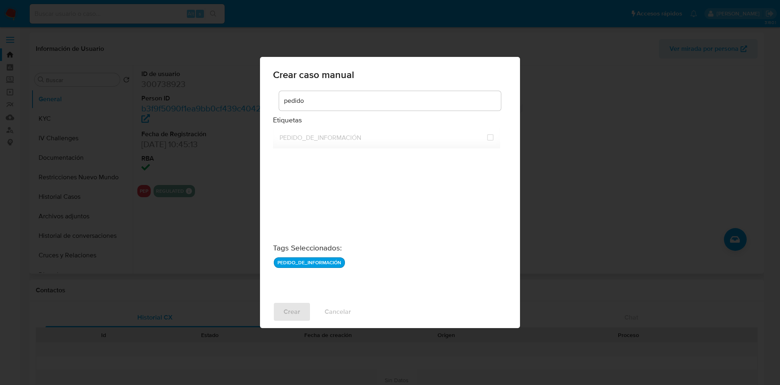
checkbox input "false"
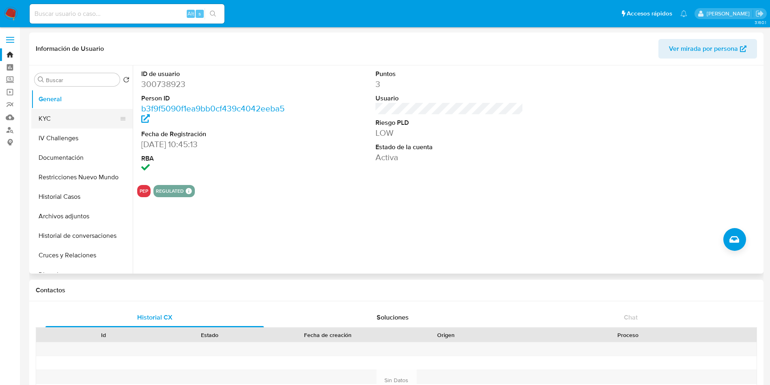
click at [49, 121] on button "KYC" at bounding box center [78, 118] width 95 height 19
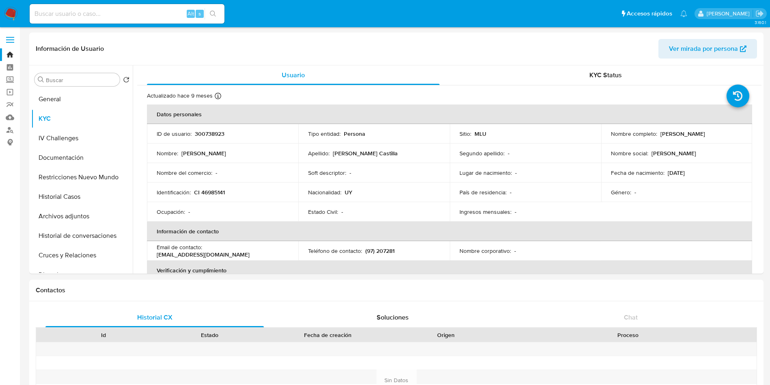
drag, startPoint x: 608, startPoint y: 136, endPoint x: 697, endPoint y: 139, distance: 88.2
click at [697, 137] on div "Nombre completo : [PERSON_NAME]" at bounding box center [677, 133] width 132 height 7
copy p "[PERSON_NAME]"
click at [100, 14] on input at bounding box center [127, 14] width 195 height 11
paste input "721751237"
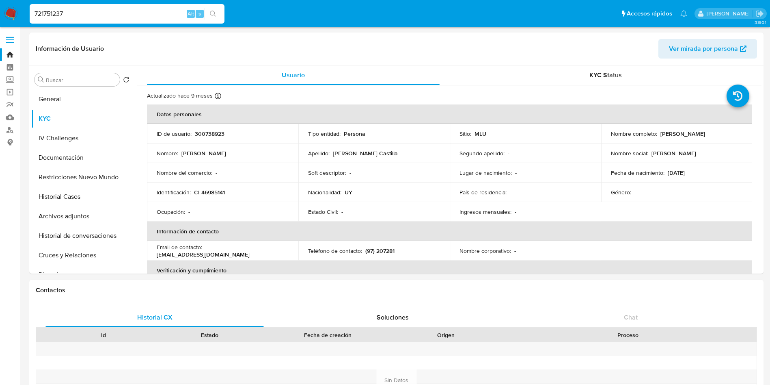
type input "721751237"
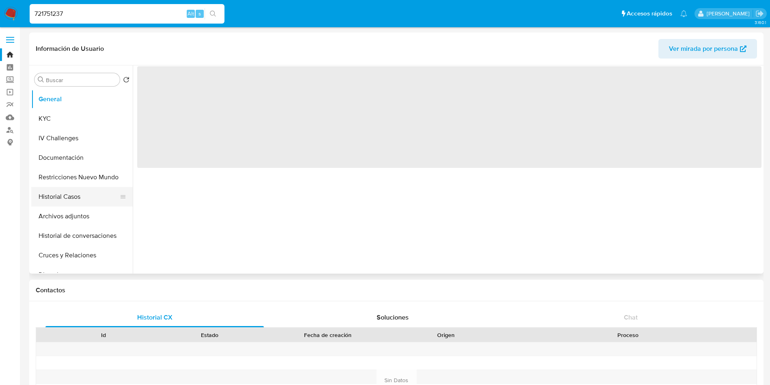
click at [50, 202] on button "Historial Casos" at bounding box center [78, 196] width 95 height 19
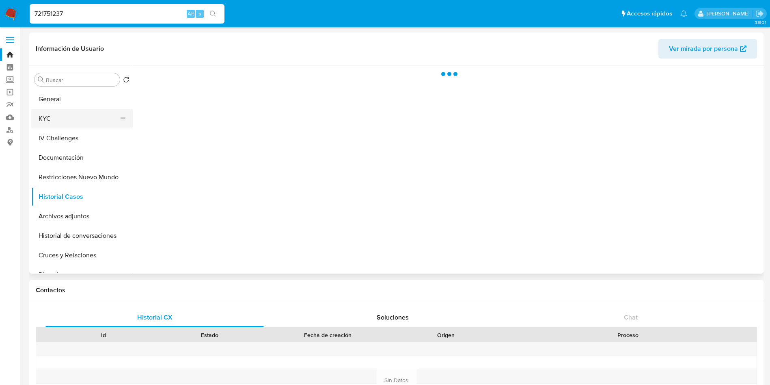
select select "10"
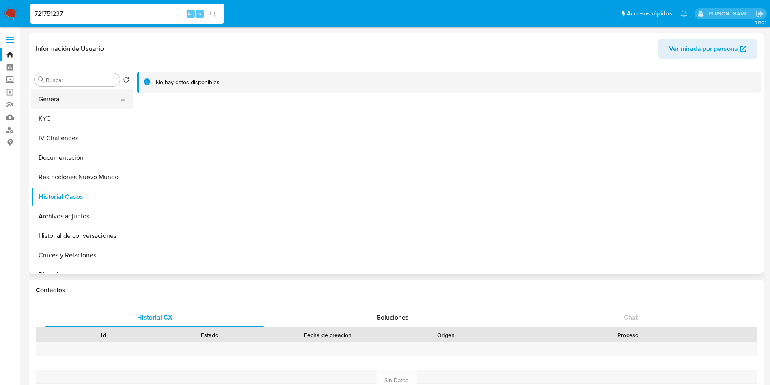
click at [54, 100] on button "General" at bounding box center [78, 98] width 95 height 19
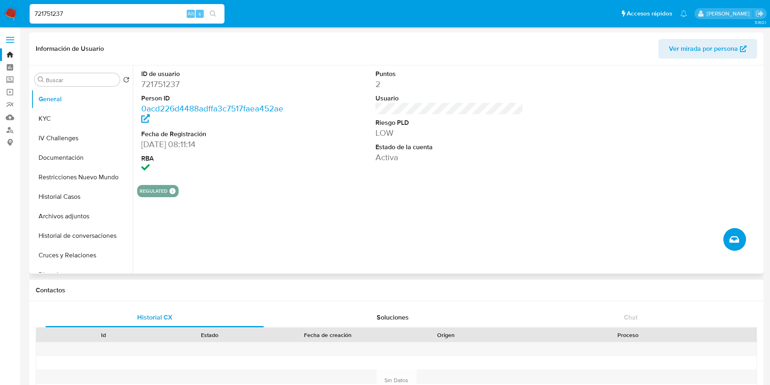
click at [740, 239] on button "Crear caso manual" at bounding box center [735, 239] width 23 height 23
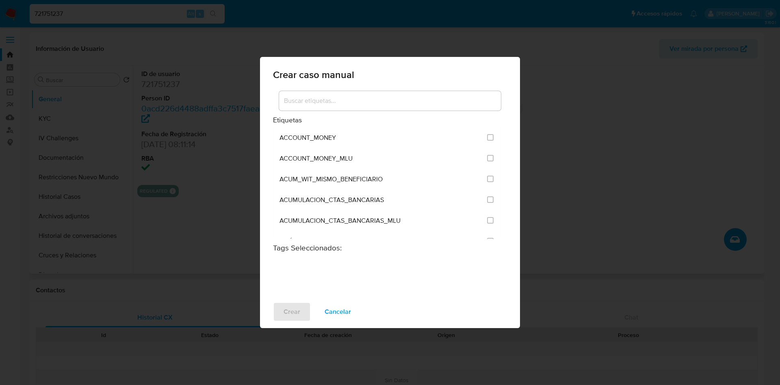
click at [377, 101] on input at bounding box center [390, 100] width 222 height 11
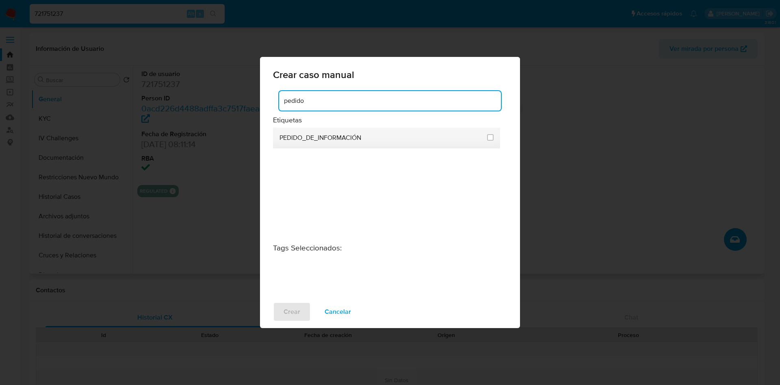
type input "pedido"
click at [493, 137] on li "PEDIDO_DE_INFORMACIÓN" at bounding box center [386, 138] width 227 height 21
click at [490, 138] on input "3234" at bounding box center [490, 137] width 6 height 6
checkbox input "true"
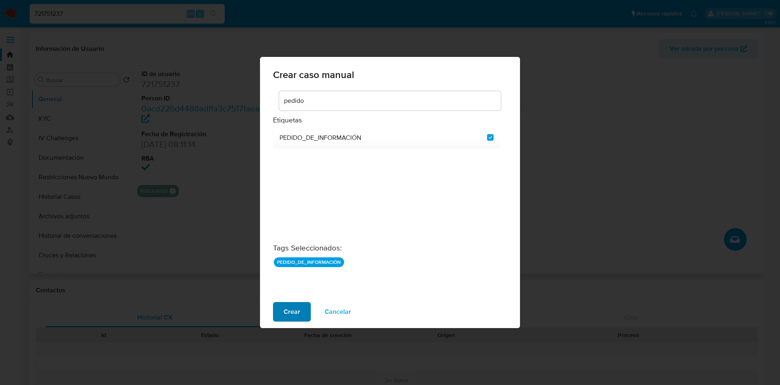
click at [293, 312] on span "Crear" at bounding box center [292, 312] width 17 height 18
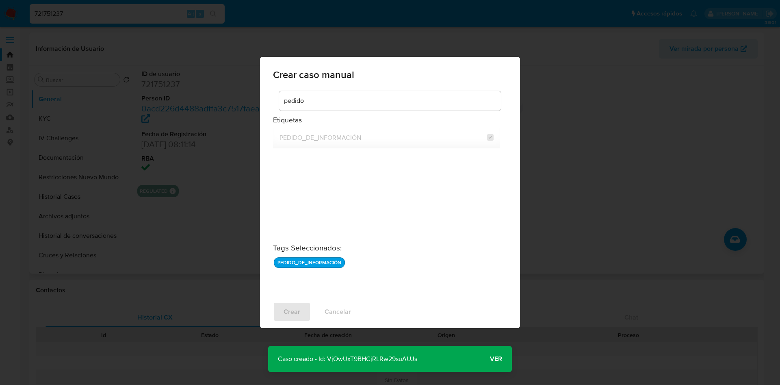
click at [390, 355] on p "Caso creado - Id: VjOwUxT9BHCjRLRw29suAUJs" at bounding box center [347, 359] width 159 height 26
click at [391, 355] on p "Caso creado - Id: VjOwUxT9BHCjRLRw29suAUJs" at bounding box center [347, 359] width 159 height 26
click at [498, 359] on span "Ver" at bounding box center [496, 359] width 12 height 0
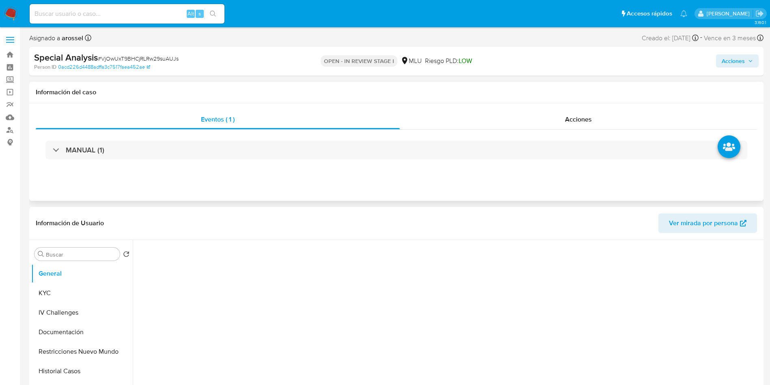
select select "10"
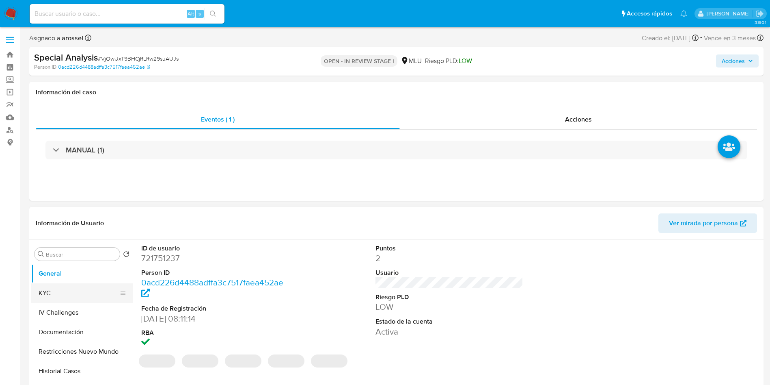
click at [60, 293] on button "KYC" at bounding box center [78, 292] width 95 height 19
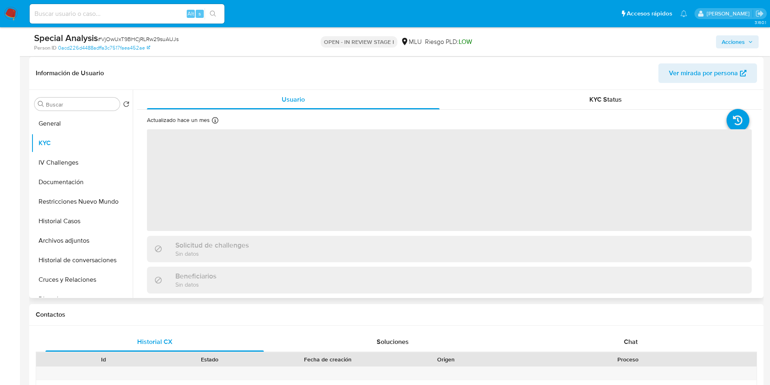
scroll to position [122, 0]
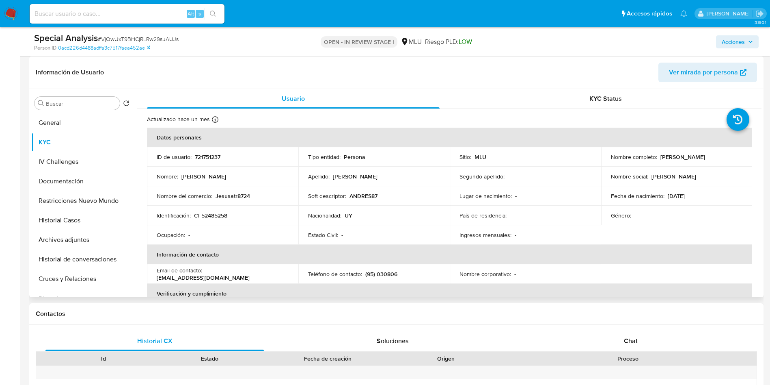
drag, startPoint x: 658, startPoint y: 156, endPoint x: 730, endPoint y: 158, distance: 71.5
click at [730, 158] on div "Nombre completo : [PERSON_NAME]" at bounding box center [677, 156] width 132 height 7
copy p "[PERSON_NAME]"
click at [113, 14] on input at bounding box center [127, 14] width 195 height 11
paste input "mUpHBFGgv5EJFvfhzrTzhYAj"
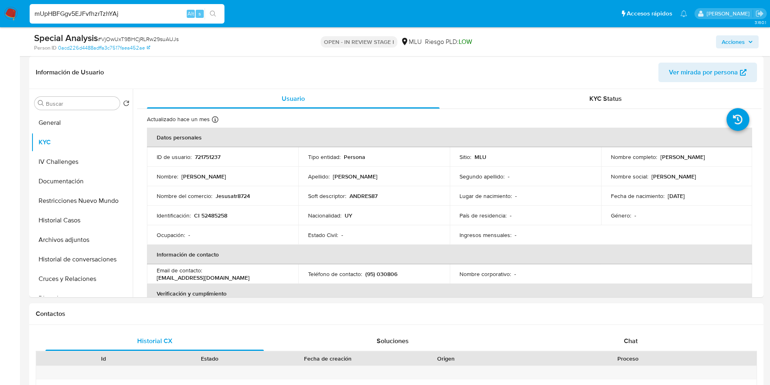
type input "mUpHBFGgv5EJFvfhzrTzhYAj"
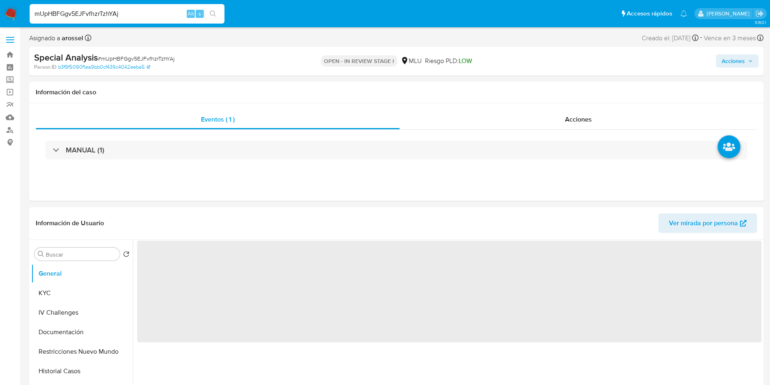
select select "10"
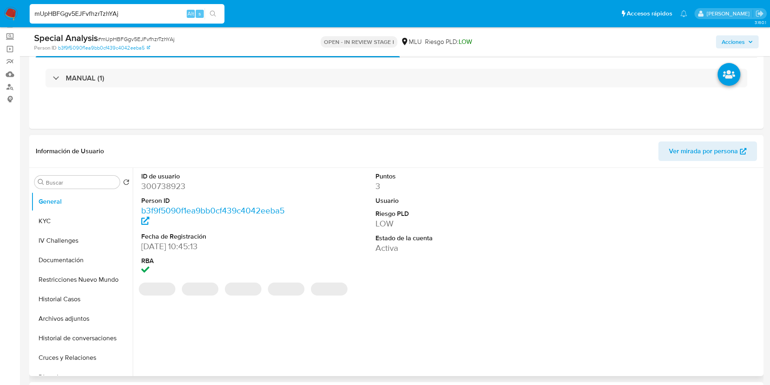
scroll to position [61, 0]
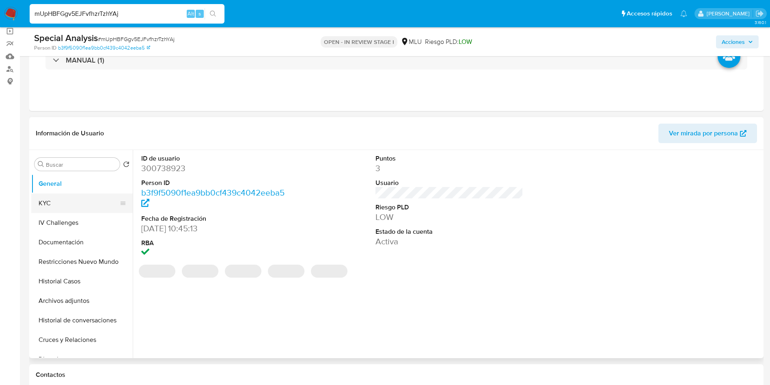
click at [76, 202] on button "KYC" at bounding box center [78, 202] width 95 height 19
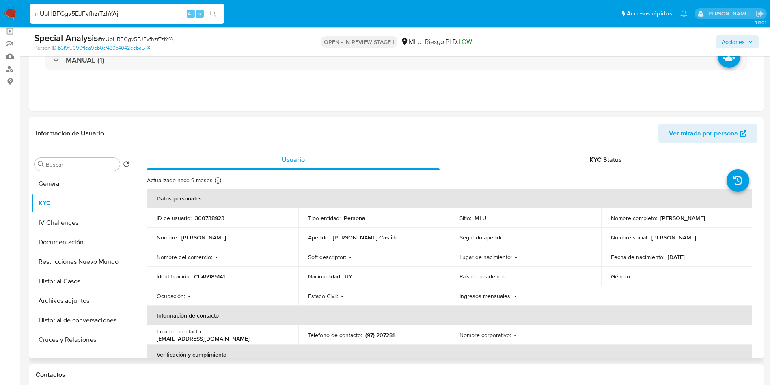
drag, startPoint x: 604, startPoint y: 221, endPoint x: 695, endPoint y: 221, distance: 91.0
click at [695, 221] on td "Nombre completo : [PERSON_NAME]" at bounding box center [678, 217] width 152 height 19
copy p "[PERSON_NAME]"
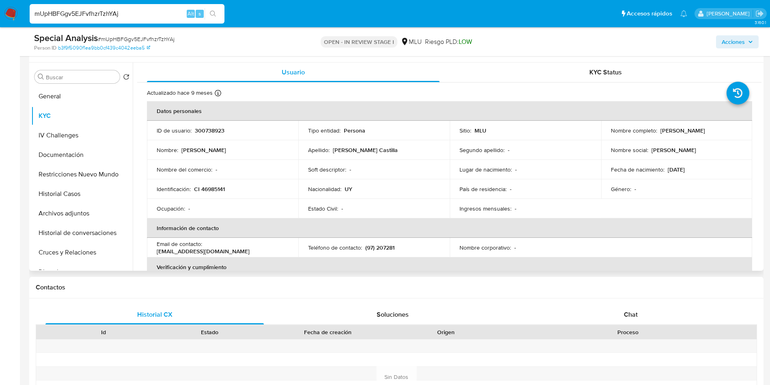
scroll to position [129, 0]
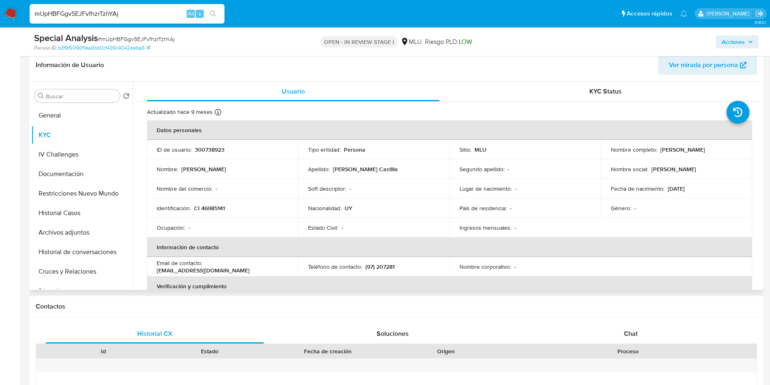
click at [209, 146] on p "300738923" at bounding box center [210, 149] width 30 height 7
copy p "300738923"
click at [214, 206] on p "CI 46985141" at bounding box center [209, 207] width 31 height 7
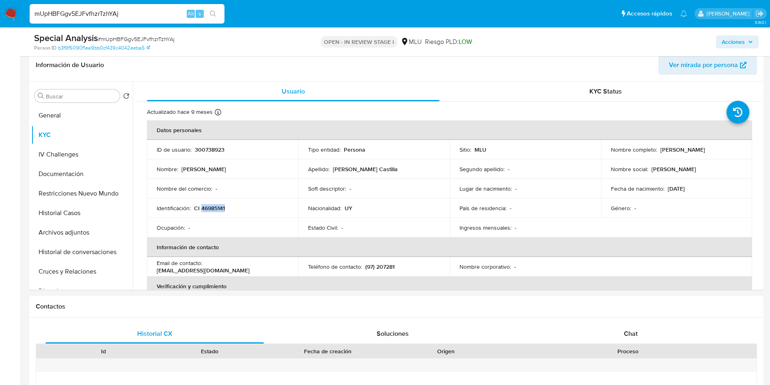
copy p "46985141"
drag, startPoint x: 609, startPoint y: 155, endPoint x: 698, endPoint y: 152, distance: 88.6
click at [698, 152] on div "Nombre completo : [PERSON_NAME]" at bounding box center [677, 149] width 132 height 7
copy p "[PERSON_NAME]"
click at [209, 201] on td "Identificación : CI 46985141" at bounding box center [223, 207] width 152 height 19
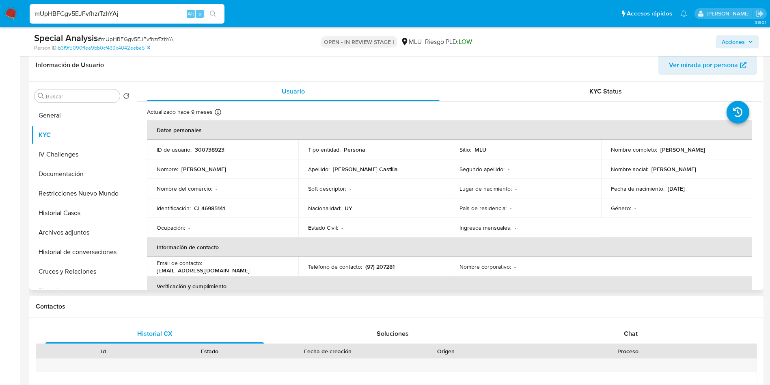
click at [214, 207] on p "CI 46985141" at bounding box center [209, 207] width 31 height 7
copy p "46985141"
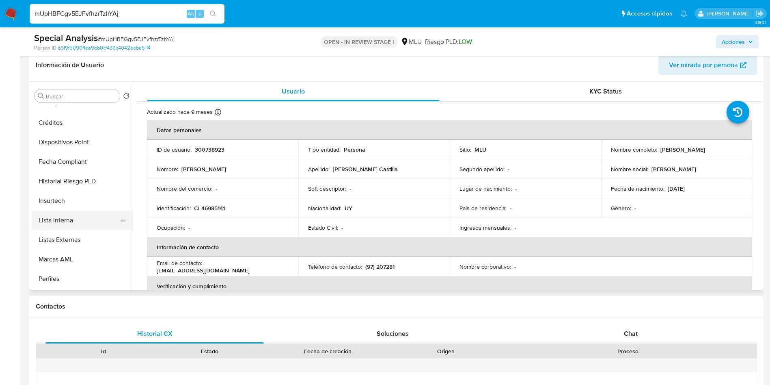
click at [72, 220] on button "Lista Interna" at bounding box center [78, 219] width 95 height 19
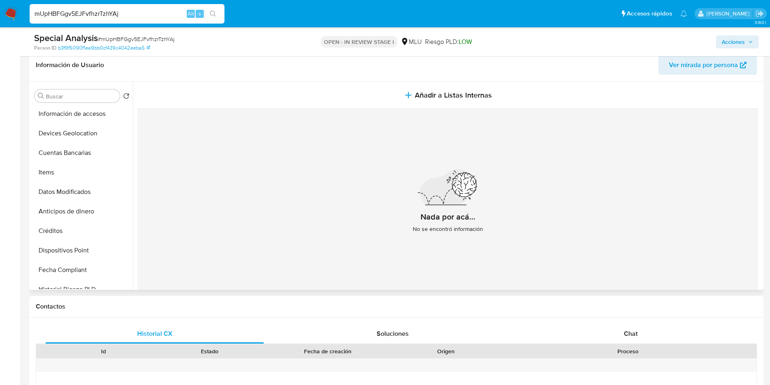
scroll to position [0, 0]
click at [57, 134] on button "KYC" at bounding box center [78, 134] width 95 height 19
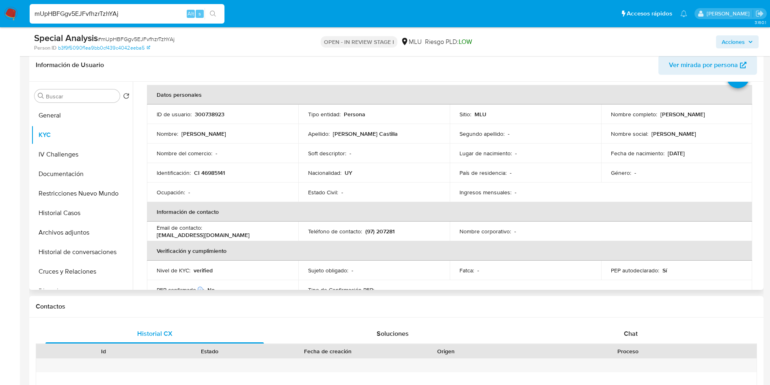
scroll to position [61, 0]
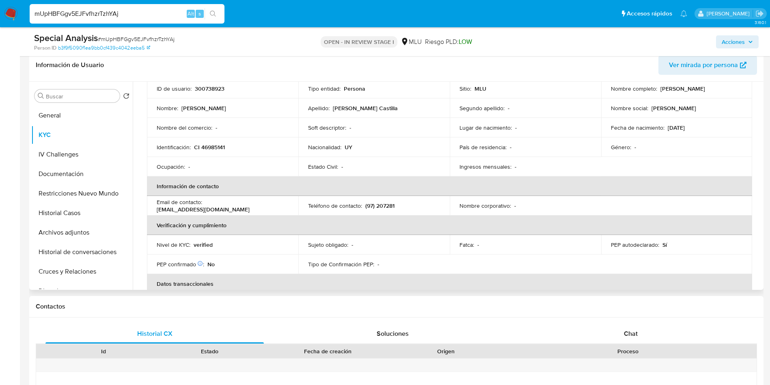
click at [218, 149] on p "CI 46985141" at bounding box center [209, 146] width 31 height 7
copy p "46985141"
drag, startPoint x: 606, startPoint y: 93, endPoint x: 698, endPoint y: 93, distance: 92.2
click at [698, 93] on td "Nombre completo : [PERSON_NAME]" at bounding box center [678, 88] width 152 height 19
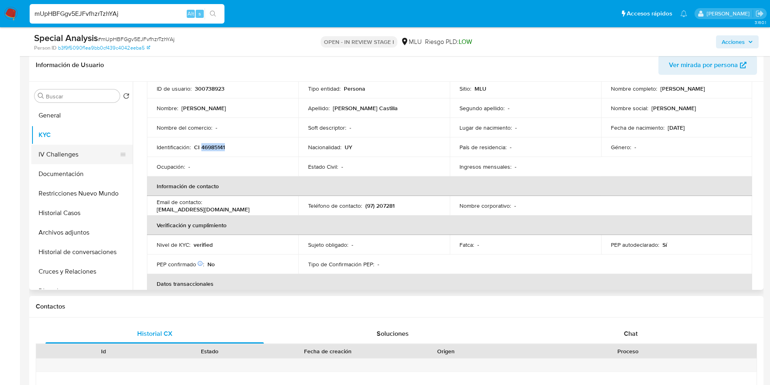
copy p "[PERSON_NAME]"
click at [75, 171] on button "Documentación" at bounding box center [78, 173] width 95 height 19
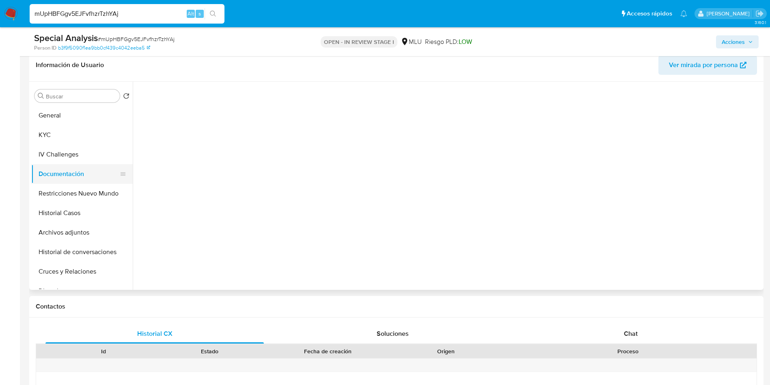
scroll to position [0, 0]
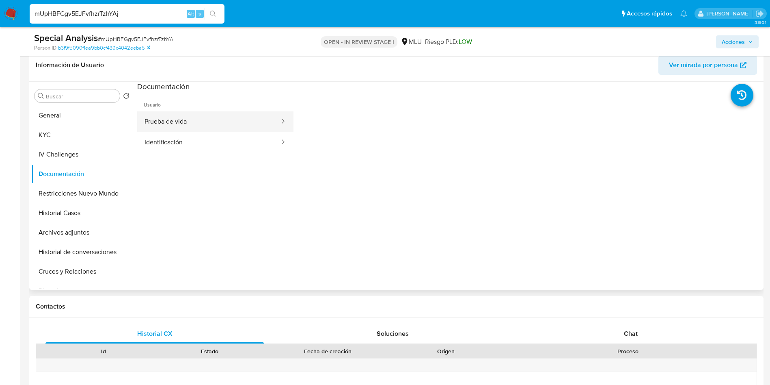
click at [197, 123] on button "Prueba de vida" at bounding box center [208, 121] width 143 height 21
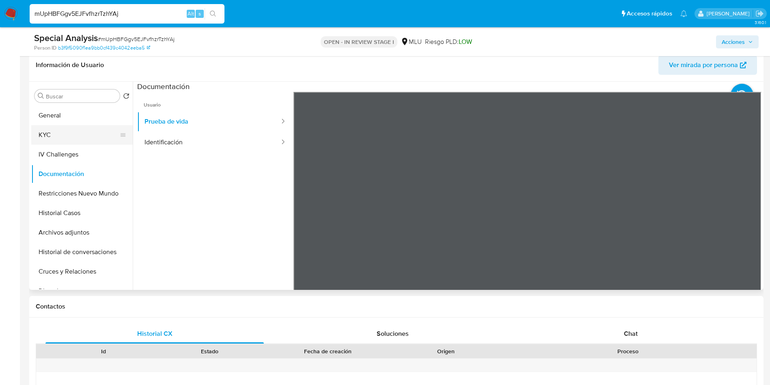
click at [126, 143] on button "KYC" at bounding box center [78, 134] width 95 height 19
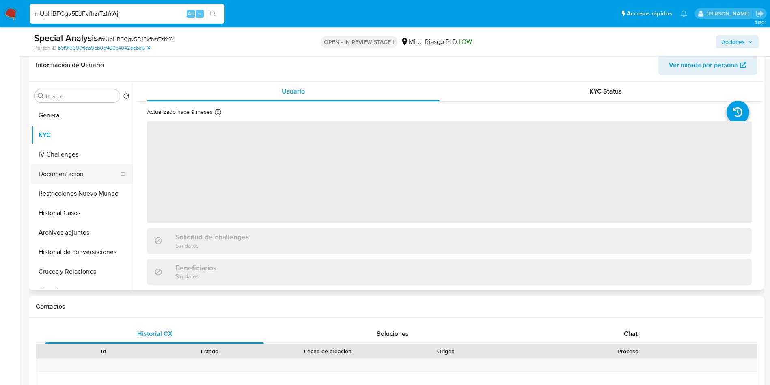
click at [75, 175] on button "Documentación" at bounding box center [78, 173] width 95 height 19
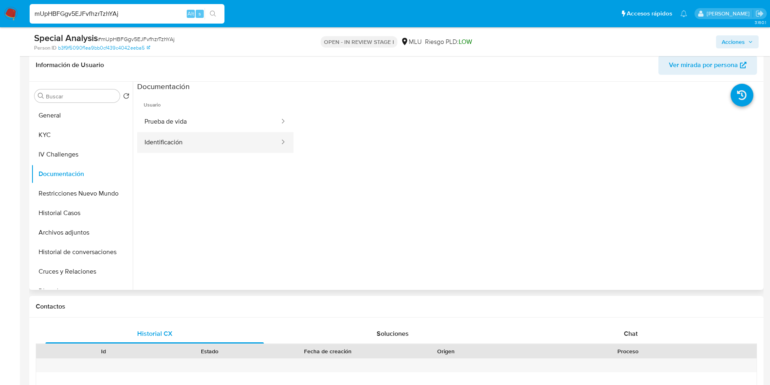
click at [194, 145] on button "Identificación" at bounding box center [208, 142] width 143 height 21
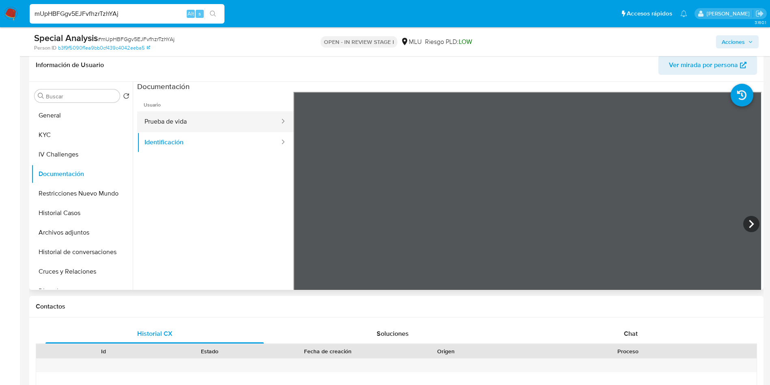
click at [182, 128] on button "Prueba de vida" at bounding box center [208, 121] width 143 height 21
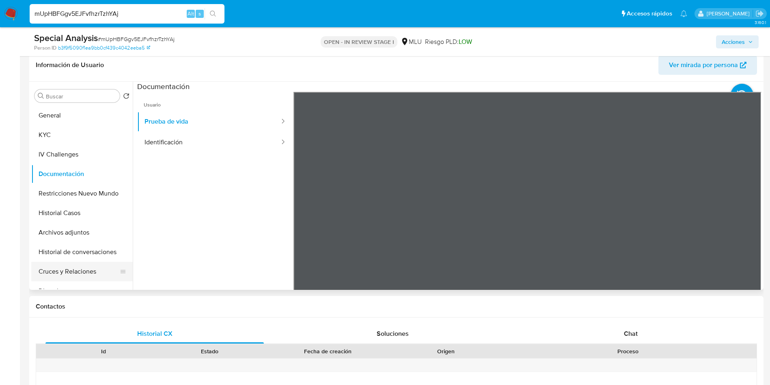
click at [93, 274] on button "Cruces y Relaciones" at bounding box center [78, 271] width 95 height 19
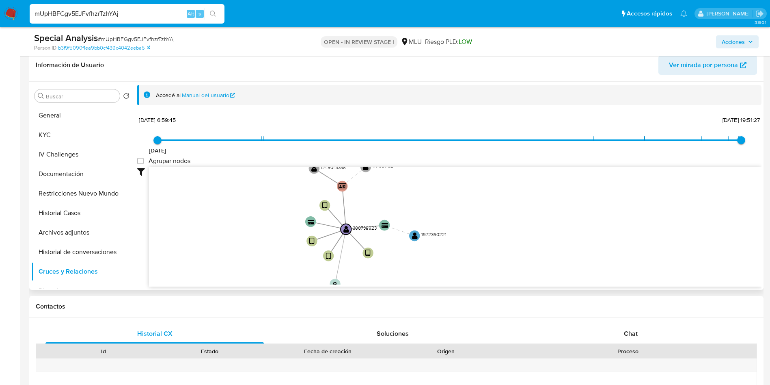
drag, startPoint x: 286, startPoint y: 238, endPoint x: 223, endPoint y: 272, distance: 71.8
click at [223, 272] on icon "device-67599f35332ff90faaa7b939  user-300738923  300738923 device-6750d18d5c7…" at bounding box center [455, 226] width 613 height 118
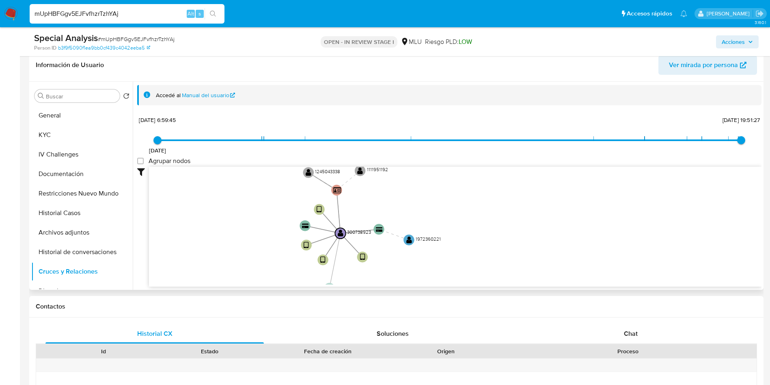
drag, startPoint x: 434, startPoint y: 192, endPoint x: 433, endPoint y: 203, distance: 11.8
click at [433, 203] on icon "device-67599f35332ff90faaa7b939  user-300738923  300738923 device-6750d18d5c7…" at bounding box center [455, 226] width 613 height 118
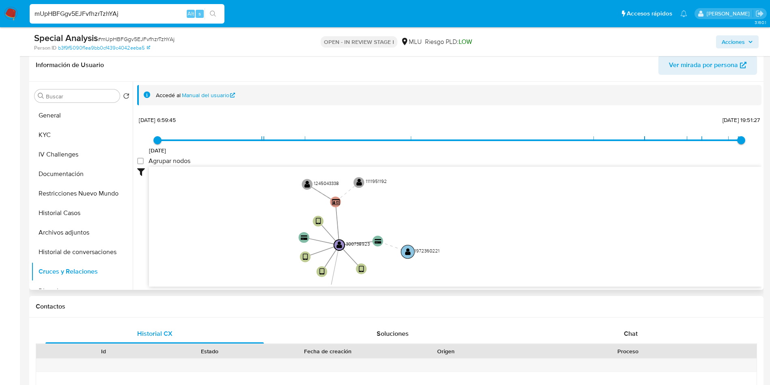
click at [416, 251] on text "1972360221" at bounding box center [427, 250] width 25 height 7
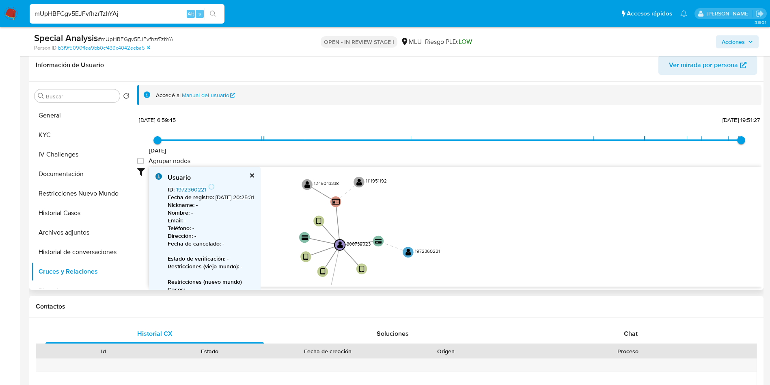
click at [201, 190] on link "1972360221" at bounding box center [191, 189] width 30 height 8
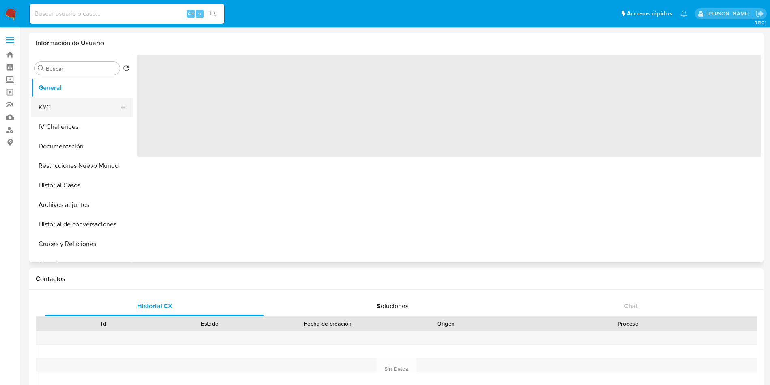
select select "10"
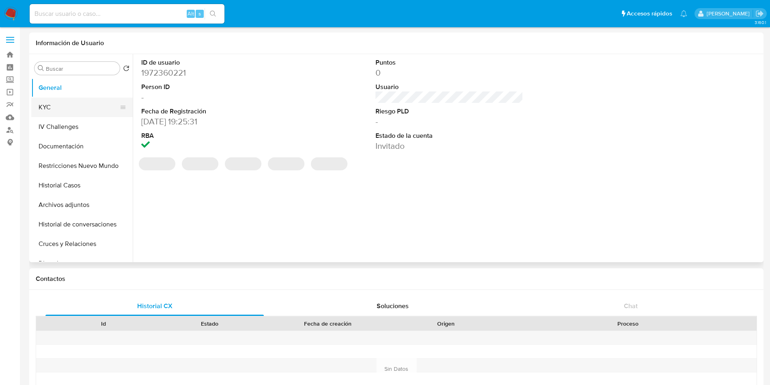
click at [69, 109] on button "KYC" at bounding box center [78, 106] width 95 height 19
